Goal: Task Accomplishment & Management: Manage account settings

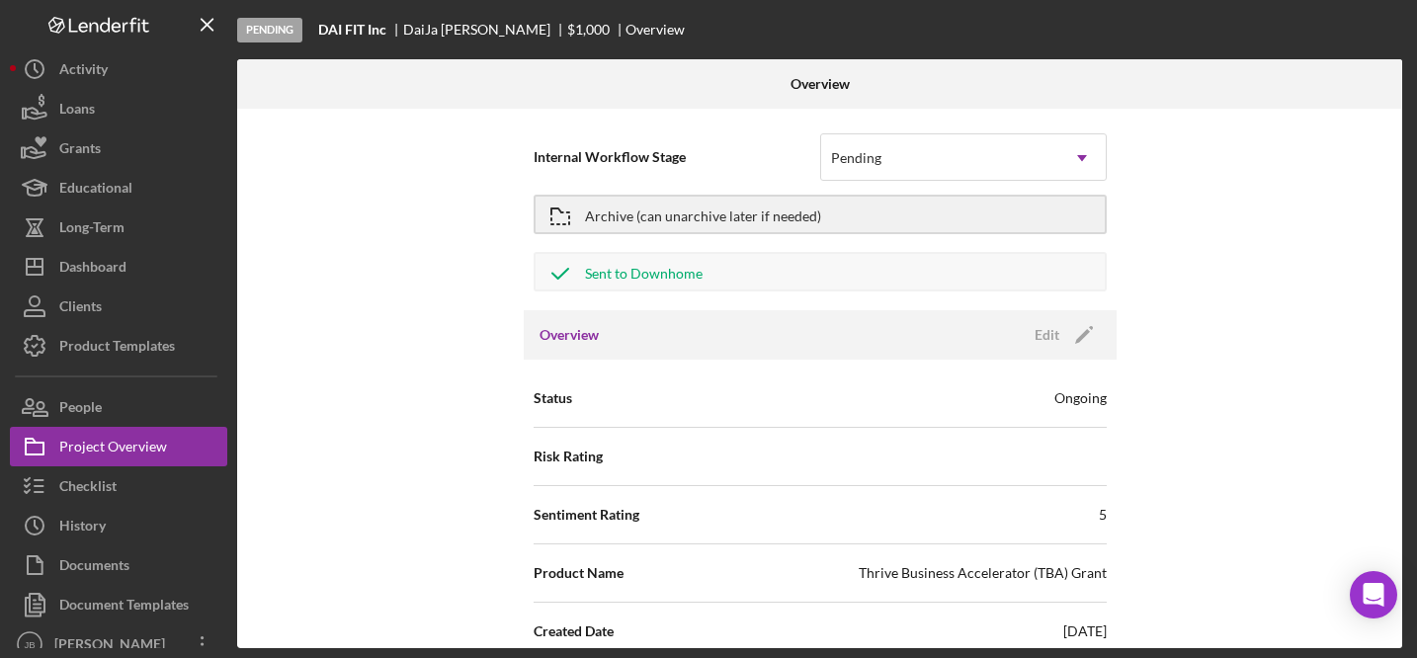
scroll to position [228, 0]
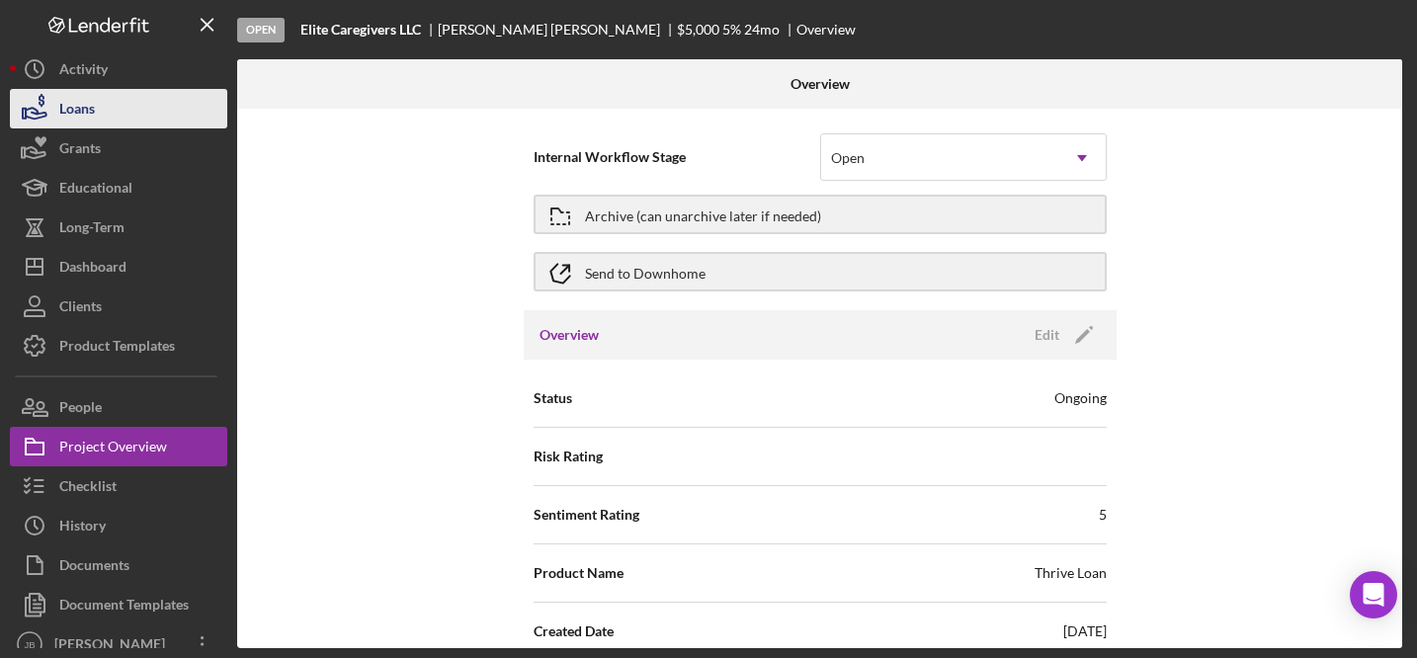
click at [115, 112] on button "Loans" at bounding box center [118, 109] width 217 height 40
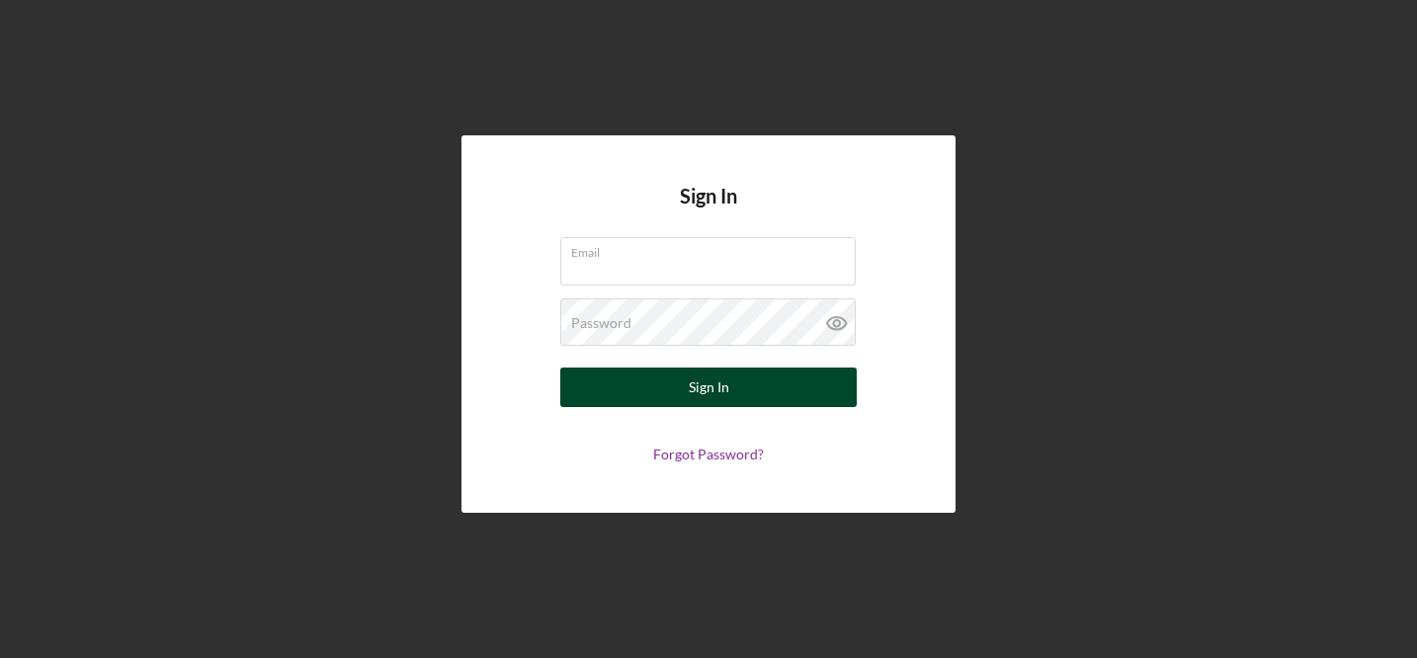
type input "[EMAIL_ADDRESS][DOMAIN_NAME]"
click at [638, 380] on button "Sign In" at bounding box center [708, 387] width 296 height 40
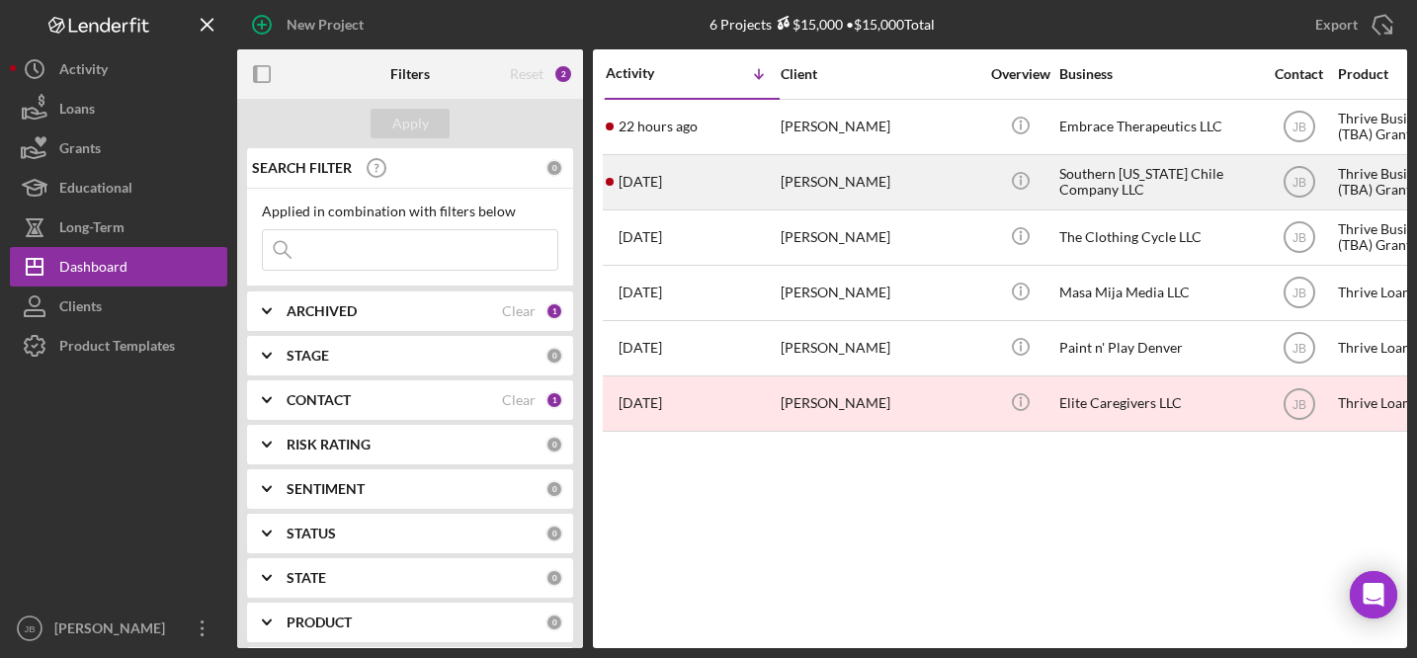
click at [761, 178] on div "4 days ago Stephen Krenzer" at bounding box center [692, 182] width 173 height 52
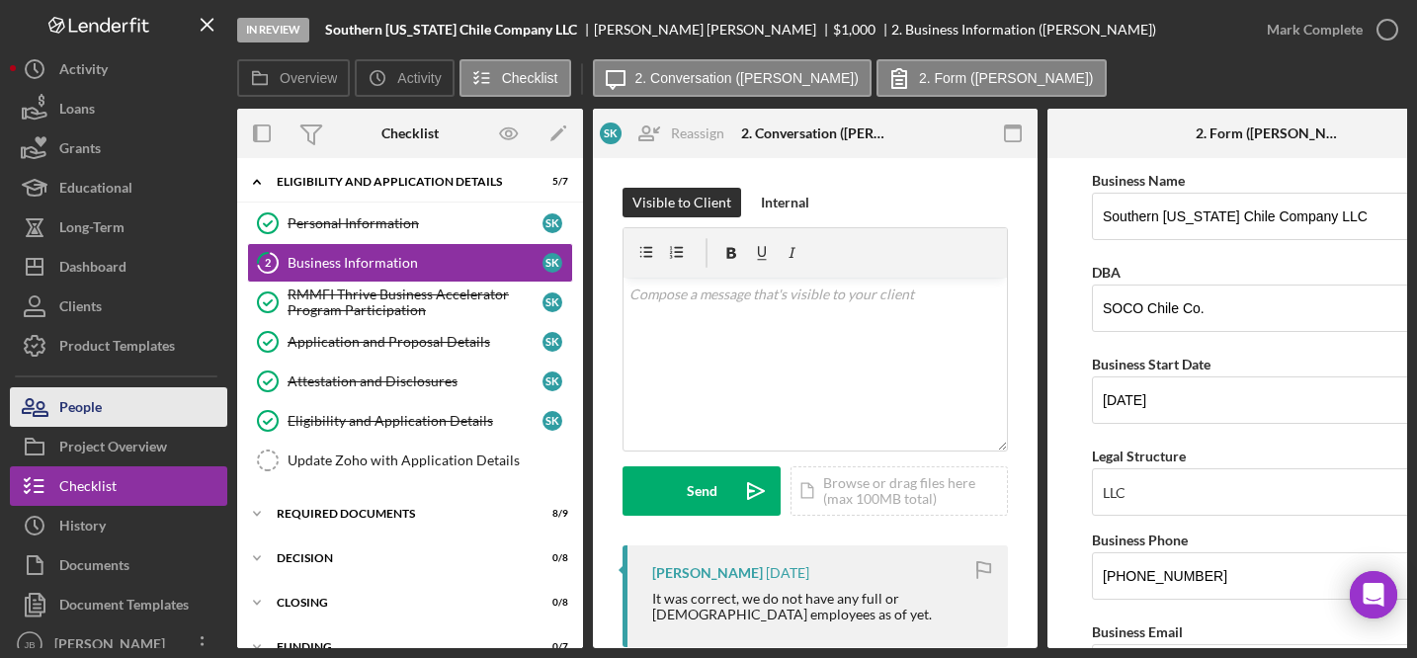
click at [86, 417] on div "People" at bounding box center [80, 409] width 42 height 44
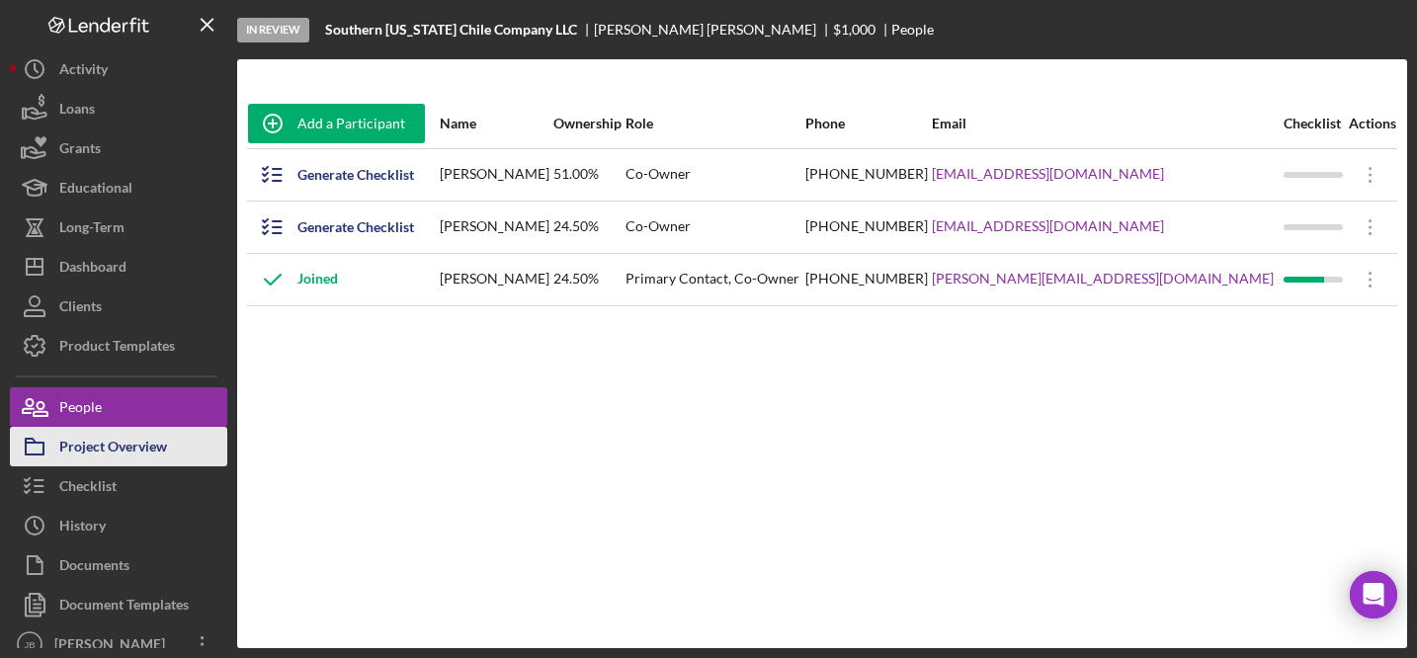
click at [95, 456] on div "Project Overview" at bounding box center [113, 449] width 108 height 44
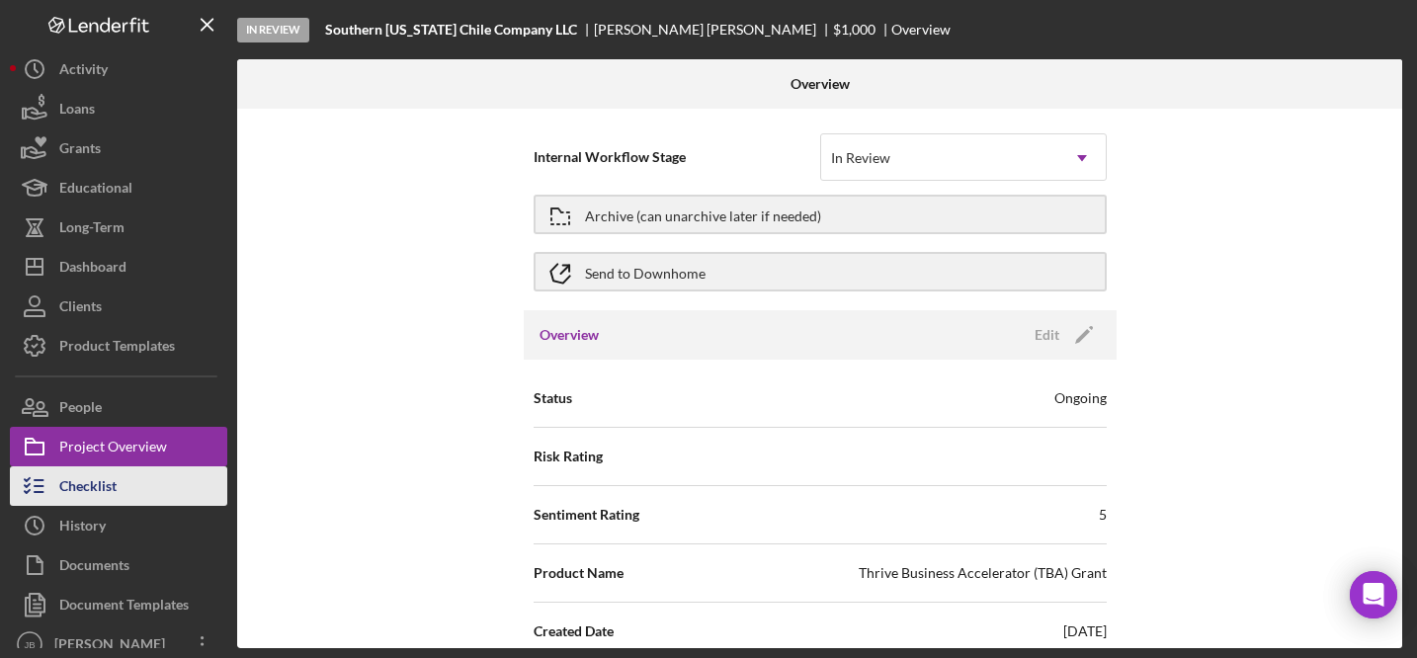
click at [92, 486] on div "Checklist" at bounding box center [87, 488] width 57 height 44
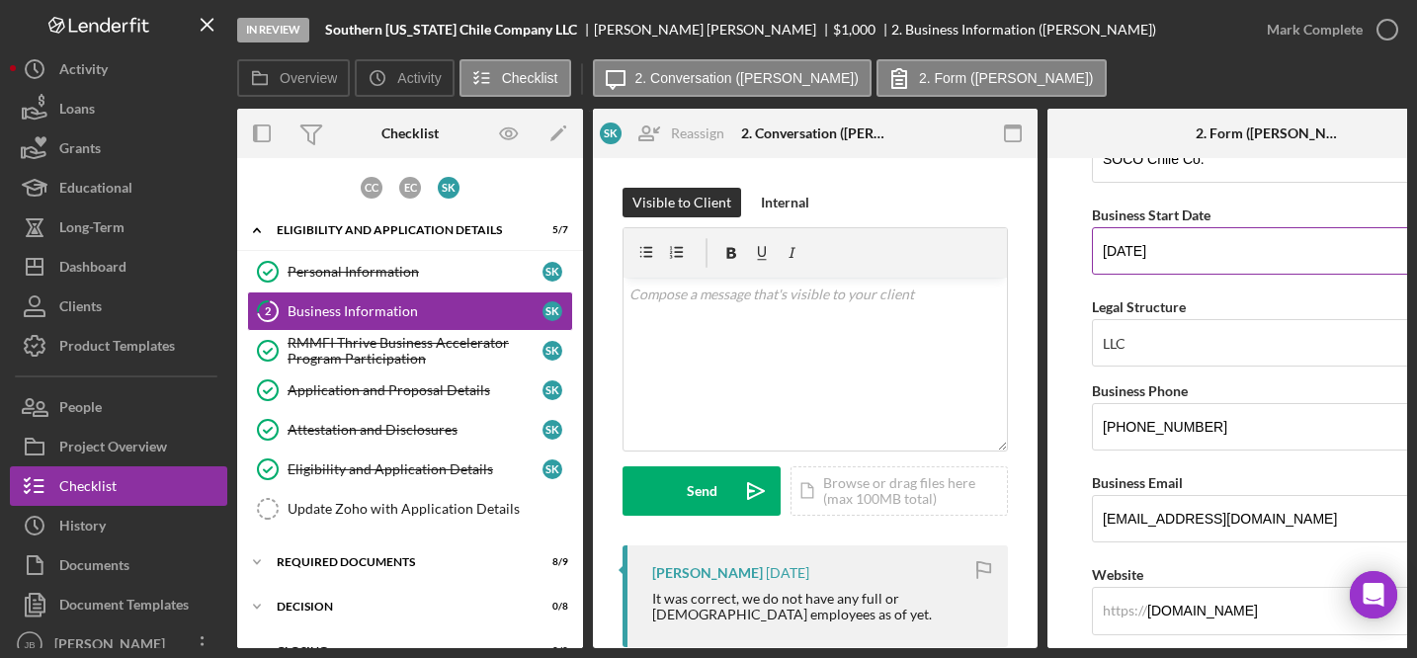
scroll to position [150, 0]
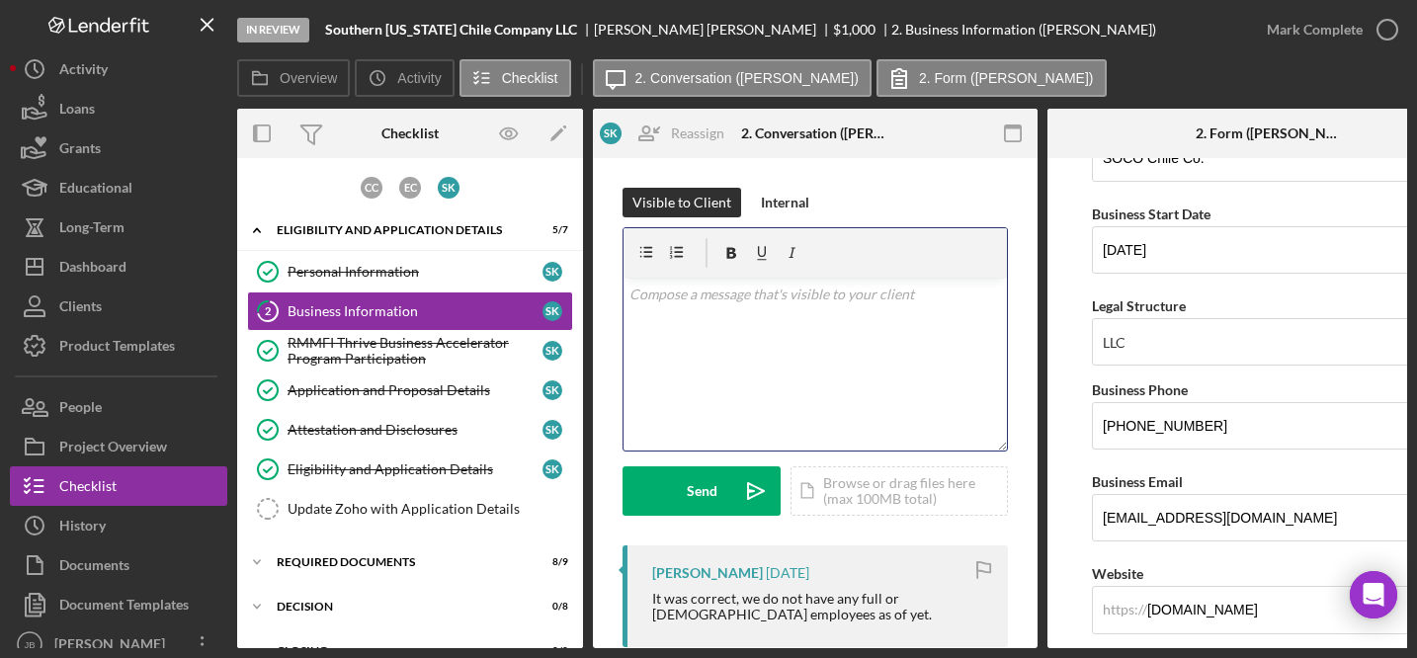
click at [683, 288] on p at bounding box center [815, 295] width 372 height 22
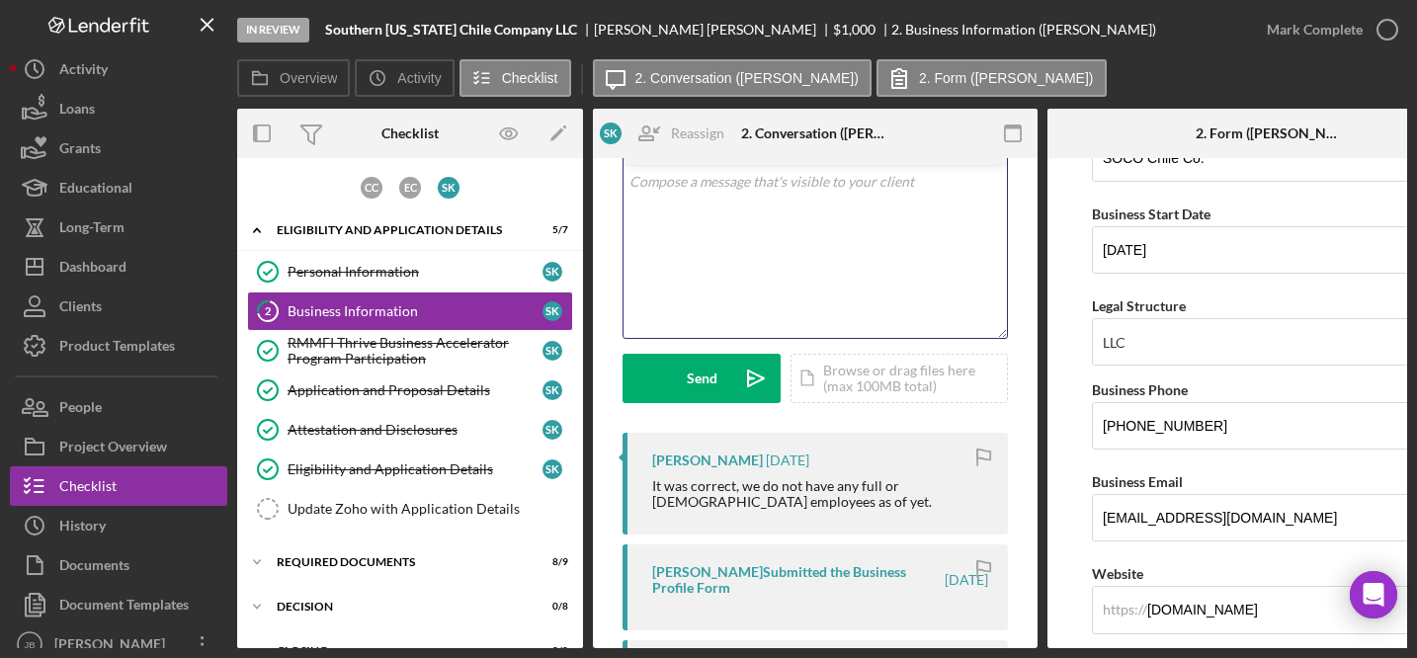
scroll to position [0, 0]
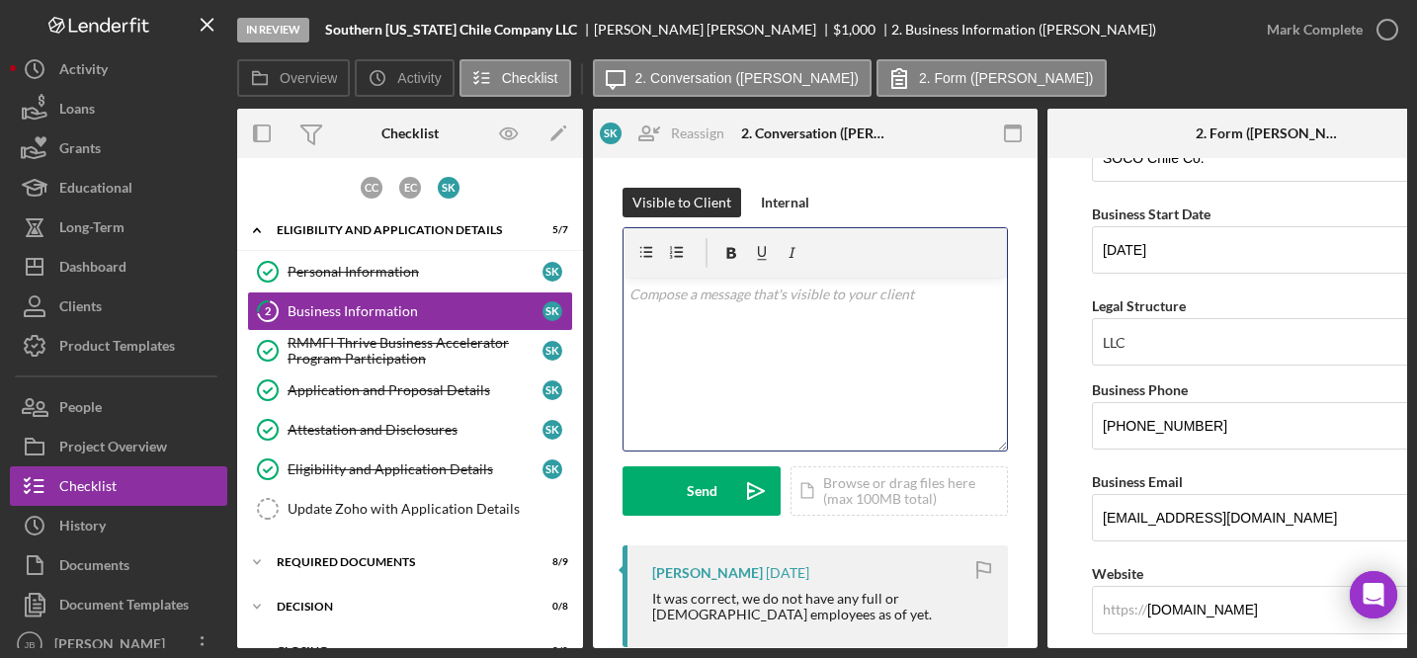
click at [660, 305] on div "v Color teal Color pink Remove color Add row above Add row below Add column bef…" at bounding box center [814, 364] width 383 height 173
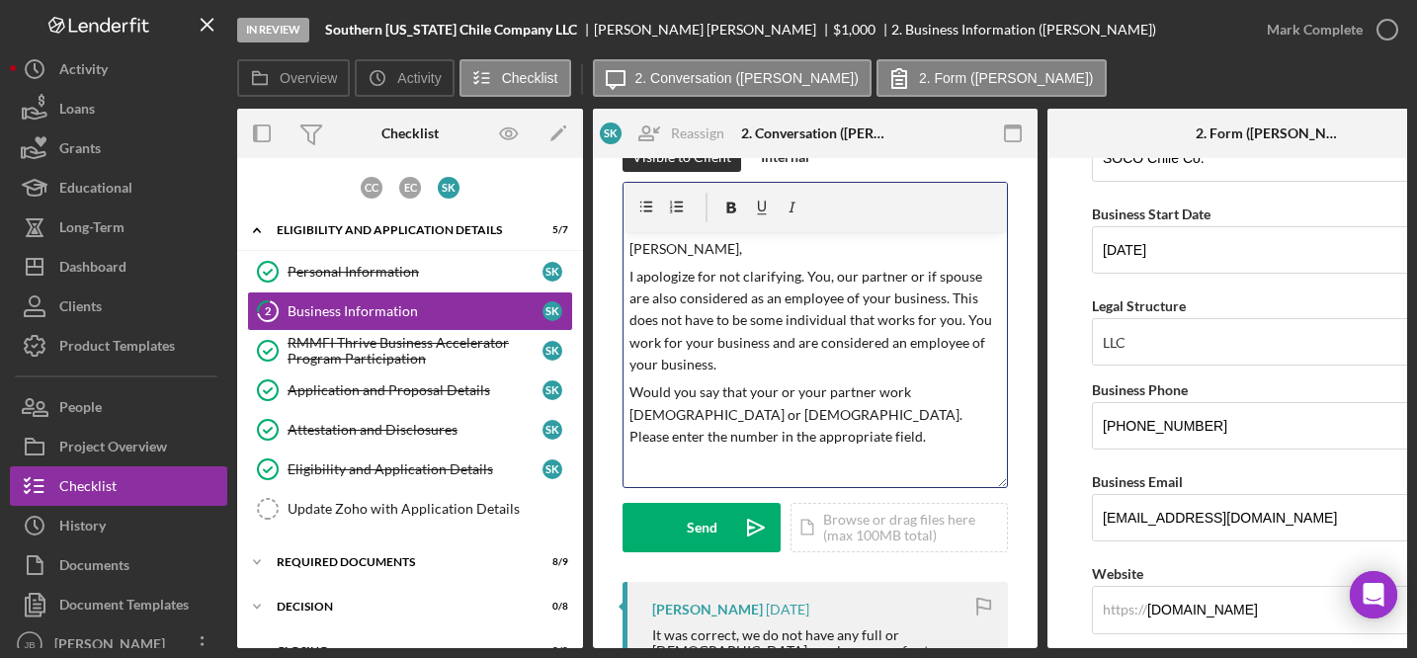
drag, startPoint x: 999, startPoint y: 401, endPoint x: 1008, endPoint y: 485, distance: 84.4
click at [988, 422] on p "Would you say that your or your partner work full-time or part-time. Please ent…" at bounding box center [815, 414] width 372 height 66
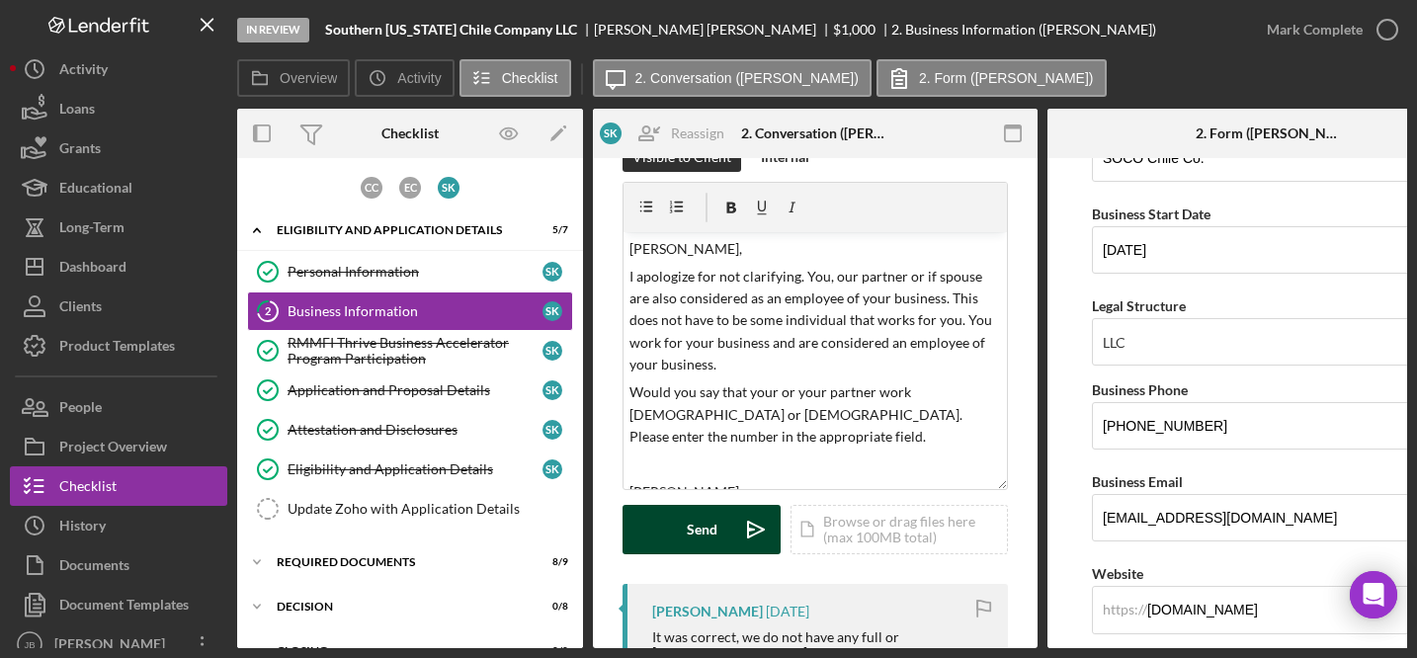
click at [706, 533] on div "Send" at bounding box center [702, 529] width 31 height 49
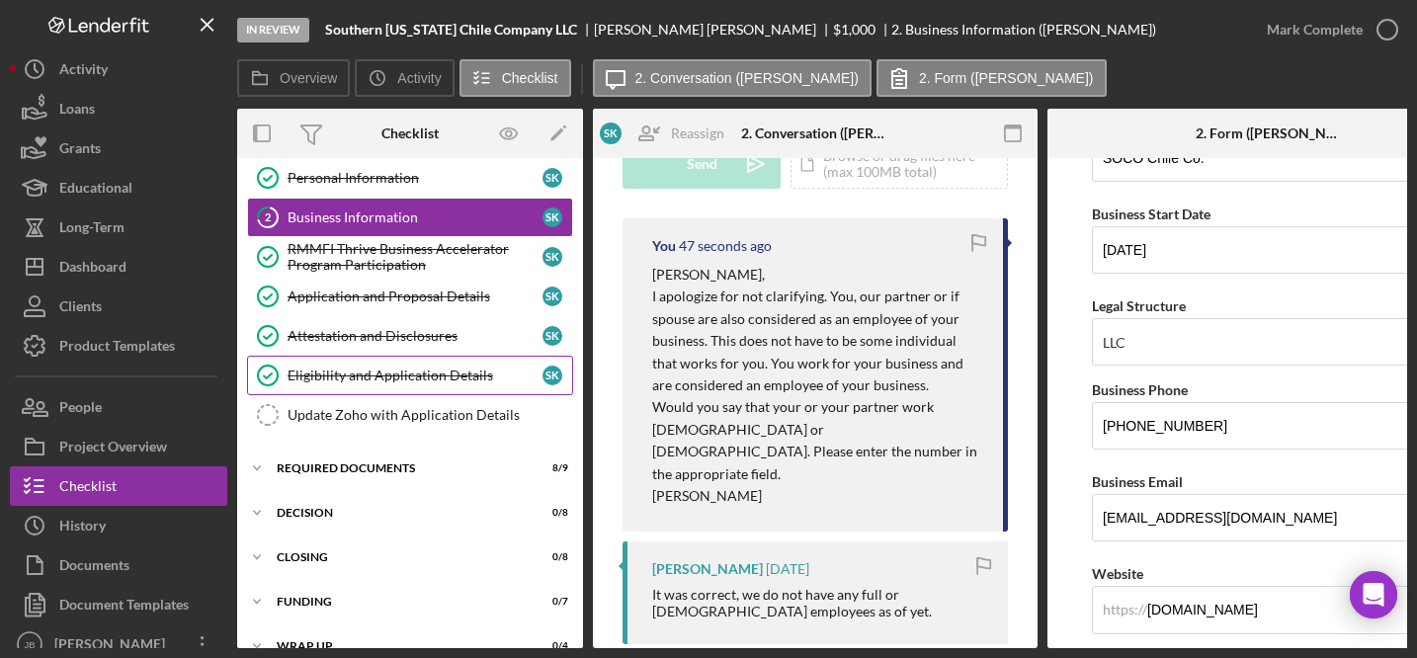
scroll to position [128, 0]
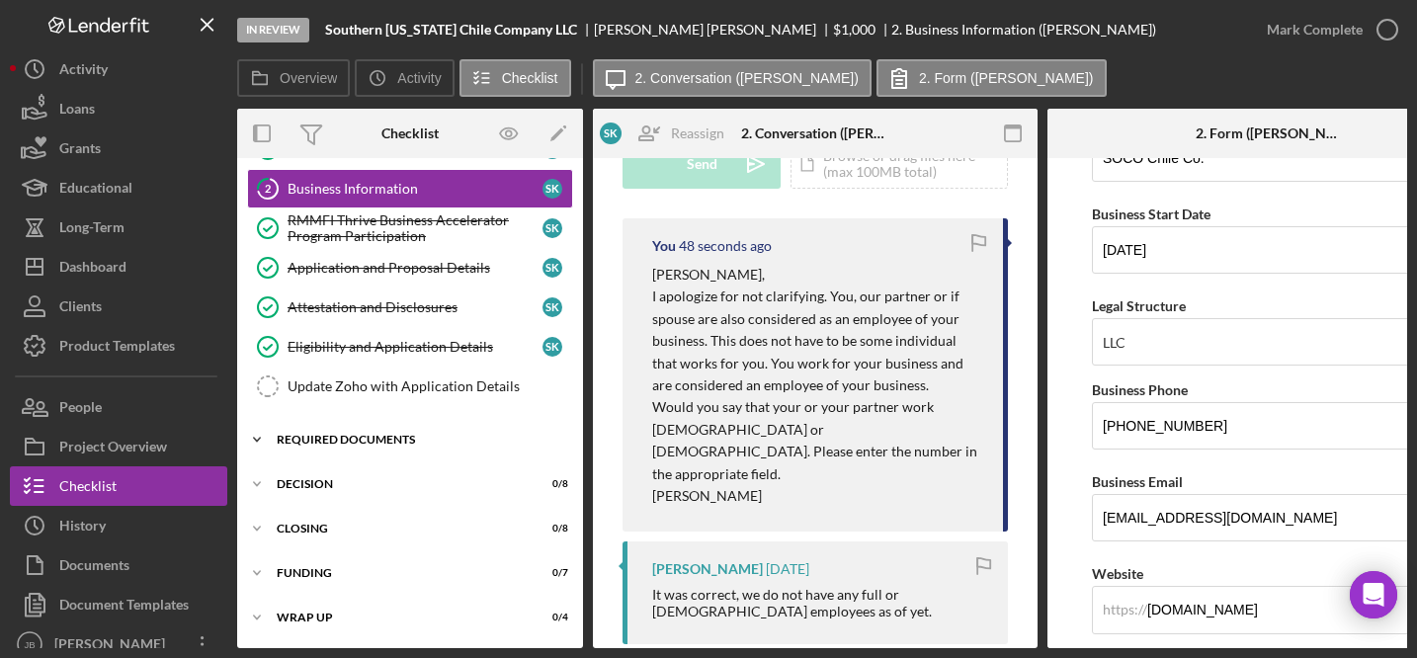
click at [430, 439] on div "REQUIRED DOCUMENTS" at bounding box center [418, 440] width 282 height 12
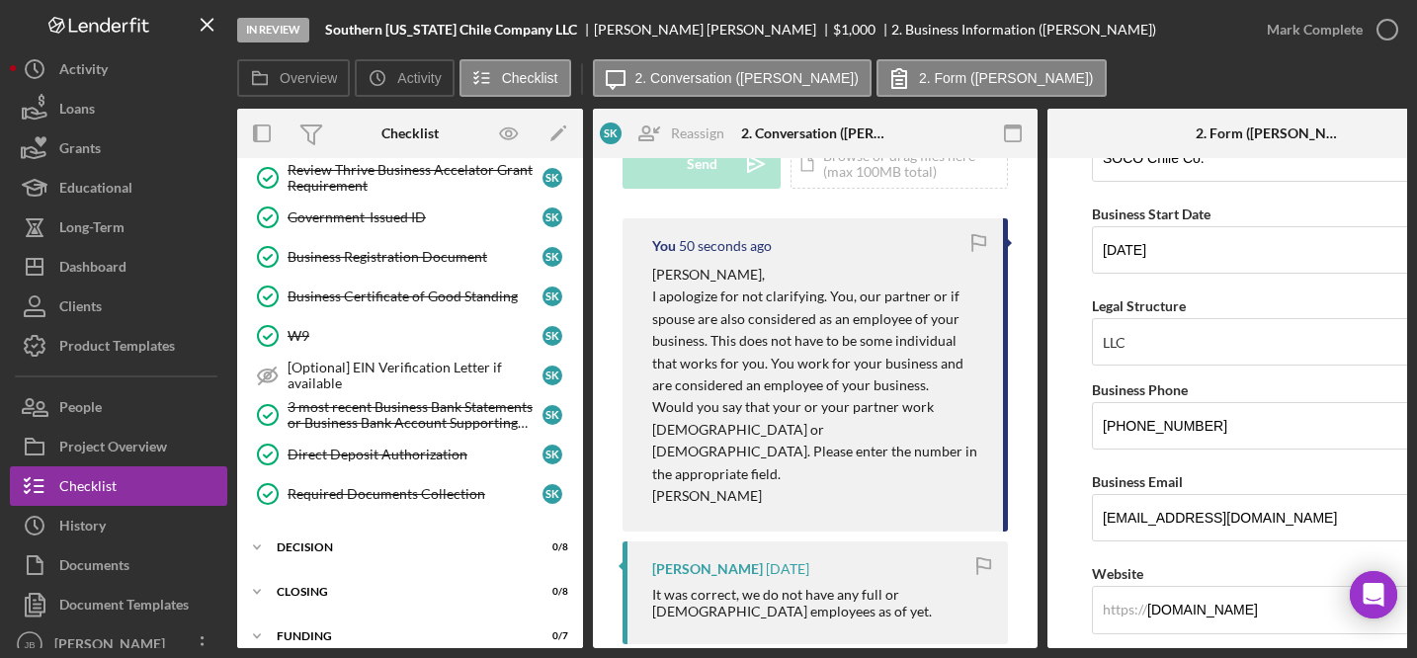
scroll to position [495, 0]
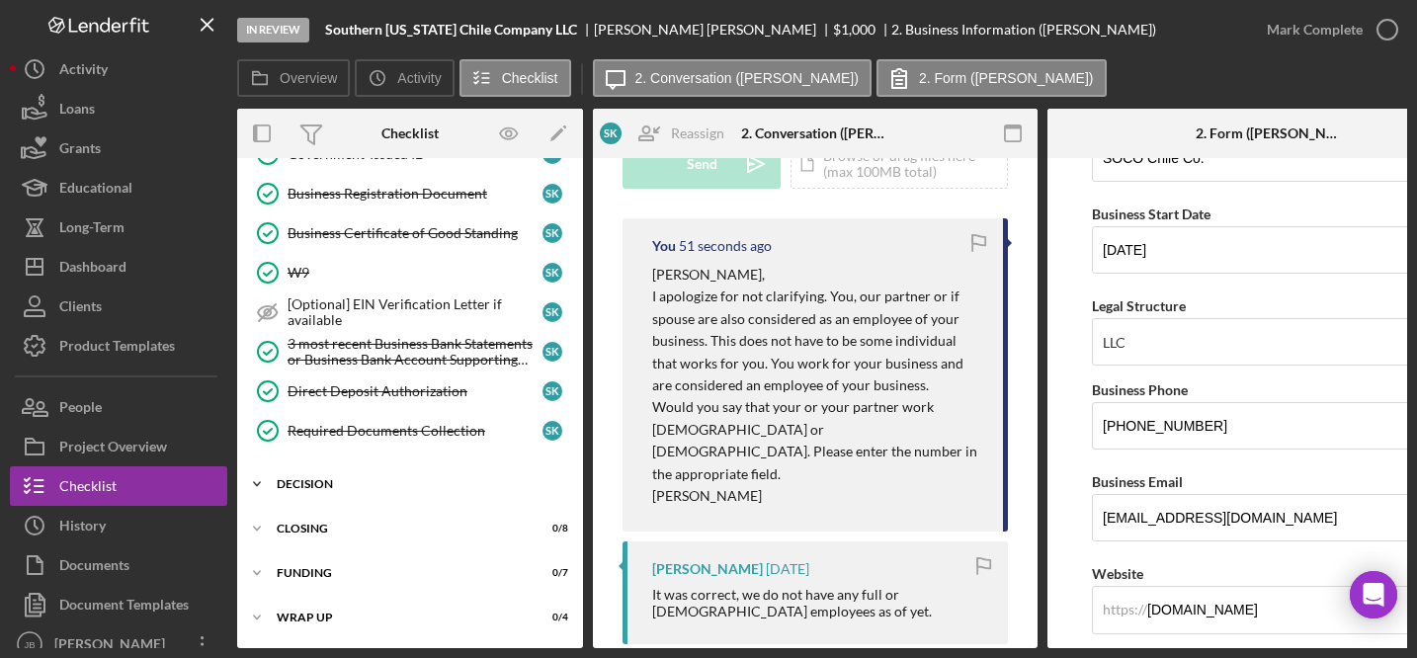
click at [387, 478] on div "DECISION" at bounding box center [418, 484] width 282 height 12
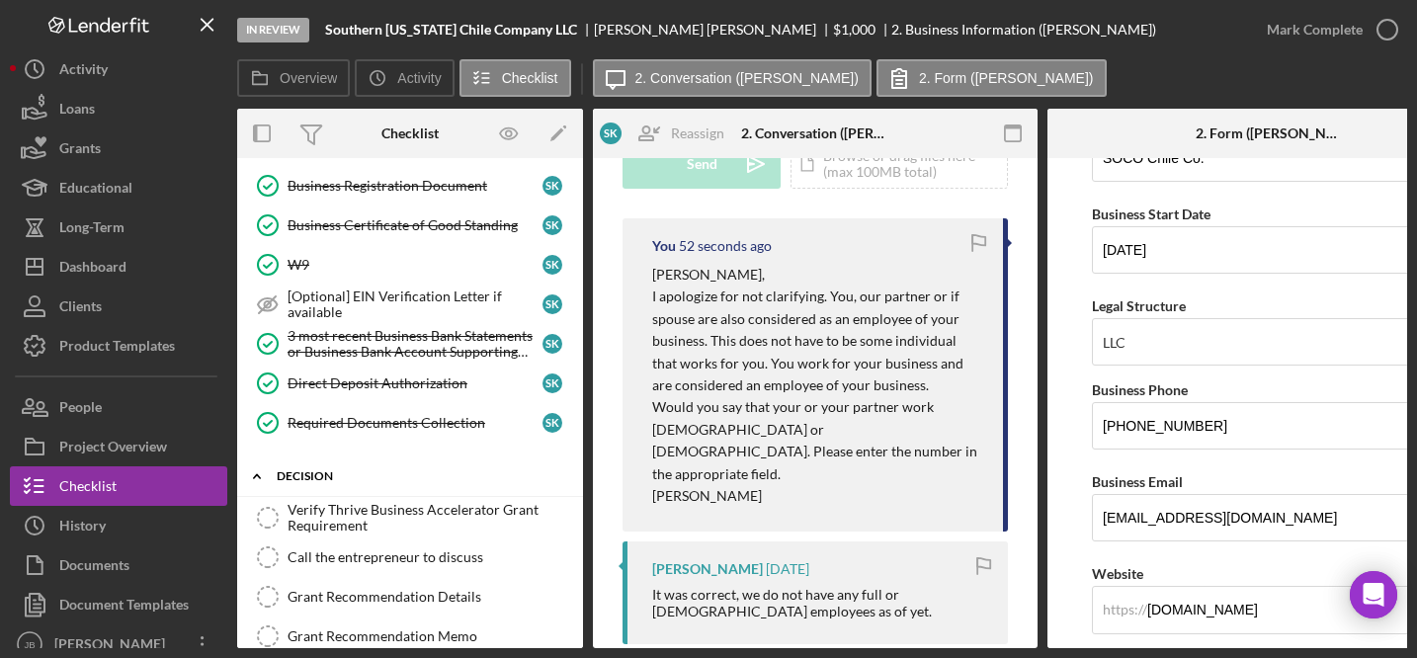
scroll to position [499, 0]
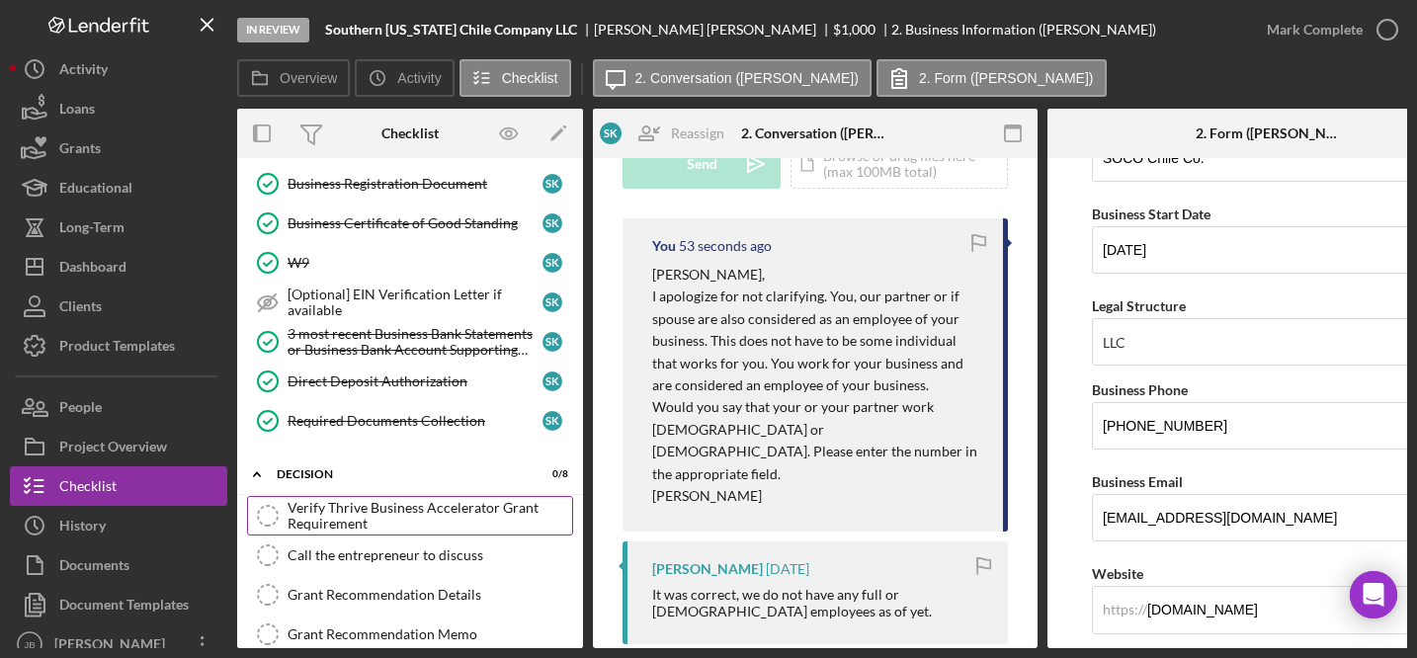
click at [379, 508] on div "Verify Thrive Business Accelerator Grant Requirement" at bounding box center [429, 516] width 285 height 32
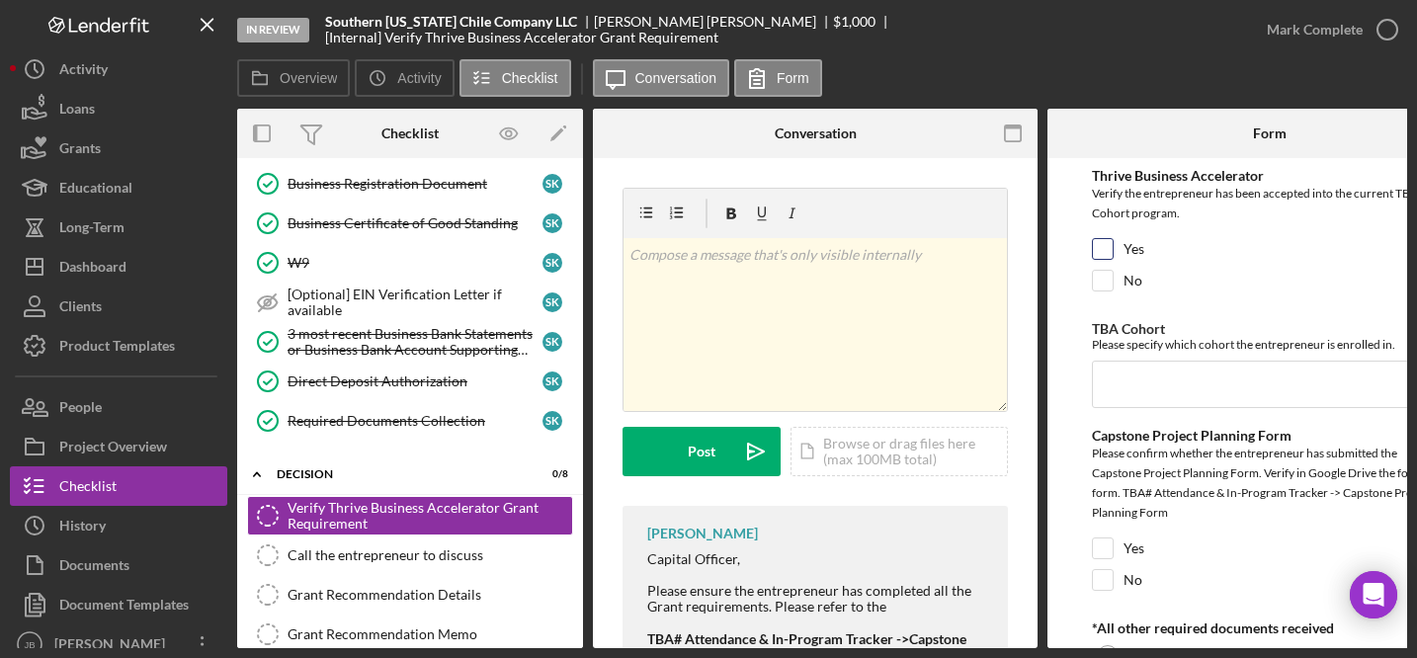
click at [1100, 246] on input "Yes" at bounding box center [1103, 249] width 20 height 20
checkbox input "true"
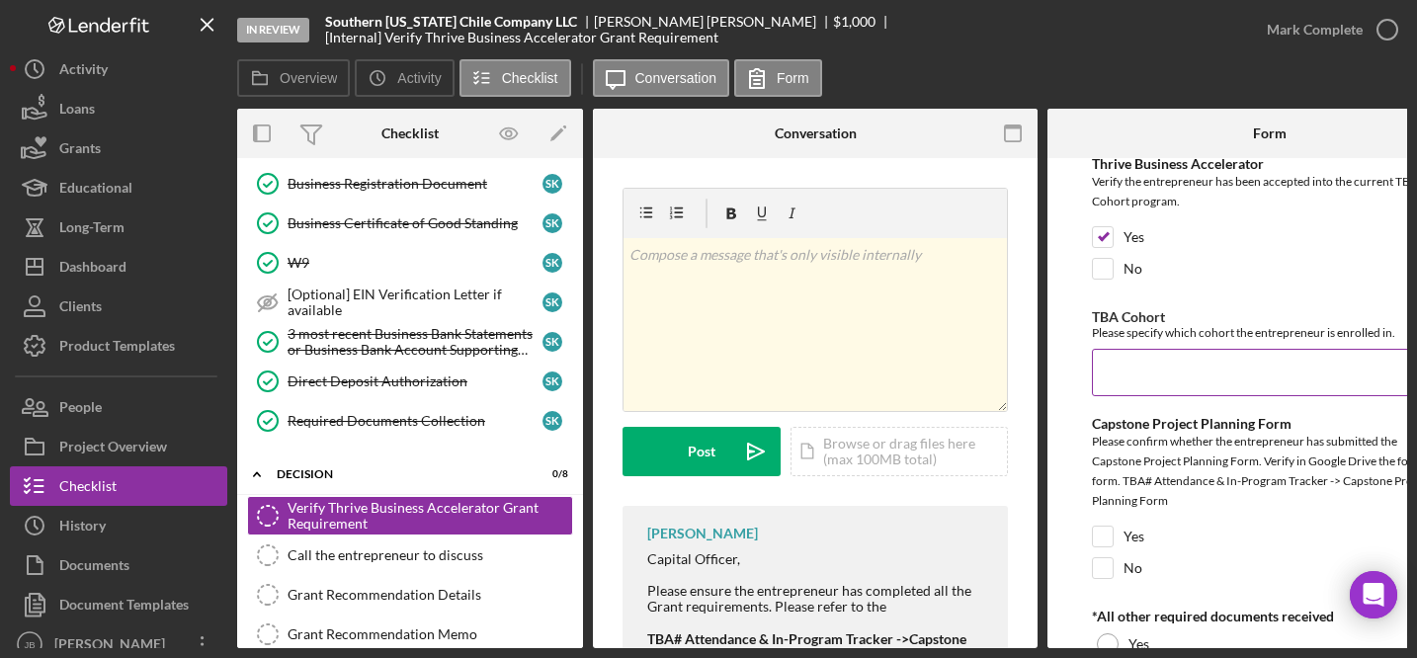
click at [1118, 376] on input "TBA Cohort" at bounding box center [1270, 372] width 356 height 47
click at [1115, 375] on input "TBA Cohort" at bounding box center [1270, 372] width 356 height 47
click at [1170, 383] on input "TBA Cohort" at bounding box center [1270, 372] width 356 height 47
click at [1108, 375] on input "TBA Cohort" at bounding box center [1270, 372] width 356 height 47
paste input "TBA-EN-2025-2"
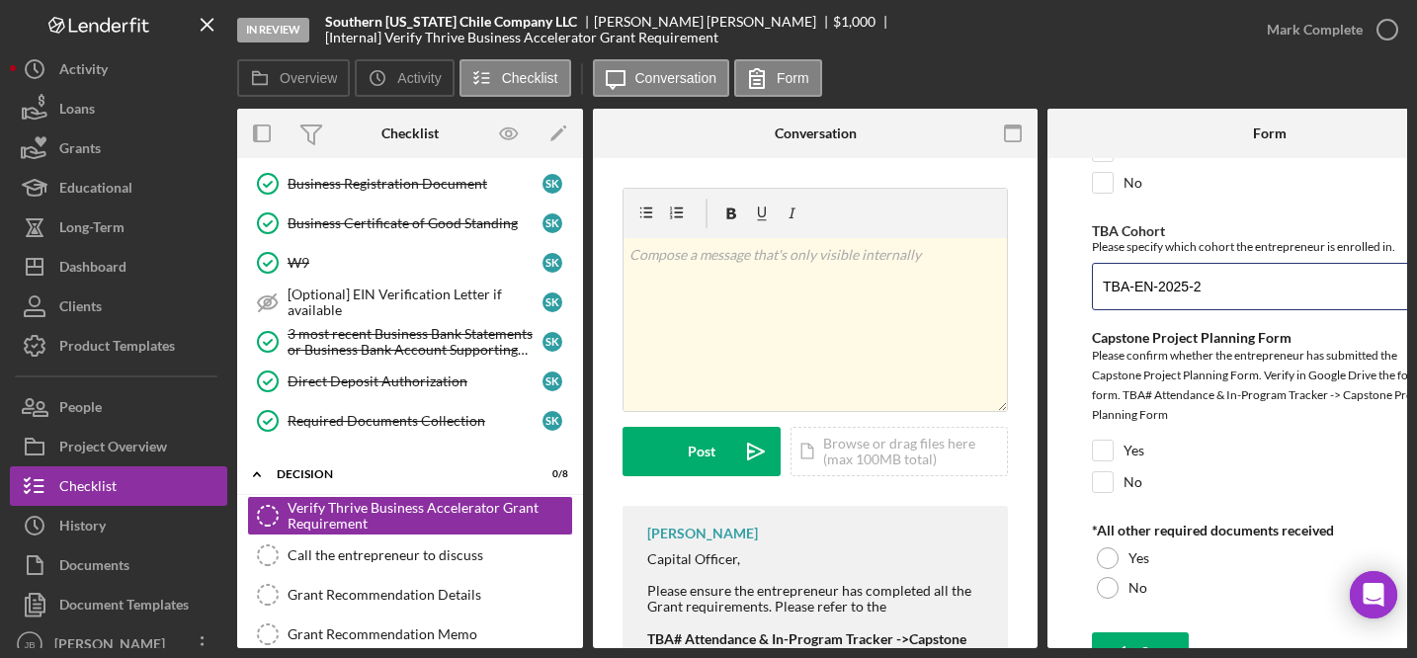
scroll to position [131, 0]
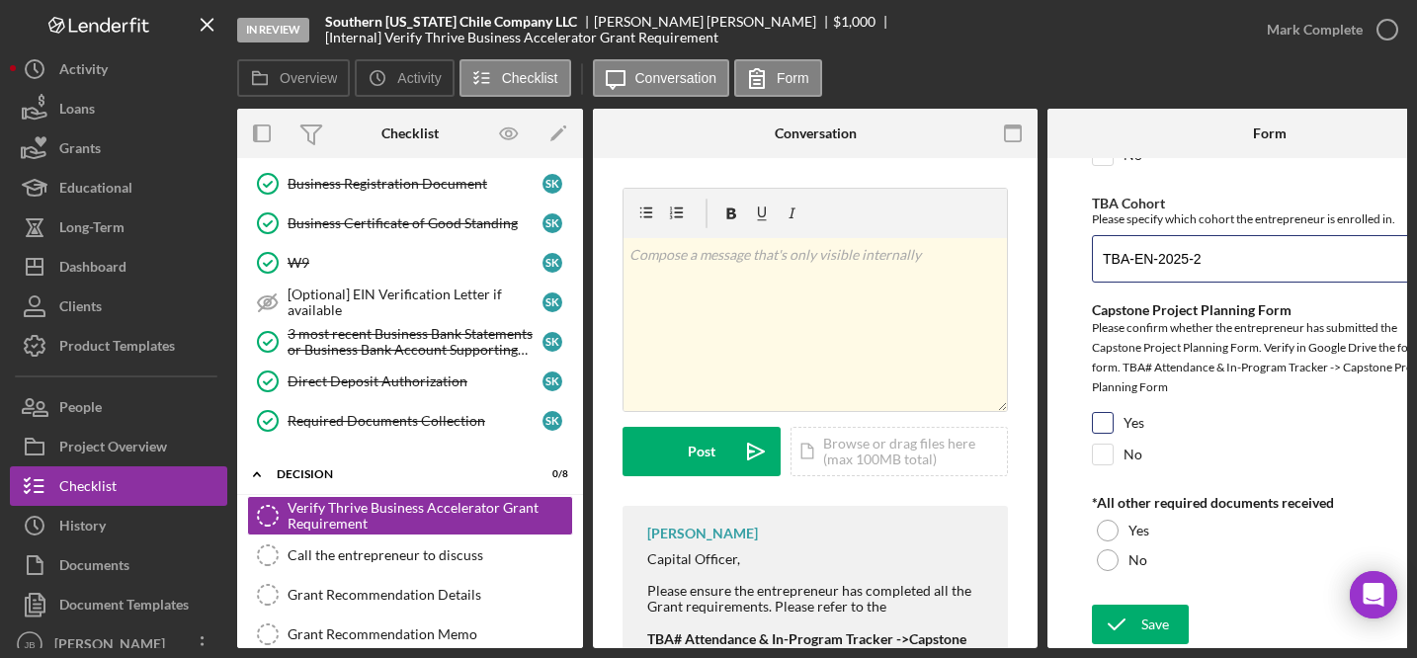
type input "TBA-EN-2025-2"
click at [1099, 413] on input "Yes" at bounding box center [1103, 423] width 20 height 20
checkbox input "true"
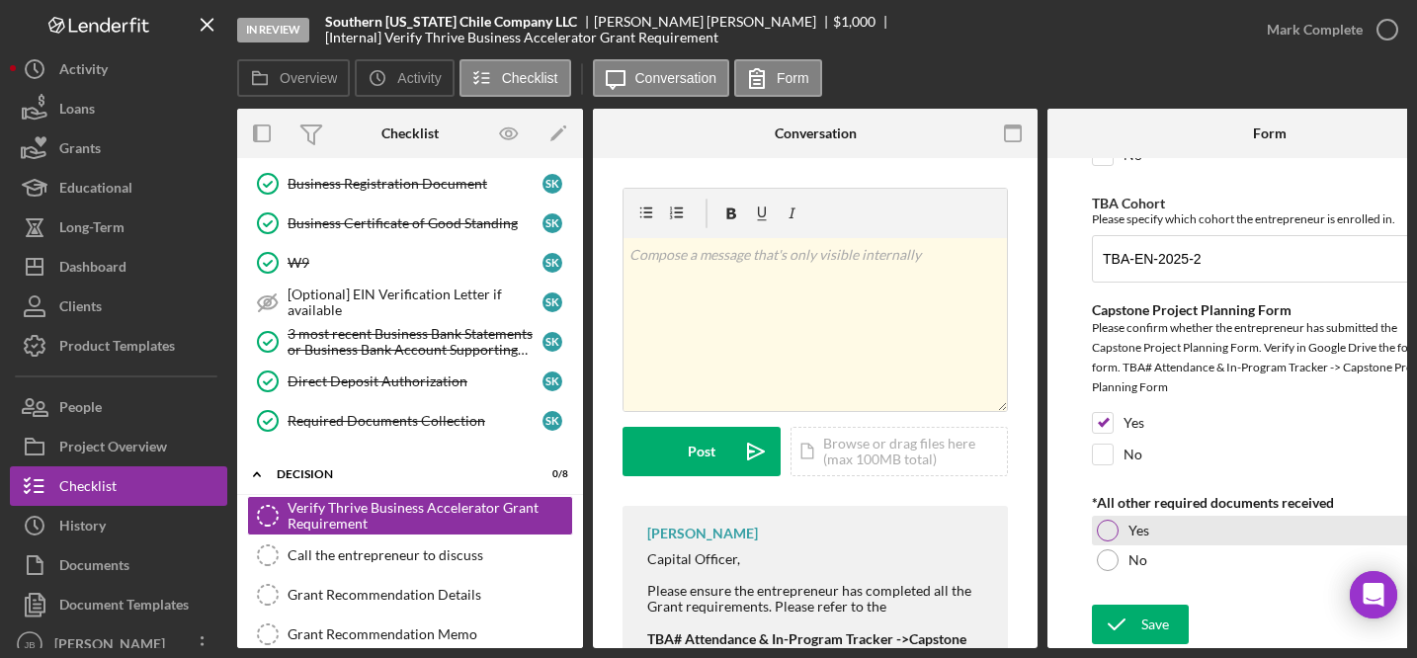
click at [1115, 531] on div "Yes" at bounding box center [1270, 531] width 356 height 30
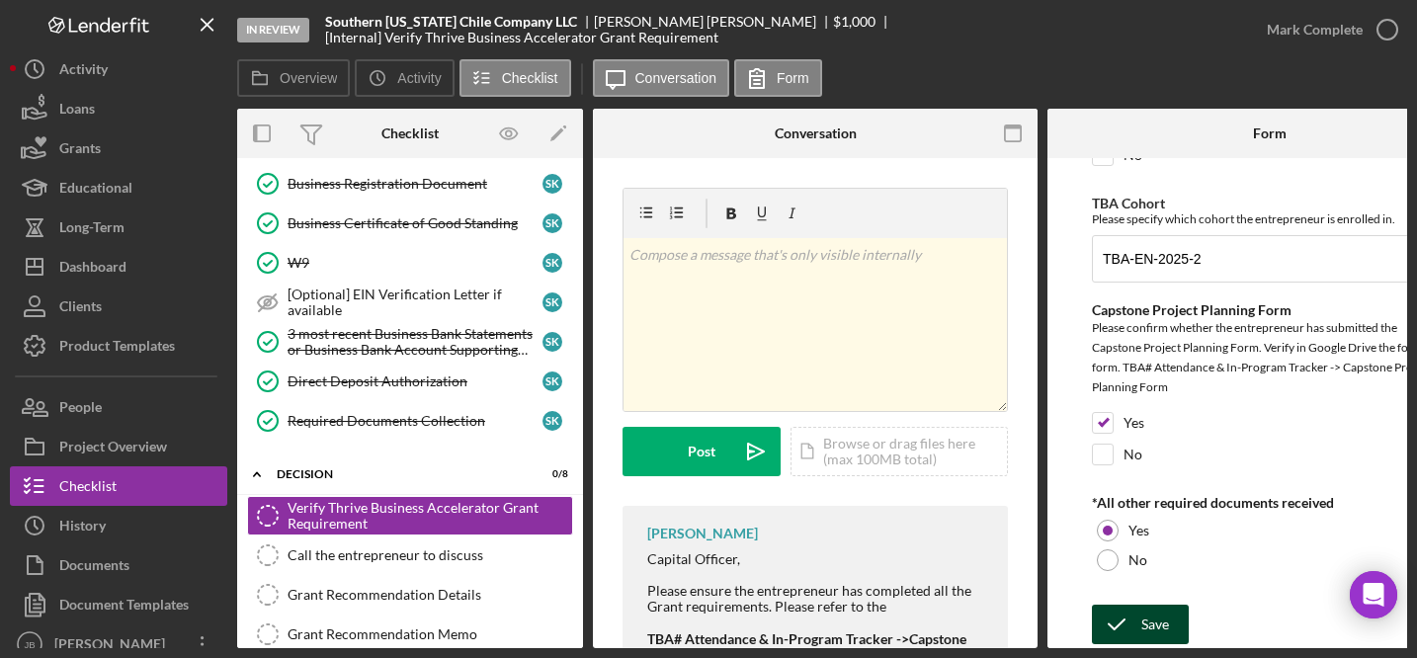
click at [1112, 606] on icon "submit" at bounding box center [1116, 624] width 49 height 49
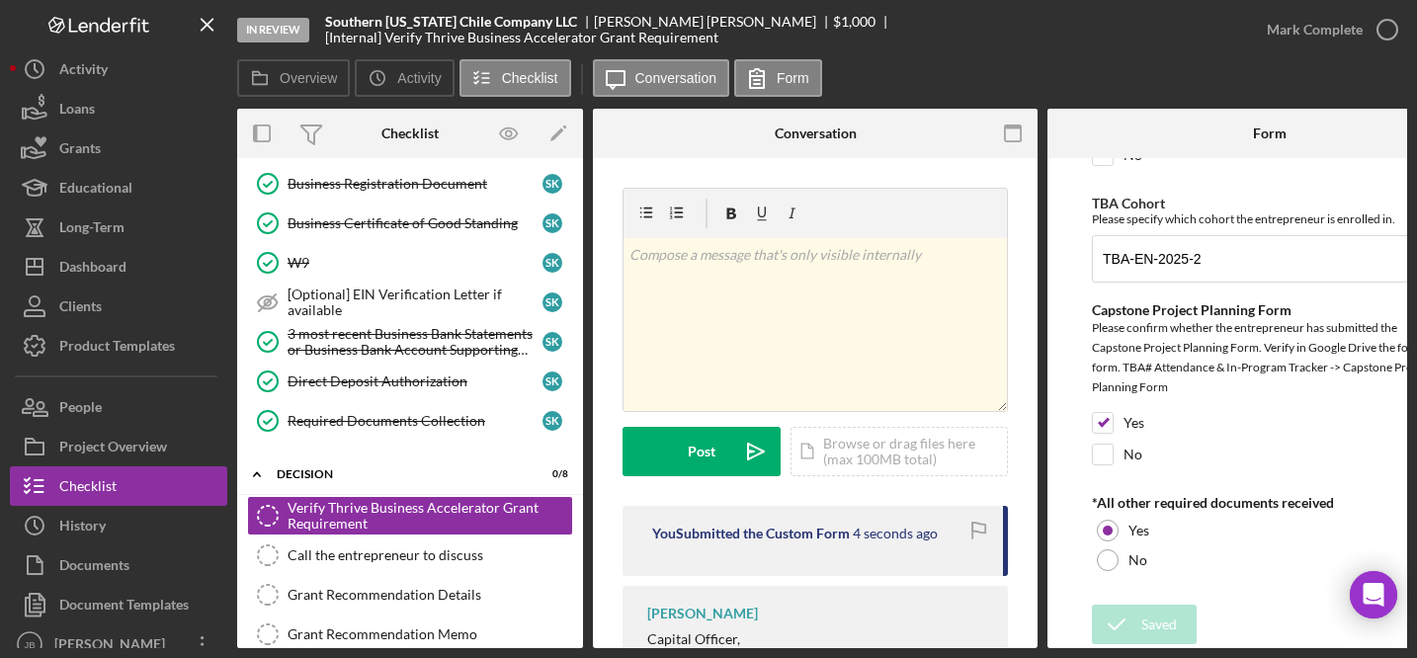
drag, startPoint x: 1388, startPoint y: 35, endPoint x: 1369, endPoint y: 48, distance: 23.3
click at [0, 0] on icon "button" at bounding box center [0, 0] width 0 height 0
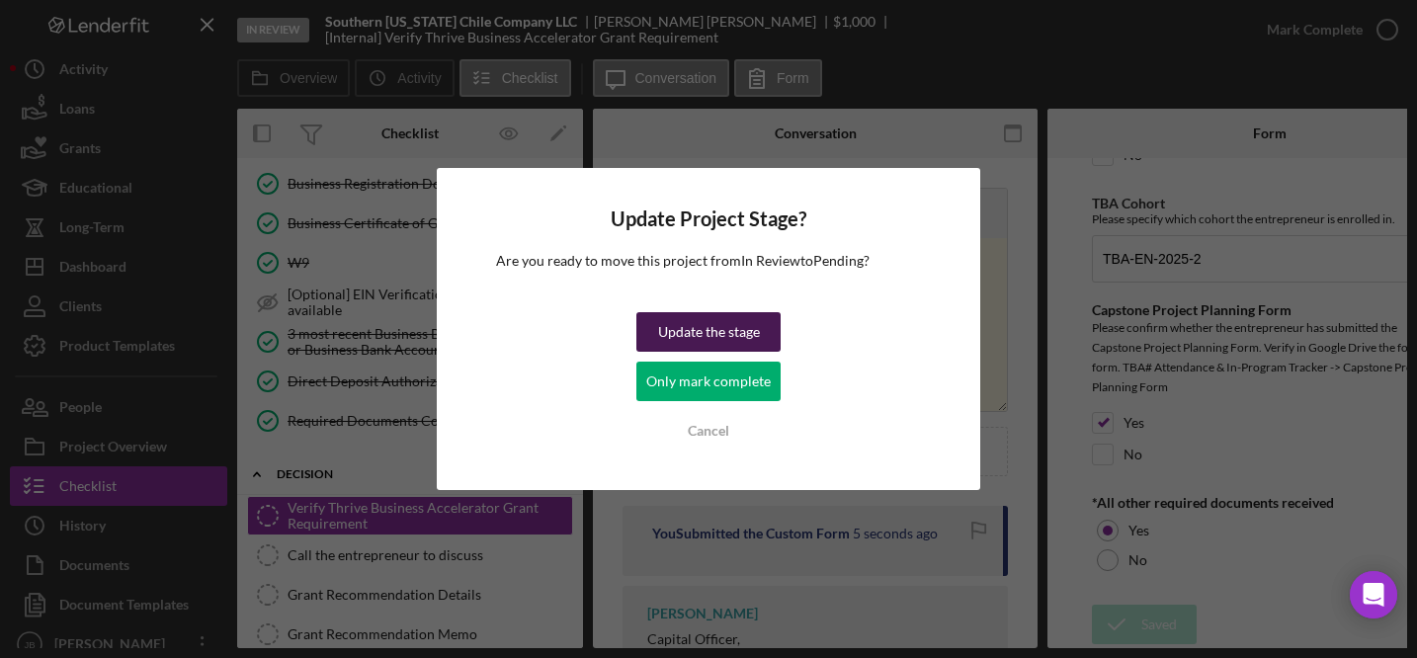
click at [692, 337] on div "Update the stage" at bounding box center [709, 332] width 102 height 40
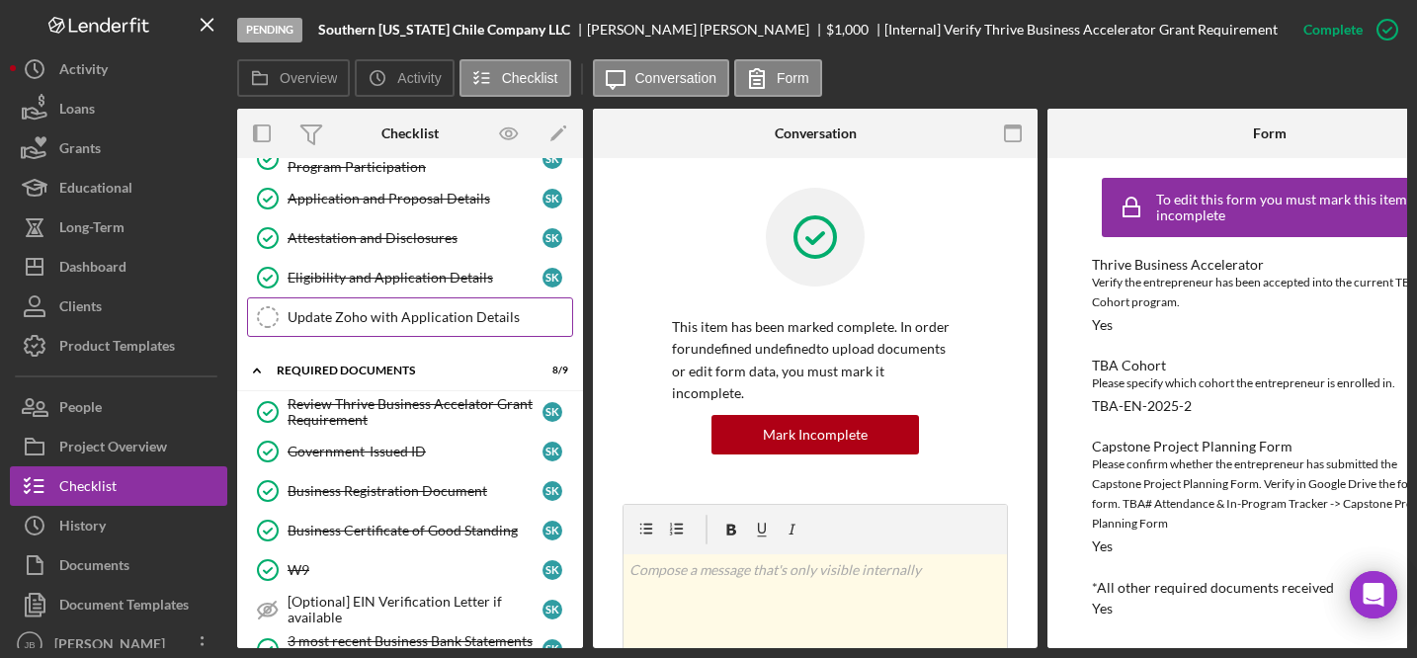
scroll to position [0, 0]
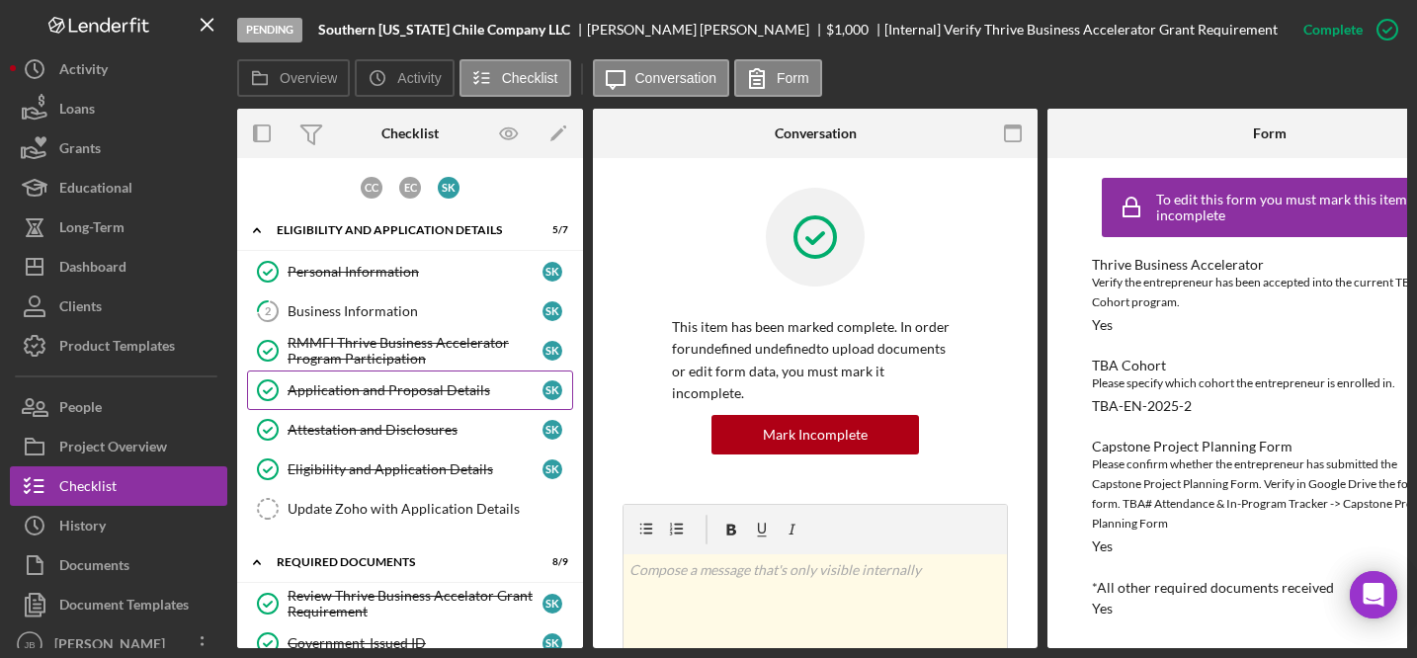
click at [420, 396] on div "Application and Proposal Details" at bounding box center [414, 390] width 255 height 16
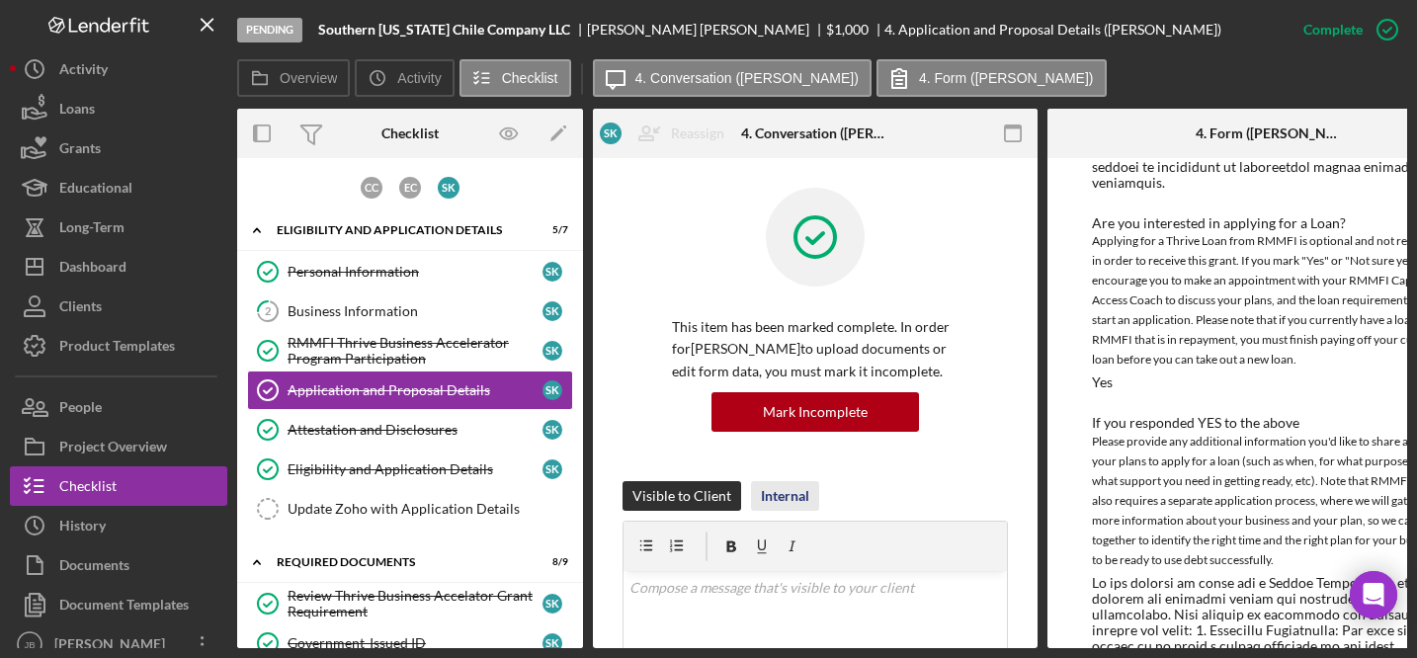
scroll to position [2814, 0]
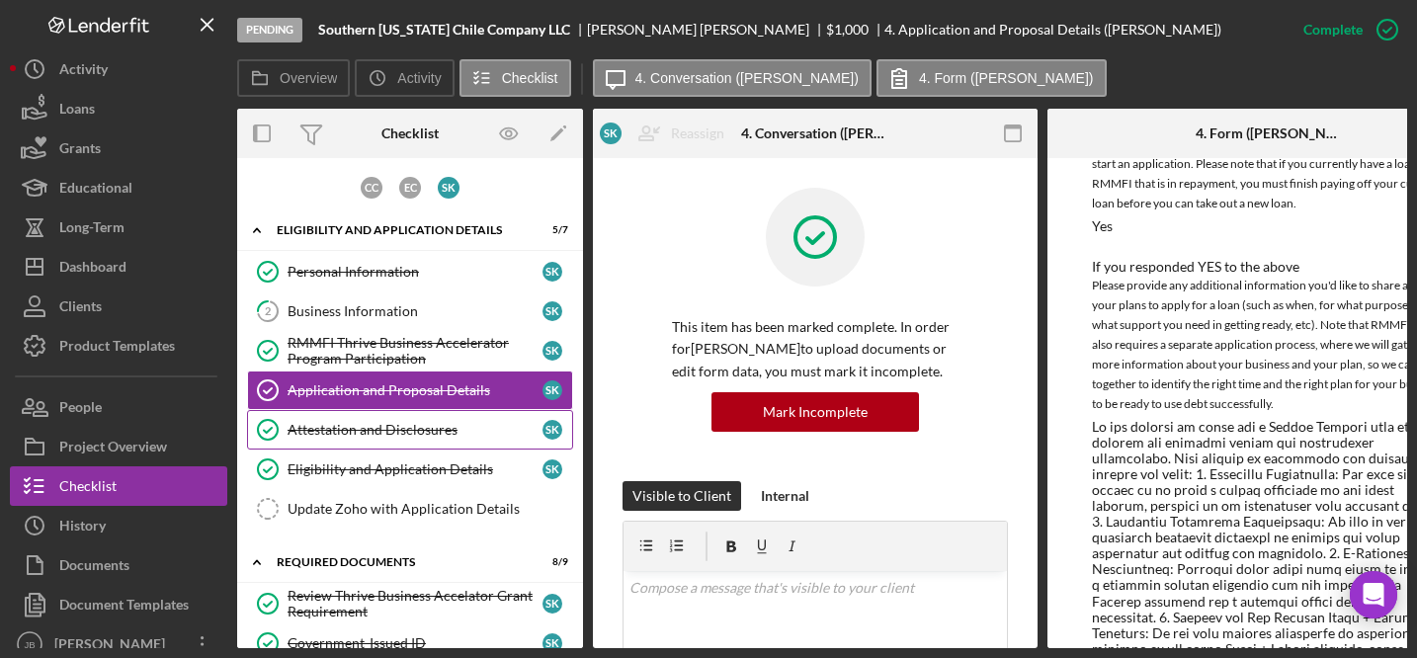
click at [372, 412] on link "Attestation and Disclosures Attestation and Disclosures S K" at bounding box center [410, 430] width 326 height 40
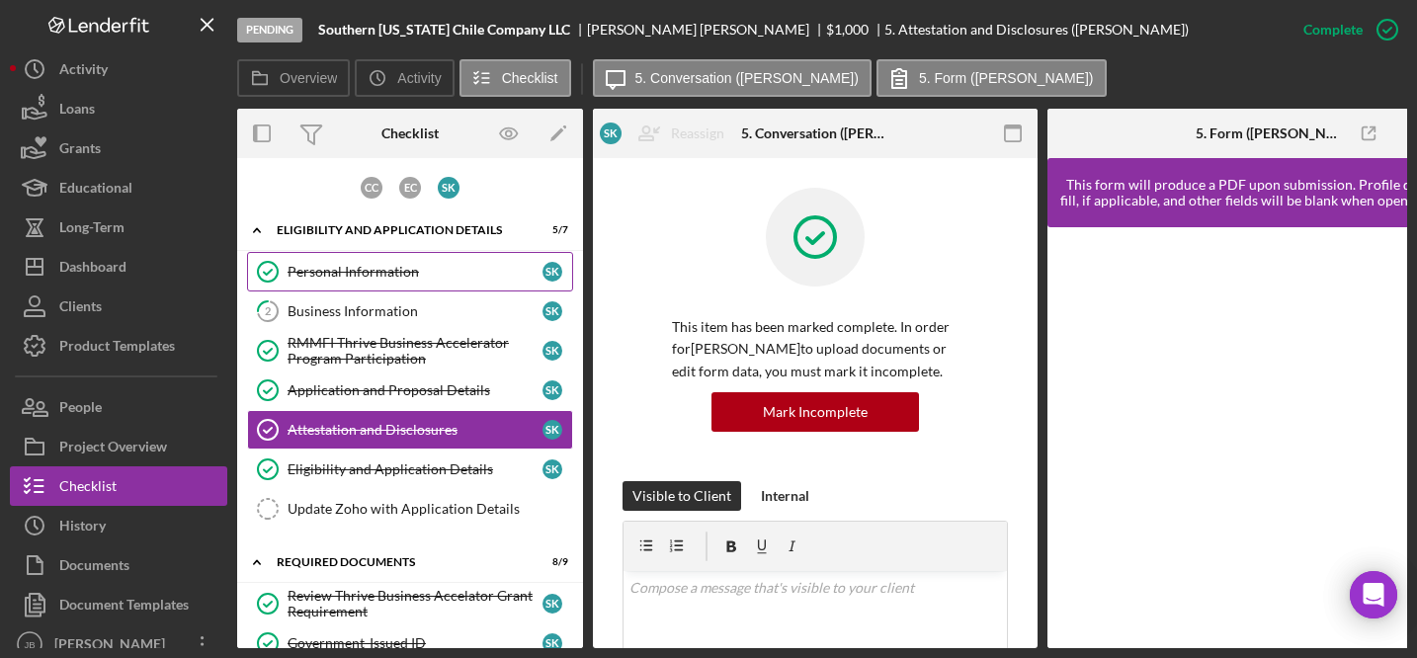
click at [403, 281] on link "Personal Information Personal Information S K" at bounding box center [410, 272] width 326 height 40
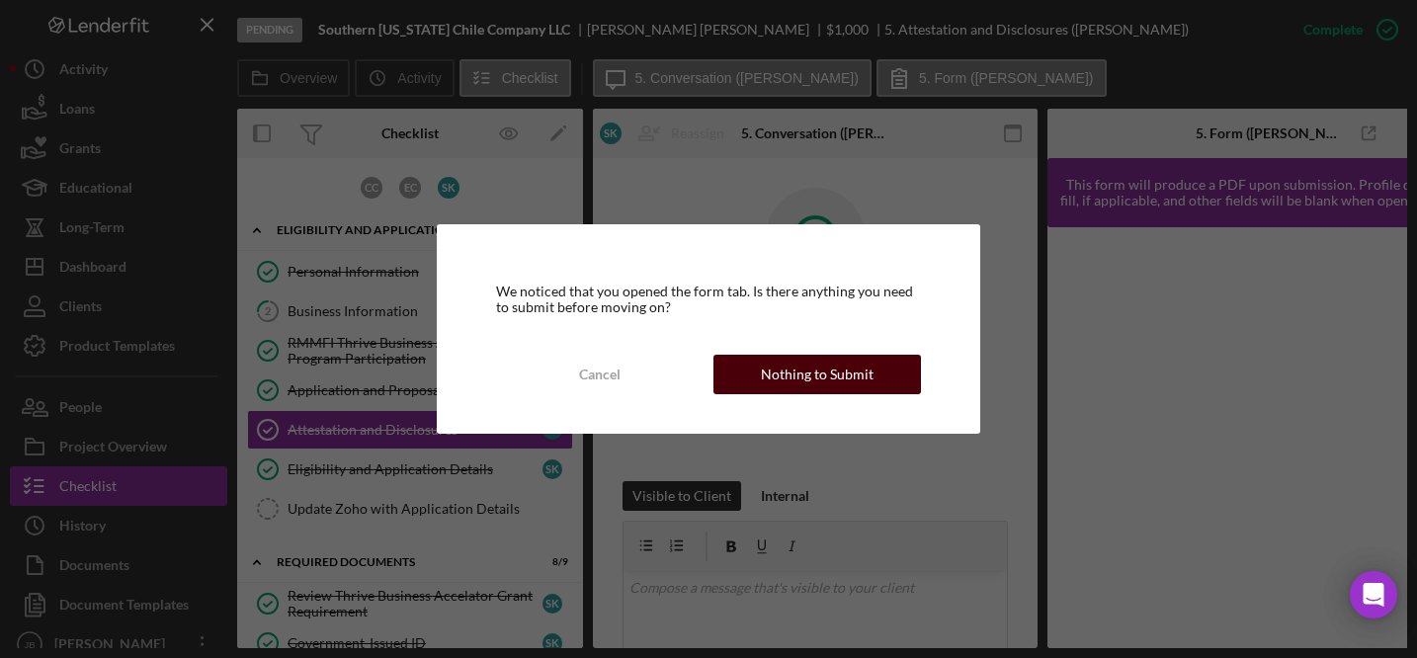
click at [775, 364] on div "Nothing to Submit" at bounding box center [817, 375] width 113 height 40
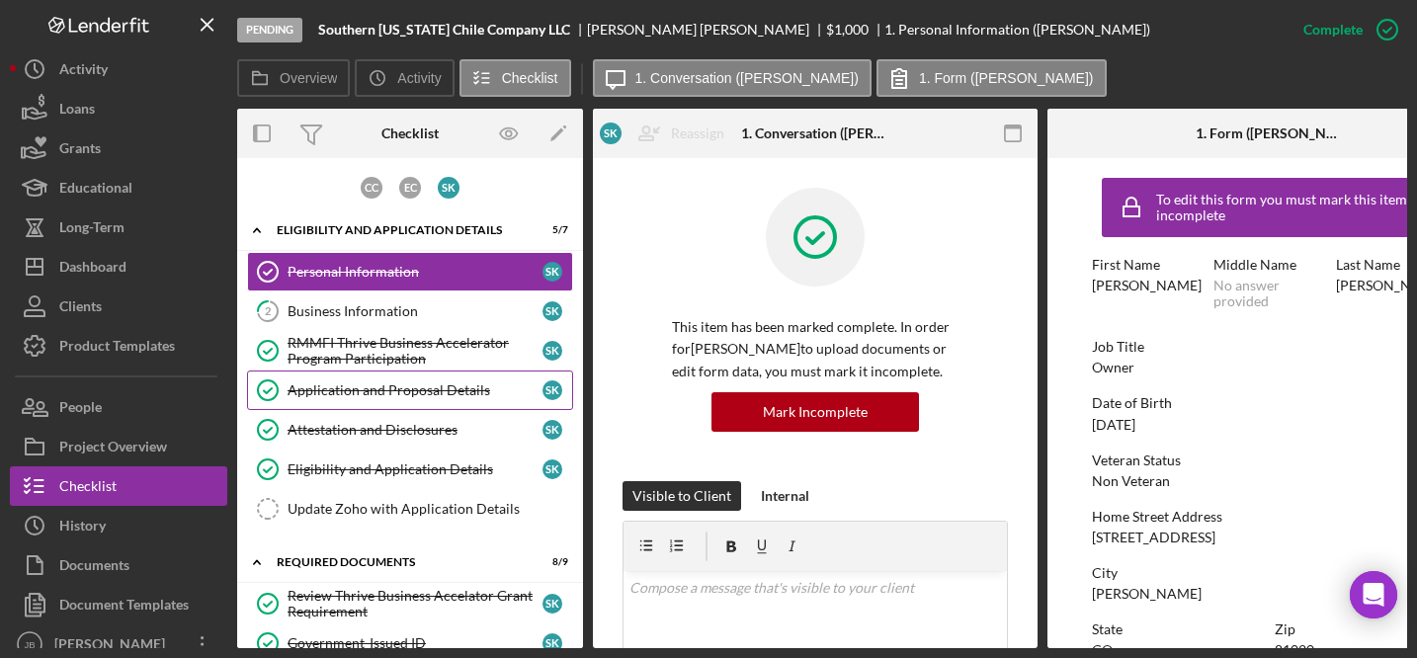
drag, startPoint x: 352, startPoint y: 362, endPoint x: 484, endPoint y: 371, distance: 132.7
click at [355, 361] on div "RMMFI Thrive Business Accelerator Program Participation" at bounding box center [414, 351] width 255 height 32
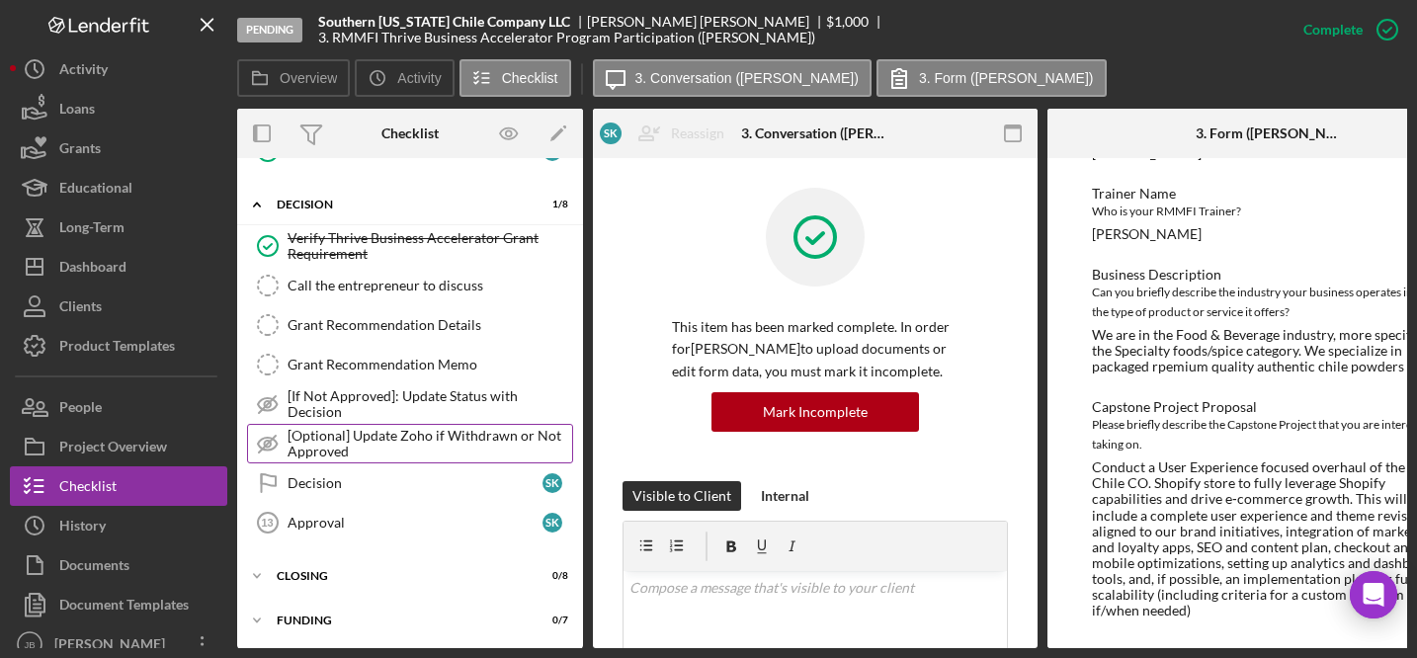
scroll to position [773, 0]
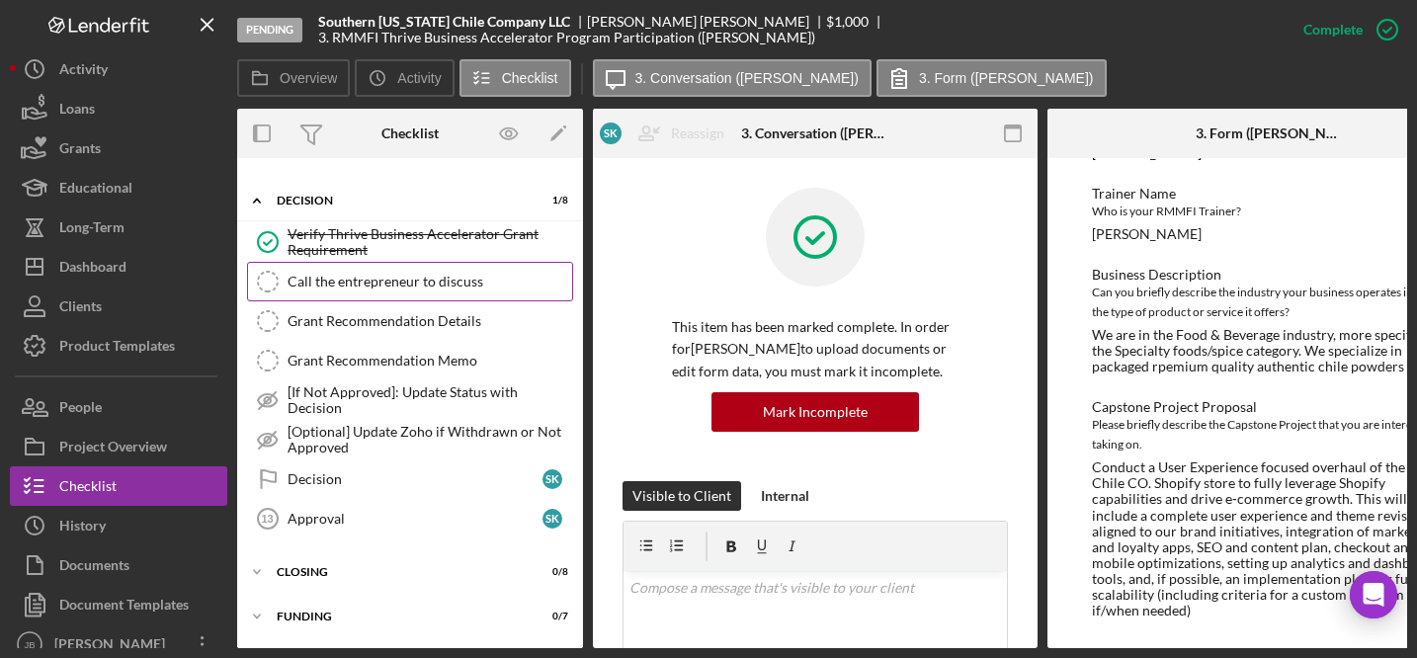
click at [424, 286] on div "Call the entrepreneur to discuss" at bounding box center [429, 282] width 285 height 16
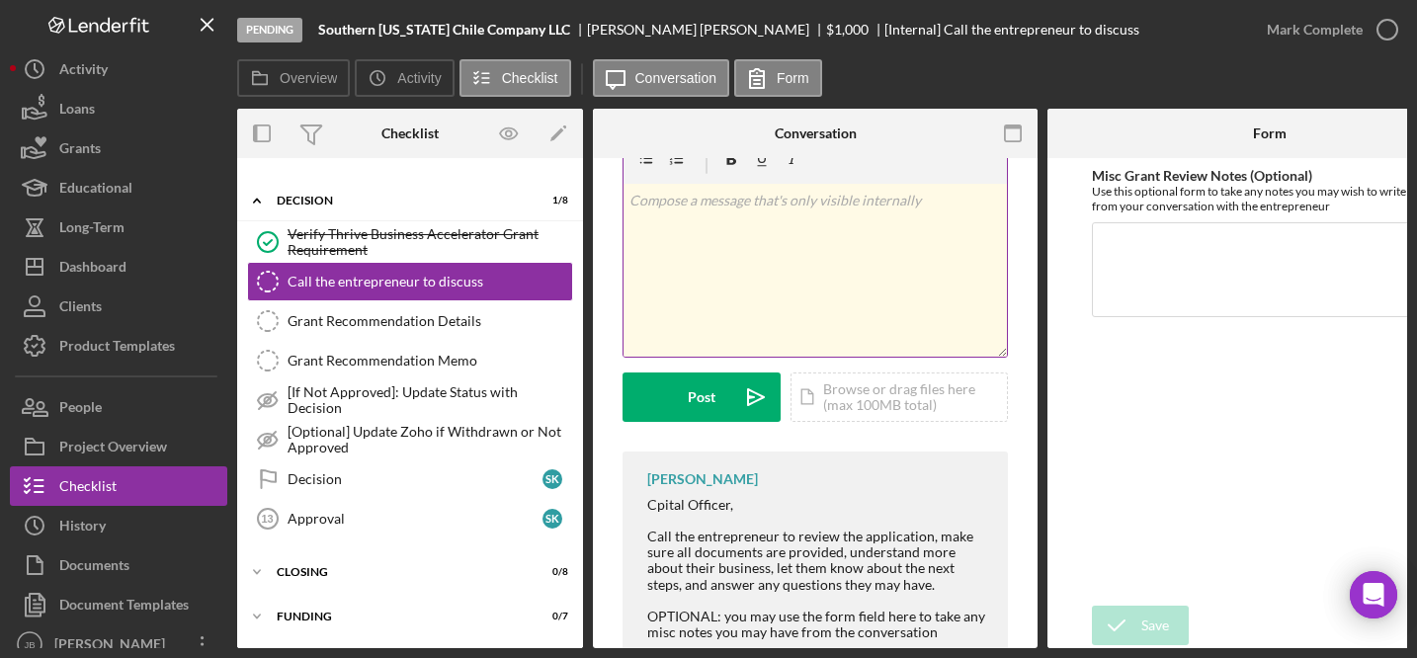
scroll to position [88, 0]
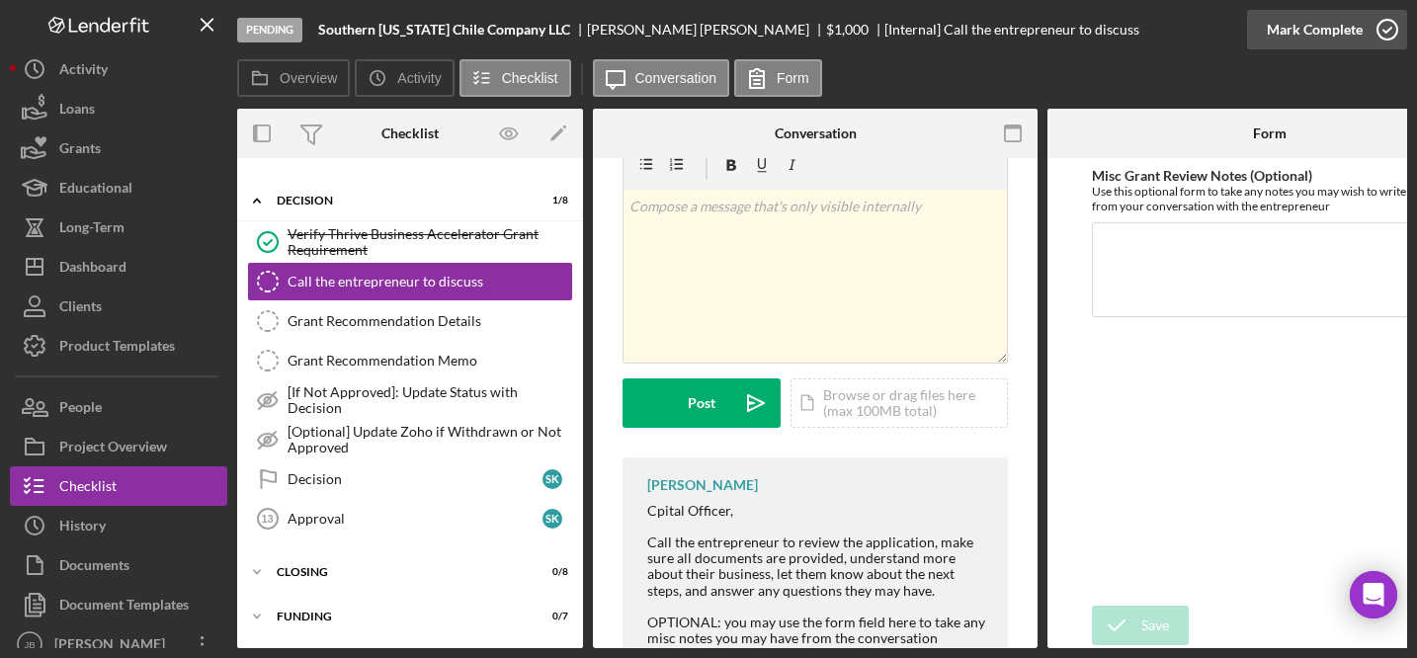
click at [1394, 29] on icon "button" at bounding box center [1386, 29] width 49 height 49
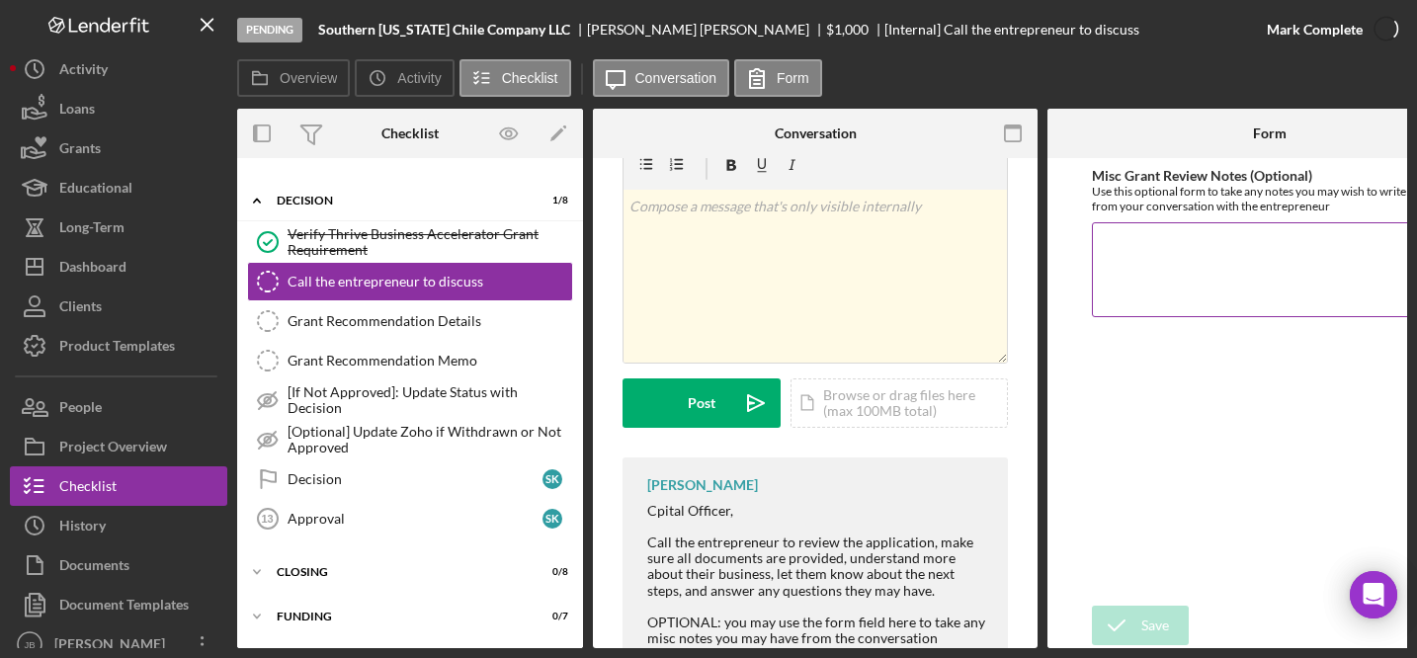
scroll to position [381, 0]
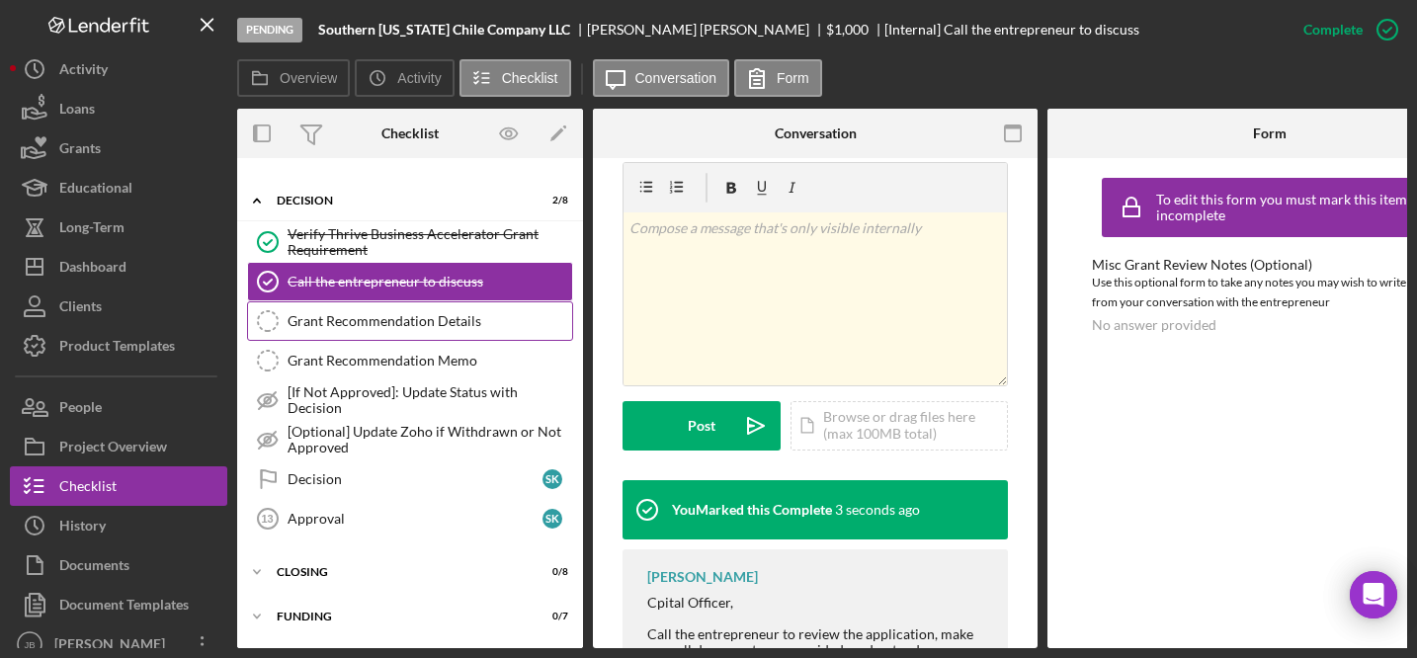
click at [443, 322] on div "Grant Recommendation Details" at bounding box center [429, 321] width 285 height 16
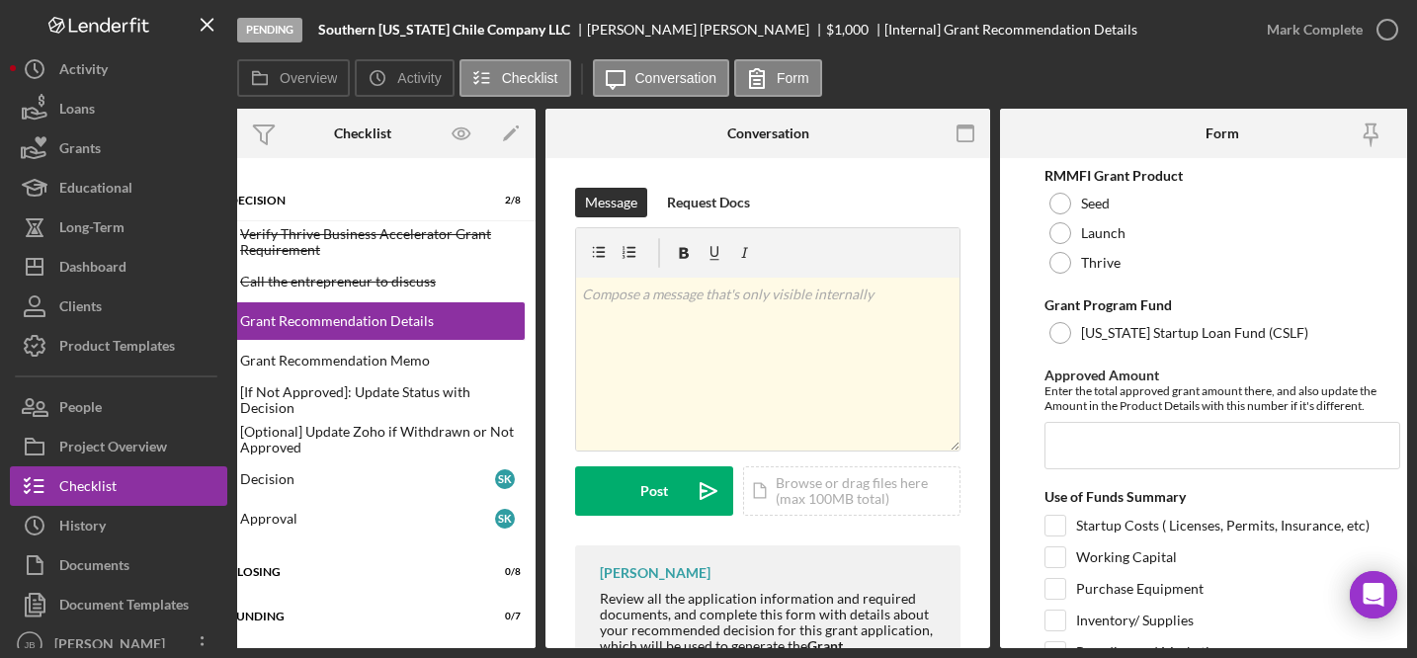
scroll to position [0, 53]
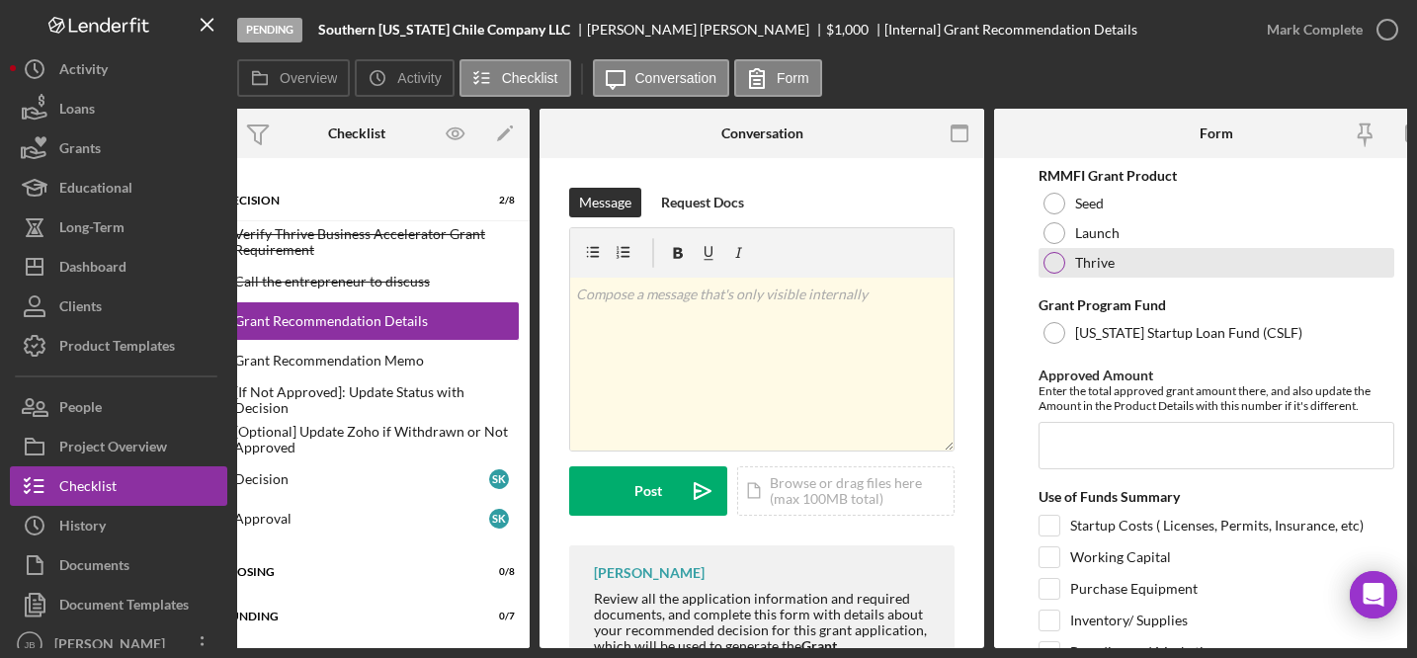
click at [1060, 267] on div at bounding box center [1054, 263] width 22 height 22
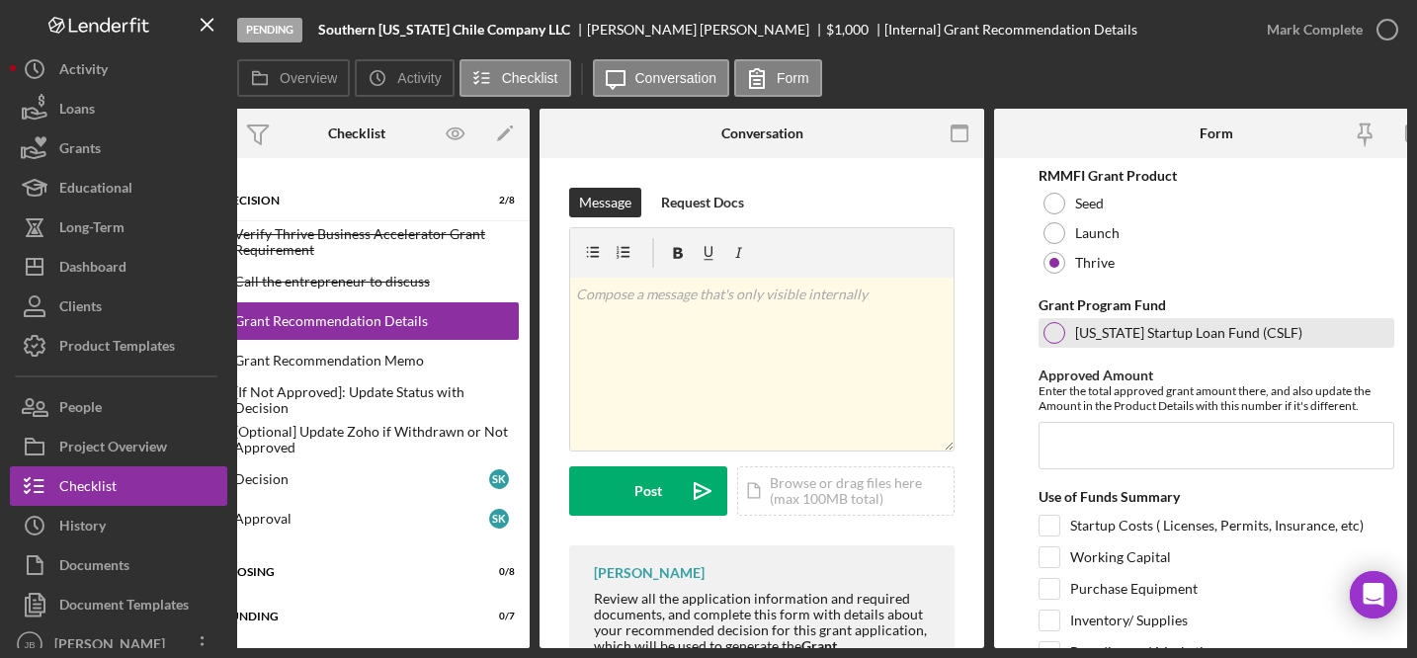
click at [1055, 332] on div at bounding box center [1054, 333] width 22 height 22
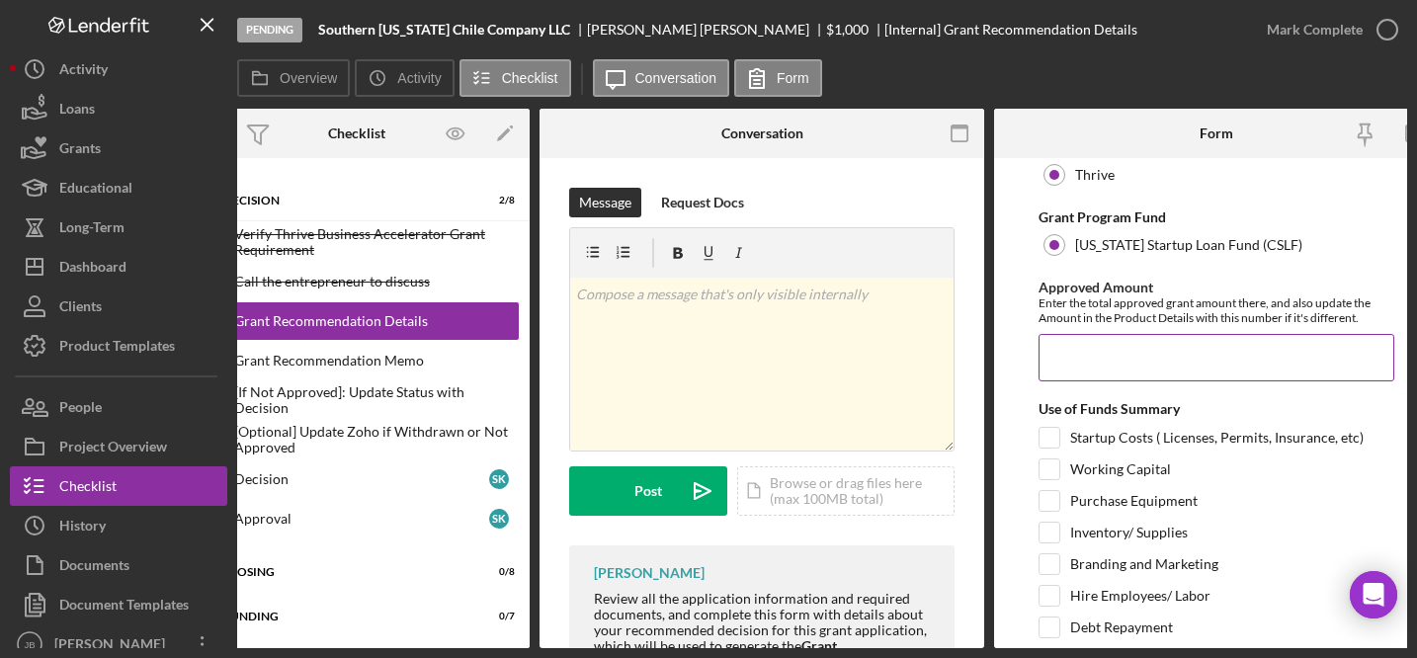
scroll to position [86, 0]
click at [1057, 346] on input "Approved Amount" at bounding box center [1216, 359] width 356 height 47
type input "$1,000.00"
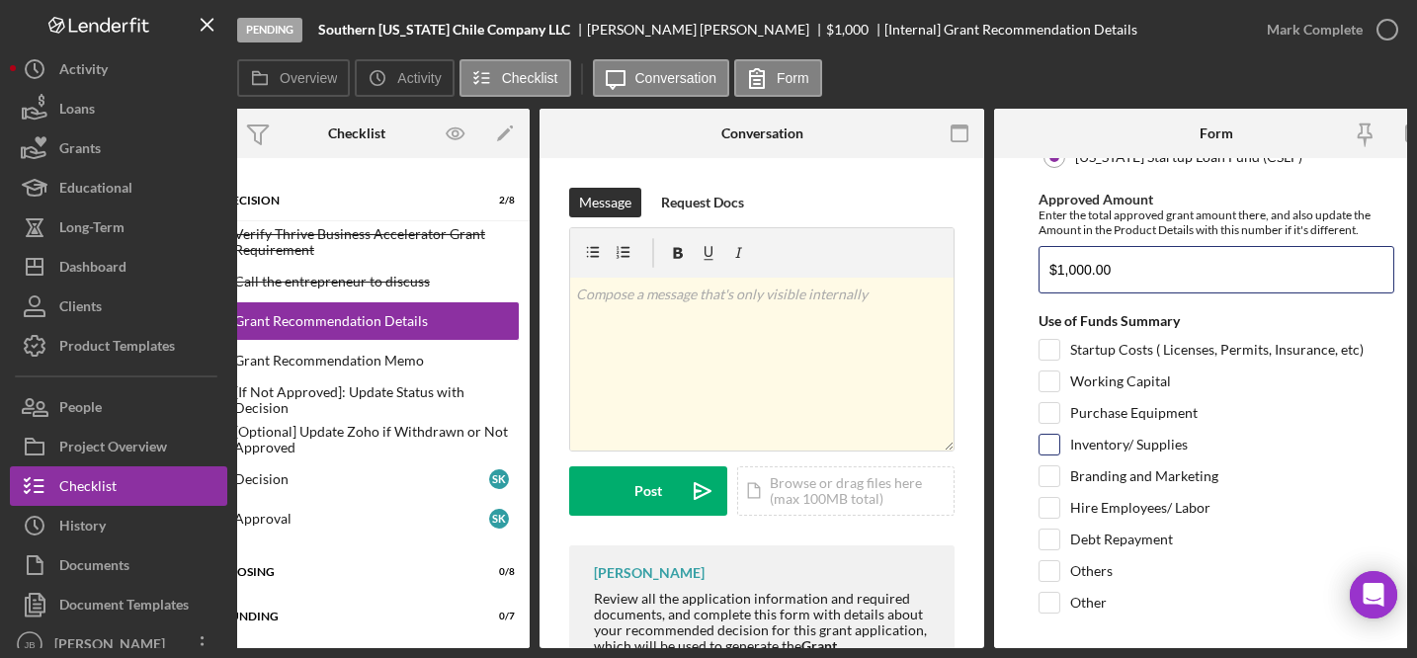
scroll to position [180, 0]
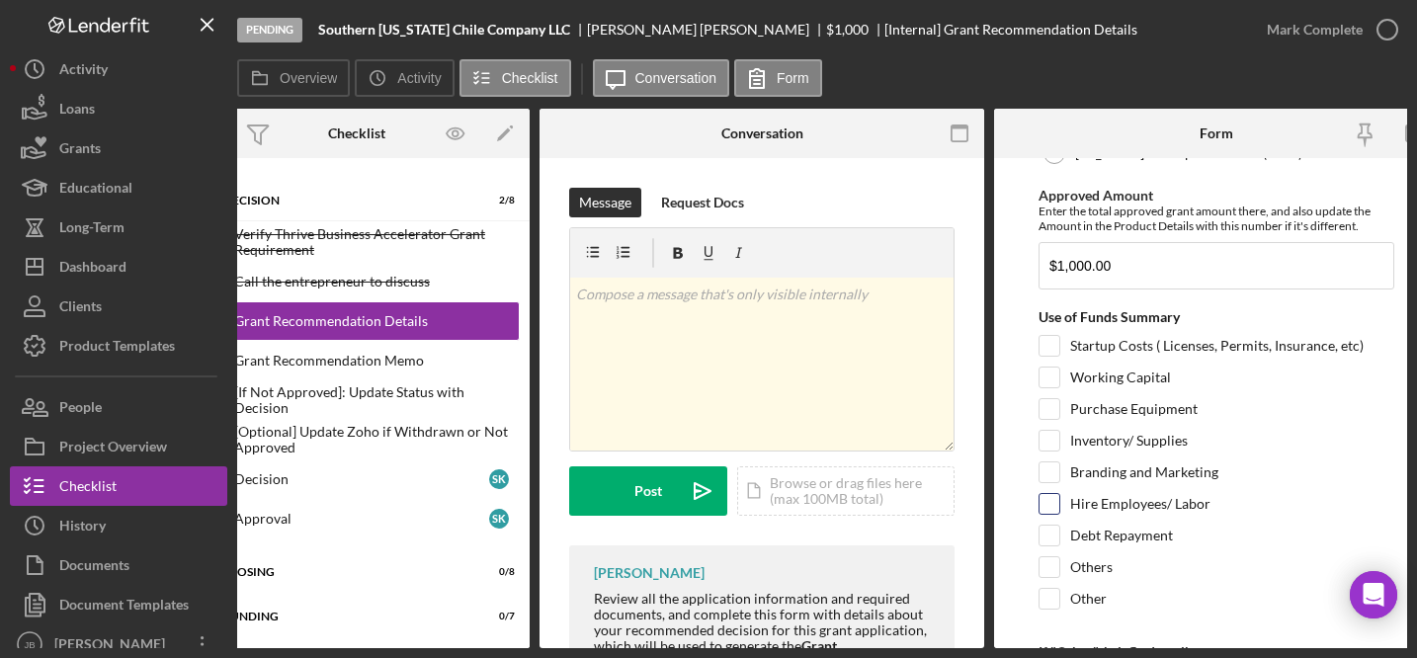
click at [1052, 503] on input "Hire Employees/ Labor" at bounding box center [1049, 504] width 20 height 20
checkbox input "true"
click at [1050, 474] on input "Branding and Marketing" at bounding box center [1049, 472] width 20 height 20
checkbox input "true"
click at [1053, 499] on input "Hire Employees/ Labor" at bounding box center [1049, 504] width 20 height 20
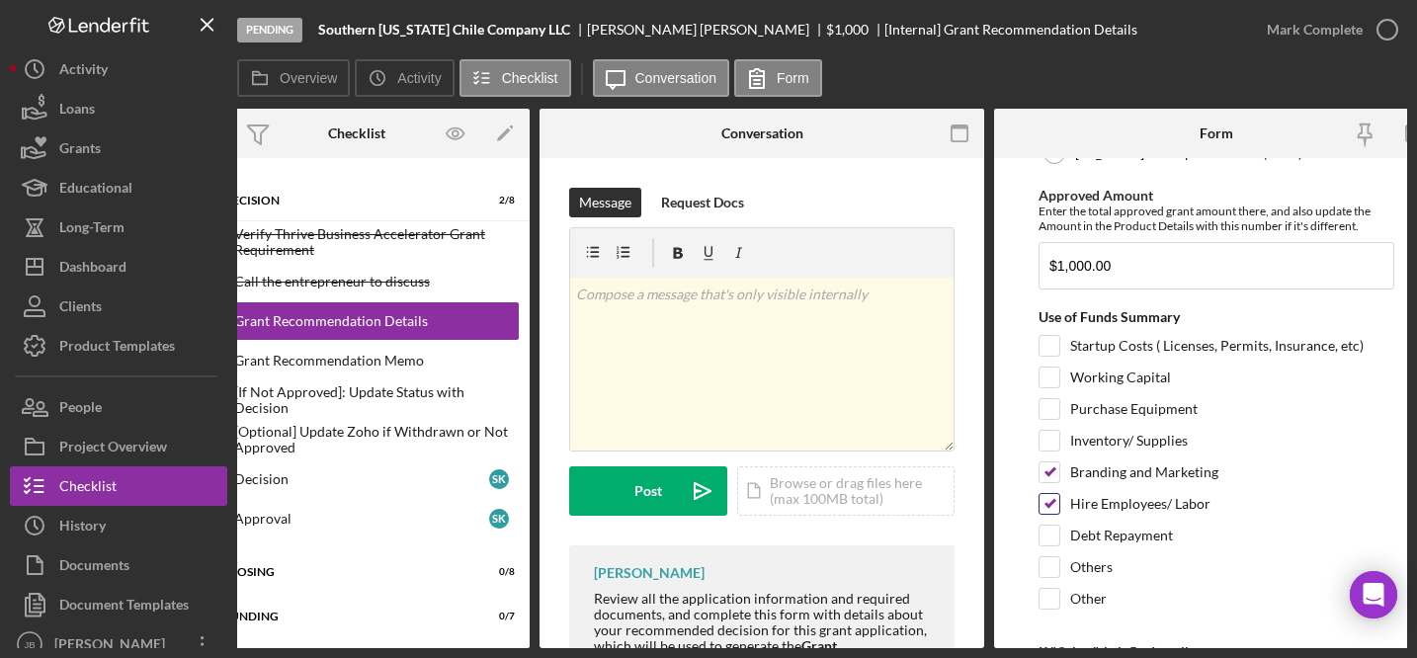
checkbox input "false"
click at [1048, 381] on input "Working Capital" at bounding box center [1049, 377] width 20 height 20
checkbox input "true"
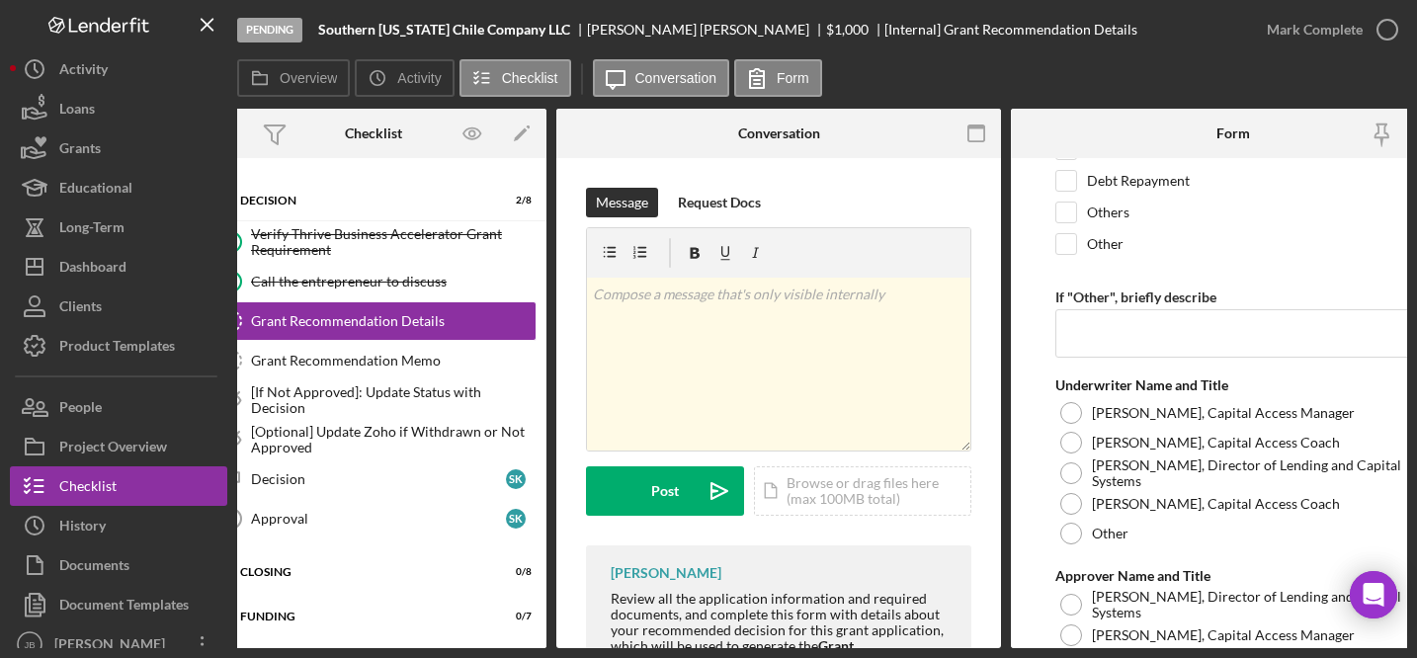
scroll to position [564, 0]
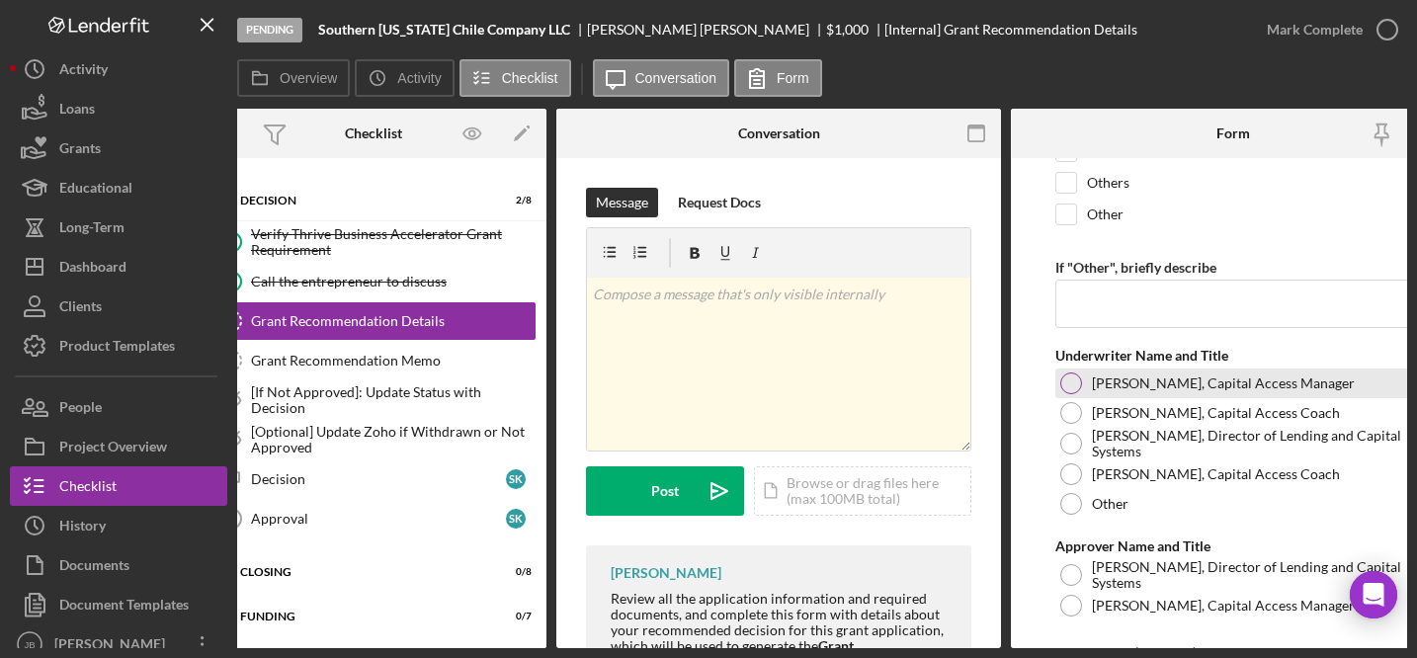
click at [1067, 383] on div at bounding box center [1071, 383] width 22 height 22
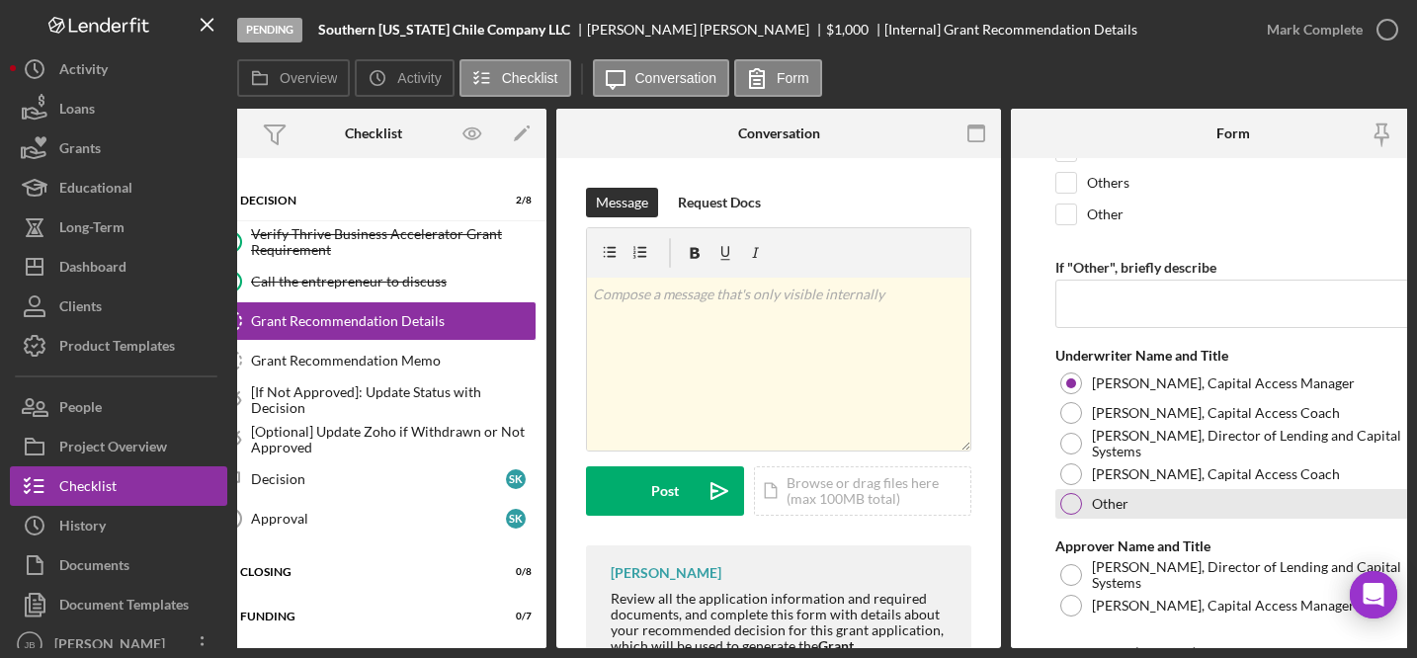
scroll to position [671, 0]
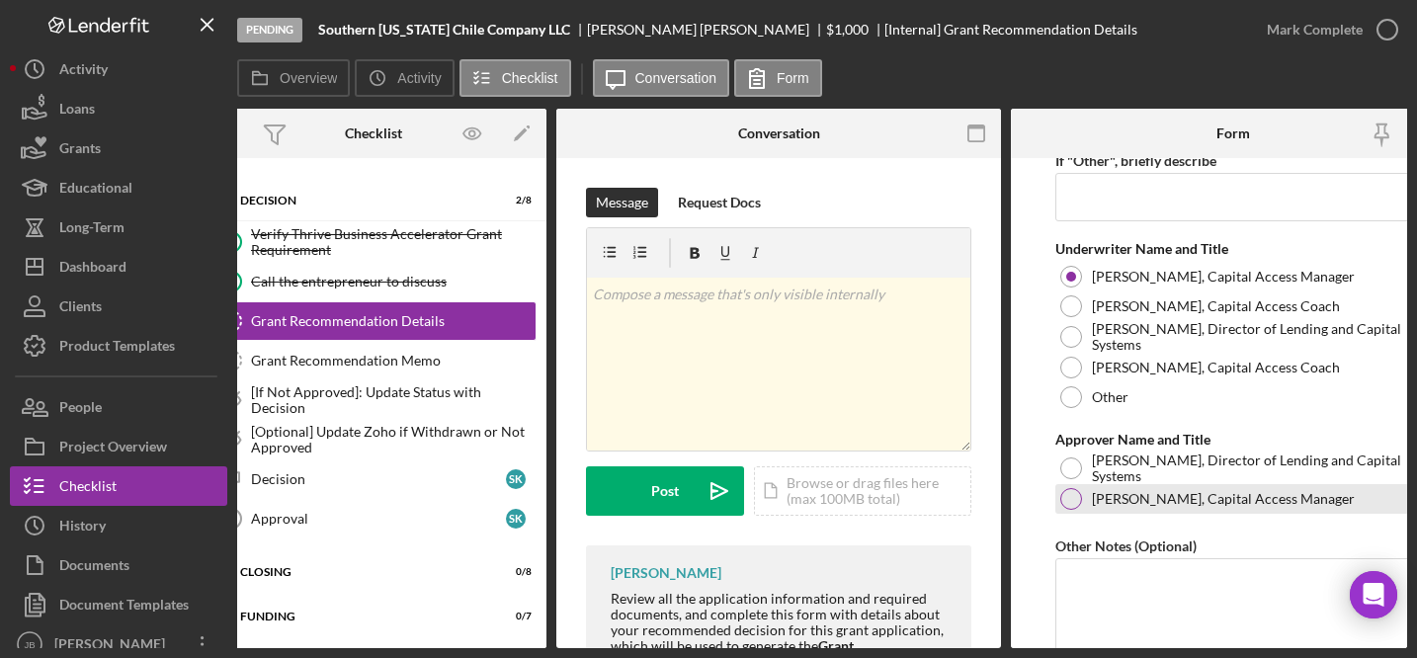
click at [1072, 510] on div "John Bellamy, Capital Access Manager" at bounding box center [1233, 499] width 356 height 30
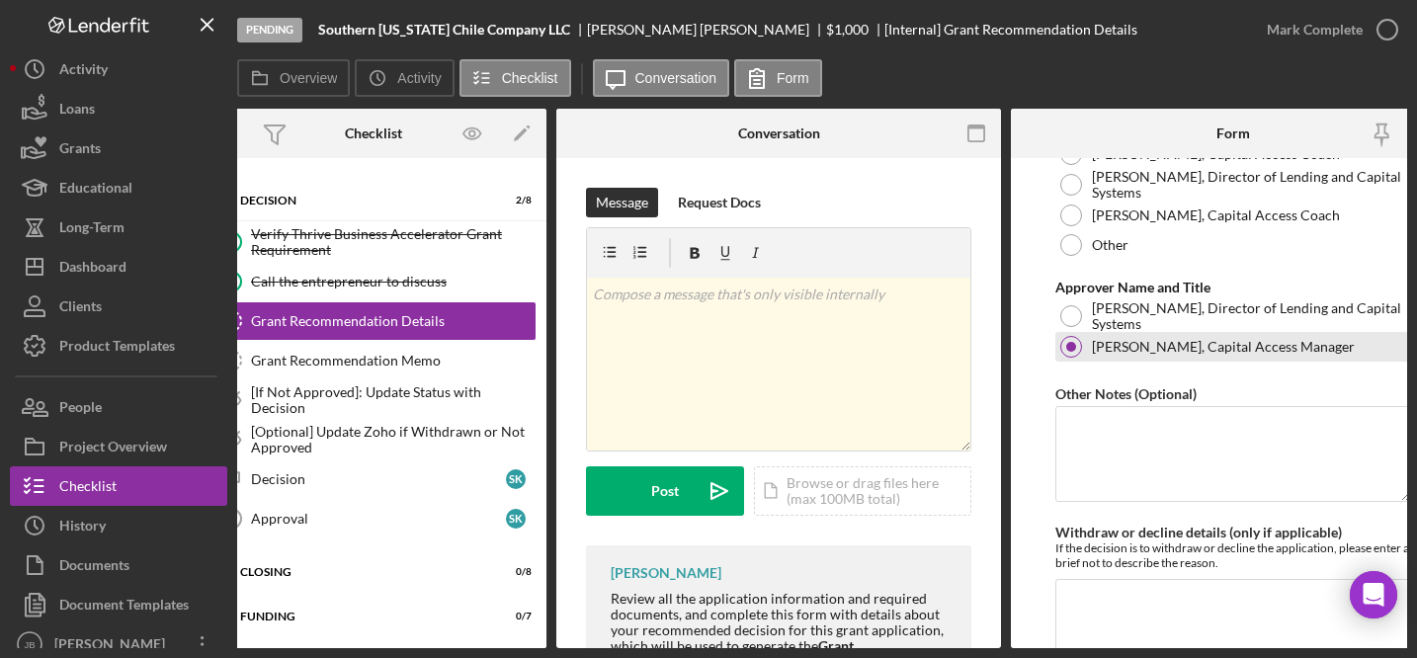
scroll to position [930, 0]
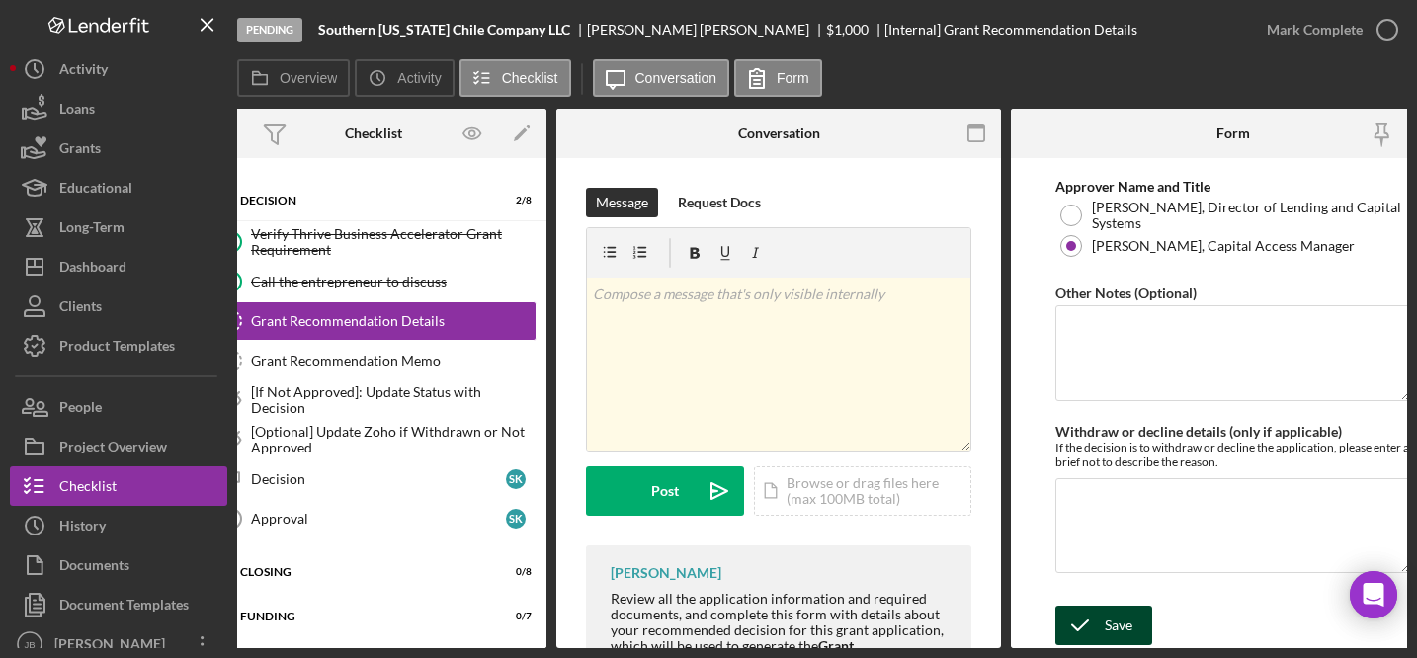
click at [1110, 630] on div "Save" at bounding box center [1118, 626] width 28 height 40
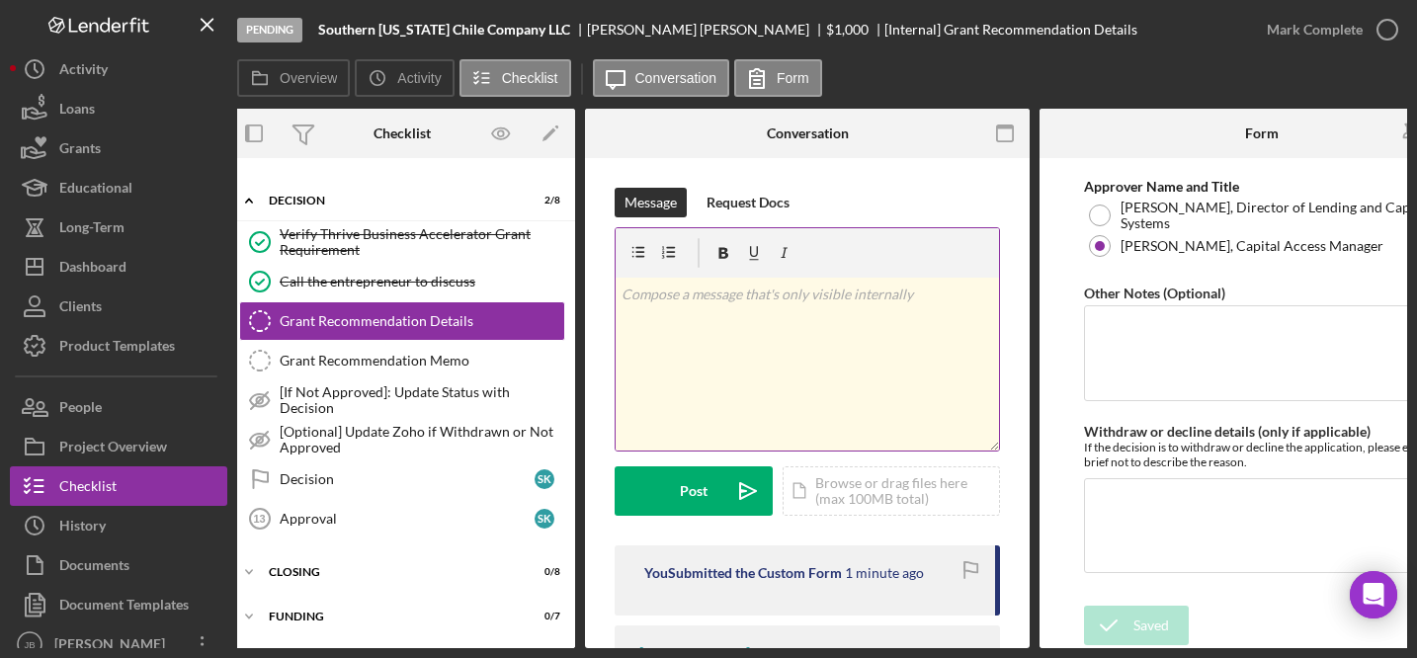
scroll to position [0, 0]
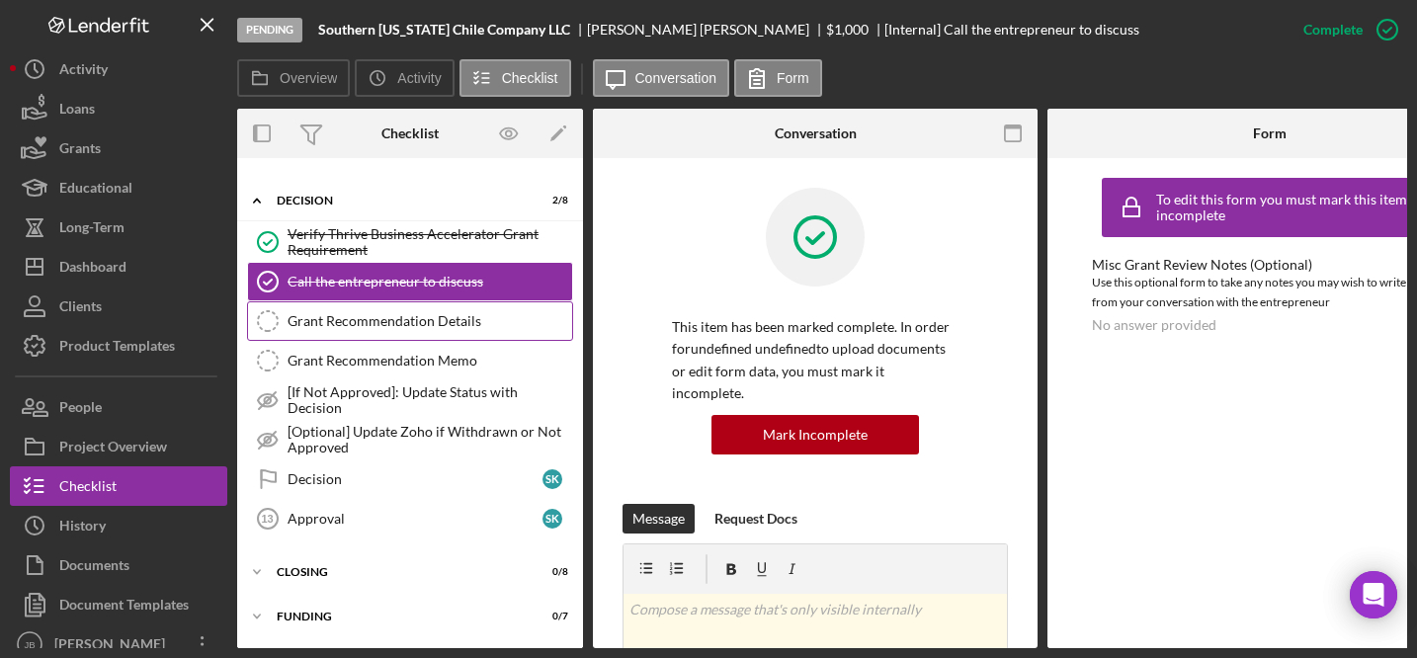
click at [475, 322] on div "Grant Recommendation Details" at bounding box center [429, 321] width 285 height 16
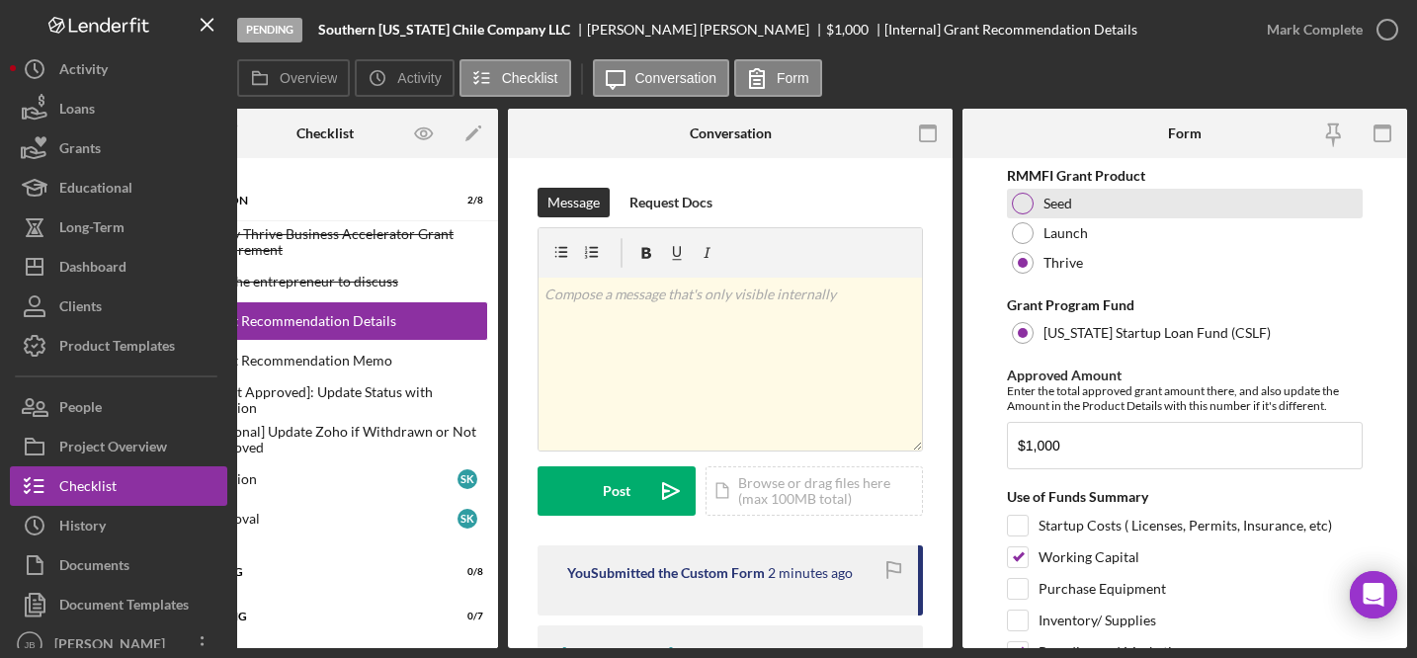
scroll to position [5, 0]
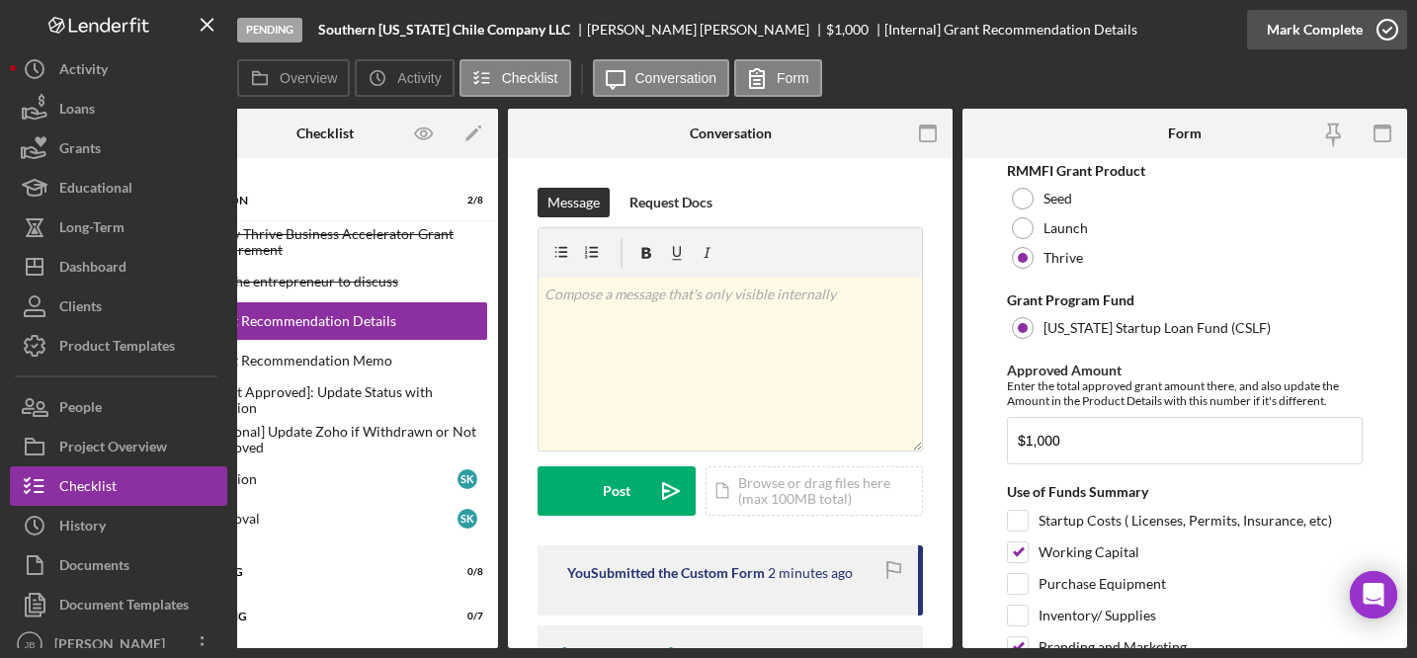
click at [1386, 28] on icon "button" at bounding box center [1386, 29] width 49 height 49
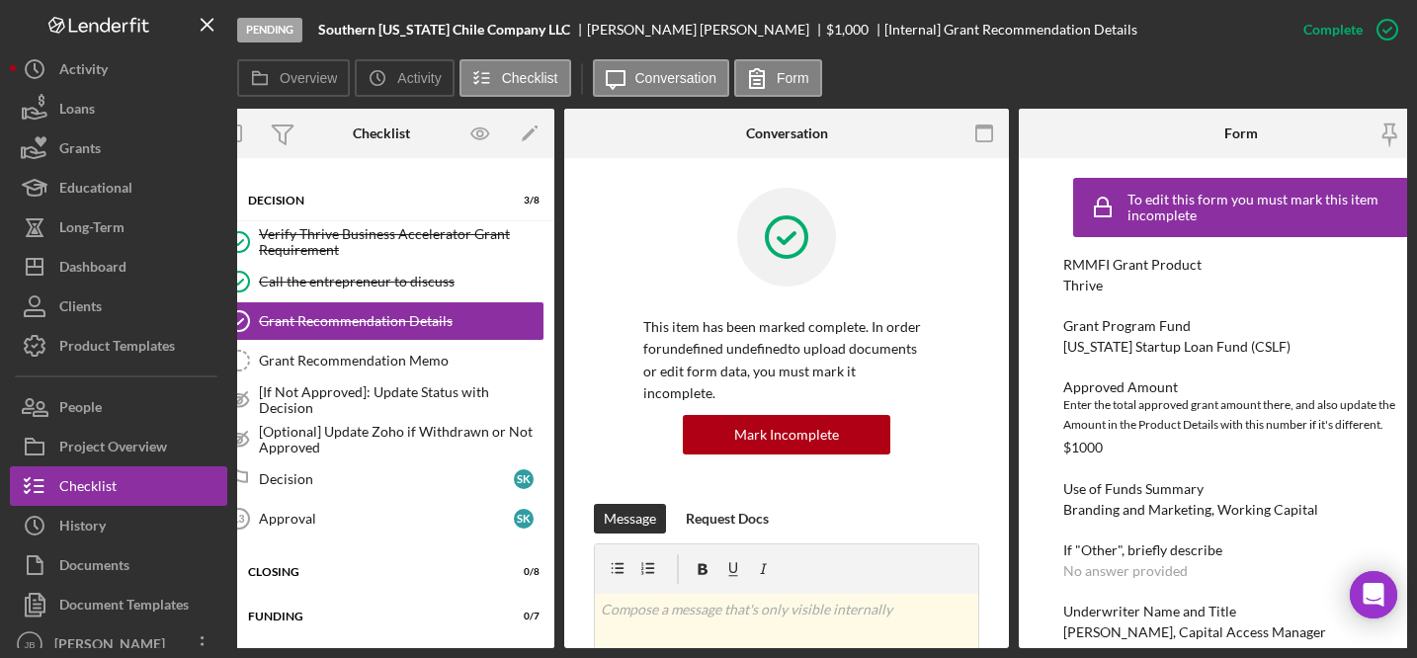
scroll to position [0, 0]
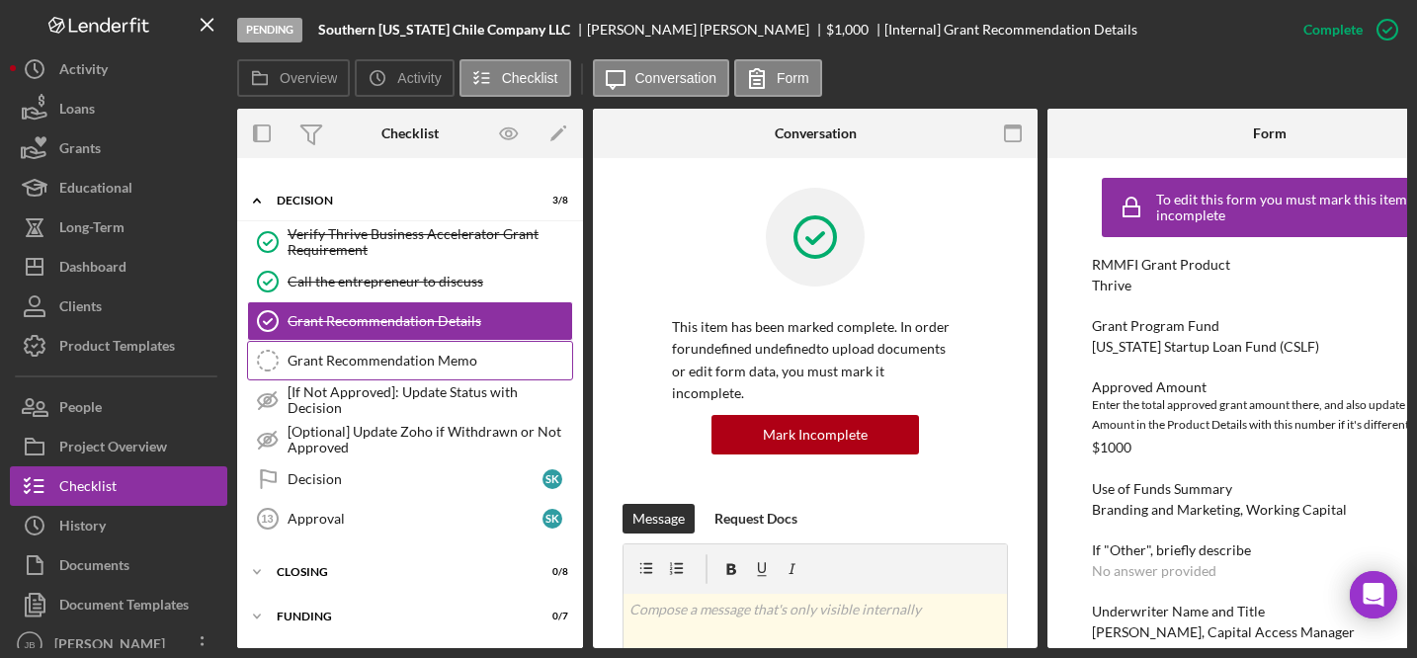
click at [467, 372] on link "Grant Recommendation Memo Grant Recommendation Memo" at bounding box center [410, 361] width 326 height 40
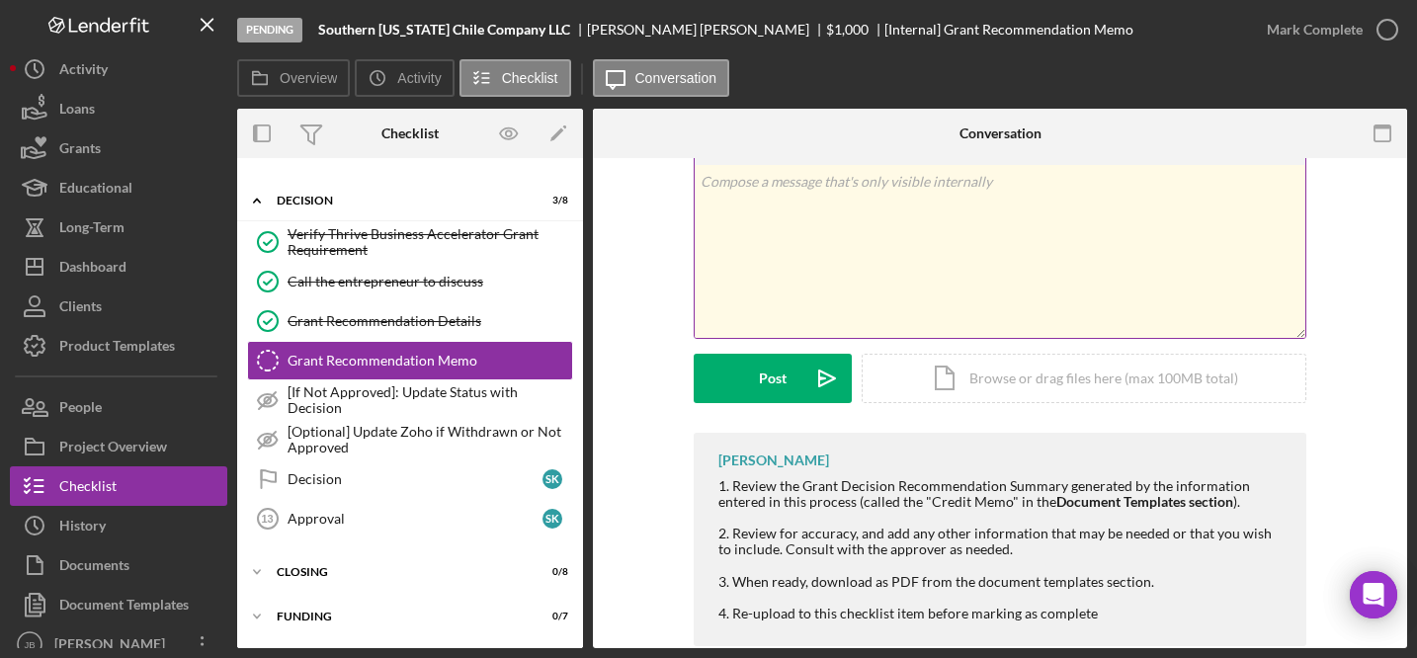
scroll to position [150, 0]
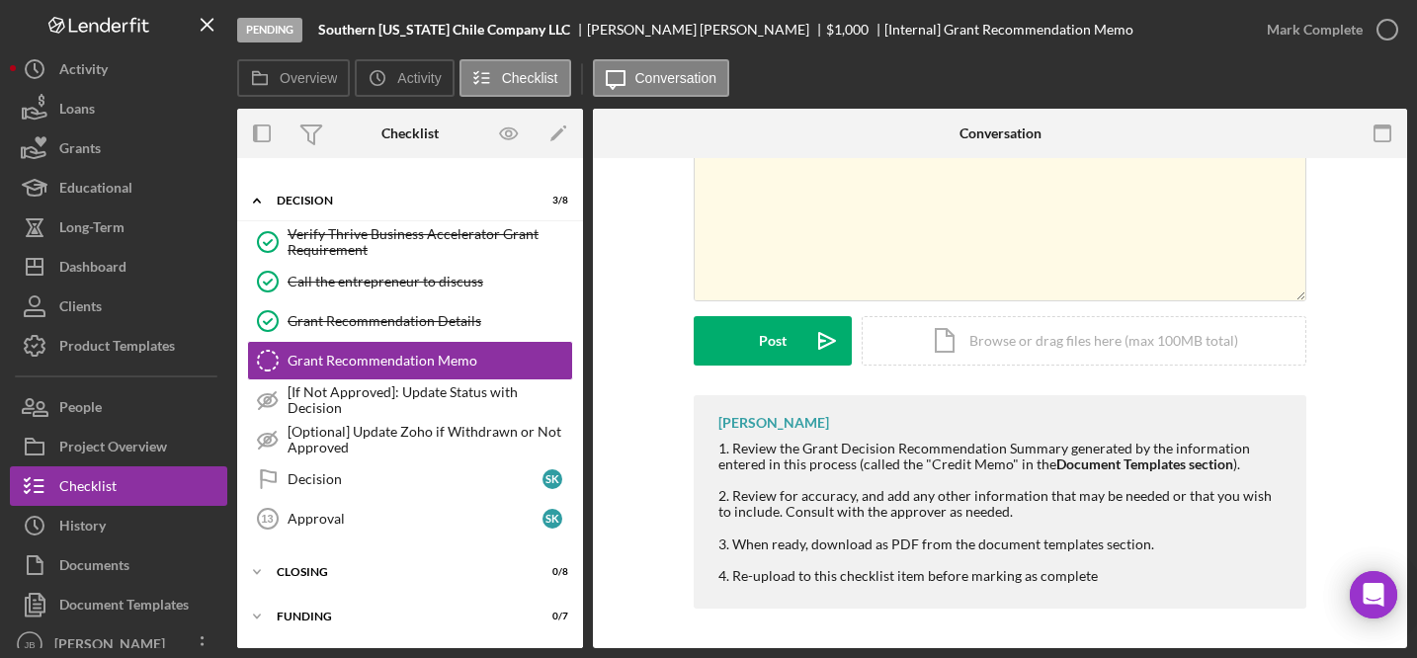
drag, startPoint x: 797, startPoint y: 448, endPoint x: 938, endPoint y: 438, distance: 141.7
click at [938, 439] on div "John Bellamy 1. Review the Grant Decision Recommendation Summary generated by t…" at bounding box center [999, 501] width 612 height 213
drag, startPoint x: 799, startPoint y: 453, endPoint x: 1059, endPoint y: 455, distance: 259.8
click at [1059, 455] on div "1. Review the Grant Decision Recommendation Summary generated by the informatio…" at bounding box center [1002, 457] width 568 height 32
copy div "Grant Decision Recommendation Summary"
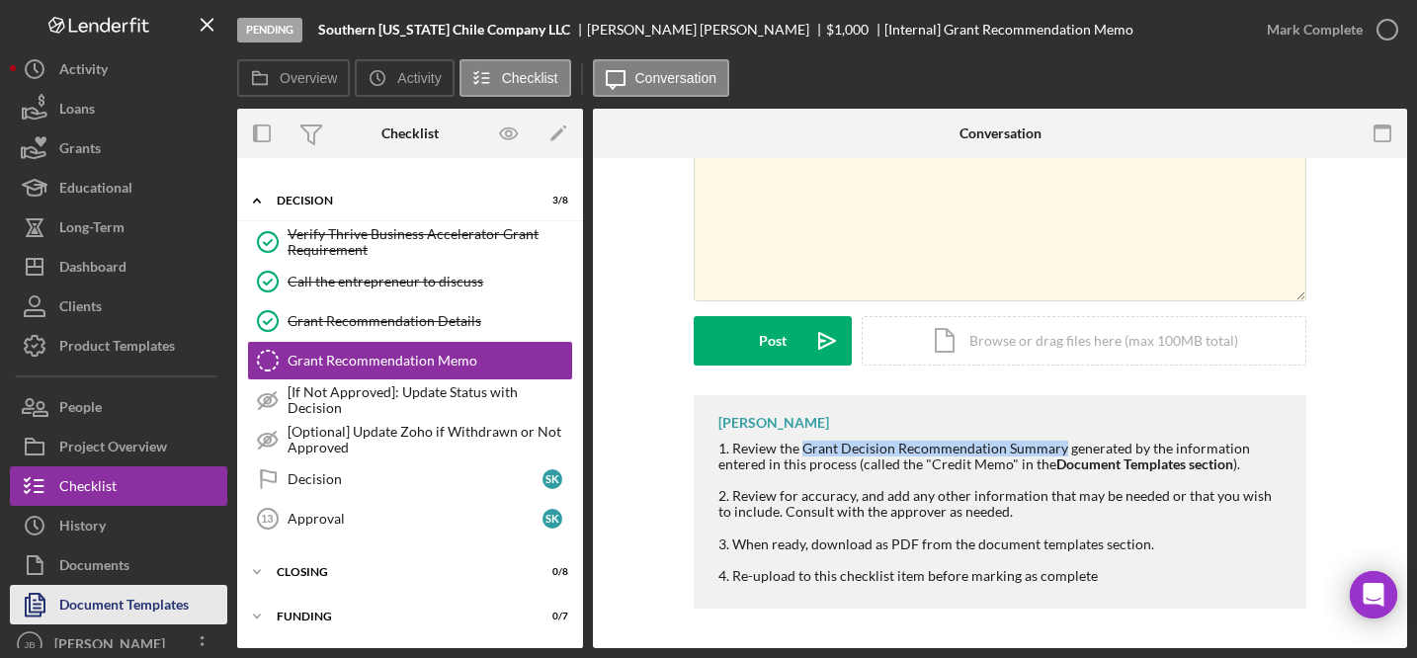
click at [135, 607] on div "Document Templates" at bounding box center [123, 607] width 129 height 44
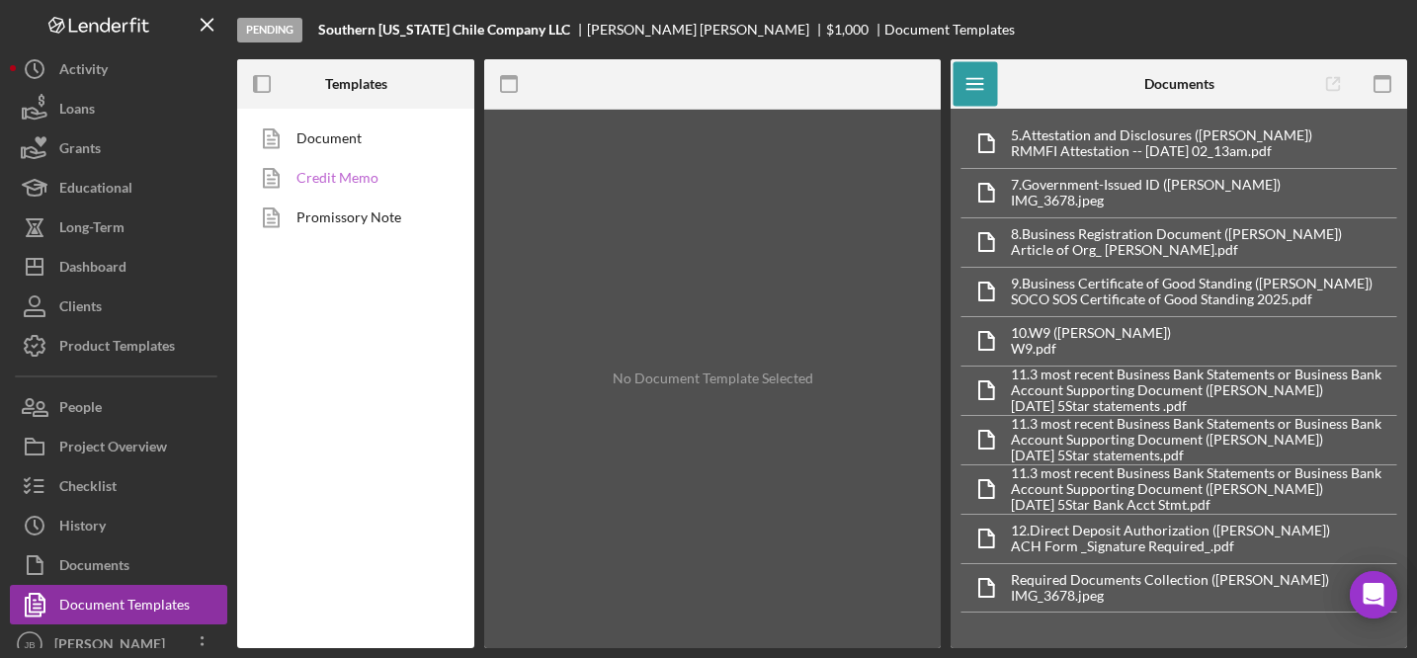
click at [309, 167] on link "Credit Memo" at bounding box center [350, 178] width 207 height 40
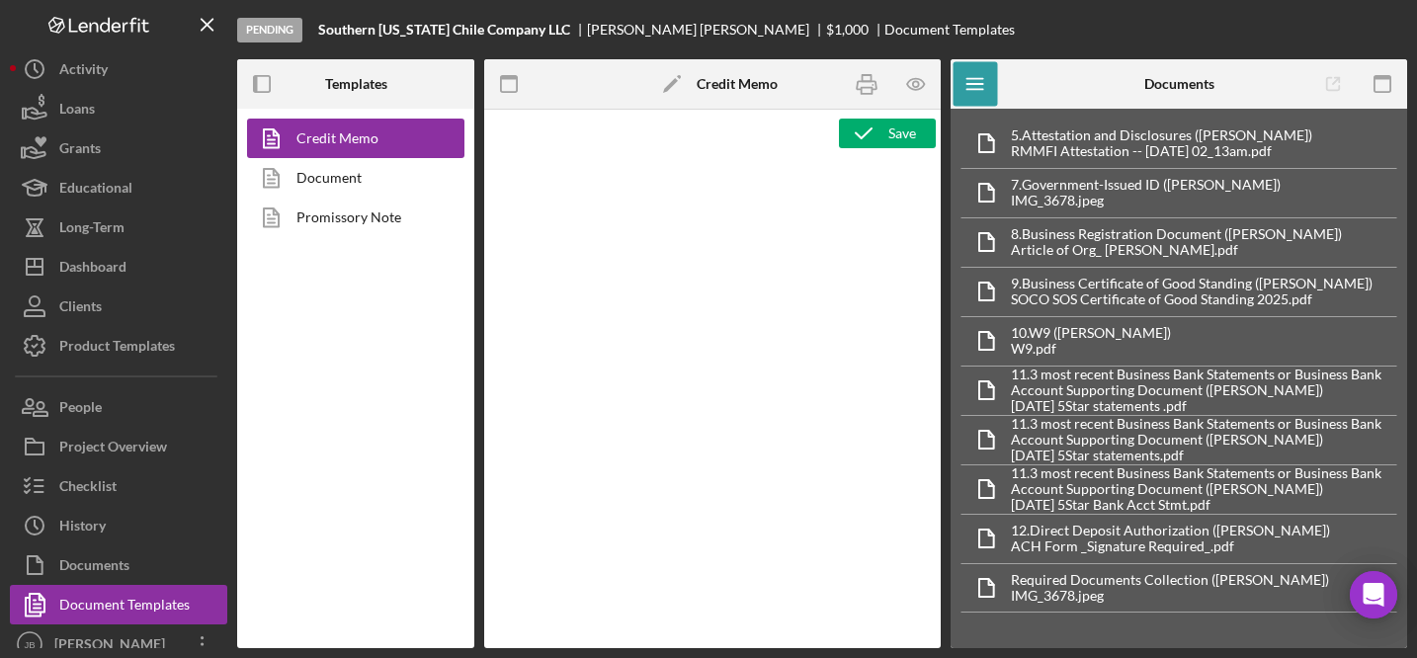
type textarea "<p style="margin-bottom: 0; text-align: center" align="center"><strong><span st…"
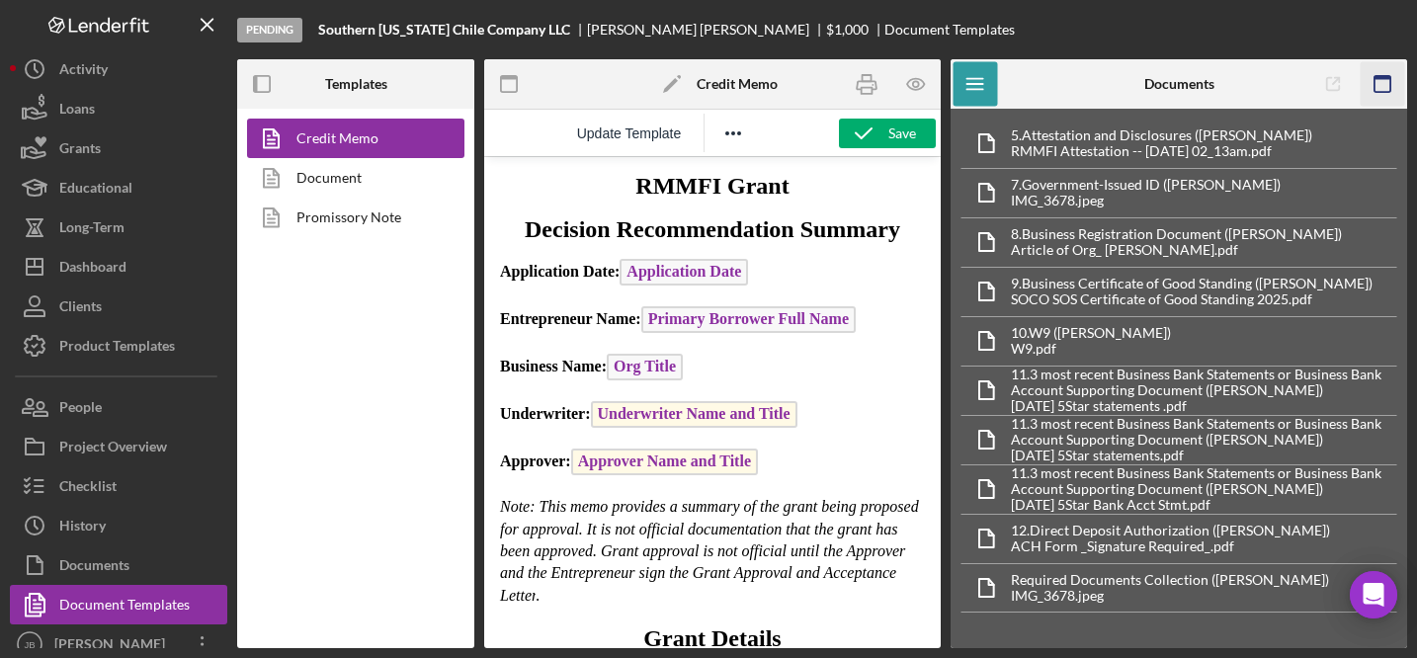
click at [1389, 82] on rect "button" at bounding box center [1382, 84] width 16 height 16
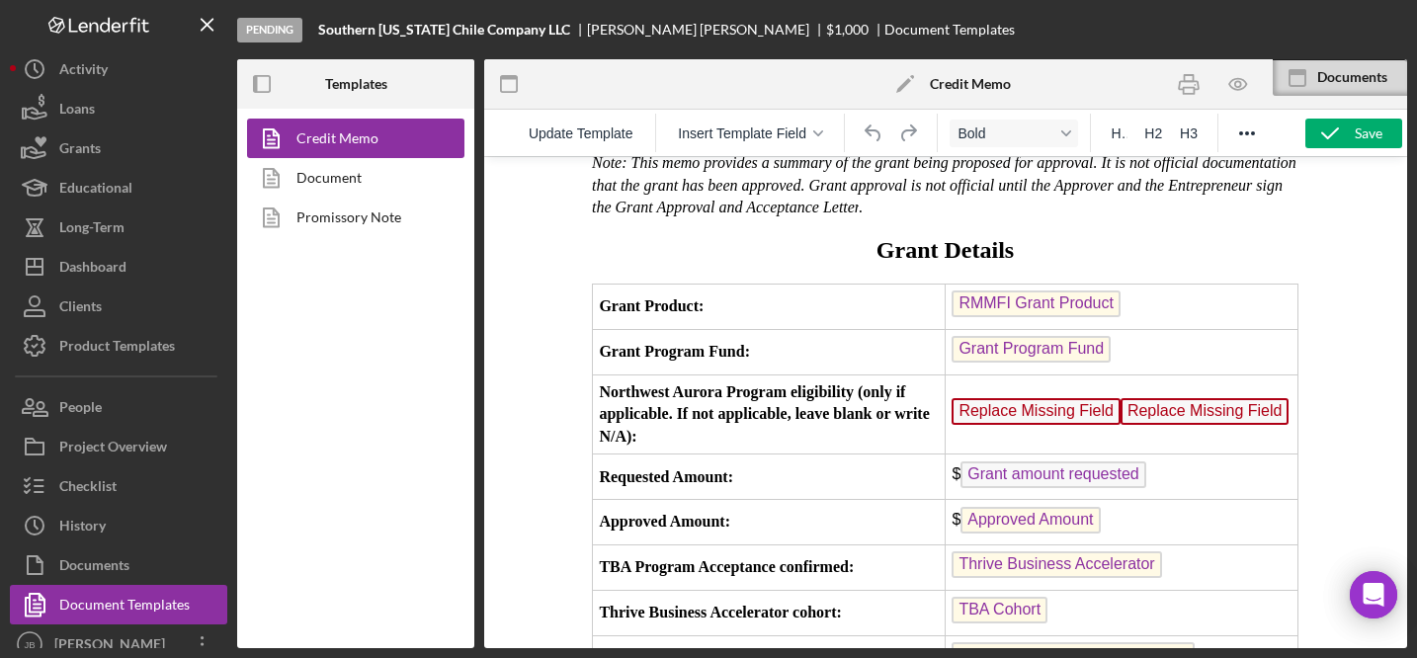
scroll to position [290, 0]
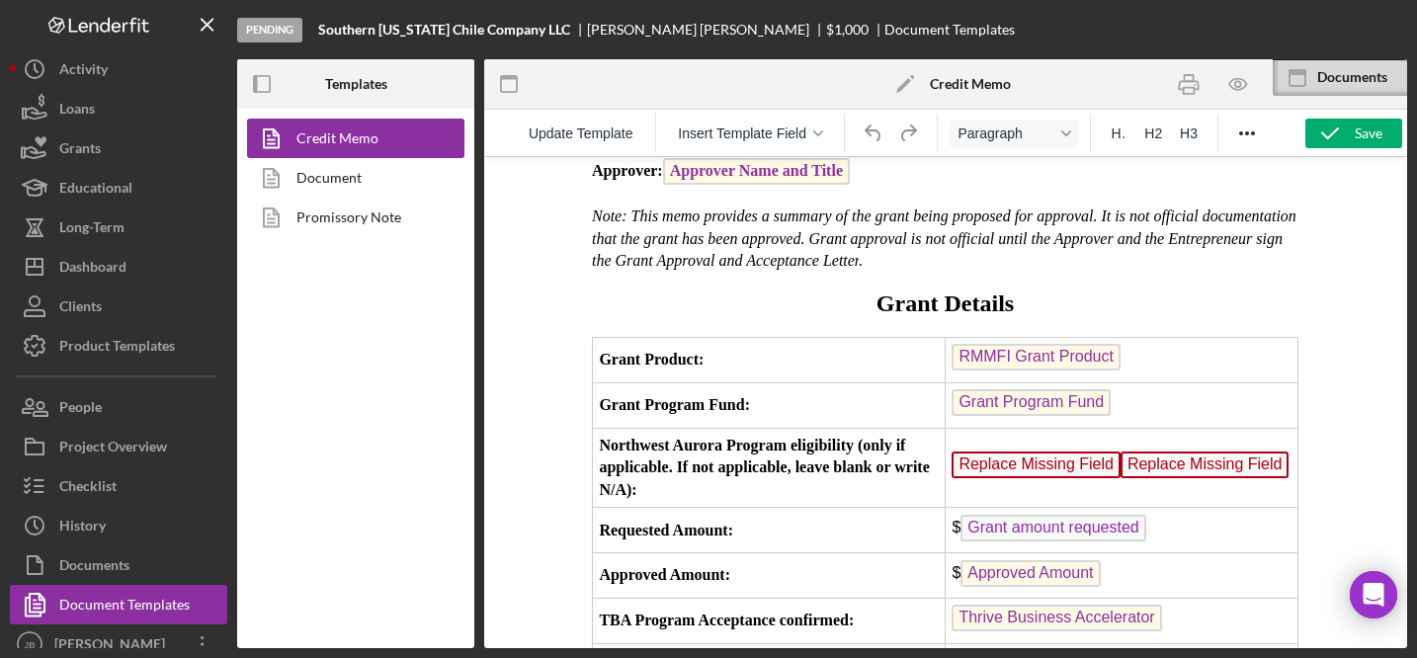
click at [1000, 478] on span "Replace Missing Field" at bounding box center [1035, 464] width 169 height 27
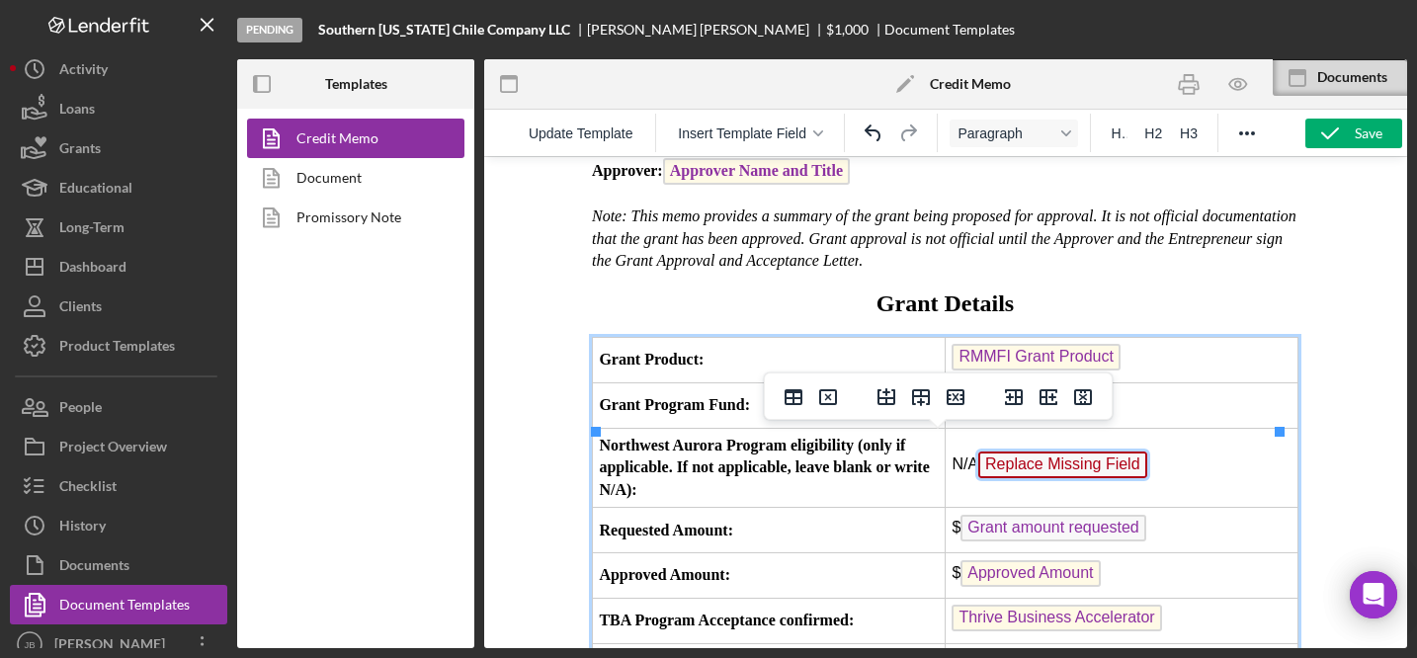
click at [1056, 478] on span "Replace Missing Field" at bounding box center [1062, 464] width 169 height 27
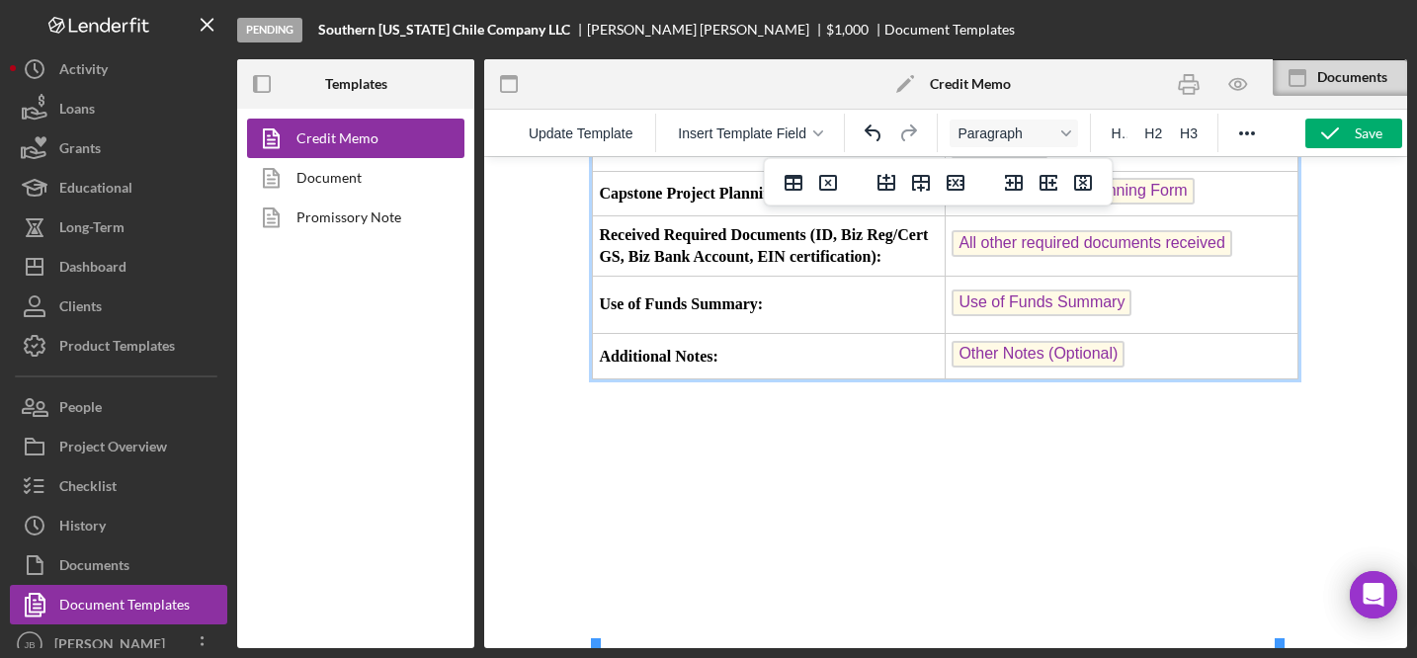
scroll to position [823, 0]
click at [1367, 141] on div "Save" at bounding box center [1368, 134] width 28 height 30
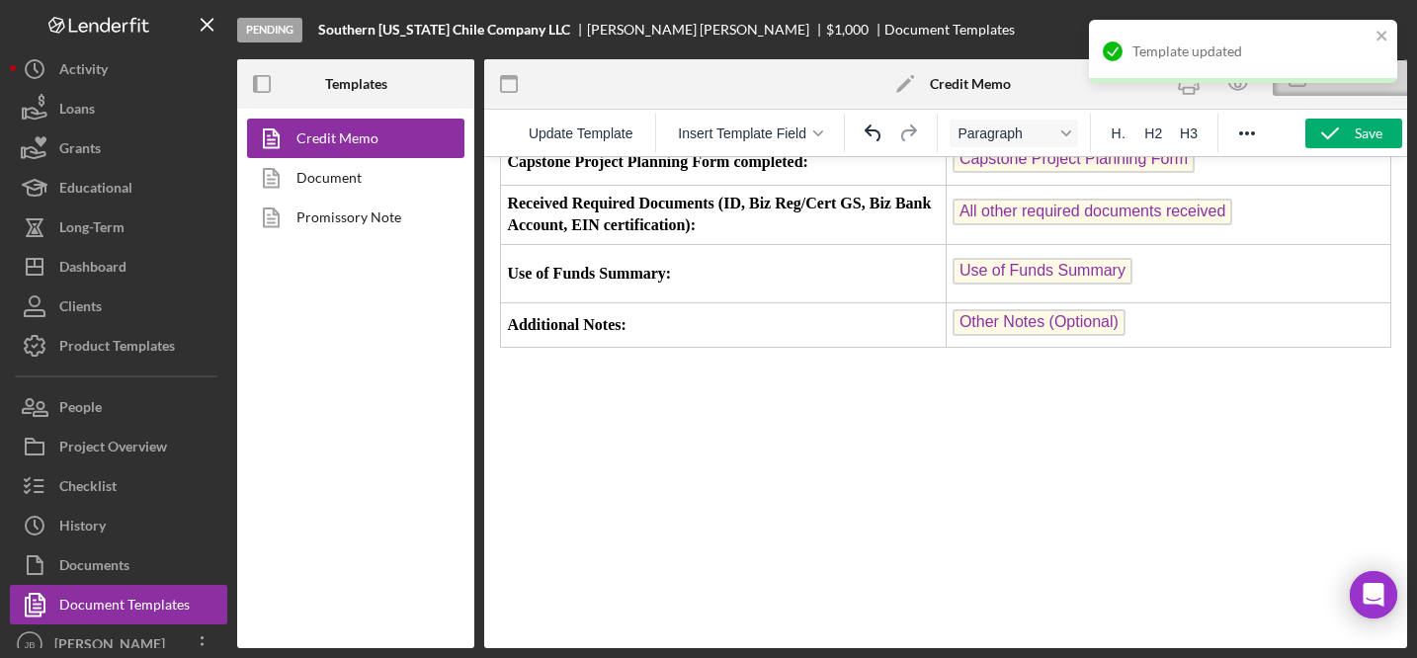
scroll to position [694, 0]
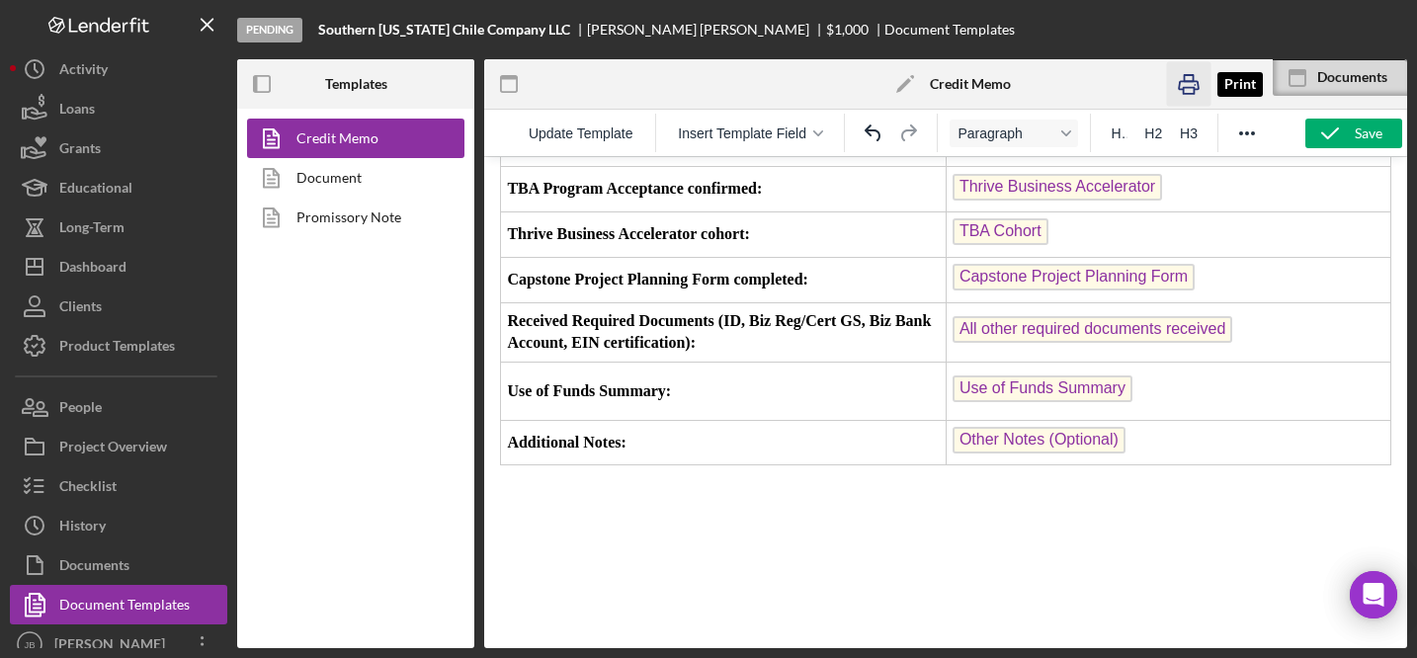
drag, startPoint x: 1183, startPoint y: 96, endPoint x: 666, endPoint y: 356, distance: 579.2
click at [1183, 96] on icon "button" at bounding box center [1188, 84] width 44 height 44
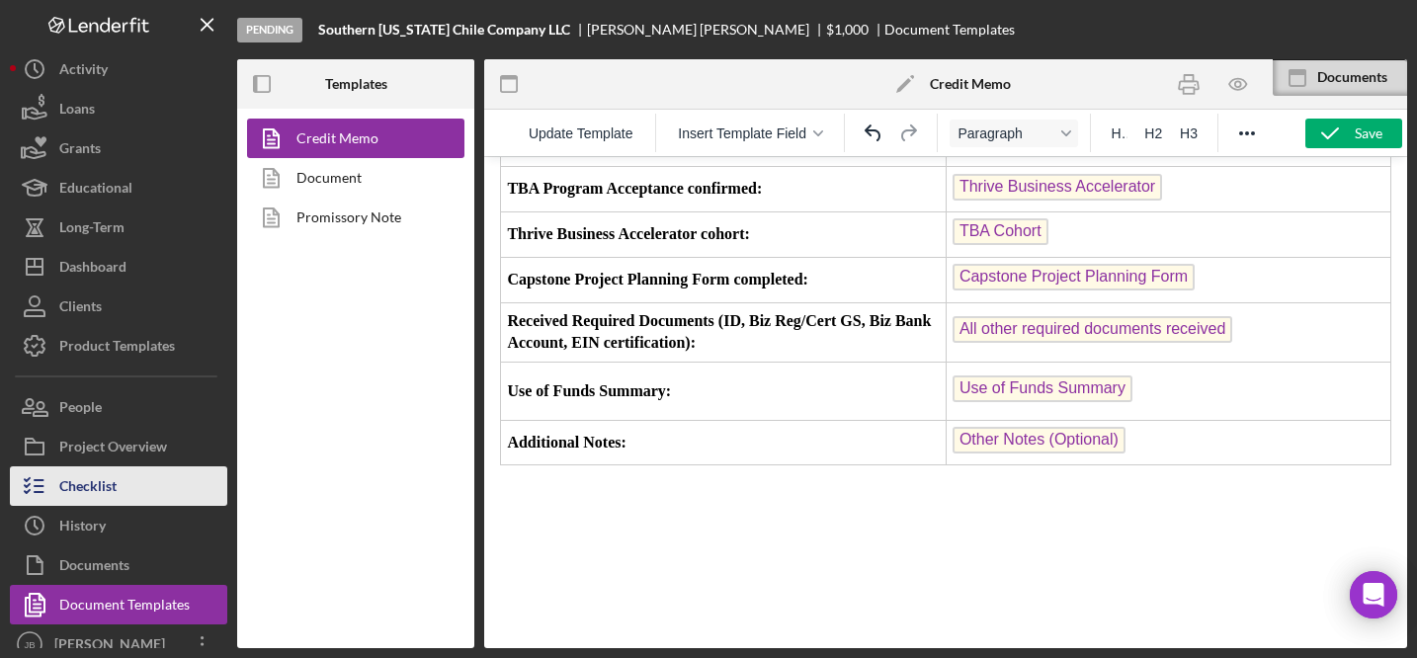
click at [103, 477] on div "Checklist" at bounding box center [87, 488] width 57 height 44
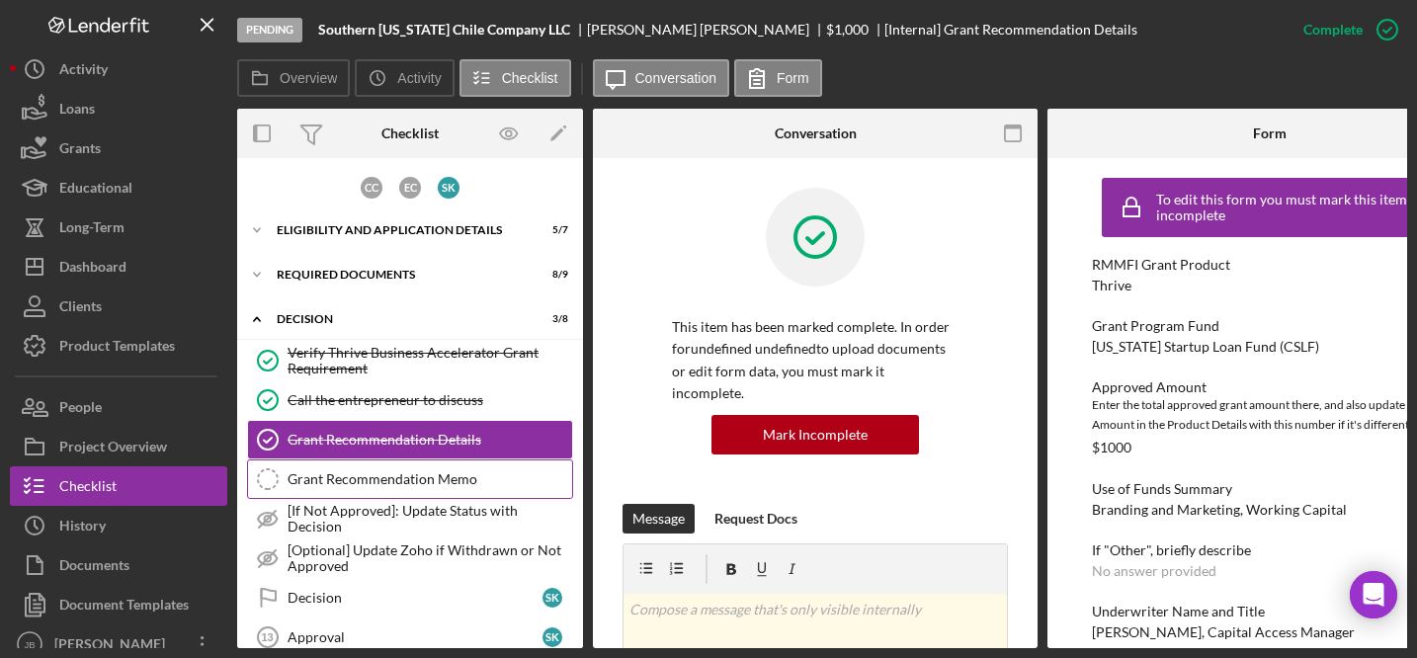
scroll to position [36, 0]
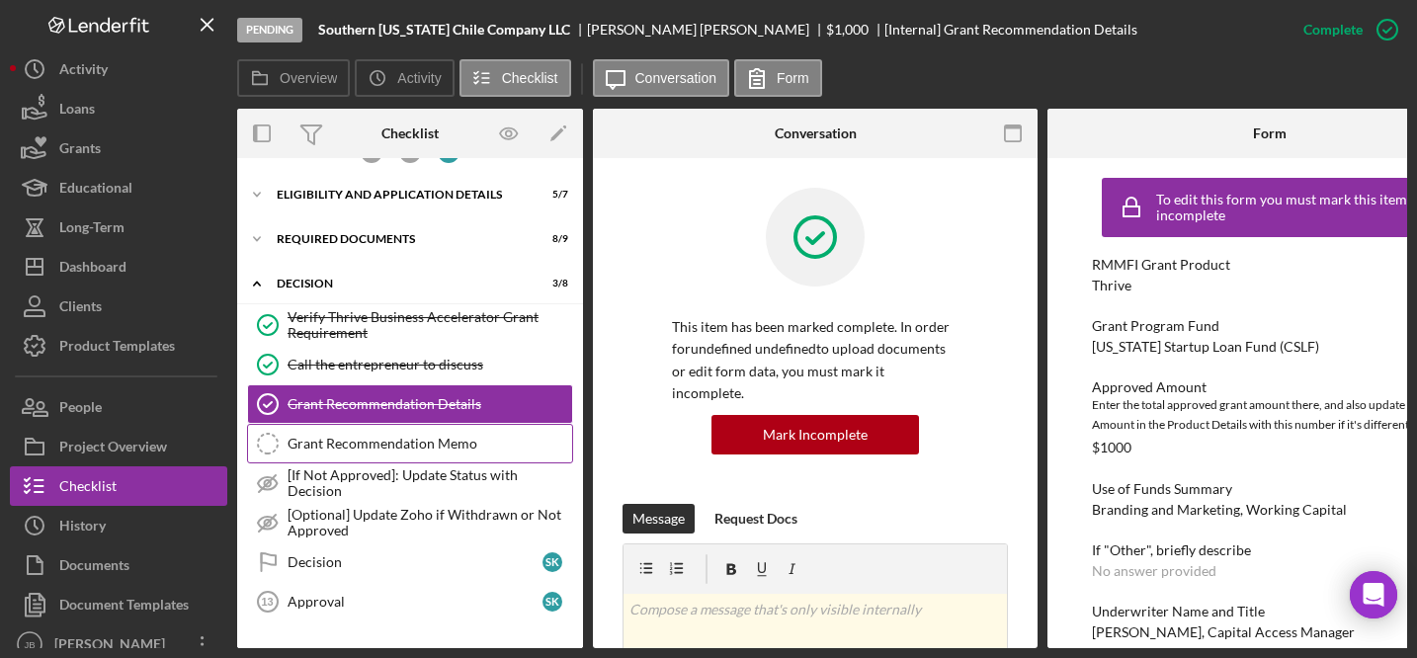
click at [473, 448] on div "Grant Recommendation Memo" at bounding box center [429, 444] width 285 height 16
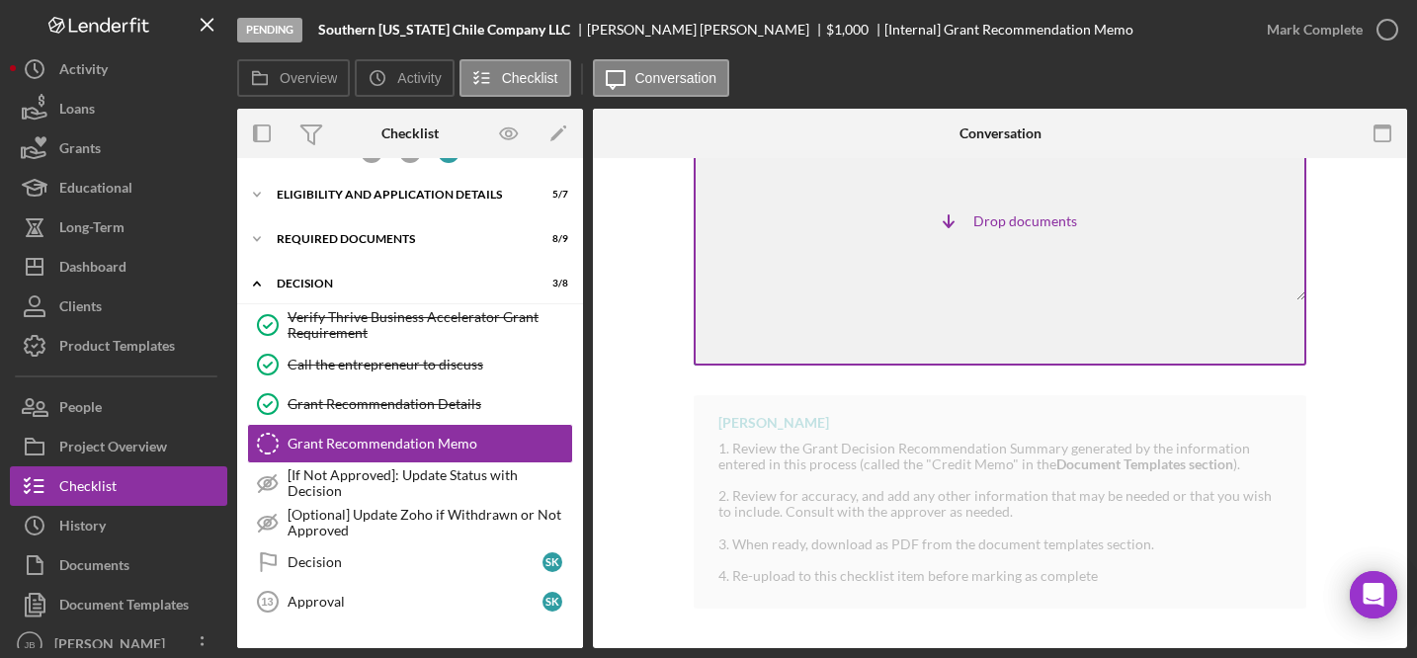
scroll to position [85, 0]
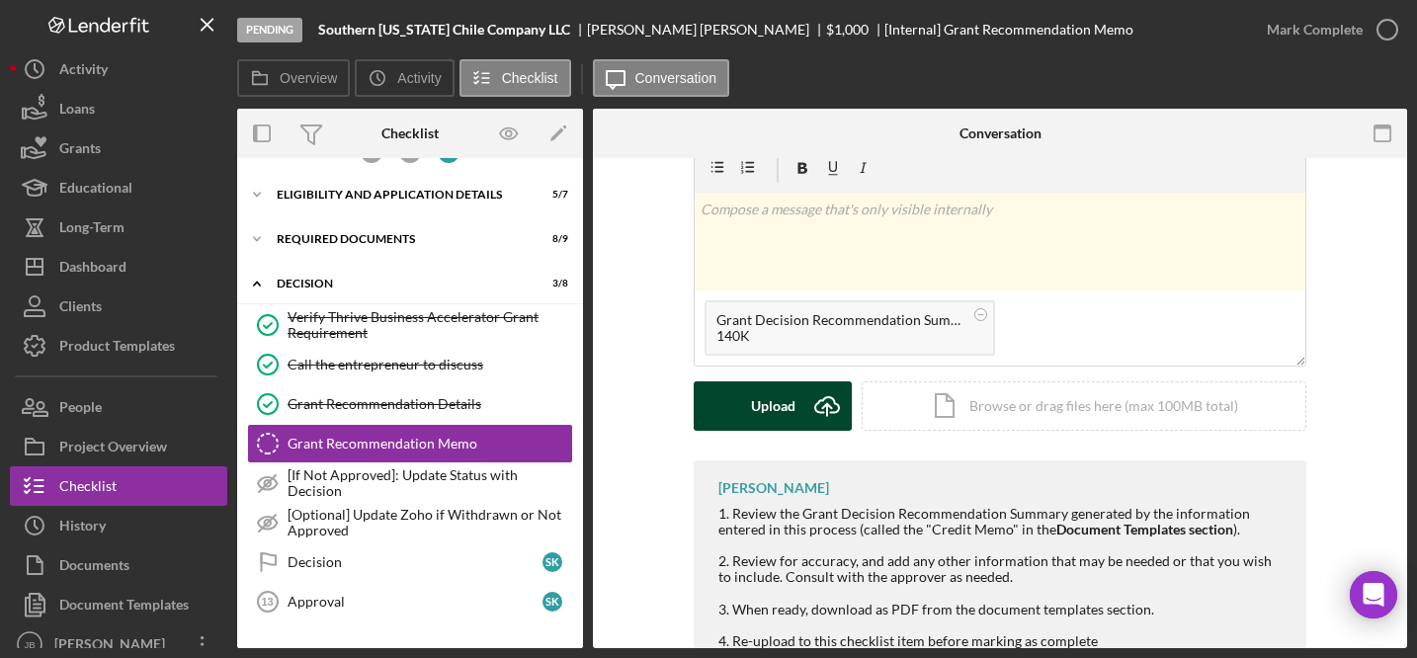
click at [825, 408] on icon "Icon/Upload" at bounding box center [826, 405] width 49 height 49
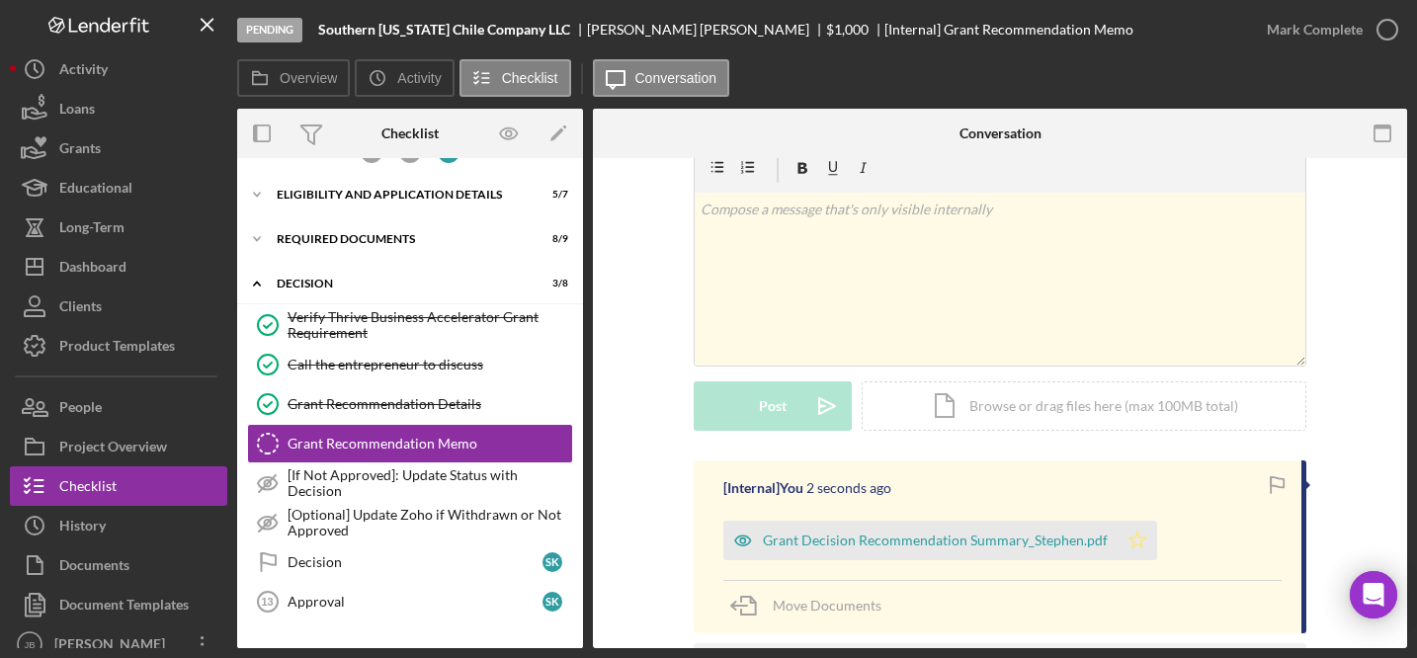
click at [1133, 538] on polygon "button" at bounding box center [1137, 539] width 17 height 16
click at [1385, 24] on icon "button" at bounding box center [1386, 29] width 49 height 49
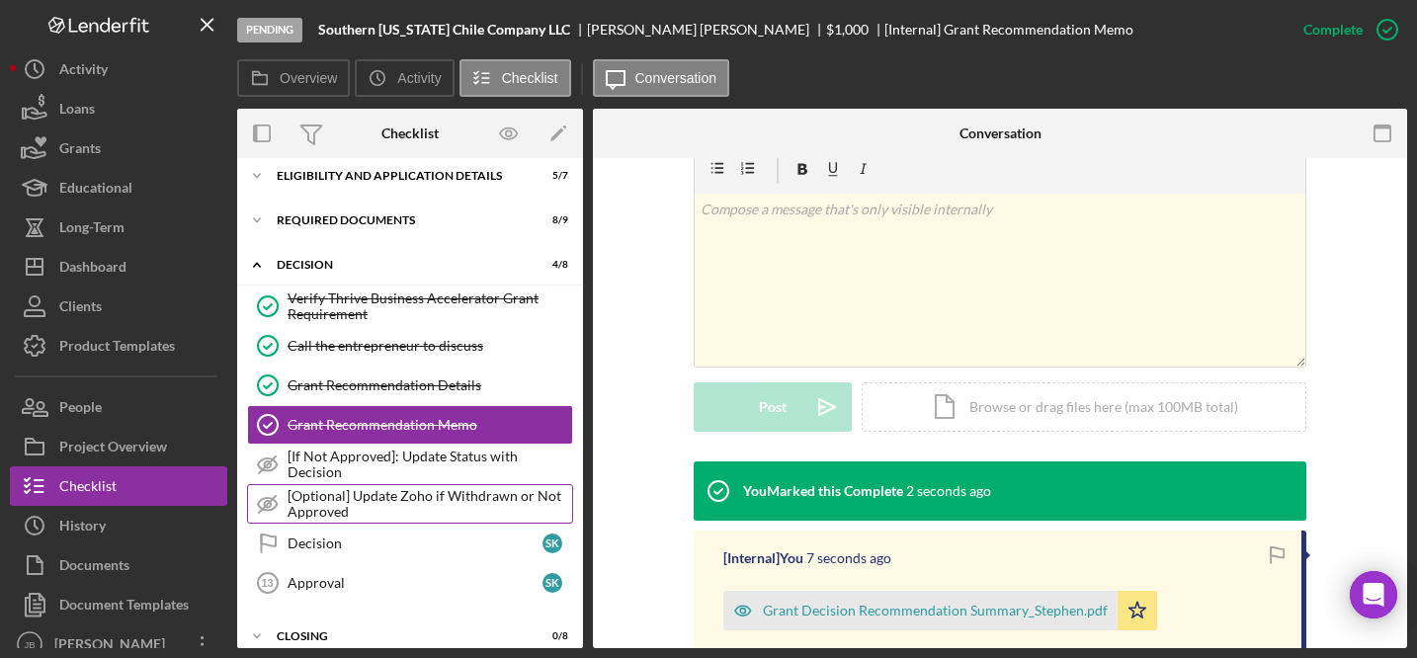
scroll to position [103, 0]
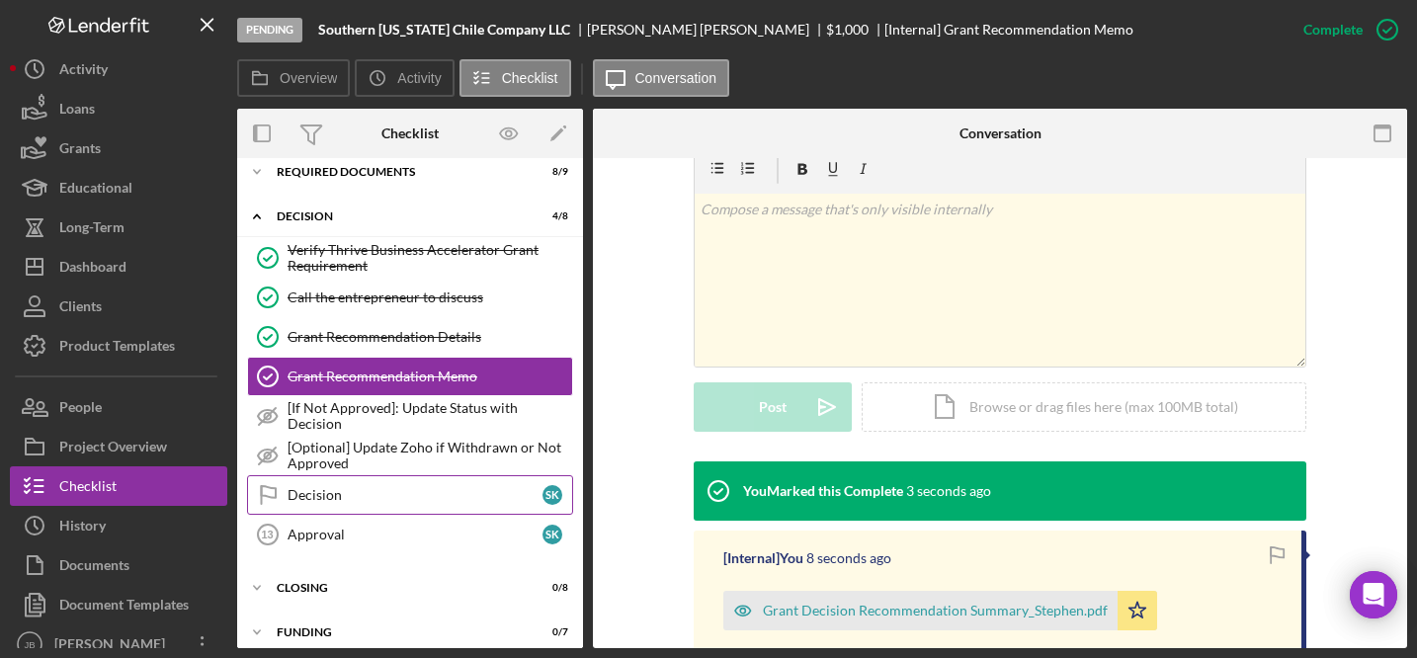
click at [475, 503] on link "Decision Decision S K" at bounding box center [410, 495] width 326 height 40
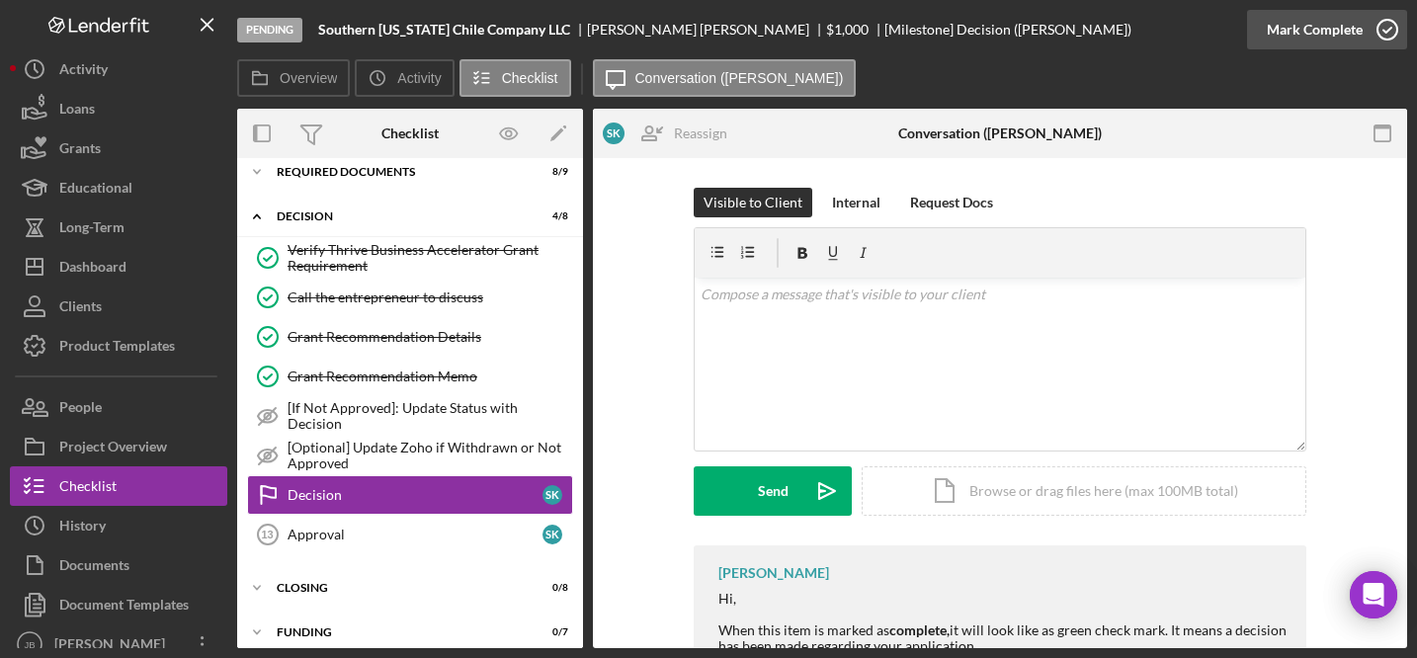
click at [1388, 24] on icon "button" at bounding box center [1386, 29] width 49 height 49
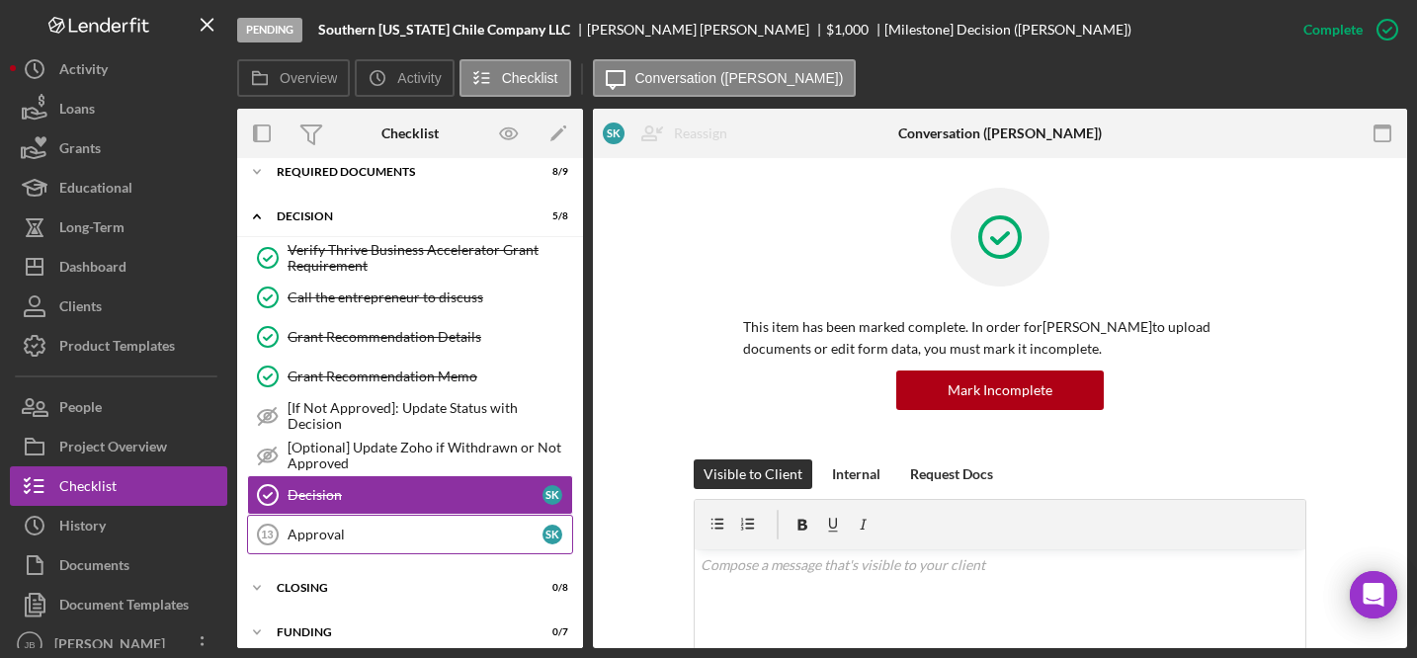
click at [451, 523] on link "Approval 13 Approval S K" at bounding box center [410, 535] width 326 height 40
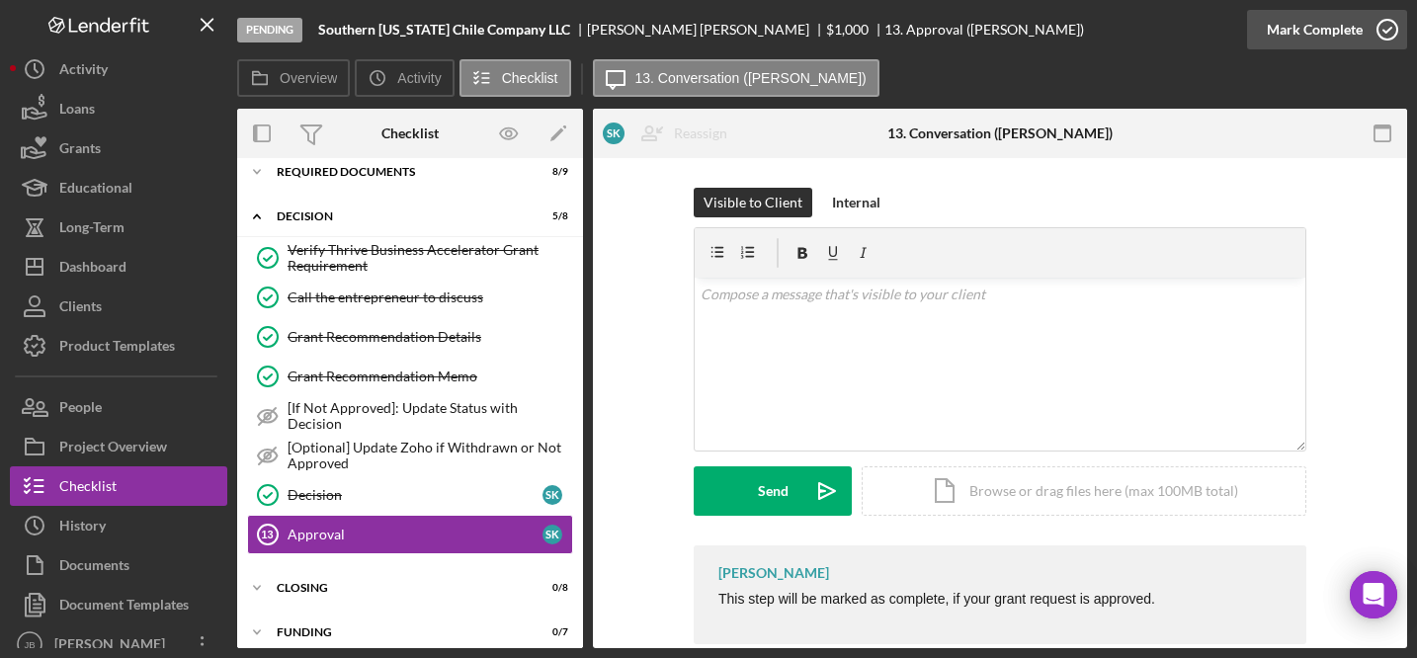
click at [1388, 36] on icon "button" at bounding box center [1386, 29] width 49 height 49
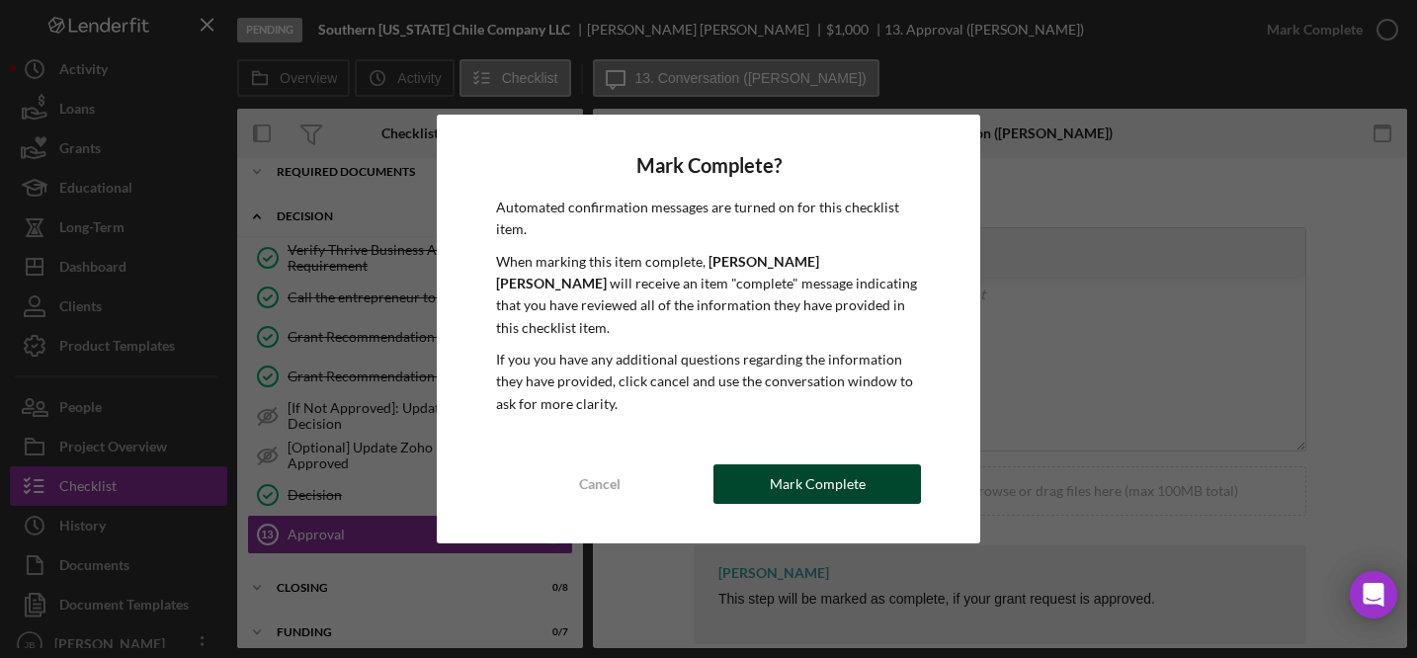
click at [866, 479] on button "Mark Complete" at bounding box center [816, 484] width 207 height 40
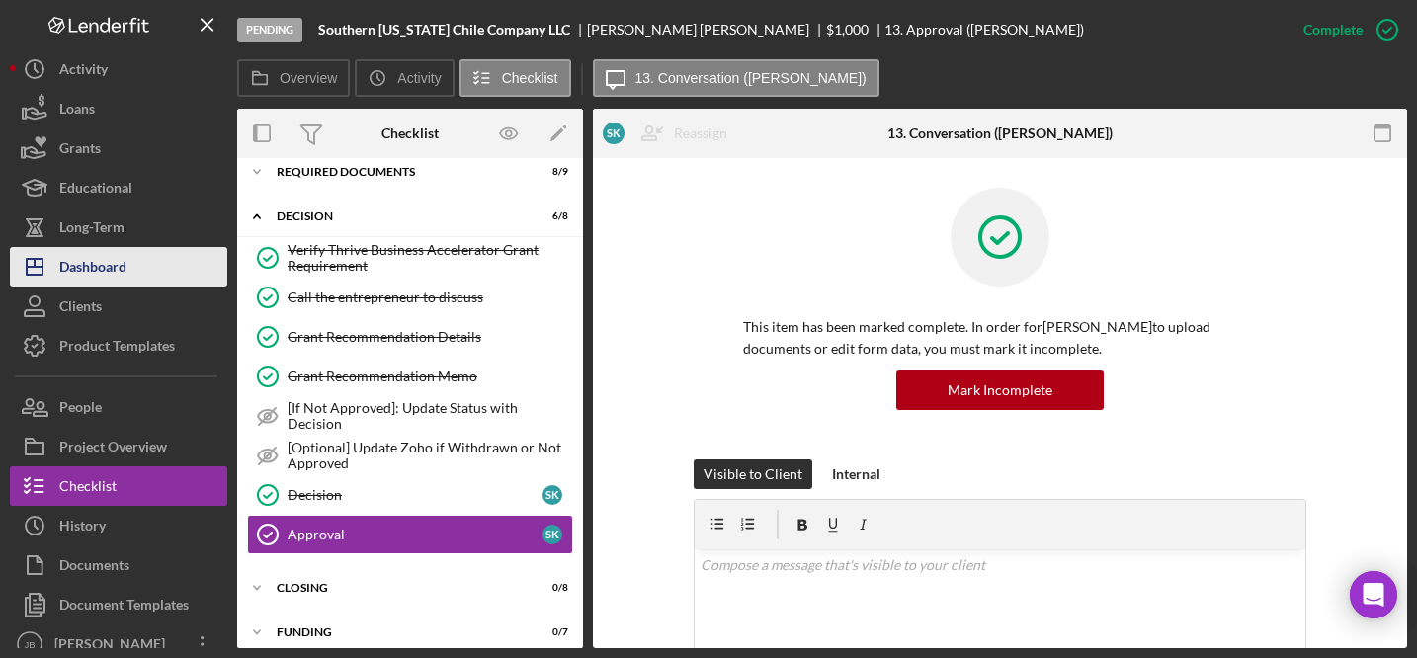
click at [142, 255] on button "Icon/Dashboard Dashboard" at bounding box center [118, 267] width 217 height 40
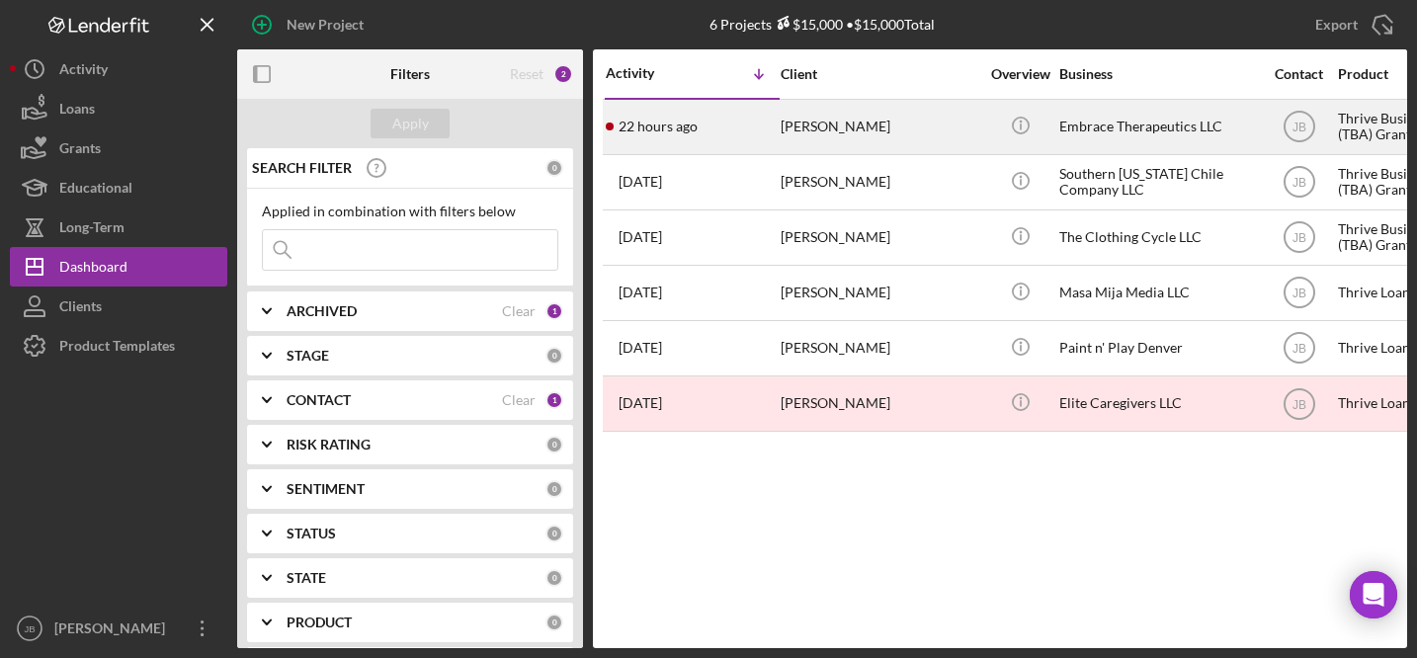
click at [811, 121] on div "Kristin Kushmider" at bounding box center [879, 127] width 198 height 52
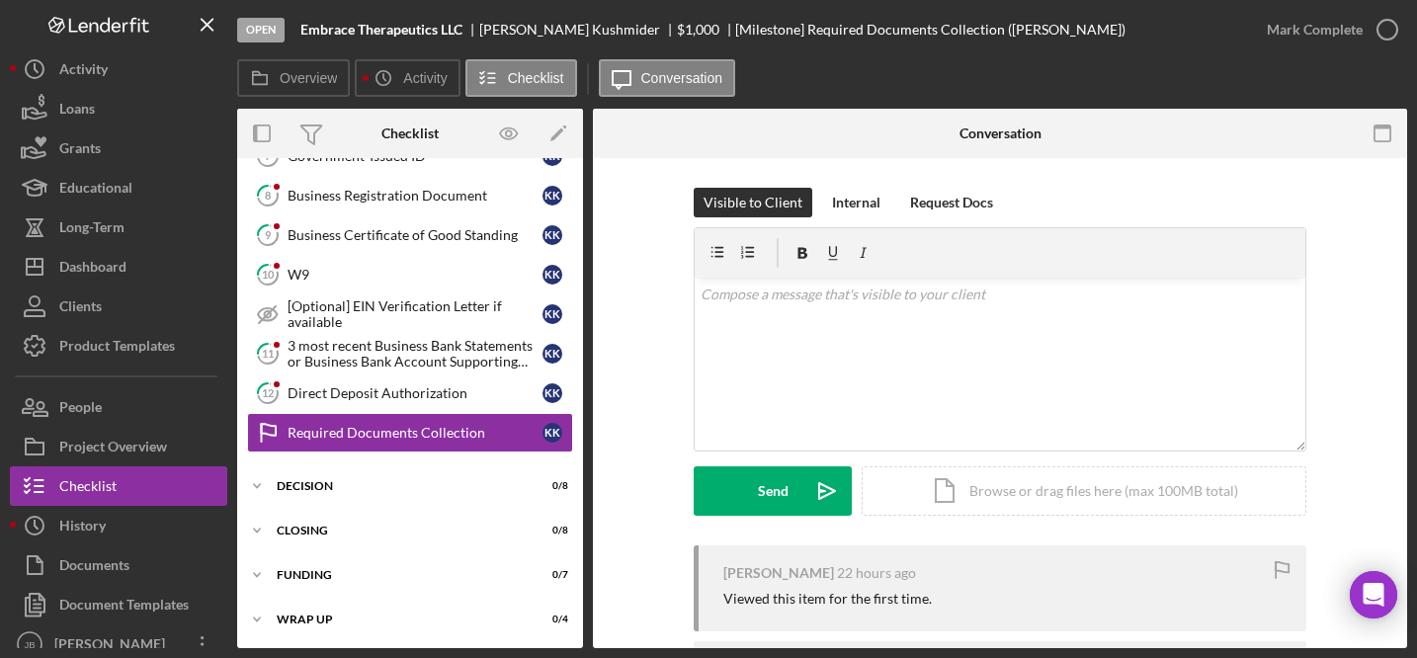
scroll to position [156, 0]
click at [118, 276] on div "Dashboard" at bounding box center [92, 269] width 67 height 44
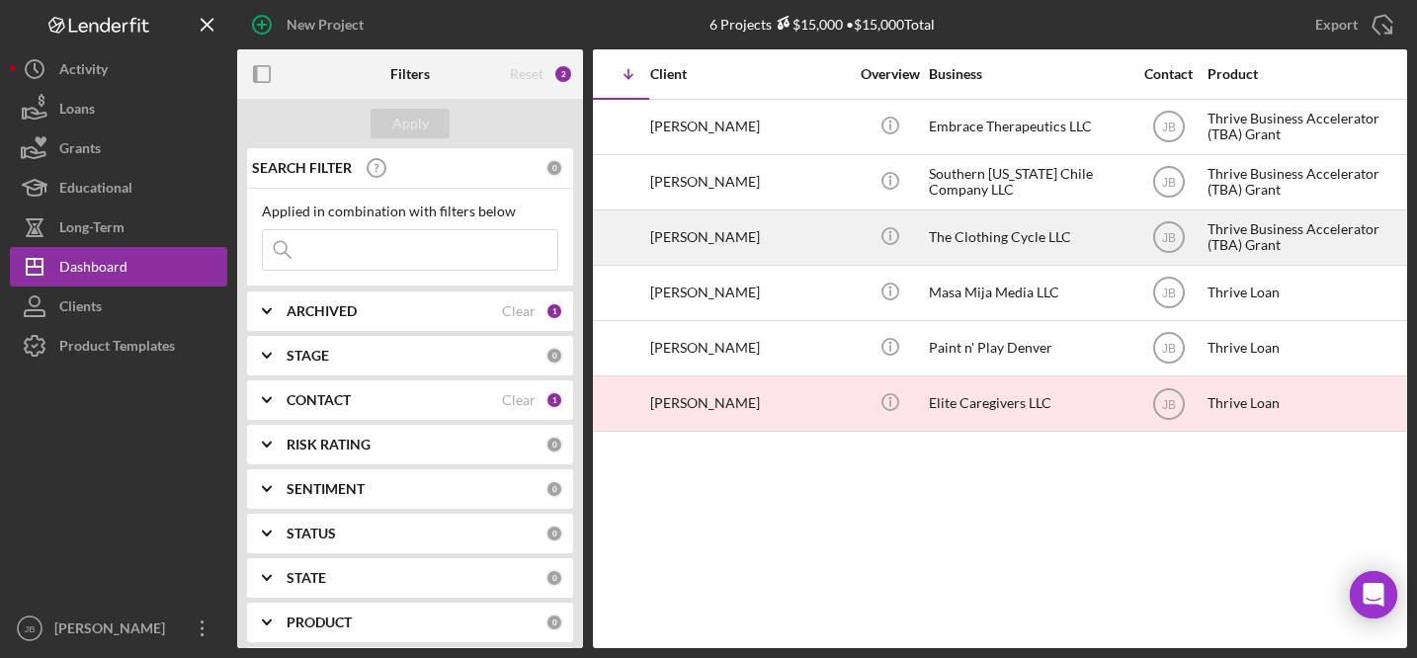
scroll to position [0, 111]
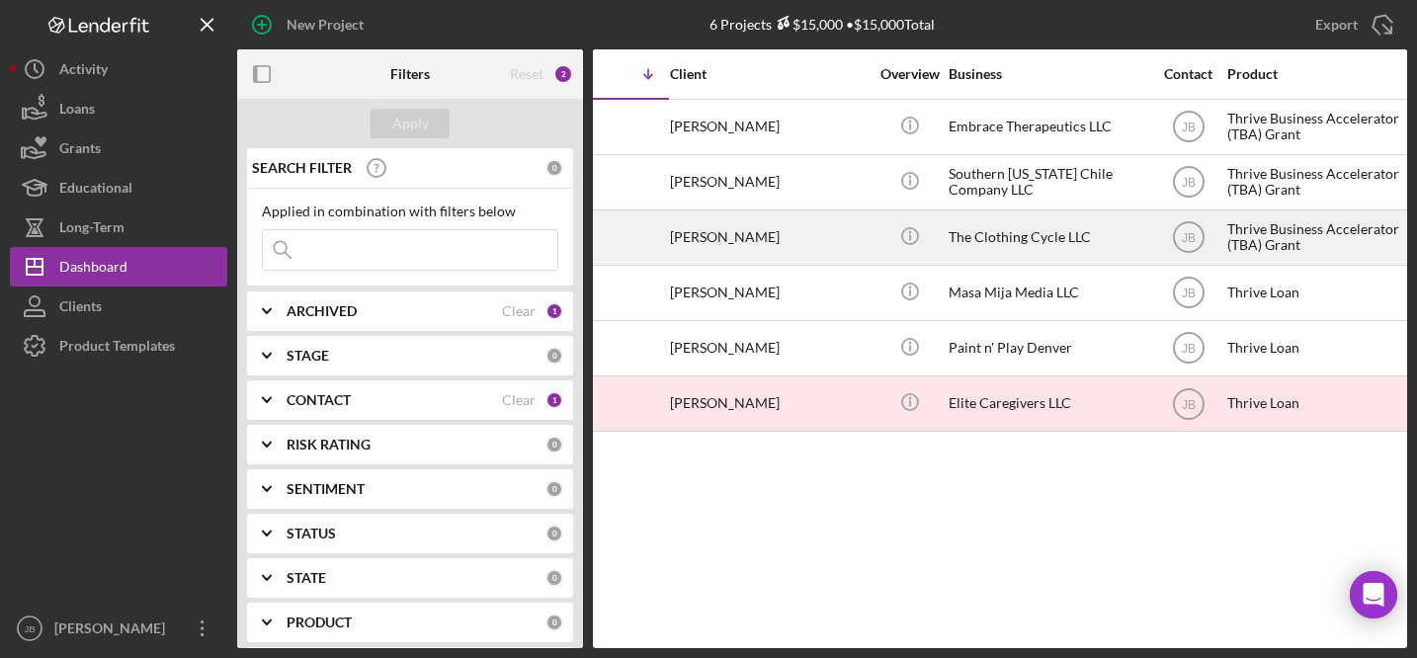
click at [800, 240] on div "Katessia Robertson" at bounding box center [769, 237] width 198 height 52
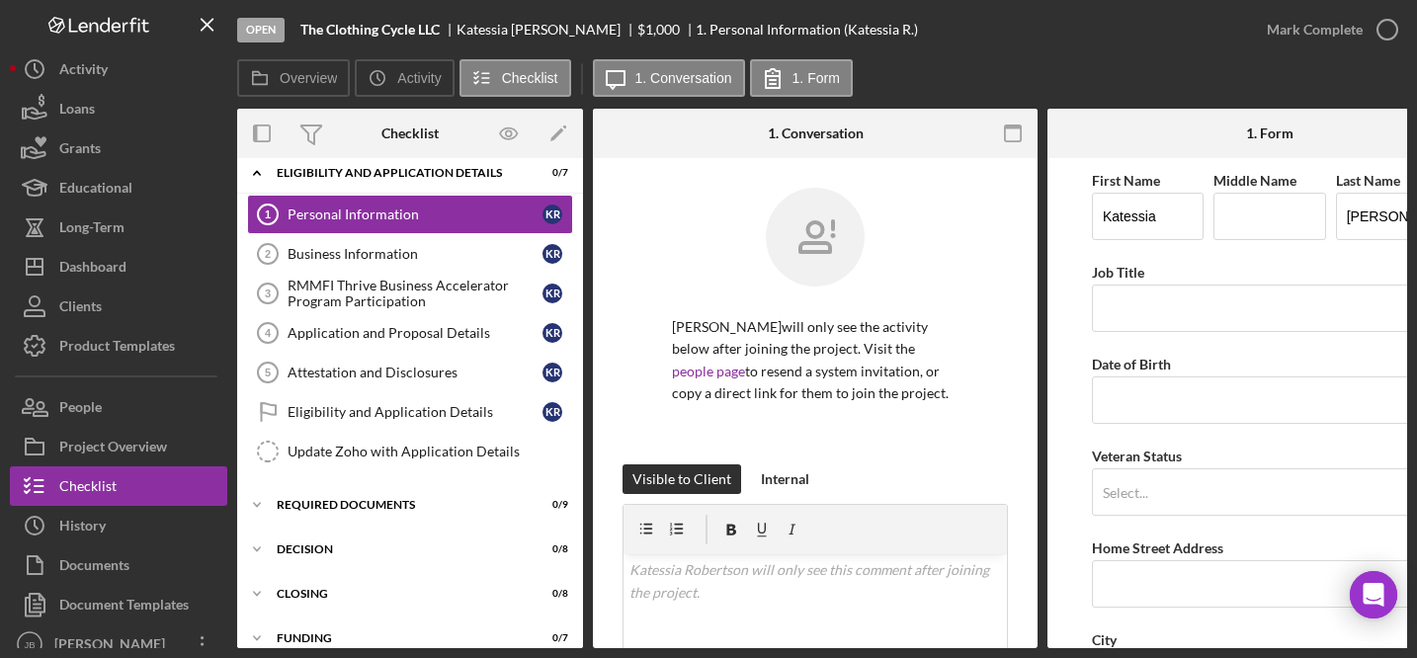
scroll to position [11, 0]
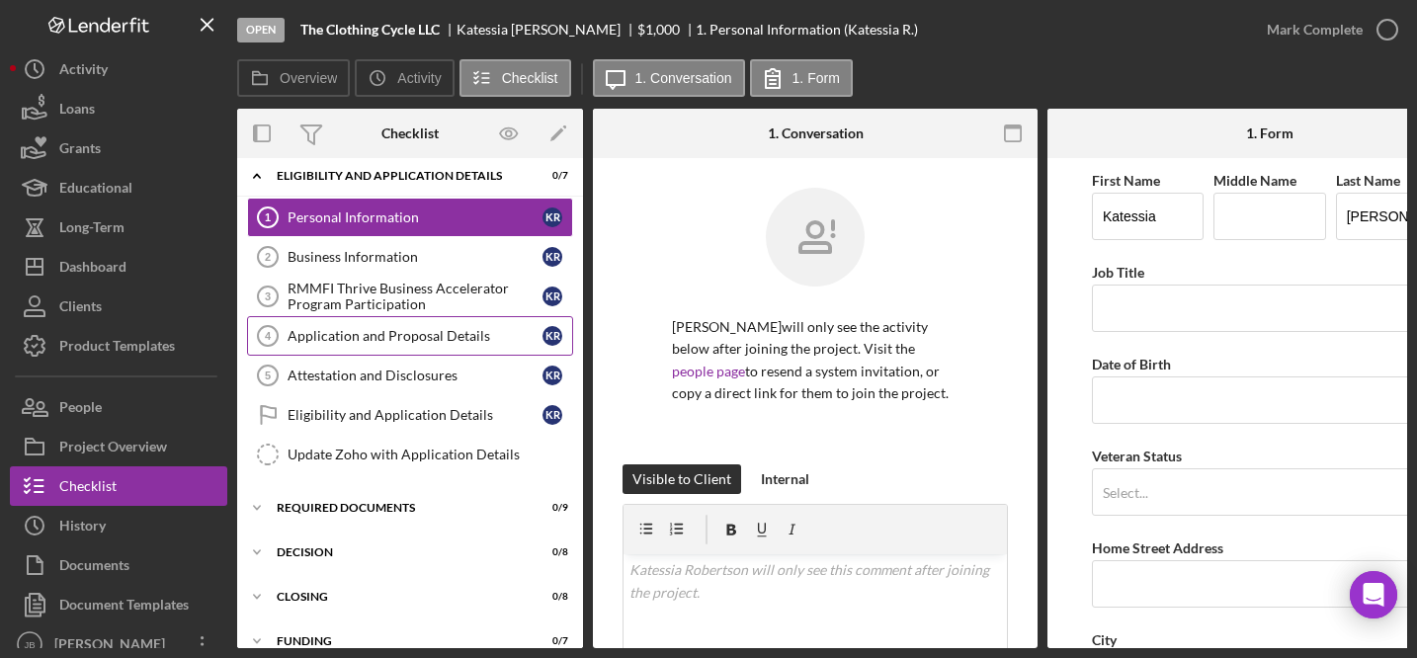
click at [436, 317] on link "Application and Proposal Details 4 Application and Proposal Details K R" at bounding box center [410, 336] width 326 height 40
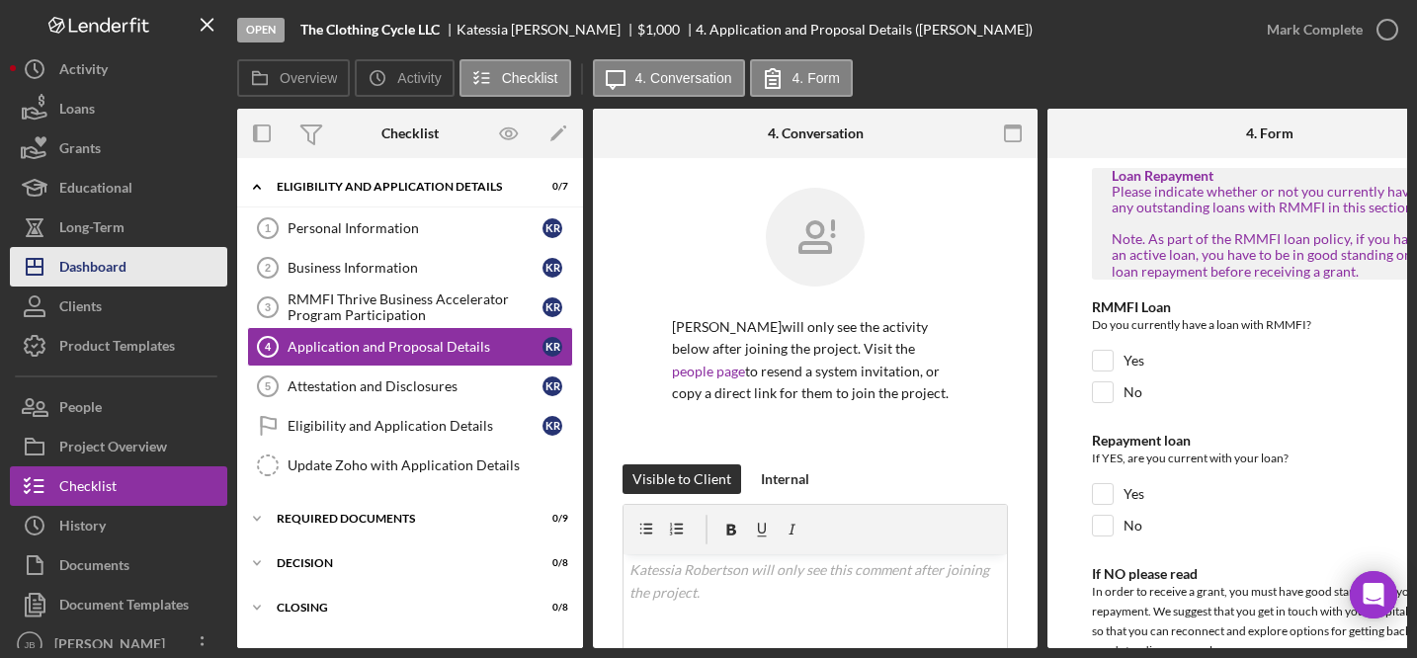
click at [102, 270] on div "Dashboard" at bounding box center [92, 269] width 67 height 44
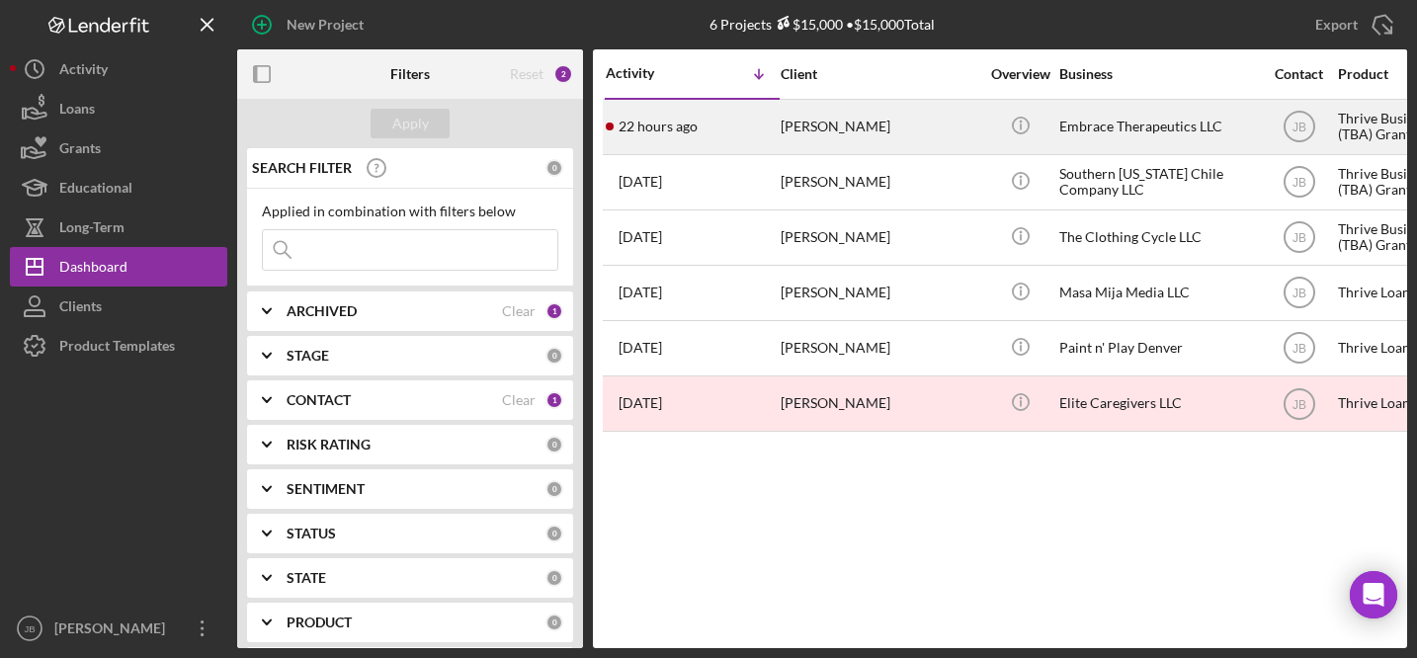
click at [797, 122] on div "Kristin Kushmider" at bounding box center [879, 127] width 198 height 52
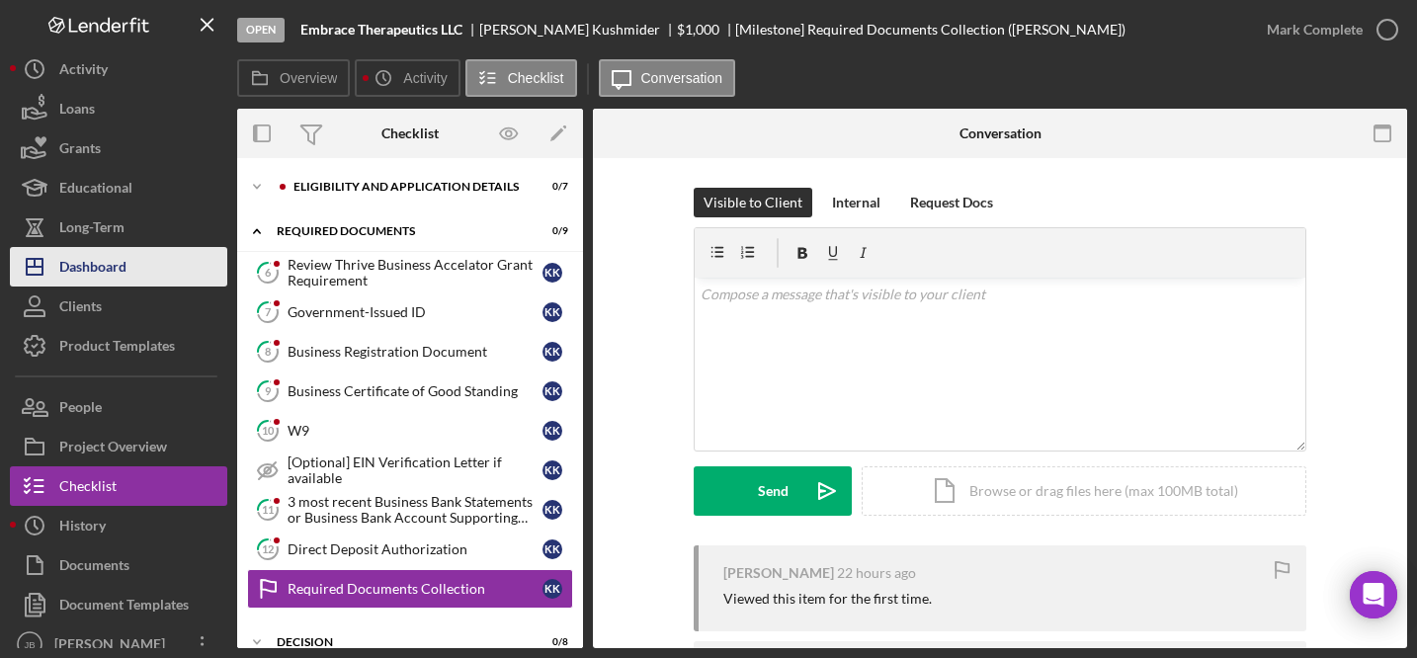
click at [99, 262] on div "Dashboard" at bounding box center [92, 269] width 67 height 44
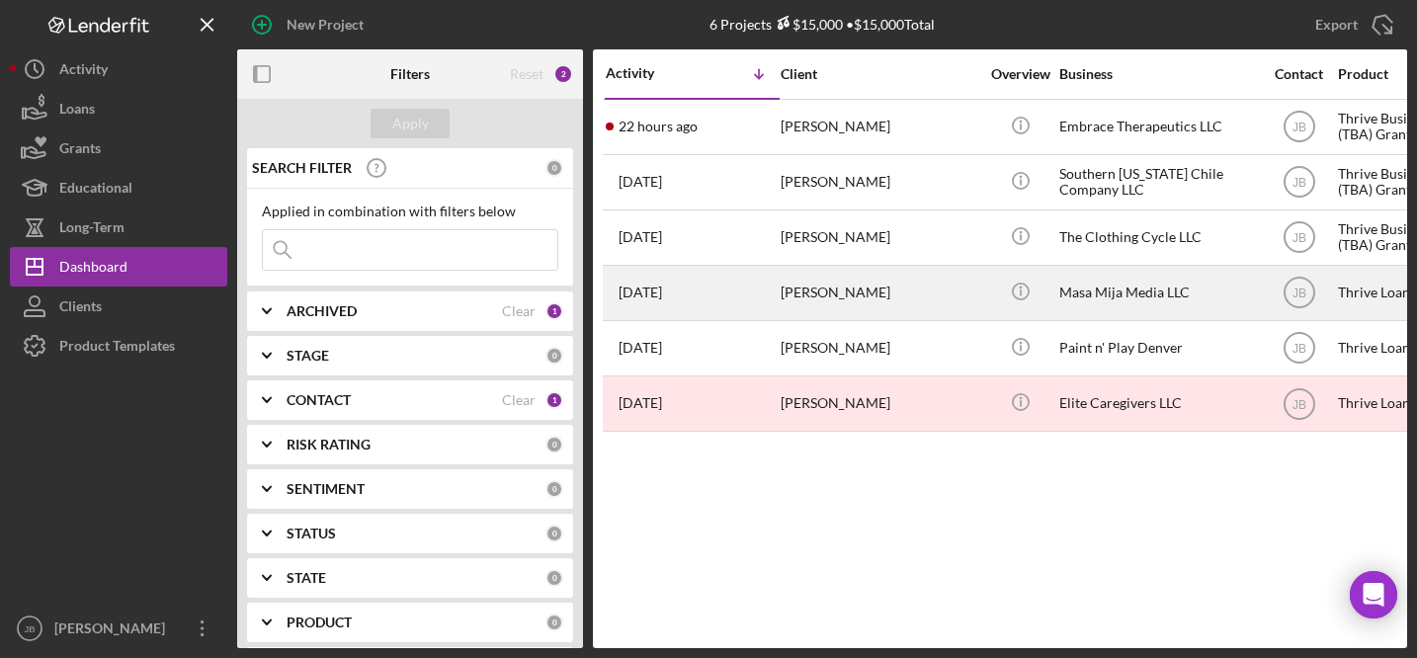
click at [793, 283] on div "Daliah Torrez" at bounding box center [879, 293] width 198 height 52
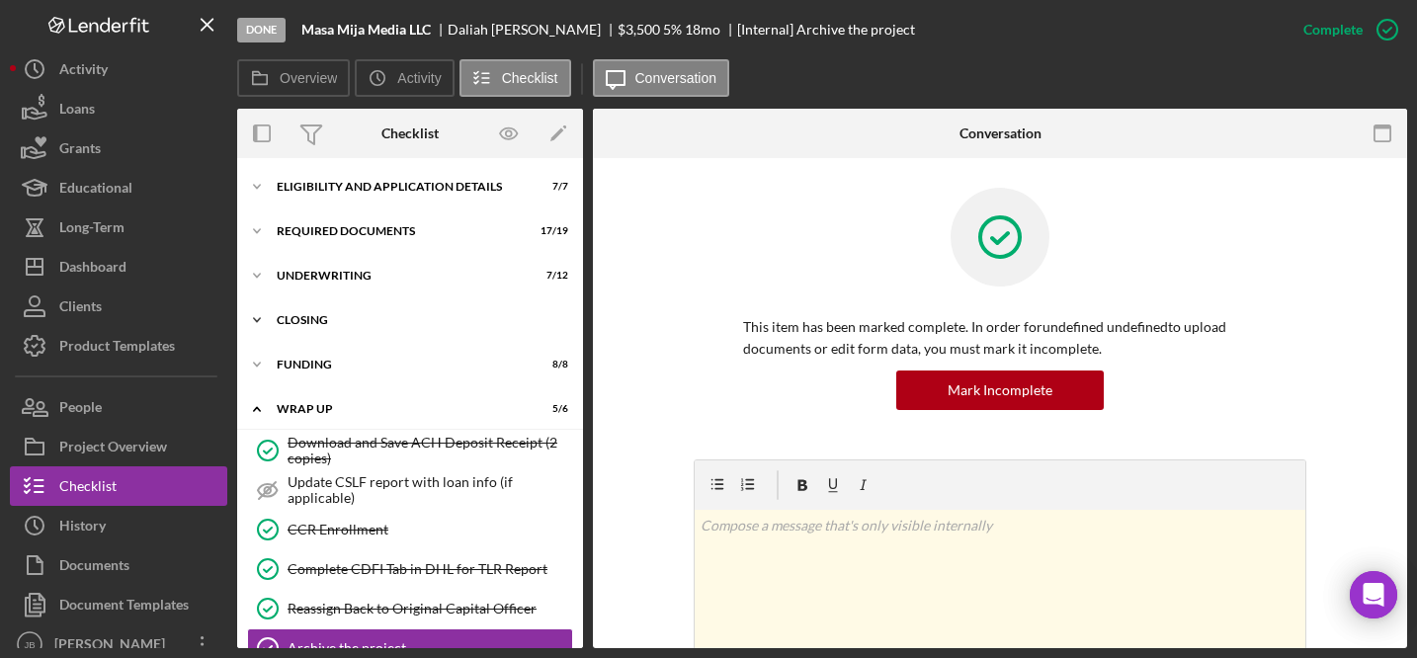
click at [388, 308] on div "Icon/Expander CLOSING 14 / 14" at bounding box center [410, 320] width 346 height 40
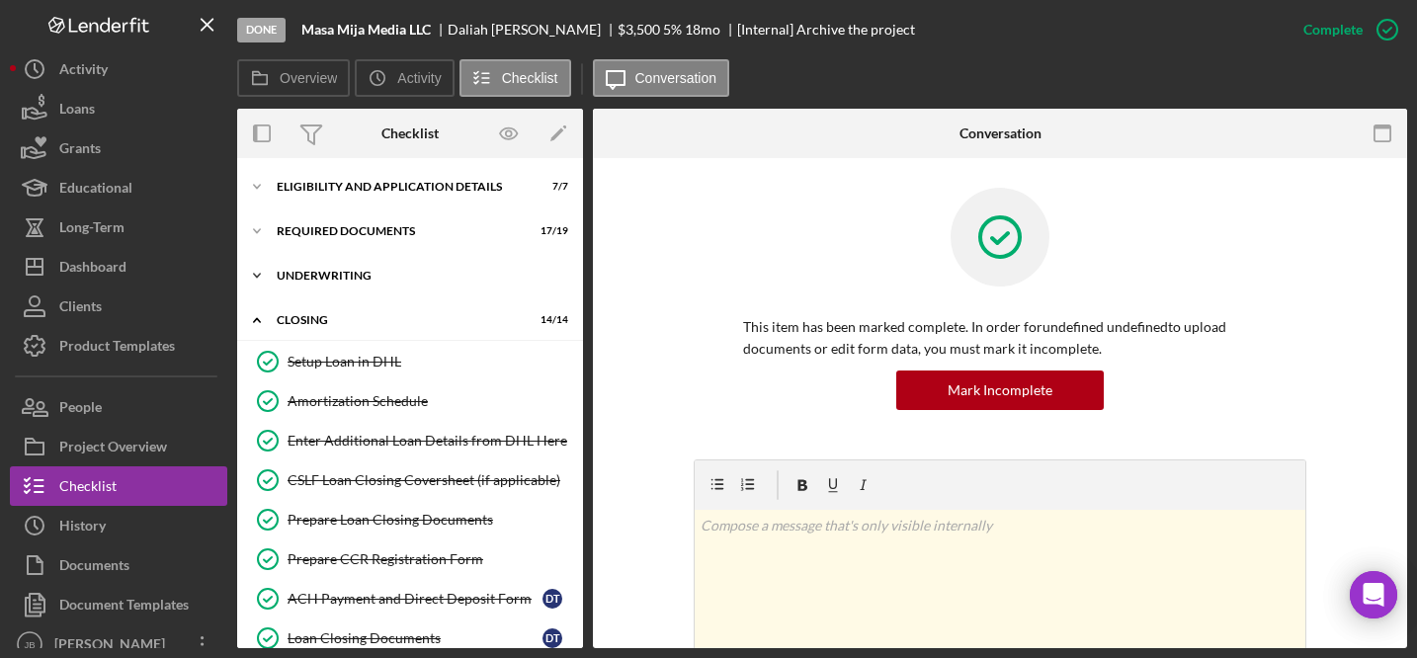
click at [373, 268] on div "Icon/Expander UNDERWRITING 7 / 12" at bounding box center [410, 276] width 346 height 40
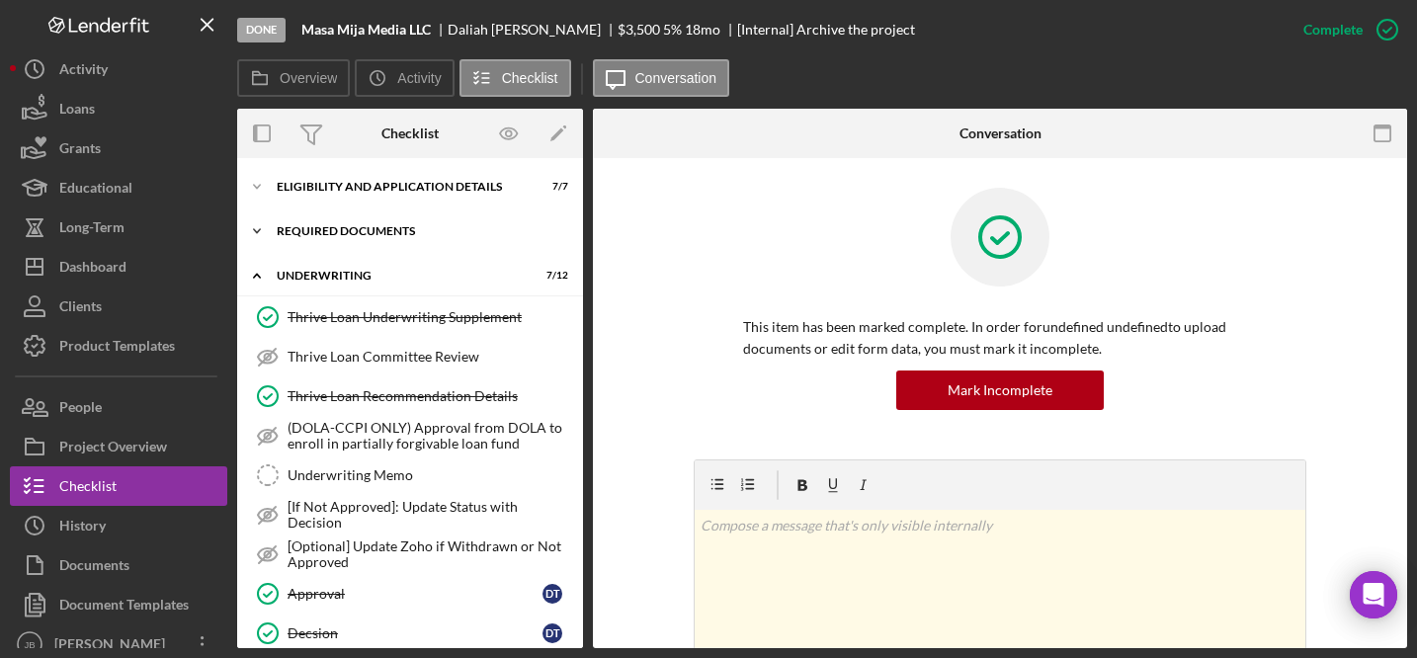
click at [377, 237] on div "Icon/Expander REQUIRED DOCUMENTS 17 / 19" at bounding box center [410, 231] width 346 height 40
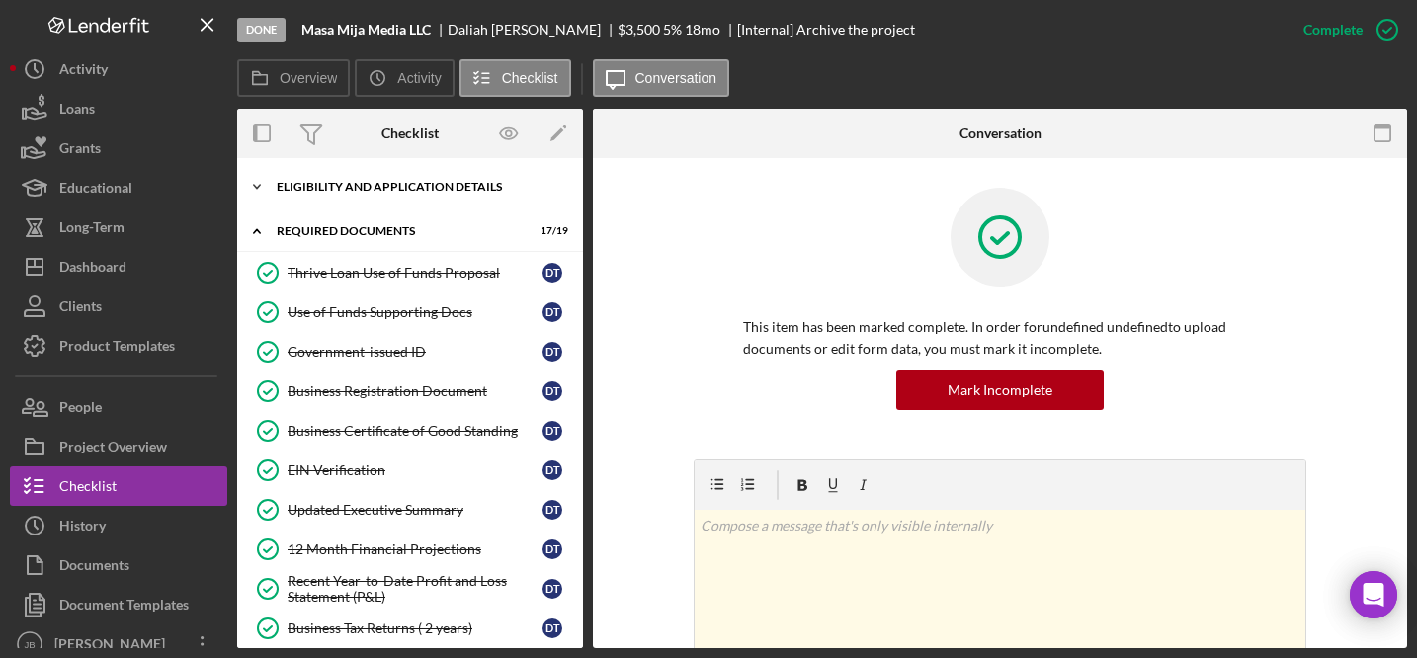
click at [370, 189] on div "Eligibility and Application Details" at bounding box center [418, 187] width 282 height 12
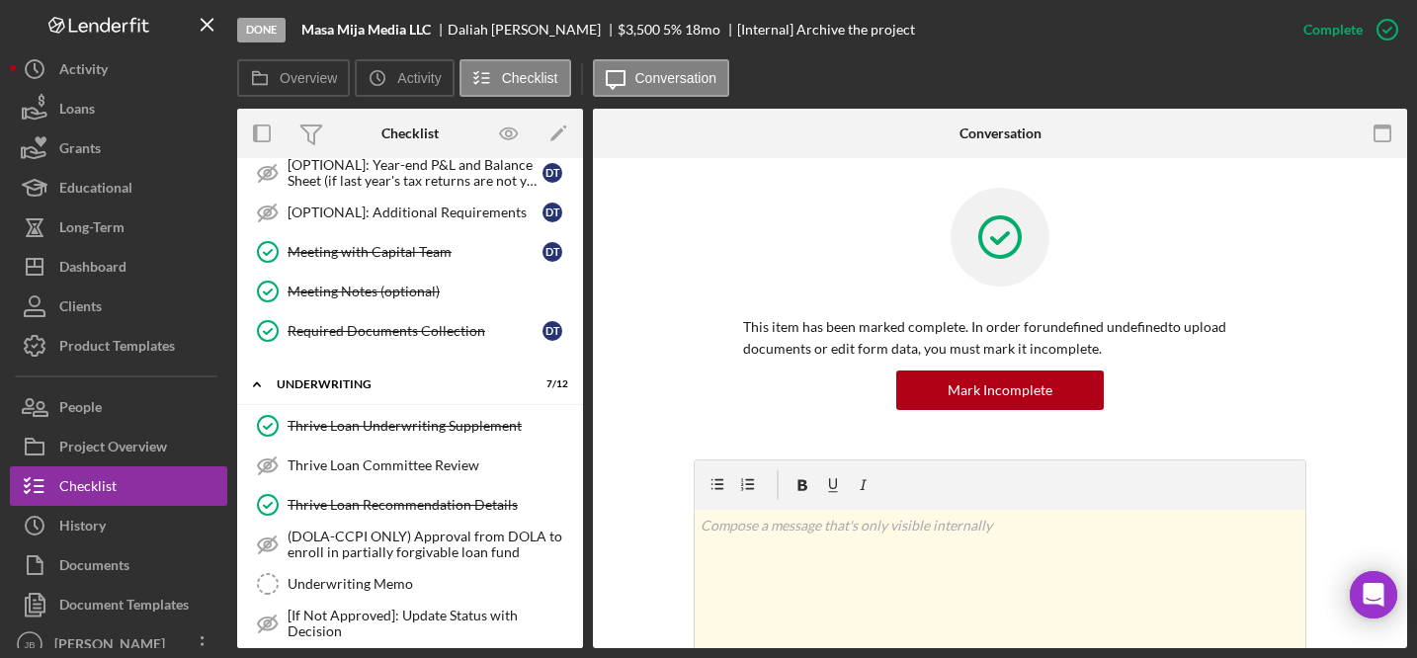
scroll to position [981, 0]
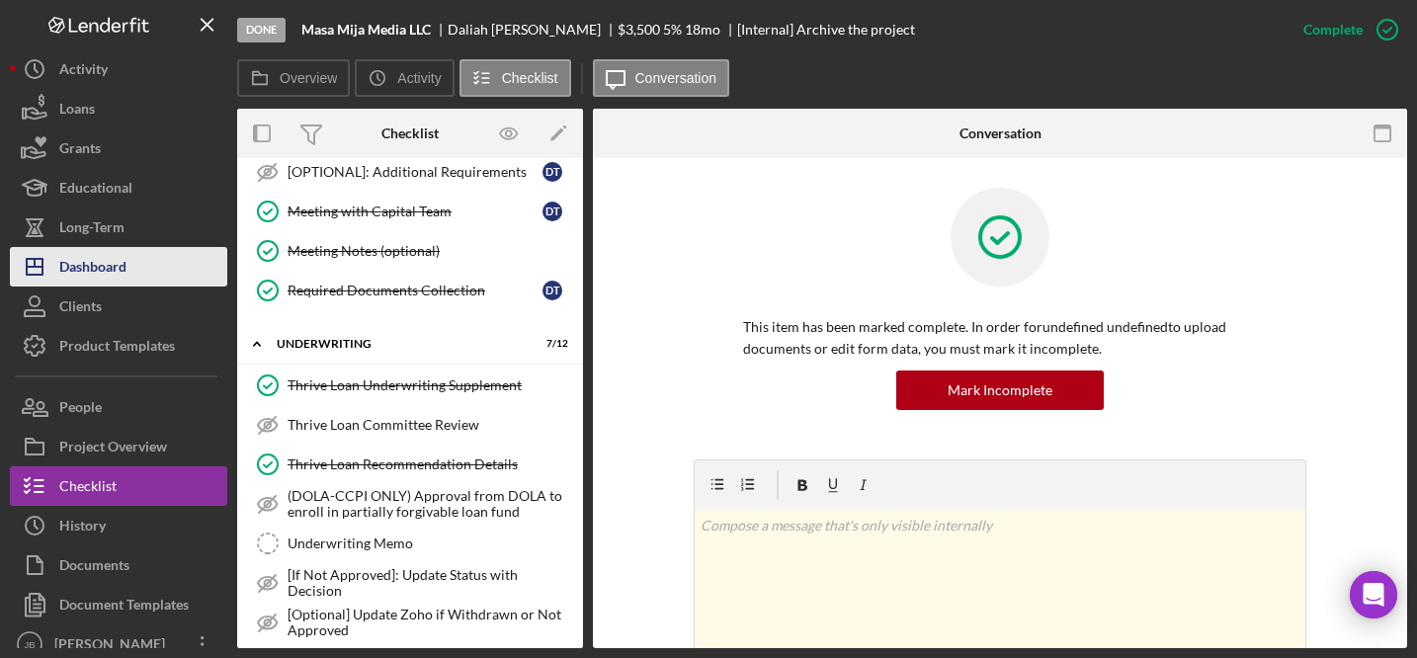
click at [112, 266] on div "Dashboard" at bounding box center [92, 269] width 67 height 44
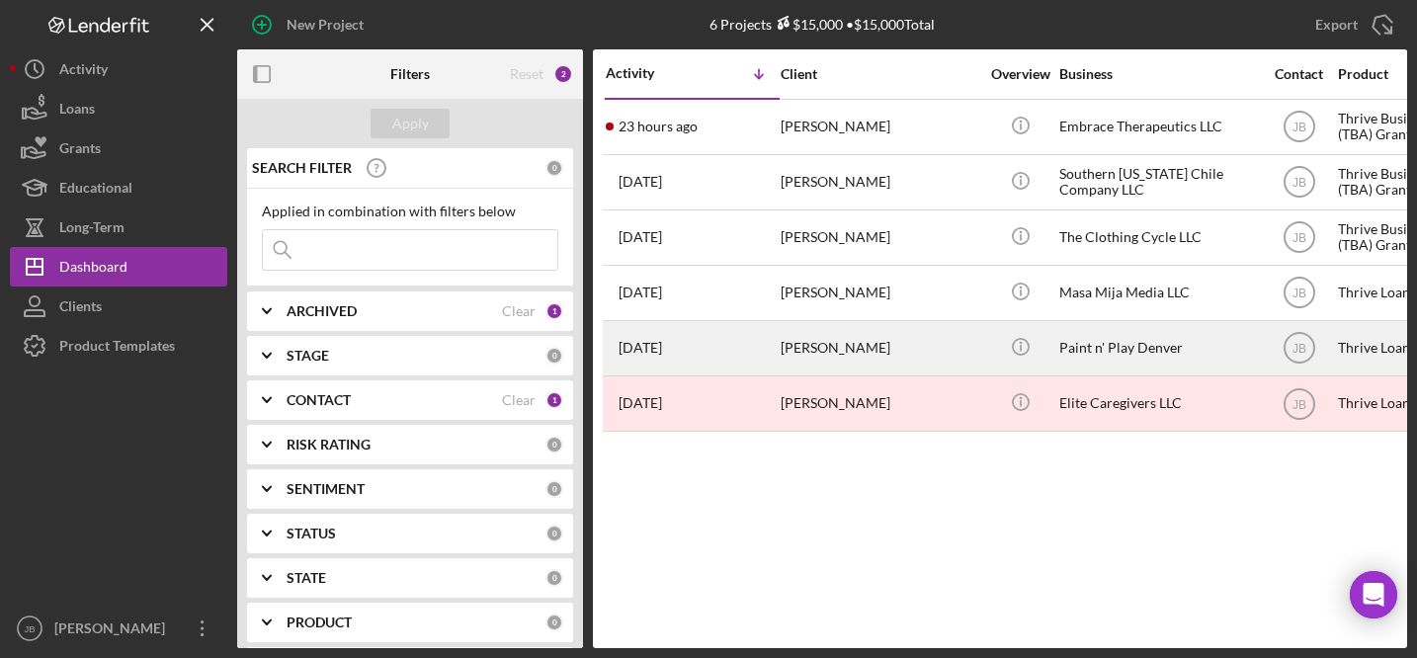
click at [845, 340] on div "Vanessa Williams" at bounding box center [879, 348] width 198 height 52
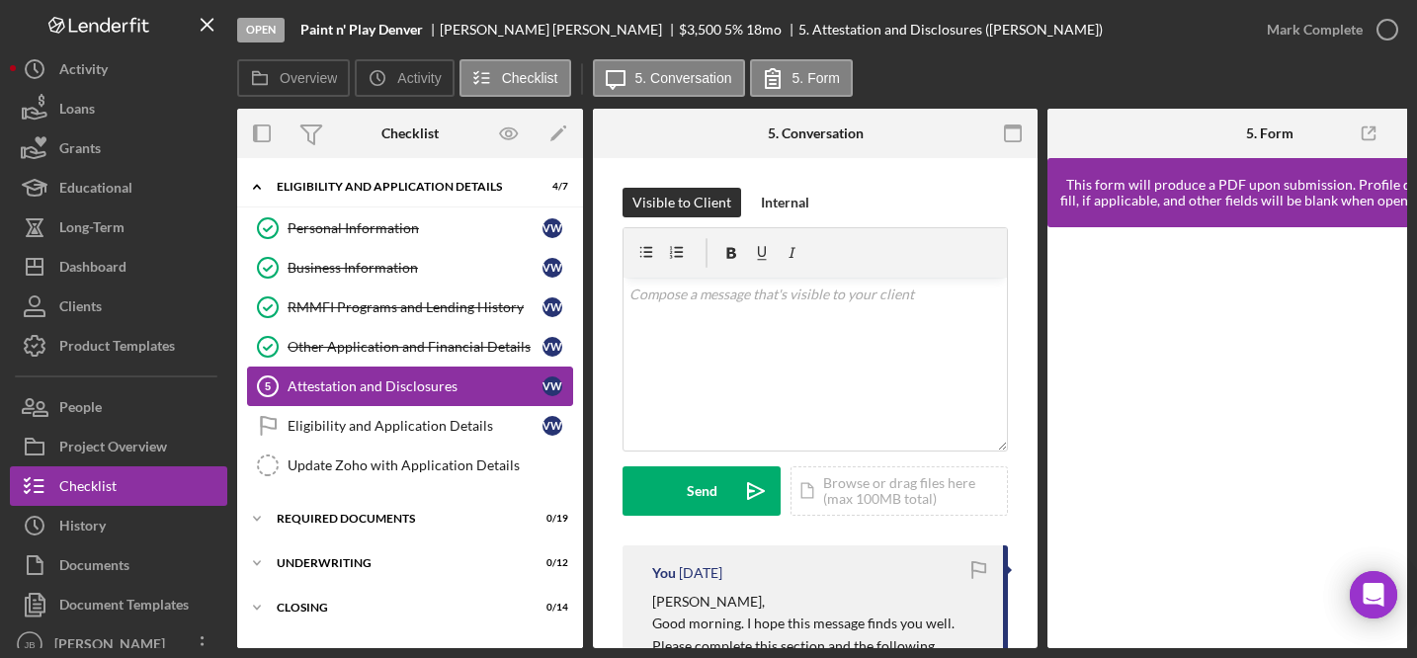
scroll to position [85, 0]
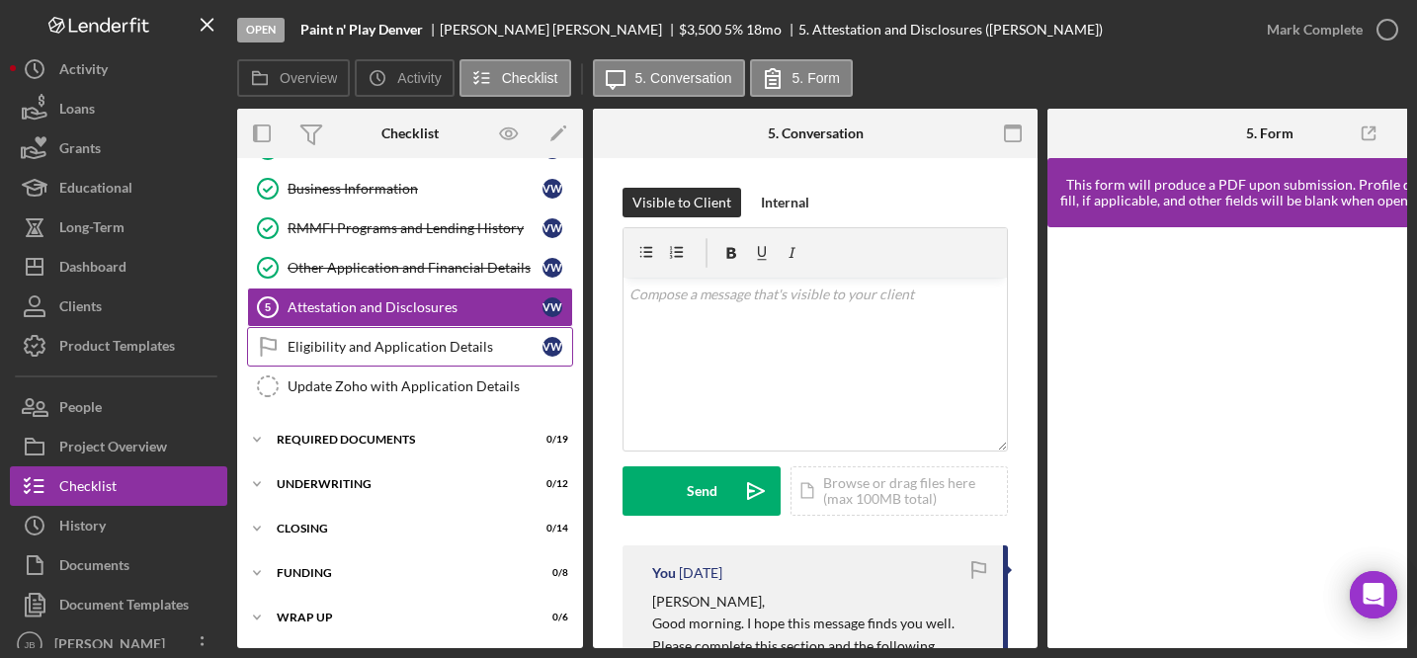
click at [422, 330] on link "Eligibility and Application Details Eligibility and Application Details V W" at bounding box center [410, 347] width 326 height 40
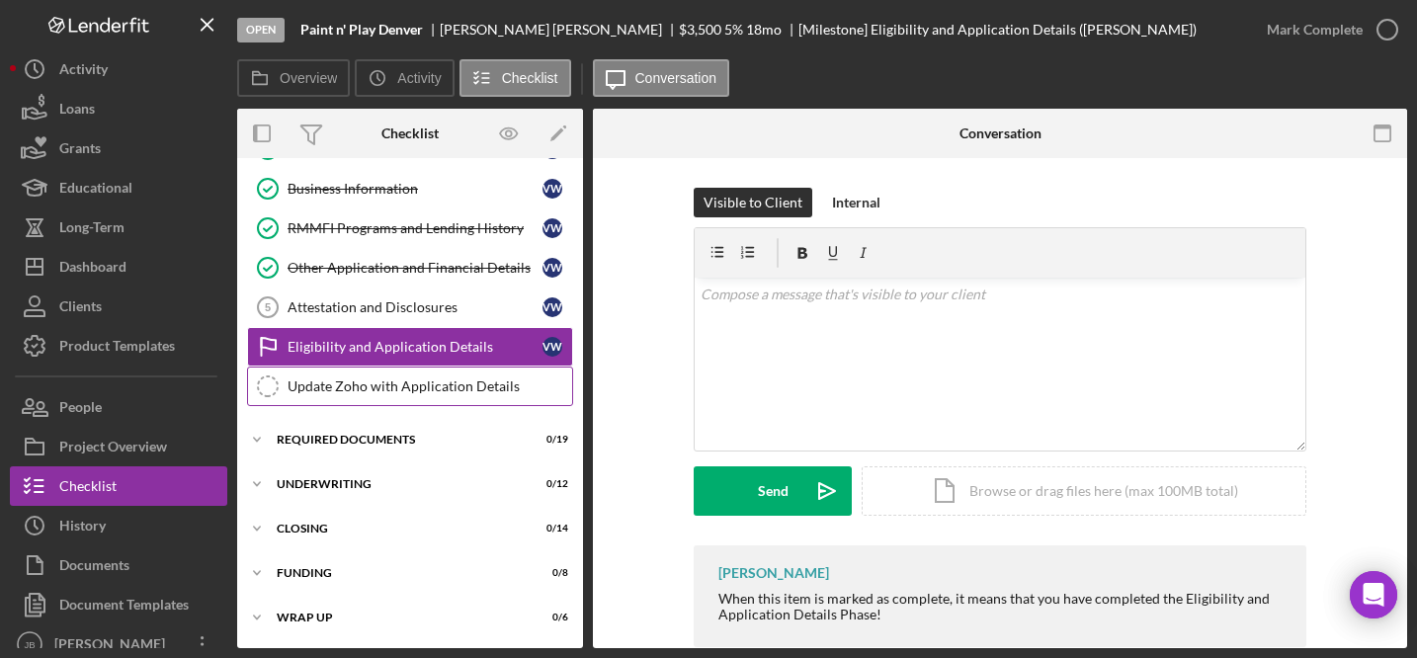
click at [421, 383] on div "Update Zoho with Application Details" at bounding box center [429, 386] width 285 height 16
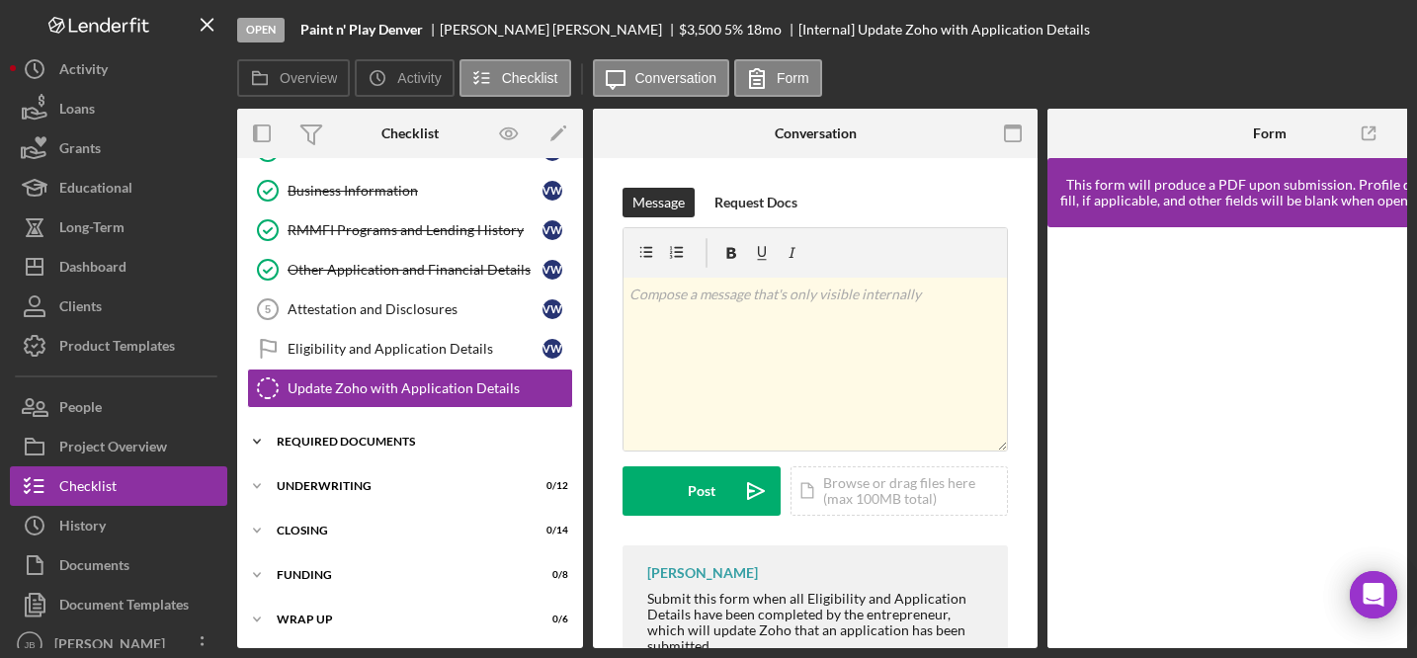
scroll to position [79, 0]
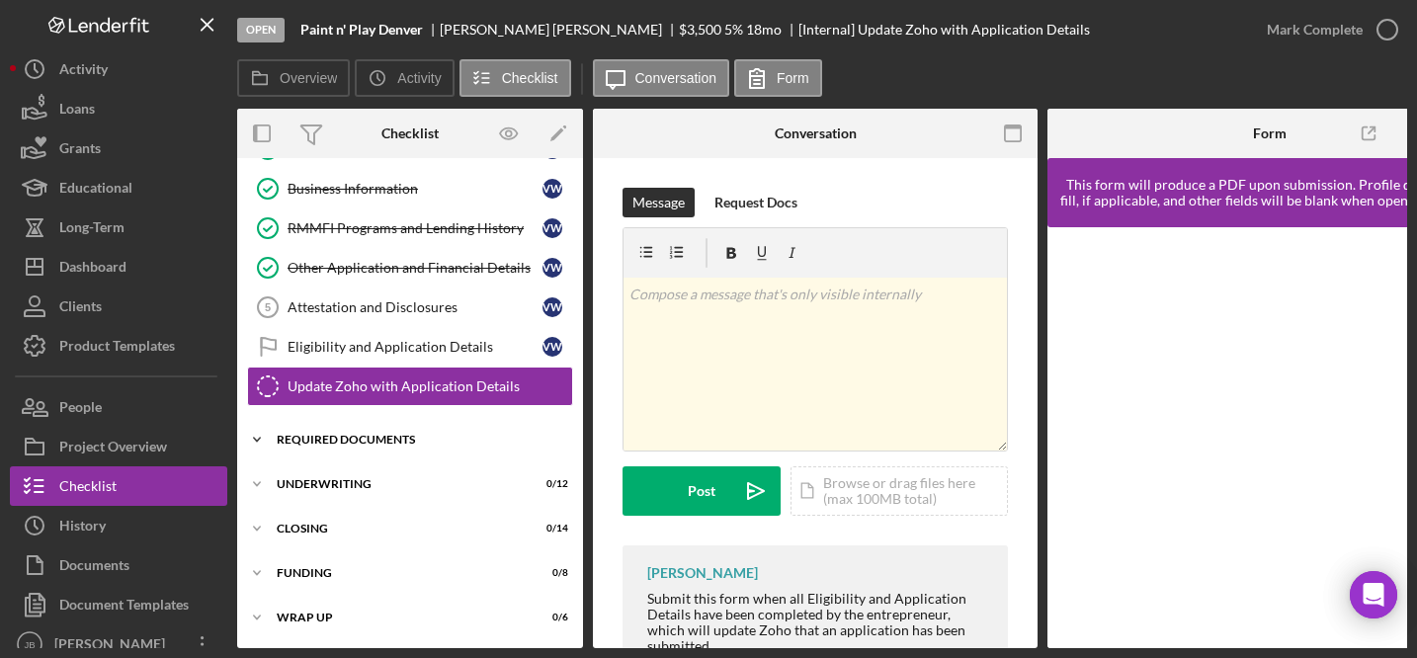
click at [406, 452] on div "Icon/Expander REQUIRED DOCUMENTS 0 / 19" at bounding box center [410, 440] width 346 height 40
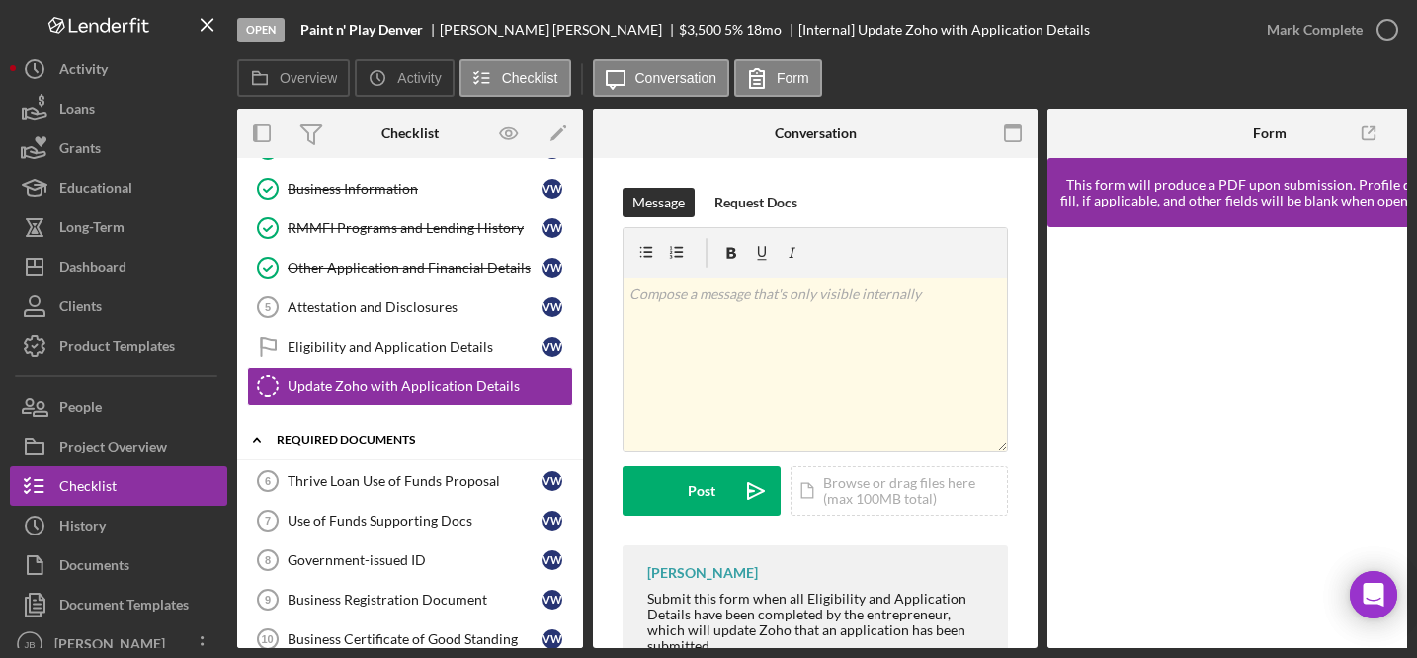
scroll to position [193, 0]
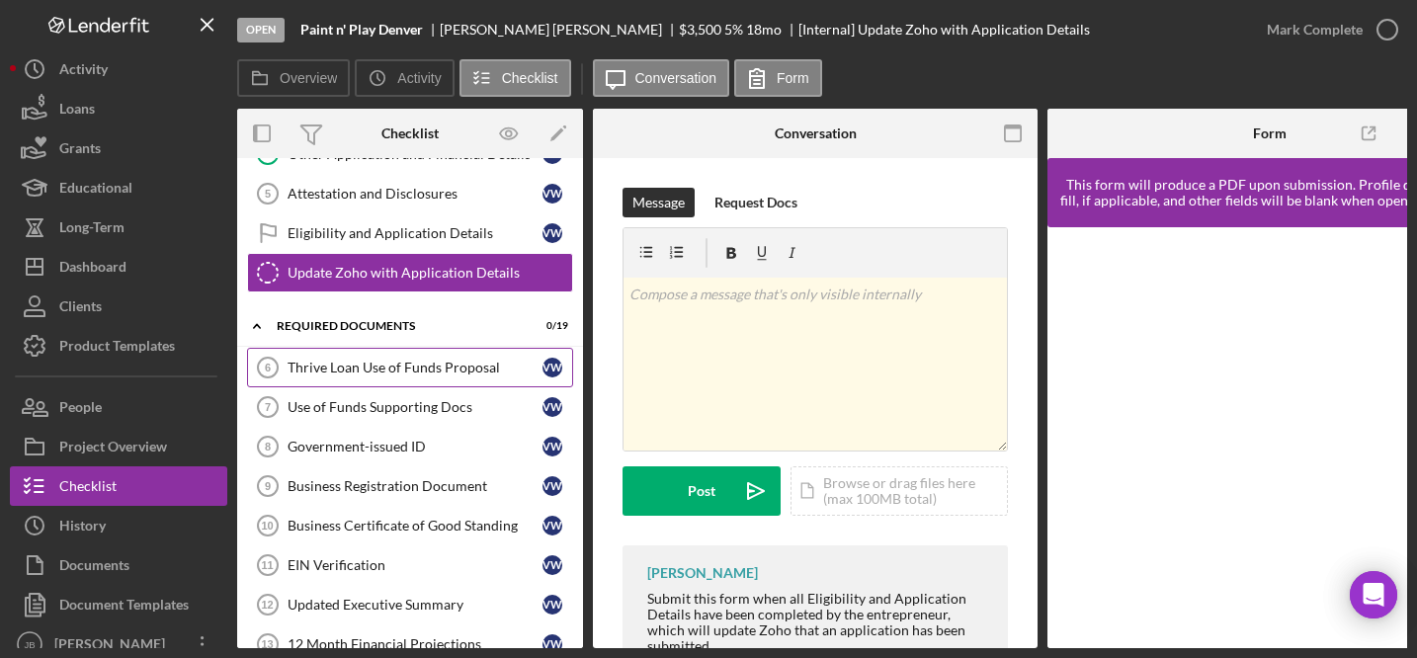
click at [414, 381] on link "Thrive Loan Use of Funds Proposal 6 Thrive Loan Use of Funds Proposal V W" at bounding box center [410, 368] width 326 height 40
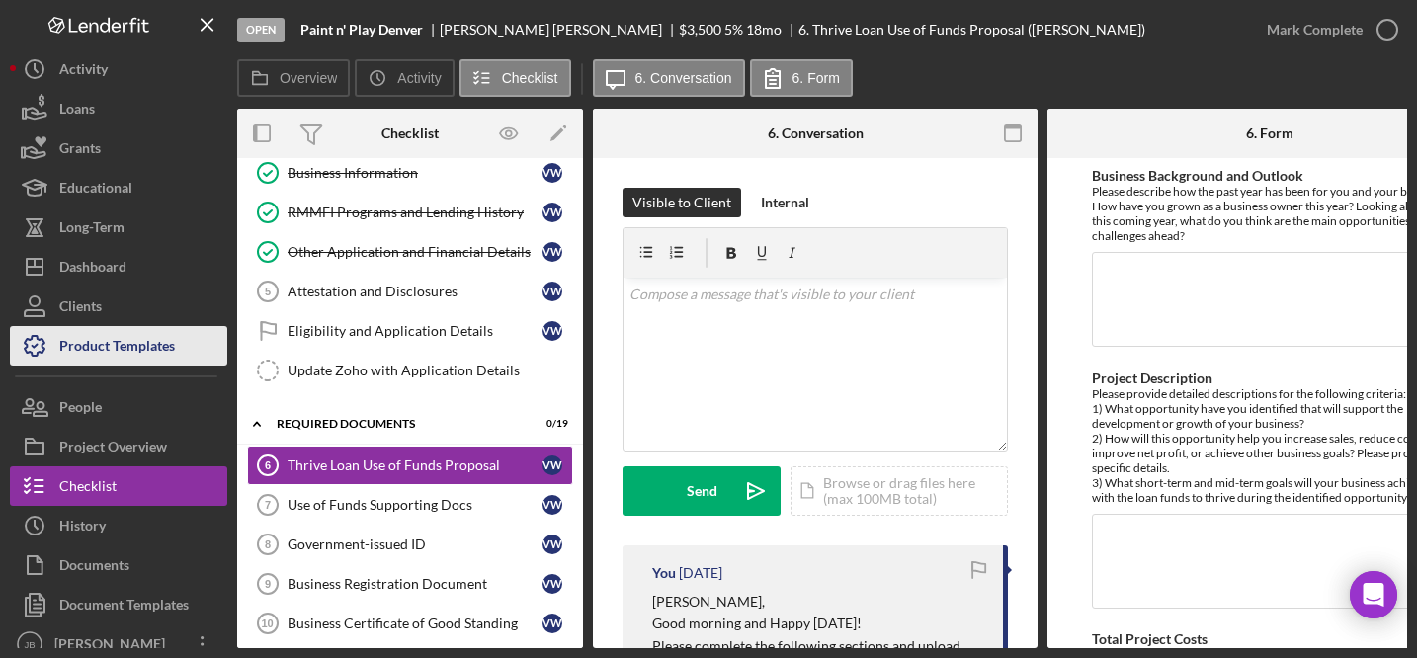
scroll to position [55, 0]
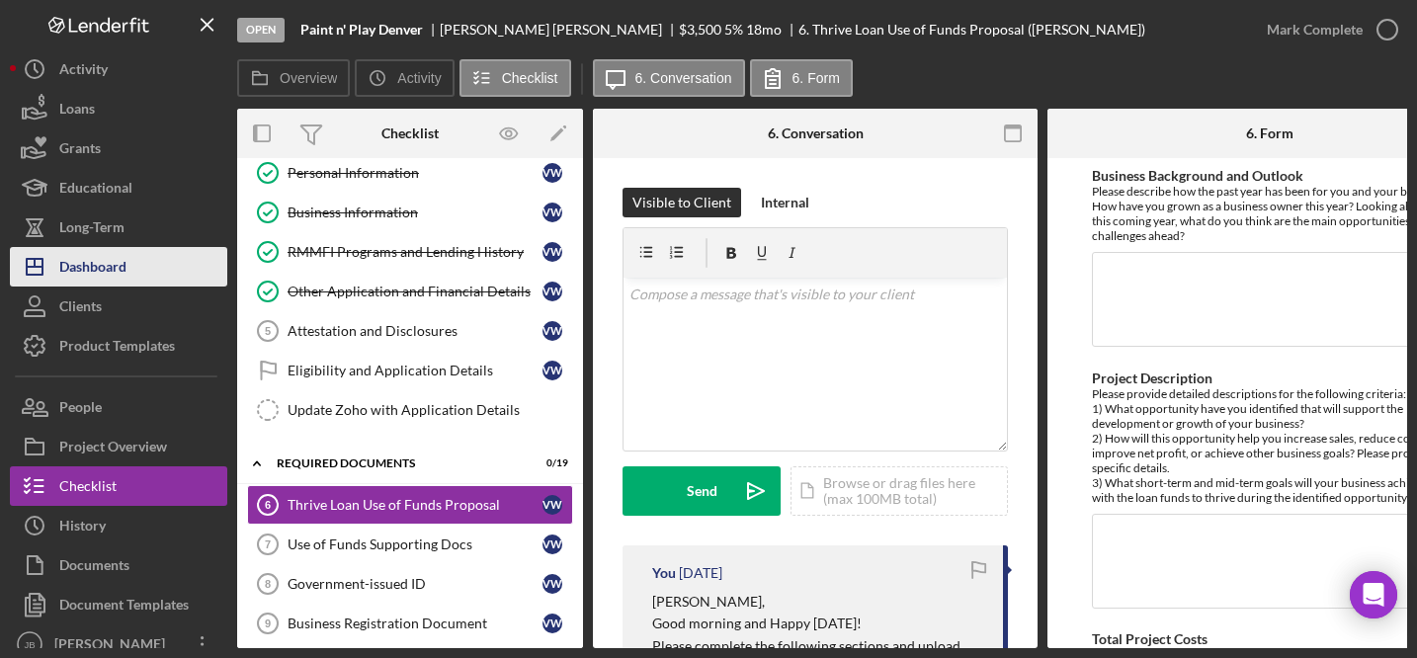
click at [106, 273] on div "Dashboard" at bounding box center [92, 269] width 67 height 44
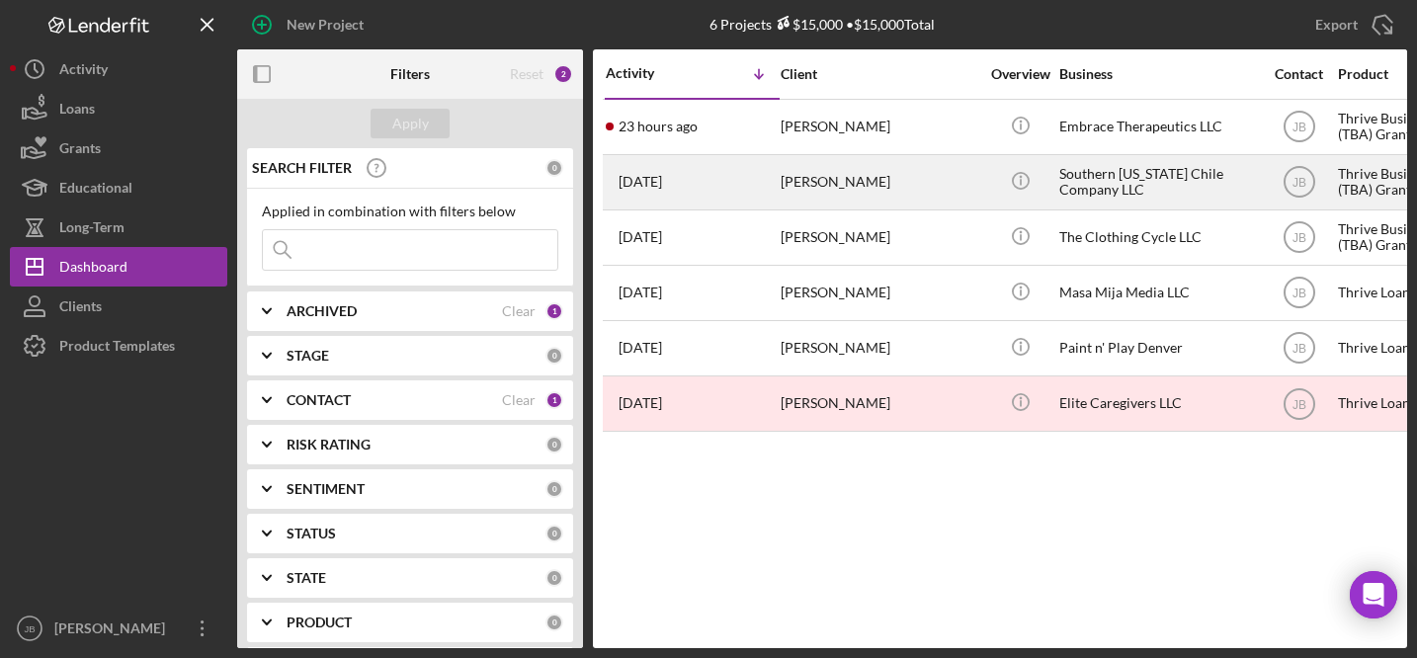
click at [831, 188] on div "[PERSON_NAME]" at bounding box center [879, 182] width 198 height 52
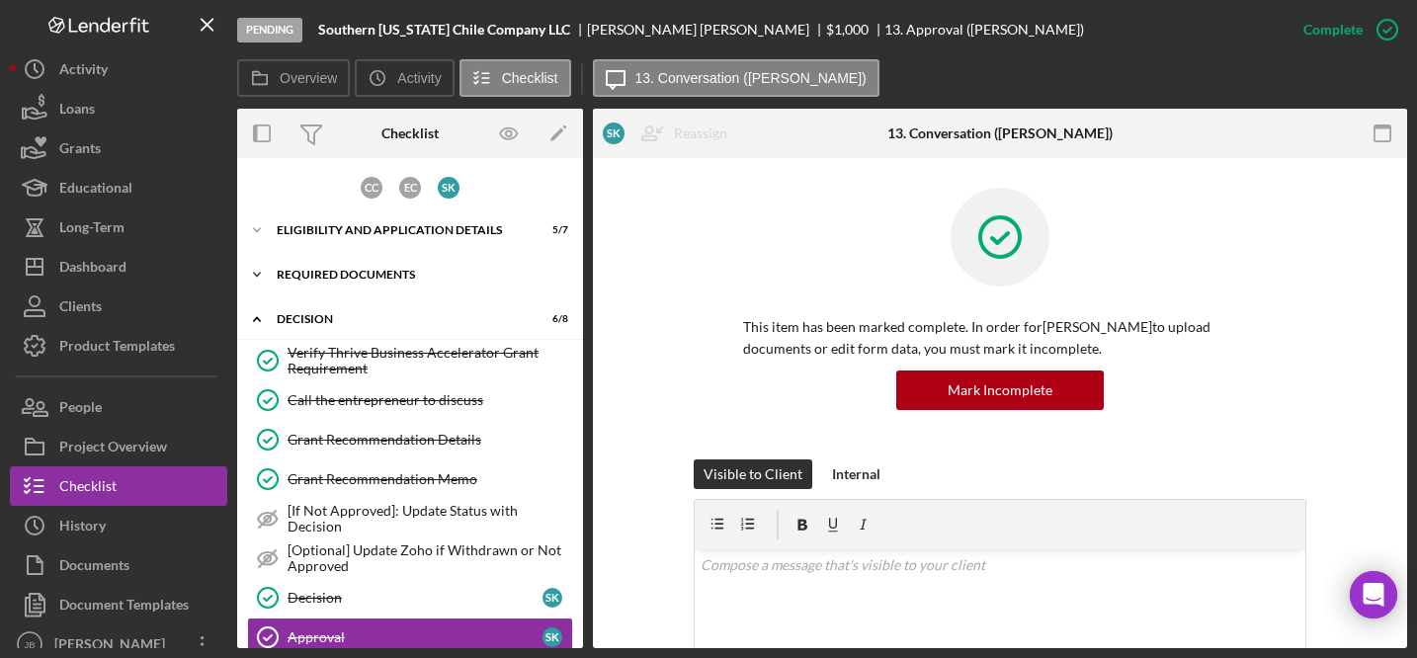
click at [399, 265] on div "Icon/Expander REQUIRED DOCUMENTS 8 / 9" at bounding box center [410, 275] width 346 height 40
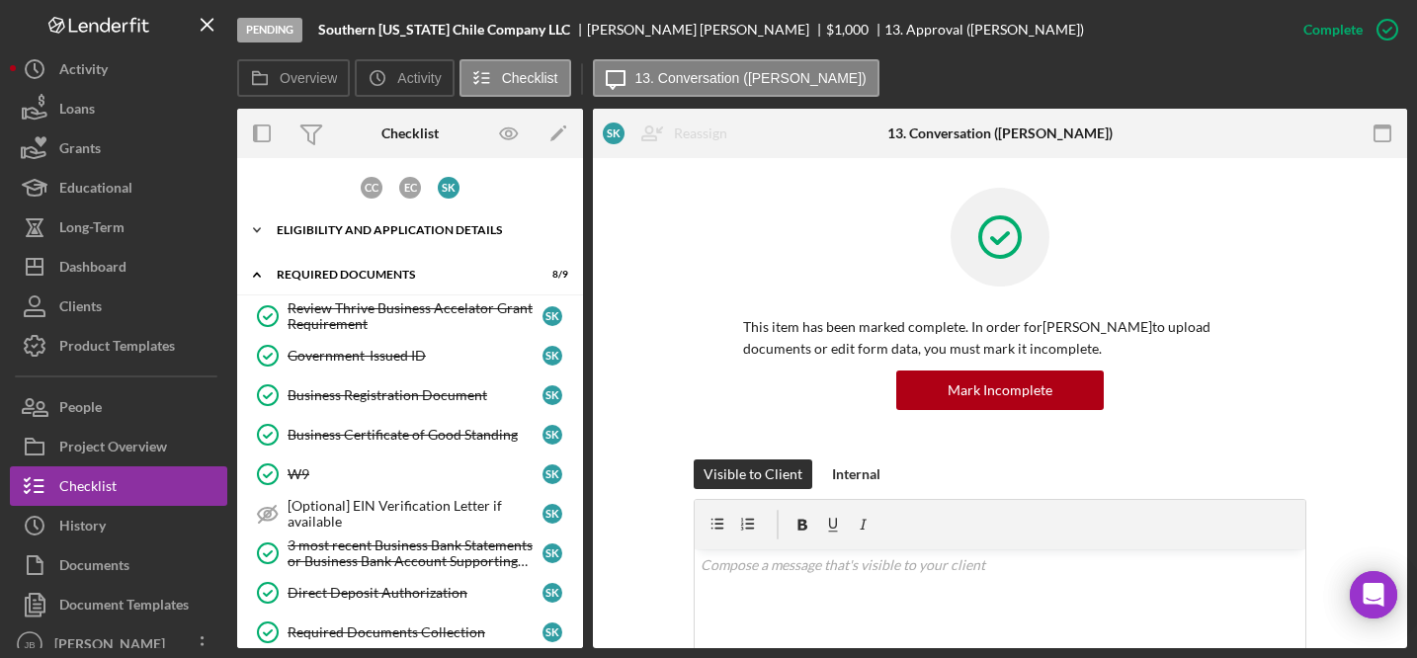
click at [403, 216] on div "Icon/Expander Eligibility and Application Details 5 / 7" at bounding box center [410, 230] width 346 height 40
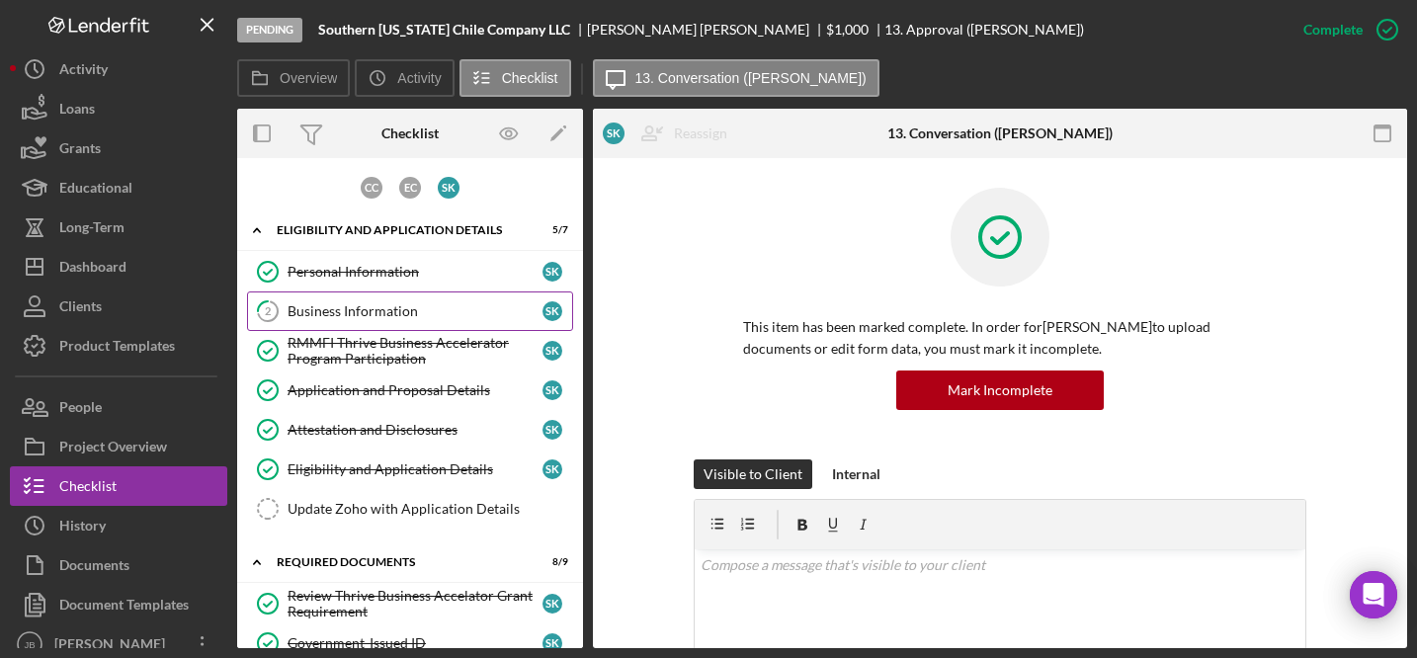
click at [385, 311] on div "Business Information" at bounding box center [414, 311] width 255 height 16
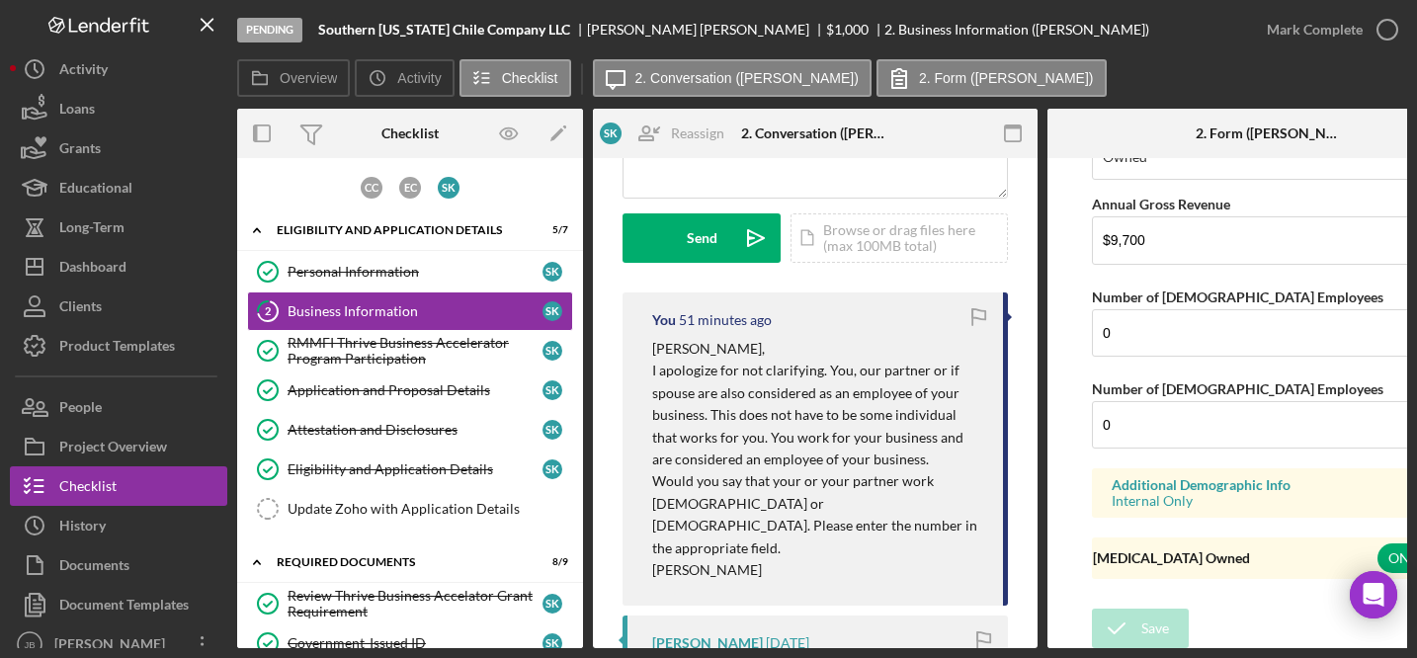
scroll to position [2401, 0]
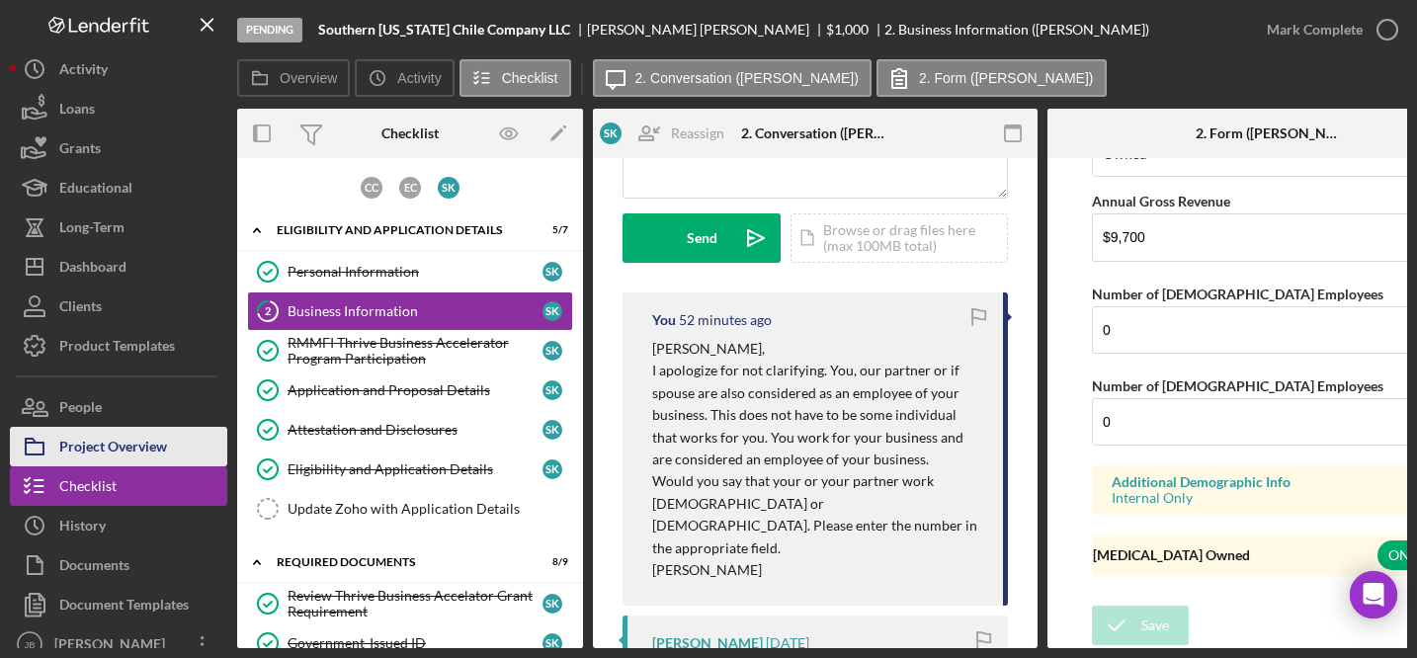
click at [146, 444] on div "Project Overview" at bounding box center [113, 449] width 108 height 44
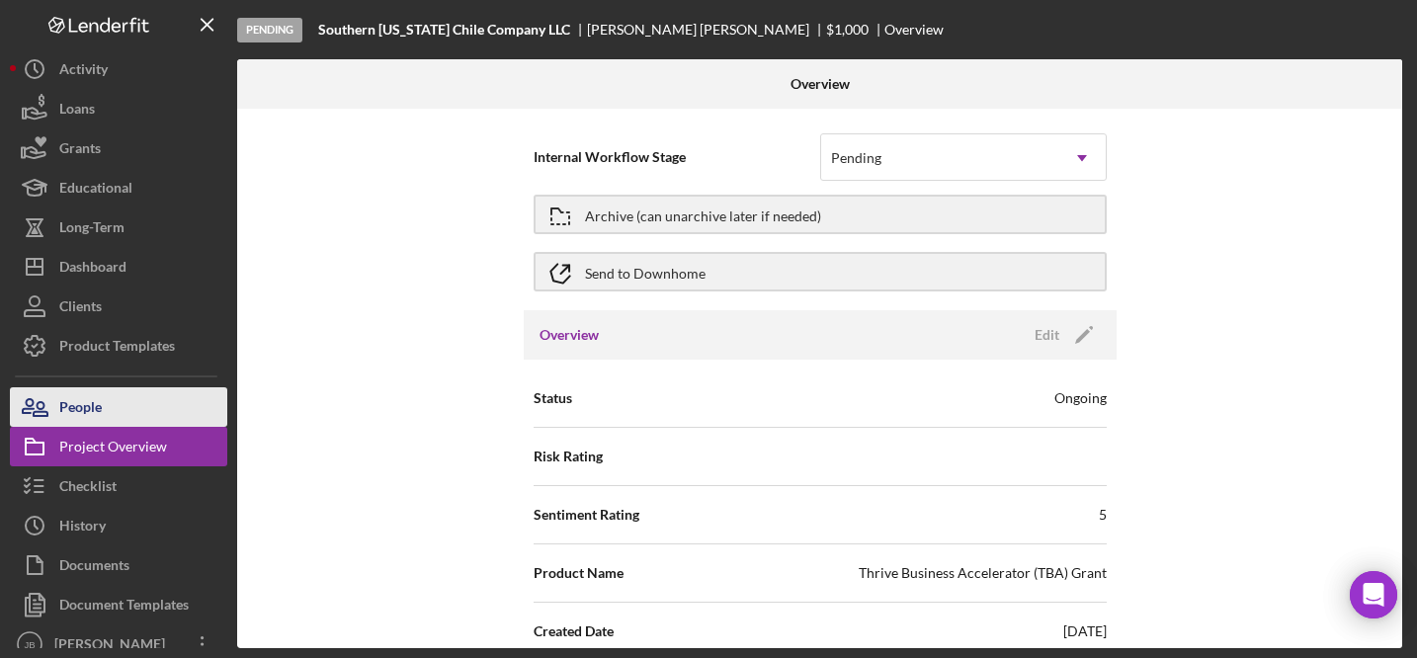
click at [146, 412] on button "People" at bounding box center [118, 407] width 217 height 40
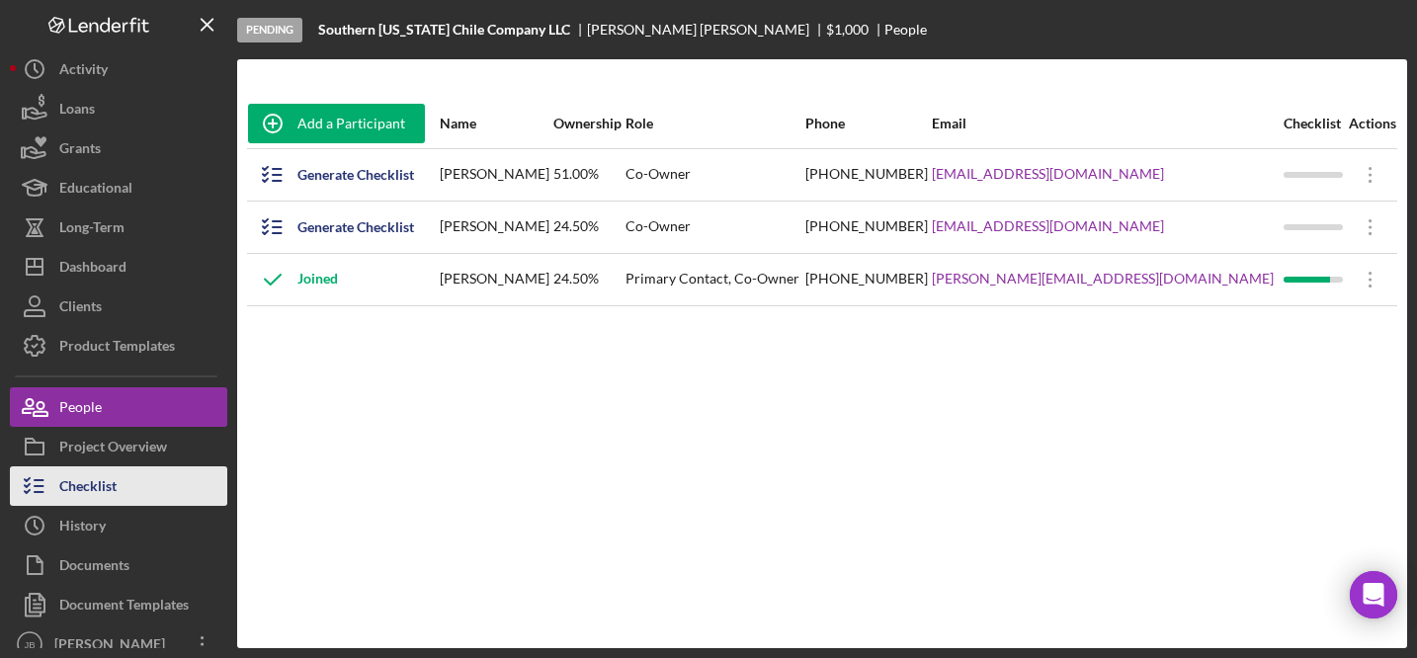
click at [115, 487] on div "Checklist" at bounding box center [87, 488] width 57 height 44
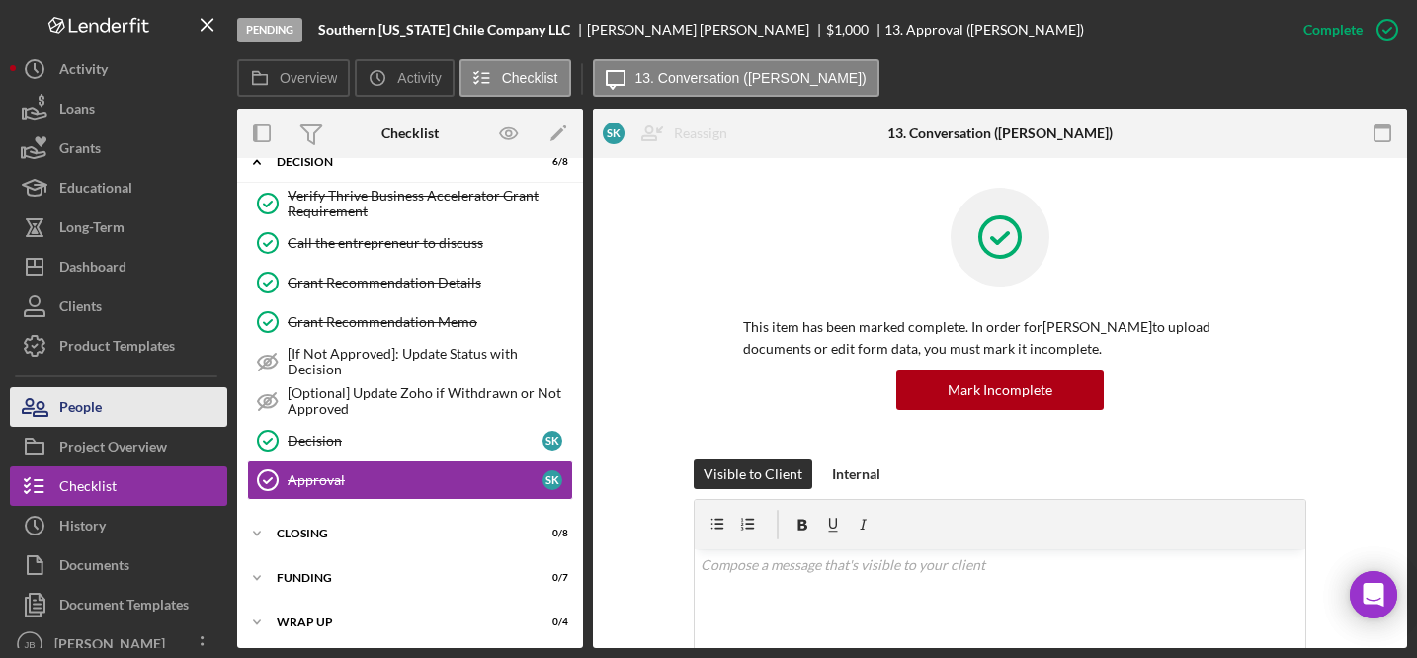
scroll to position [160, 0]
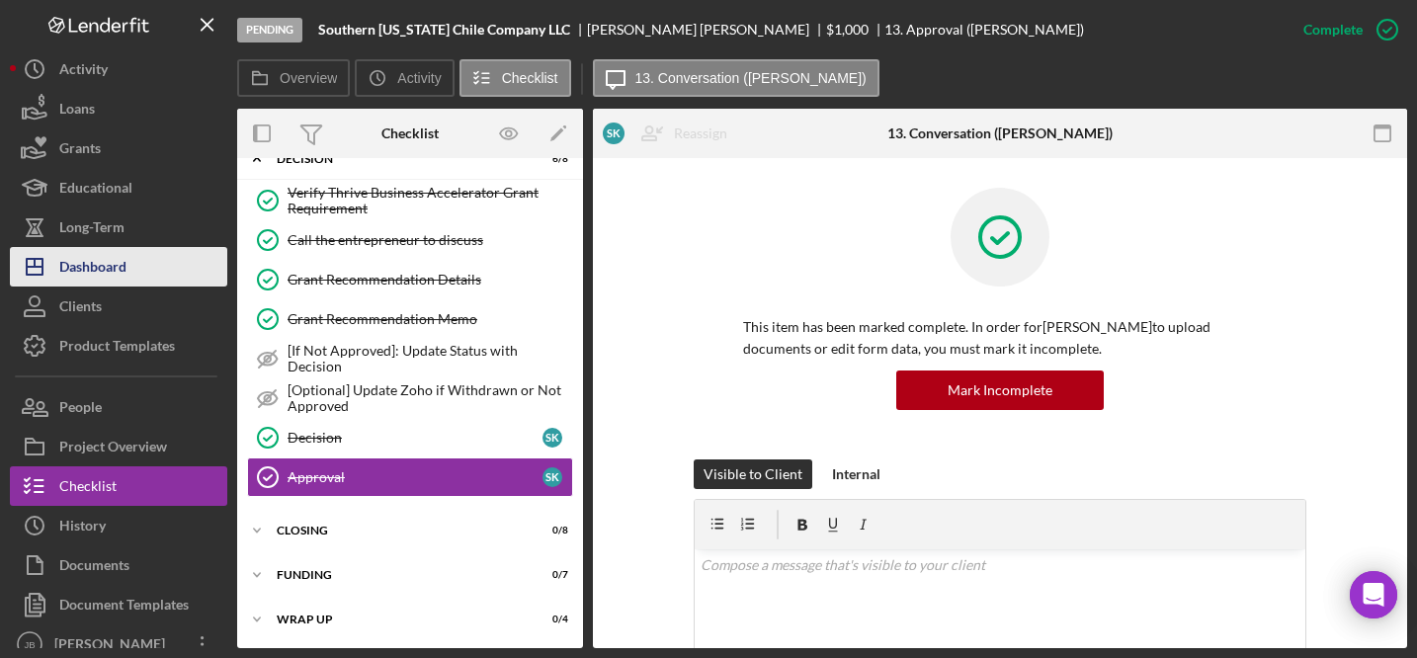
click at [107, 267] on div "Dashboard" at bounding box center [92, 269] width 67 height 44
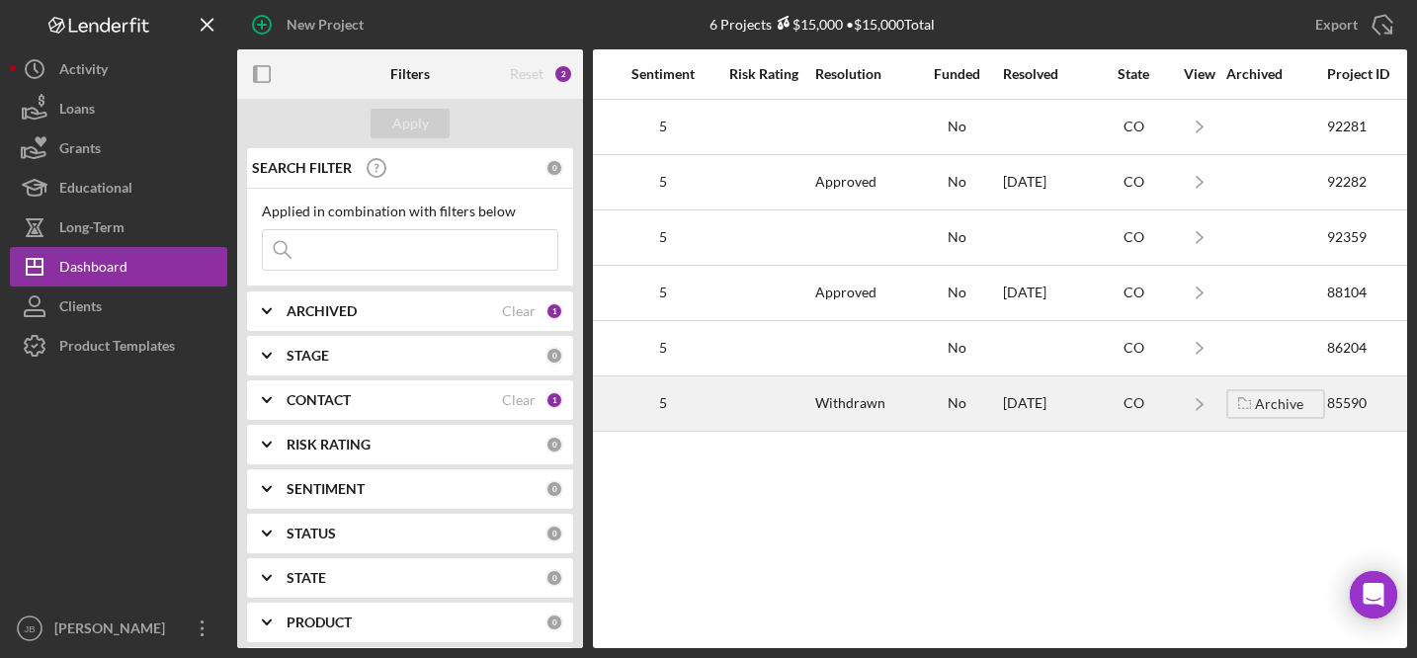
scroll to position [0, 1632]
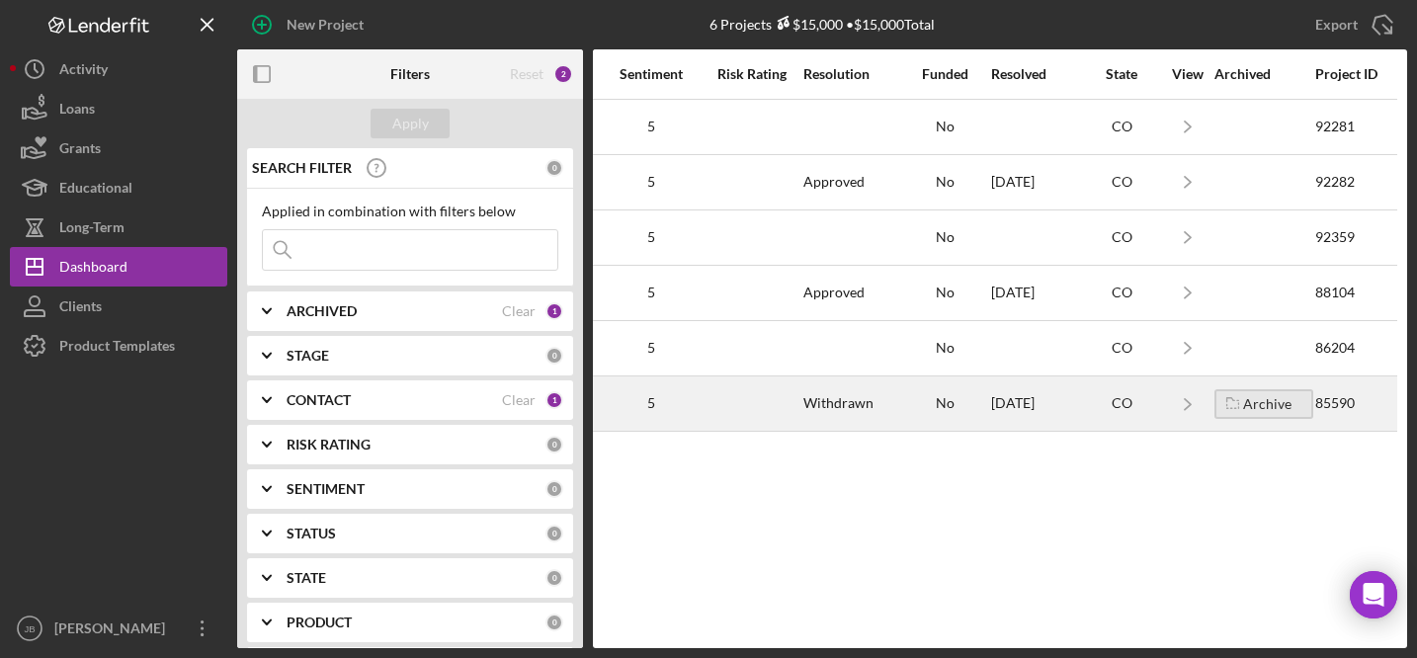
click at [1251, 405] on div "Archive" at bounding box center [1267, 404] width 48 height 30
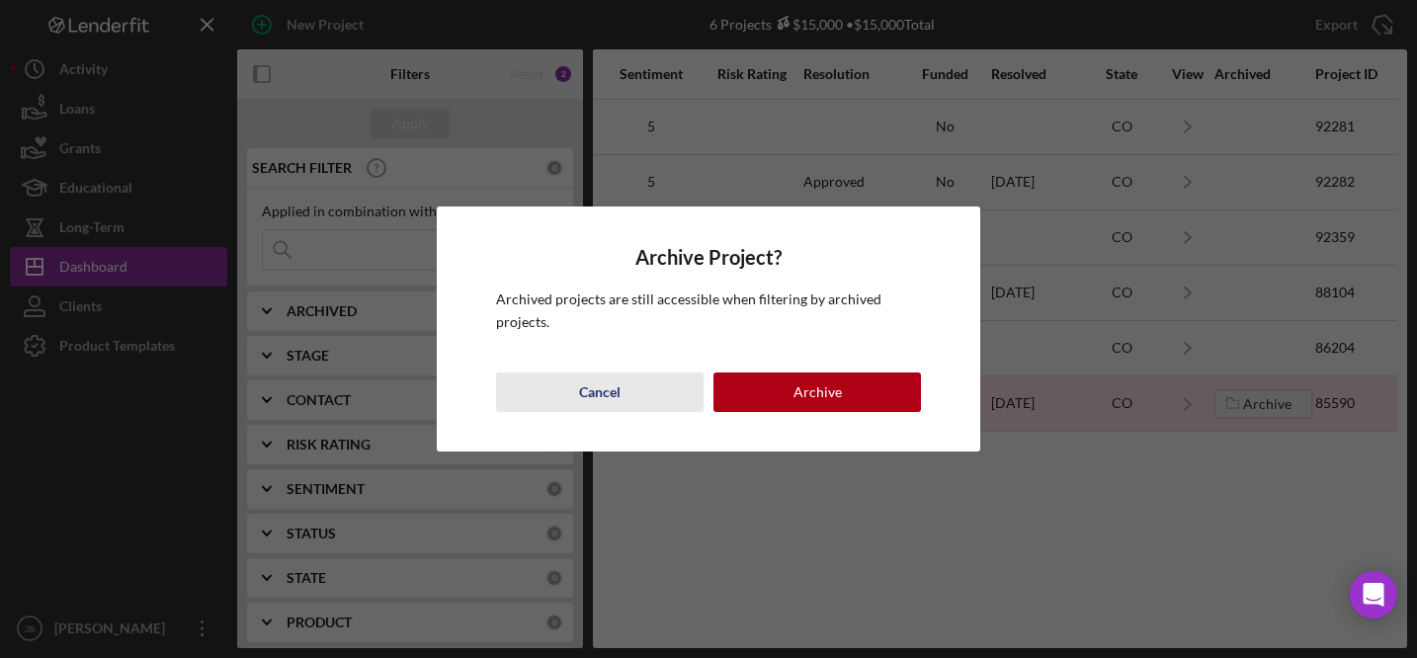
click at [600, 391] on div "Cancel" at bounding box center [599, 392] width 41 height 40
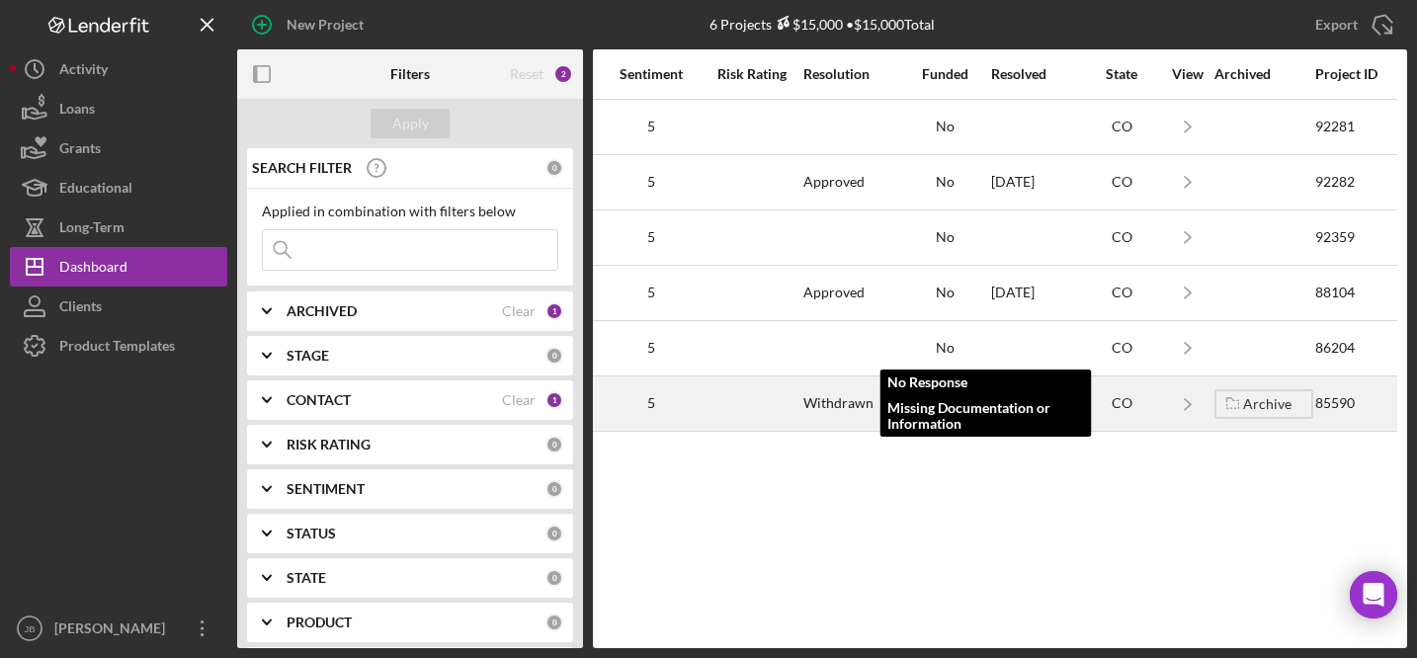
click at [836, 401] on div "Withdrawn" at bounding box center [838, 403] width 70 height 16
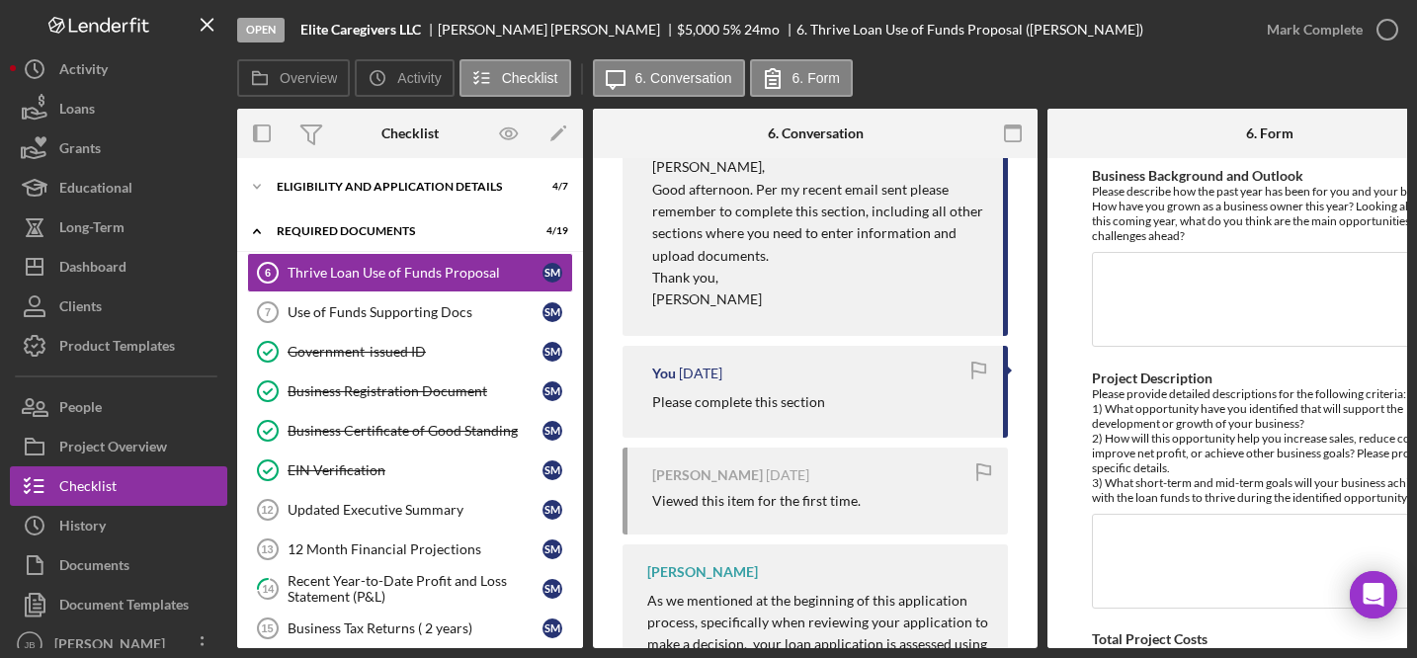
scroll to position [1203, 0]
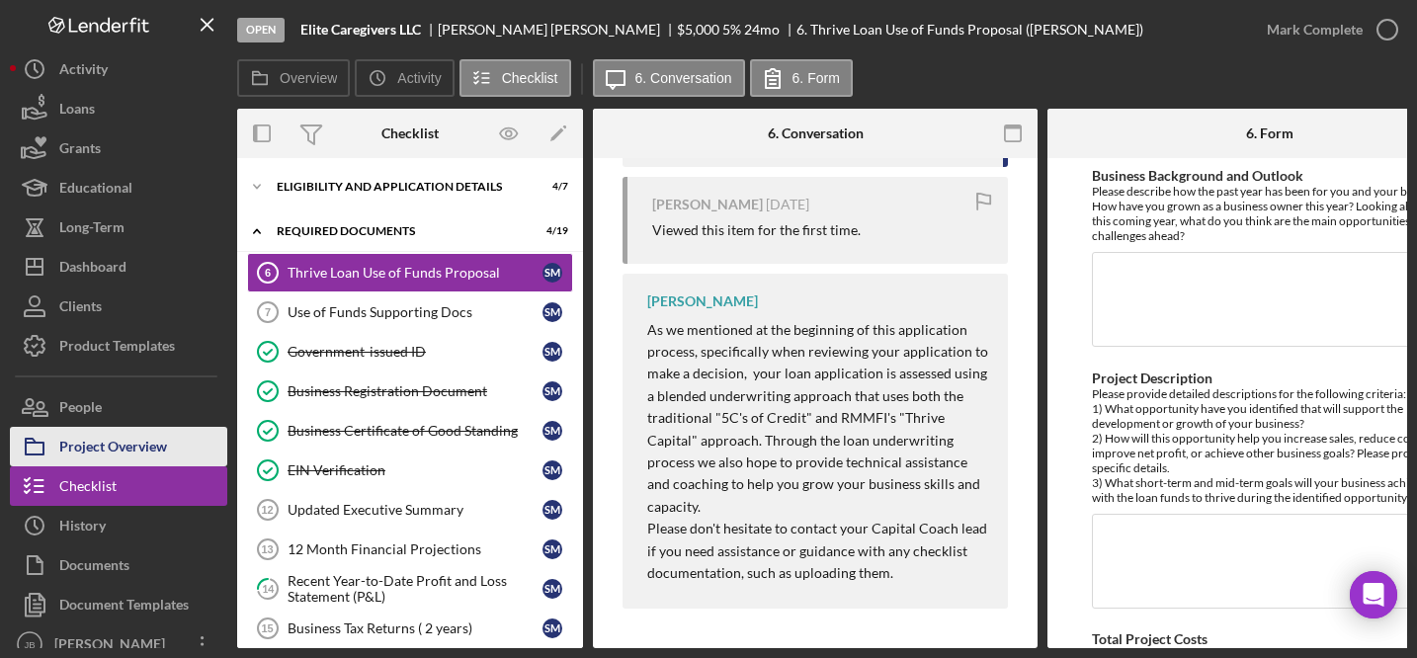
click at [155, 448] on div "Project Overview" at bounding box center [113, 449] width 108 height 44
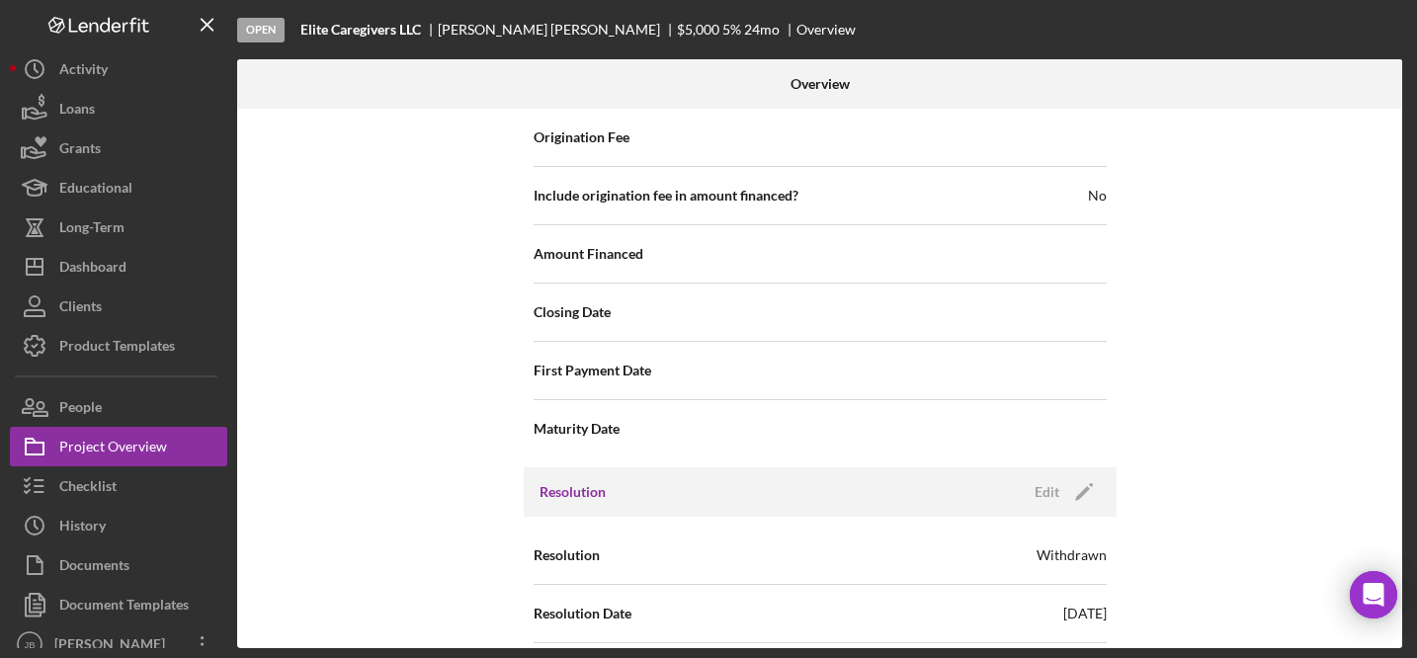
scroll to position [2550, 0]
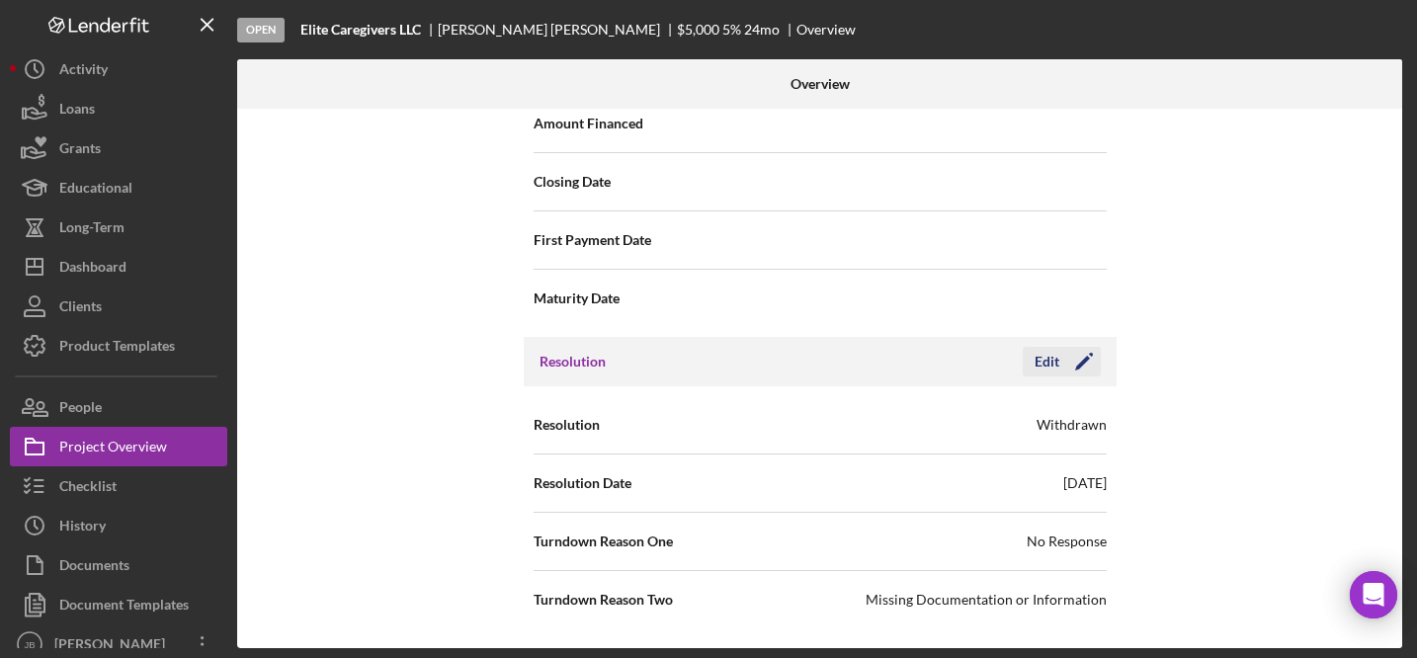
click at [1077, 345] on icon "Icon/Edit" at bounding box center [1083, 361] width 49 height 49
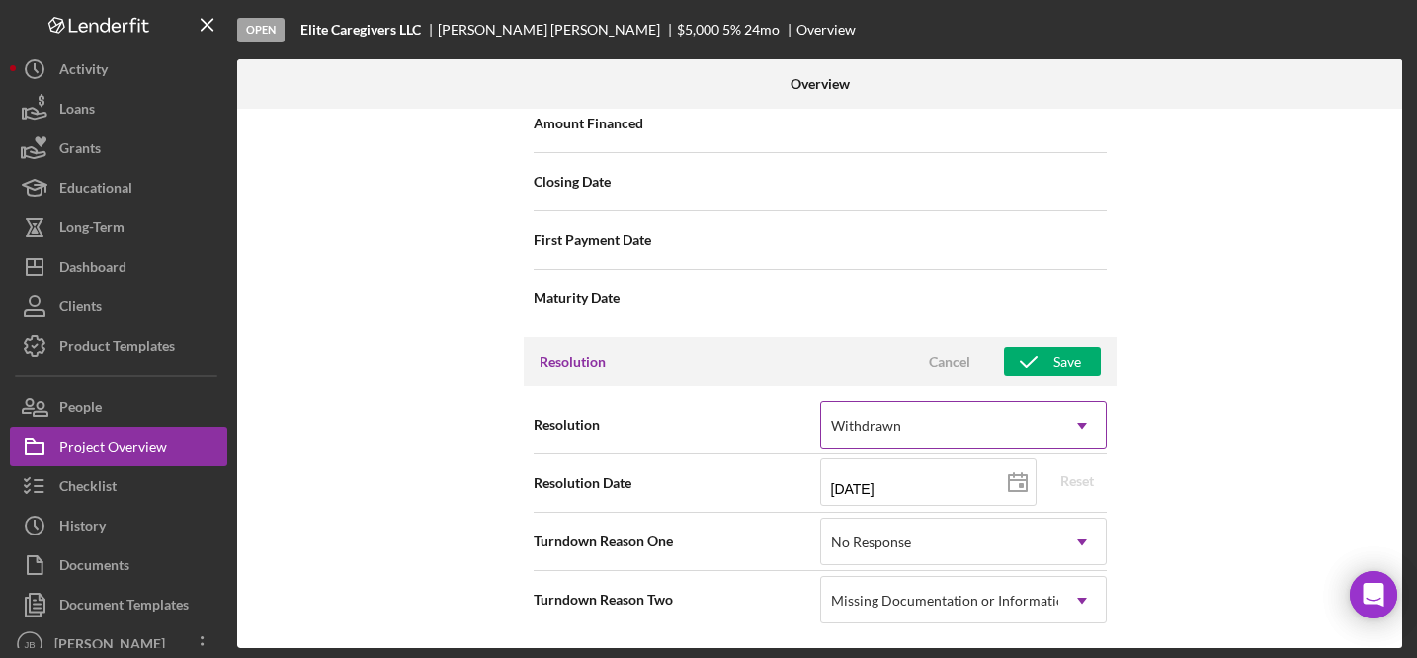
click at [992, 435] on div "Withdrawn" at bounding box center [939, 425] width 237 height 45
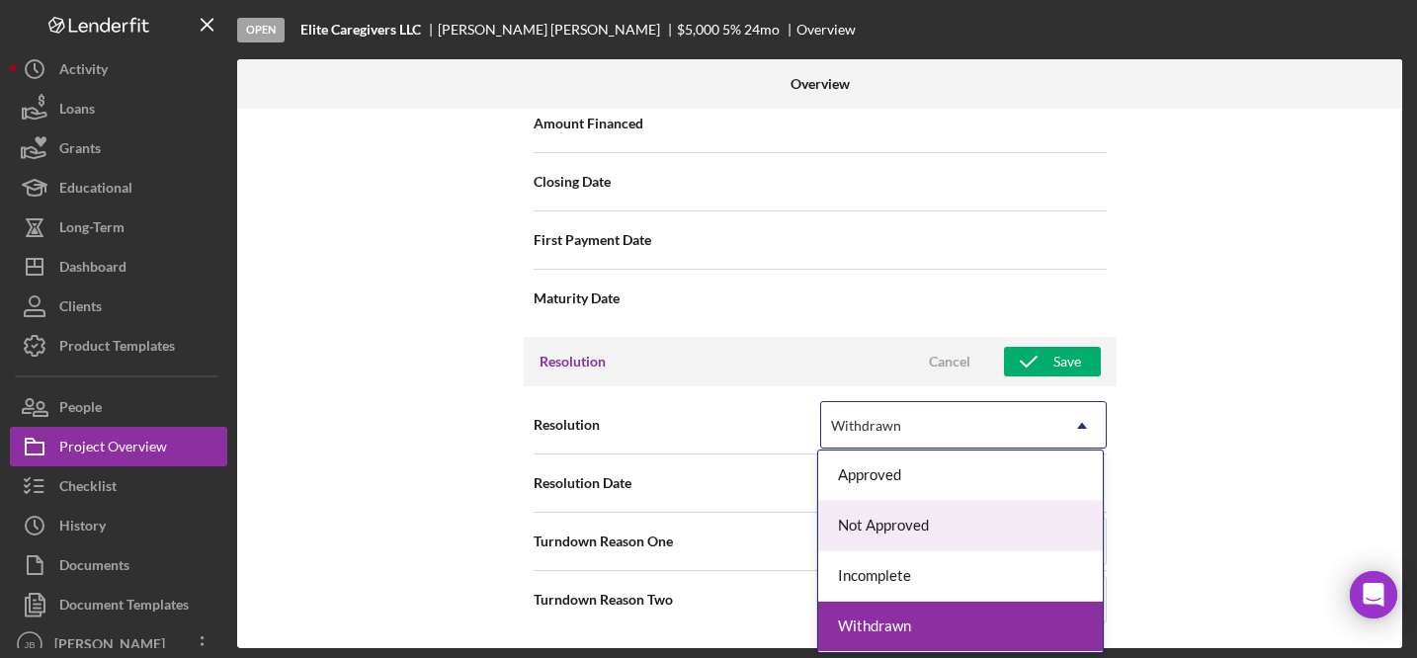
click at [1231, 435] on div "Internal Workflow Stage Open Icon/Dropdown Arrow Archive (can unarchive later i…" at bounding box center [819, 378] width 1165 height 539
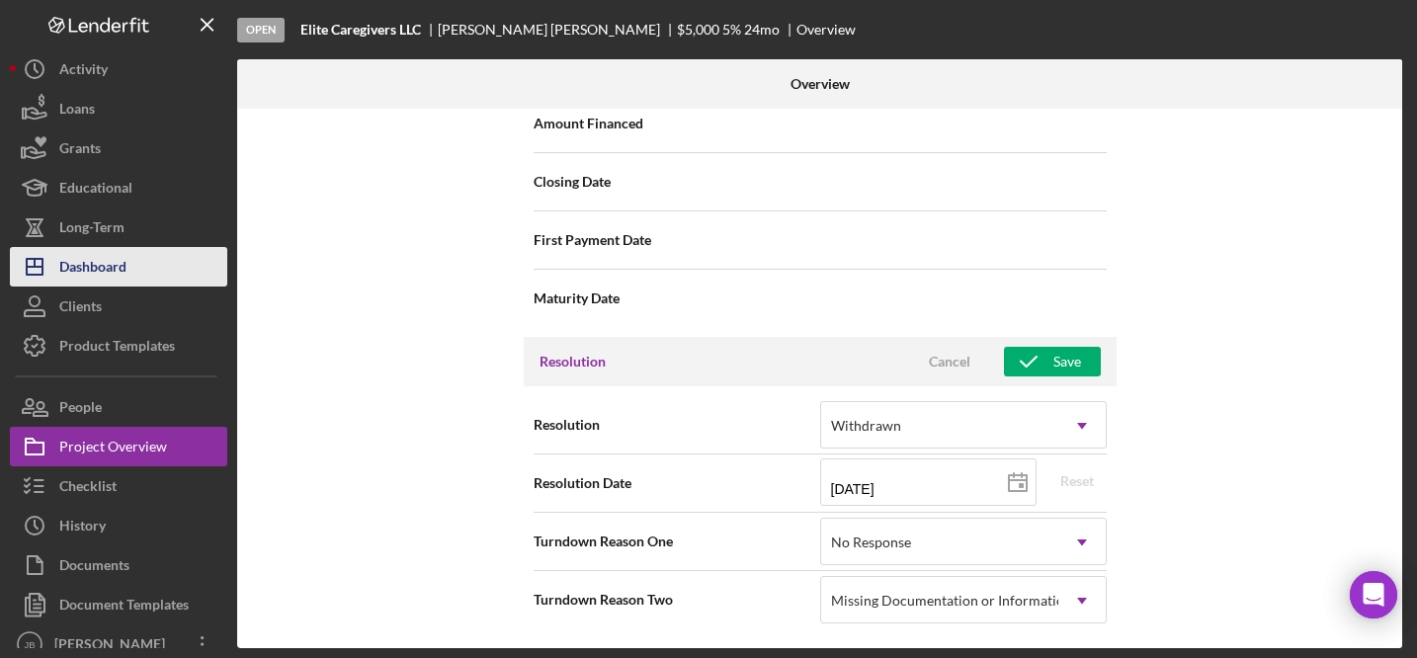
click at [90, 260] on div "Dashboard" at bounding box center [92, 269] width 67 height 44
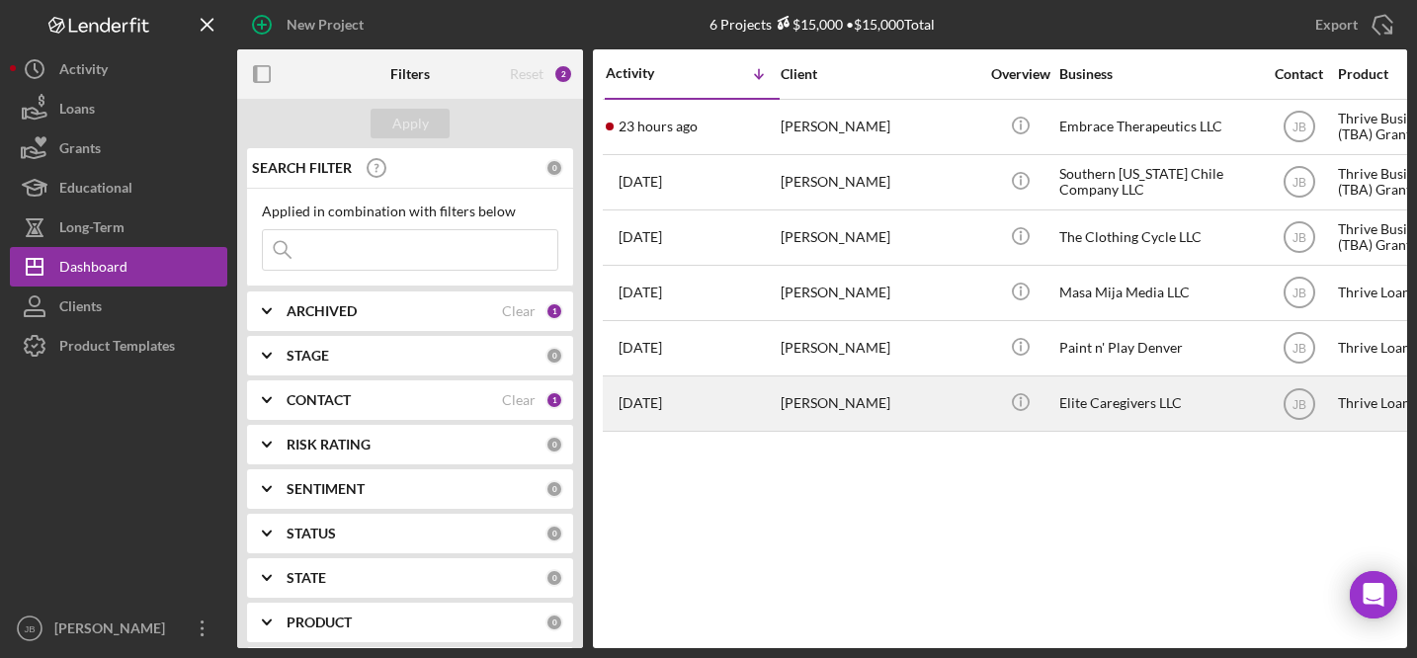
click at [761, 410] on div "4 months ago Sherelle Moultry" at bounding box center [692, 403] width 173 height 52
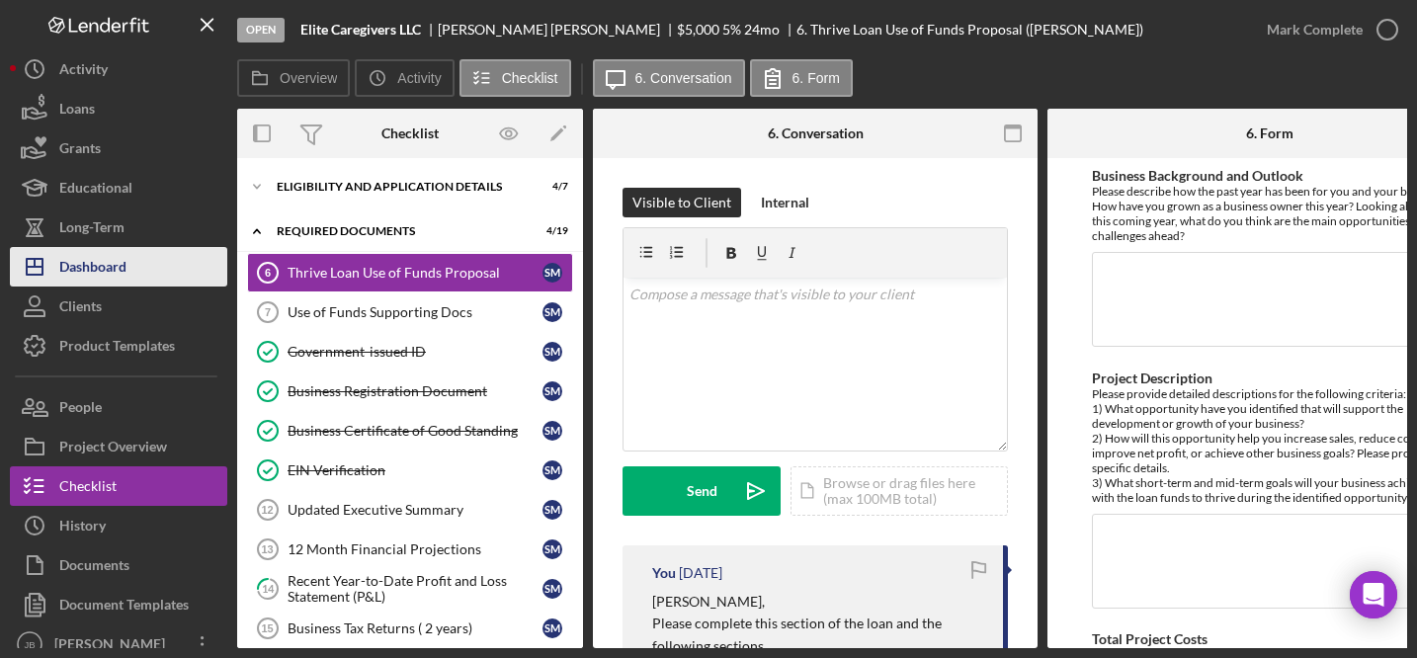
click at [130, 256] on button "Icon/Dashboard Dashboard" at bounding box center [118, 267] width 217 height 40
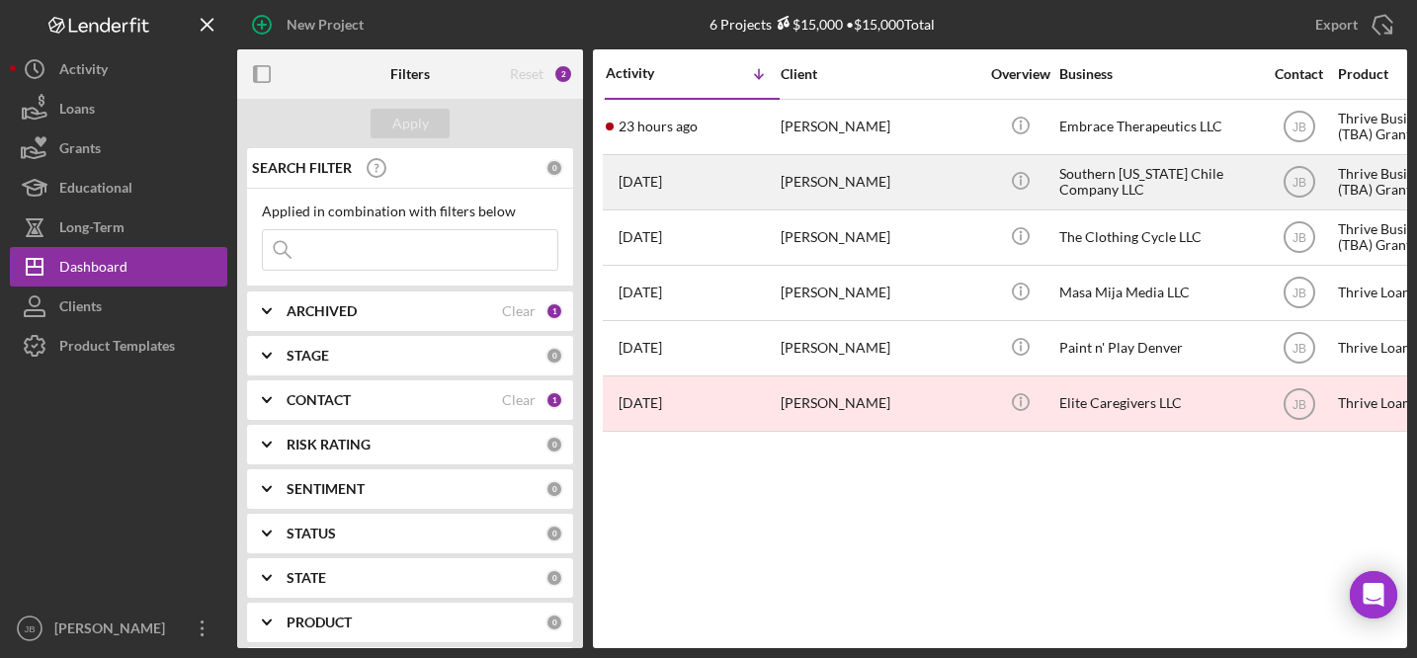
click at [876, 183] on div "[PERSON_NAME]" at bounding box center [879, 182] width 198 height 52
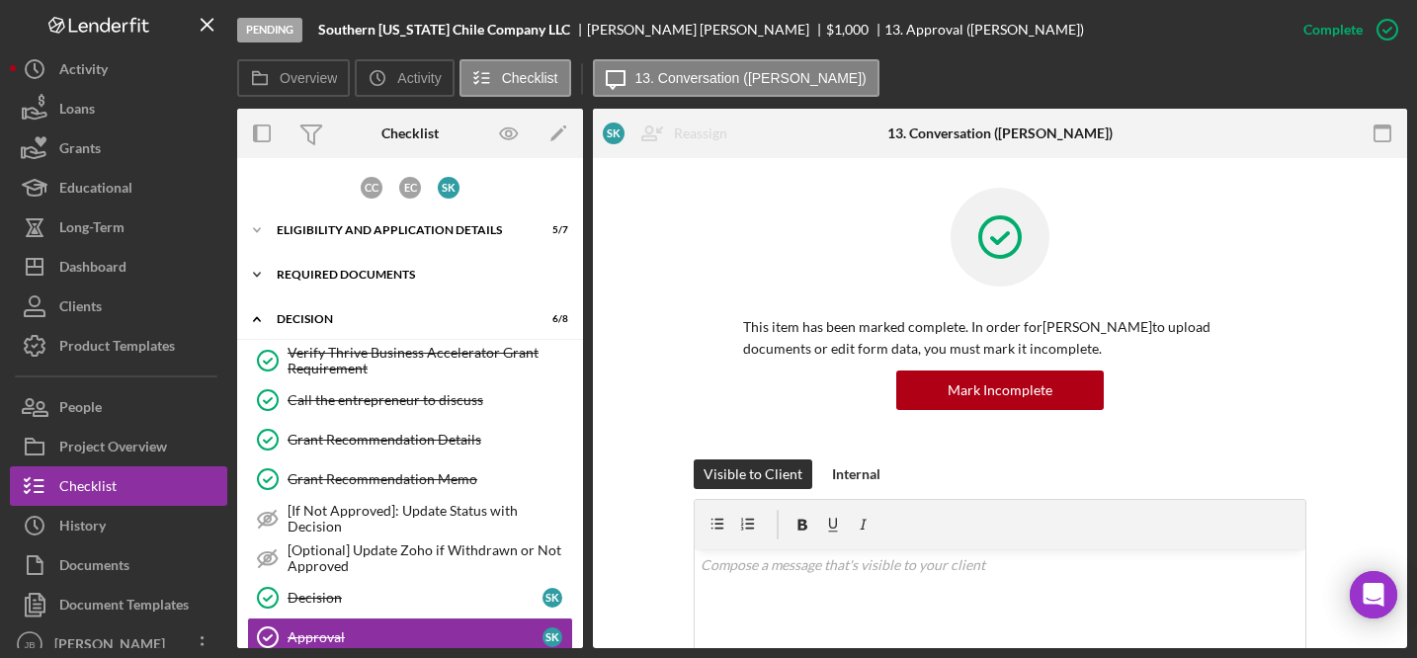
click at [430, 279] on div "REQUIRED DOCUMENTS" at bounding box center [418, 275] width 282 height 12
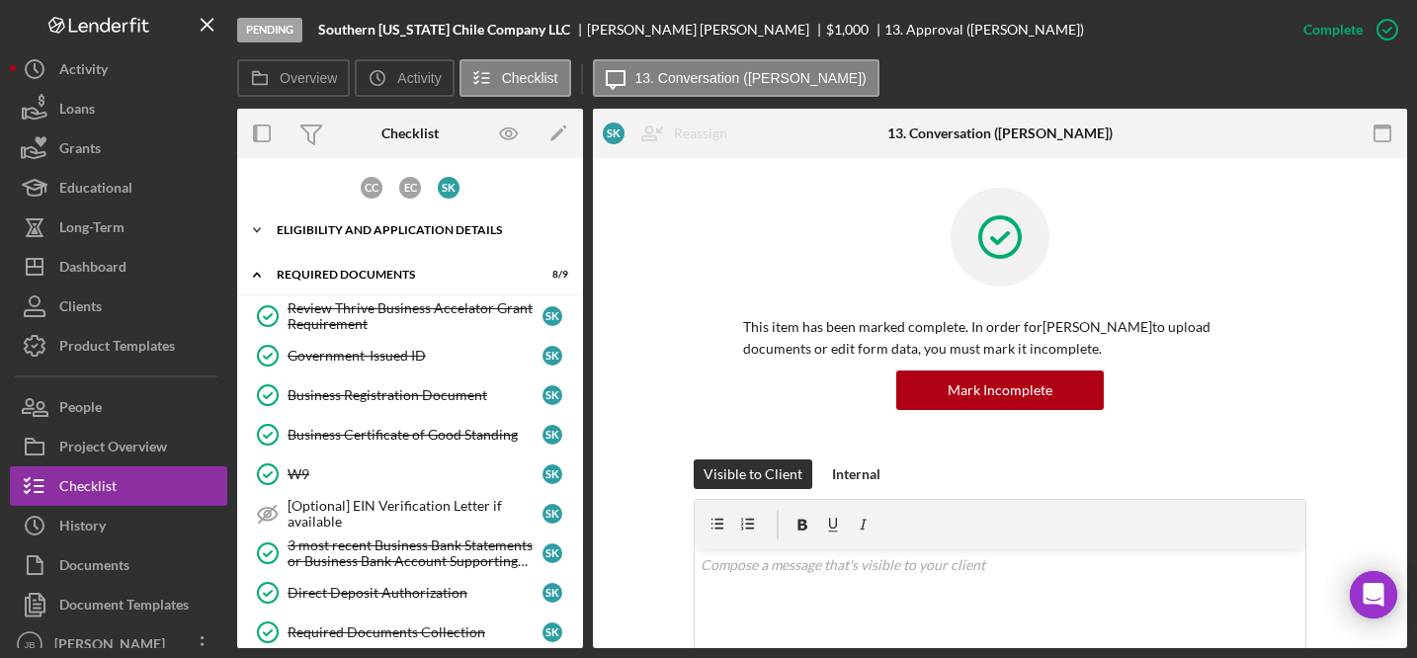
click at [370, 240] on div "Icon/Expander Eligibility and Application Details 5 / 7" at bounding box center [410, 230] width 346 height 40
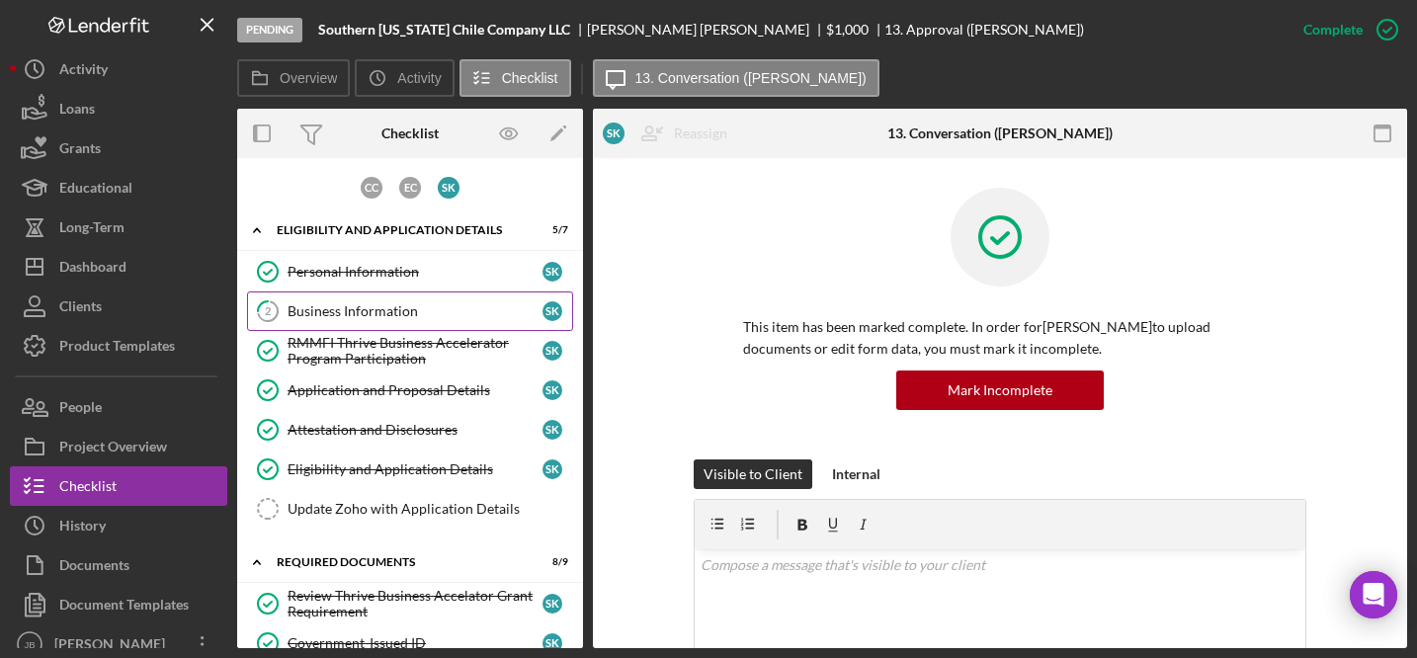
click at [346, 313] on div "Business Information" at bounding box center [414, 311] width 255 height 16
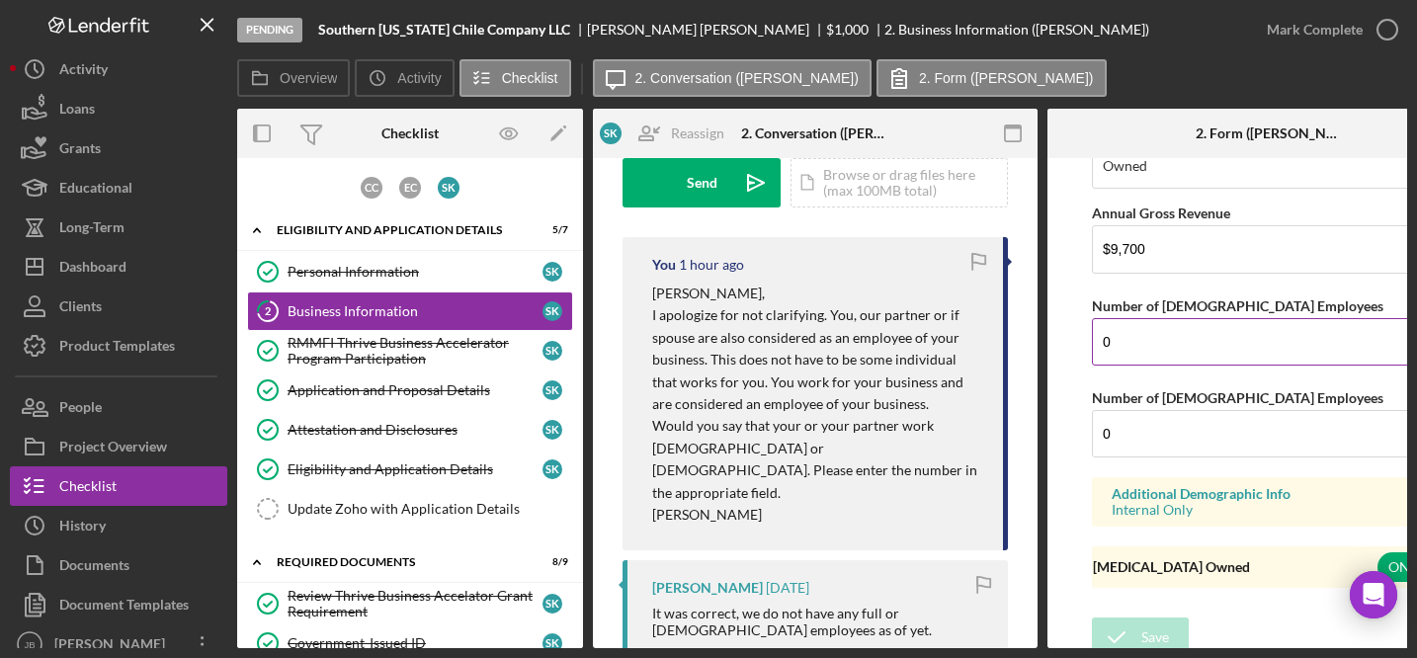
scroll to position [2387, 0]
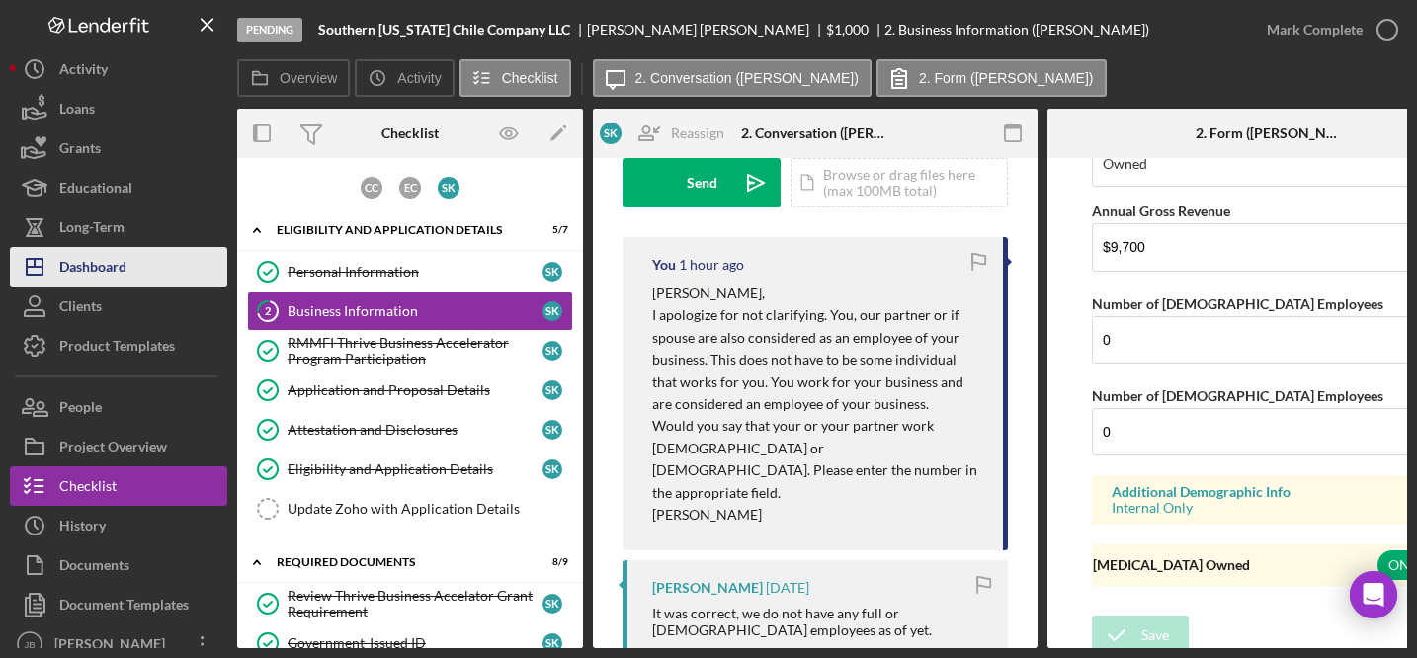
click at [121, 263] on div "Dashboard" at bounding box center [92, 269] width 67 height 44
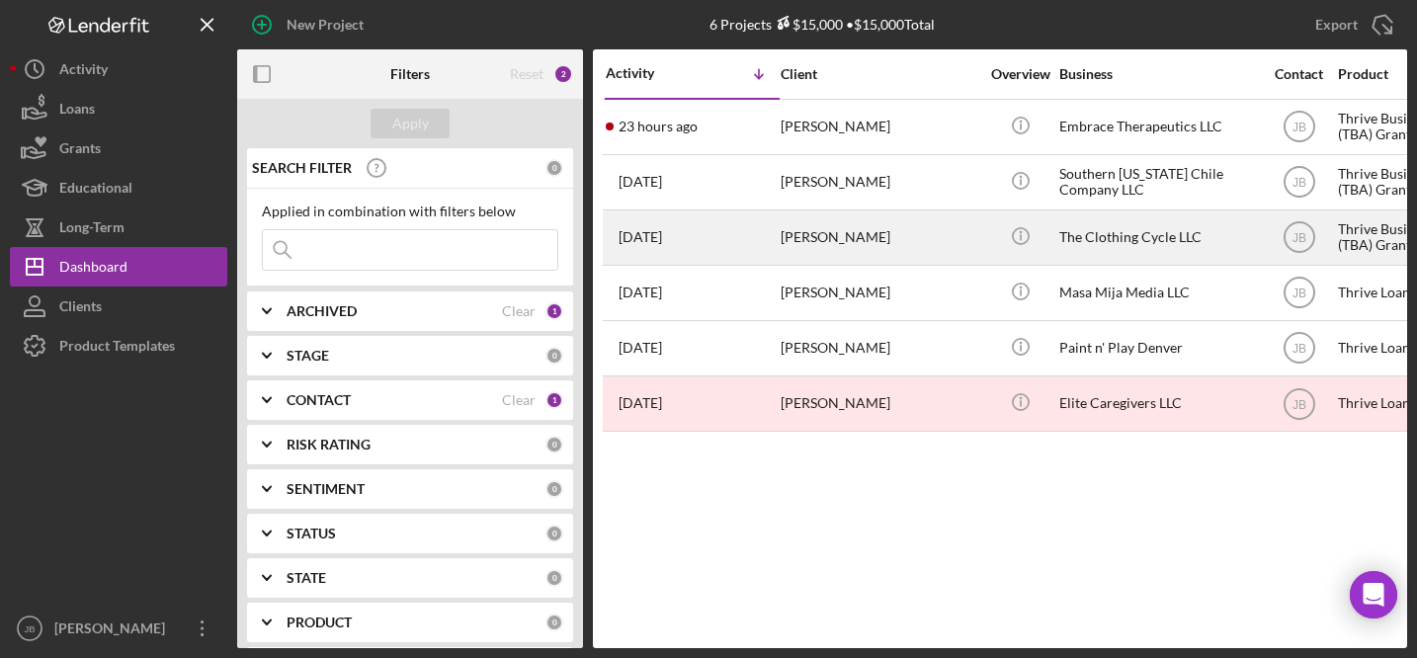
click at [879, 240] on div "Katessia Robertson" at bounding box center [879, 237] width 198 height 52
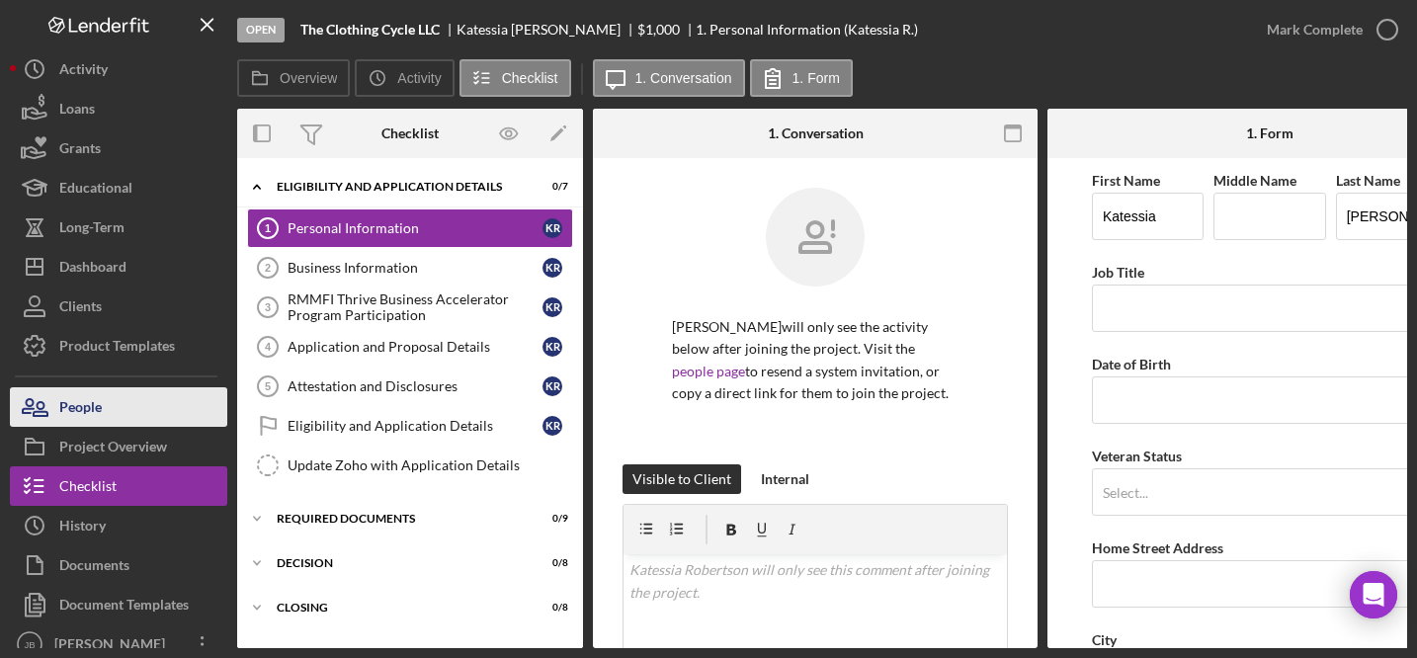
click at [164, 414] on button "People" at bounding box center [118, 407] width 217 height 40
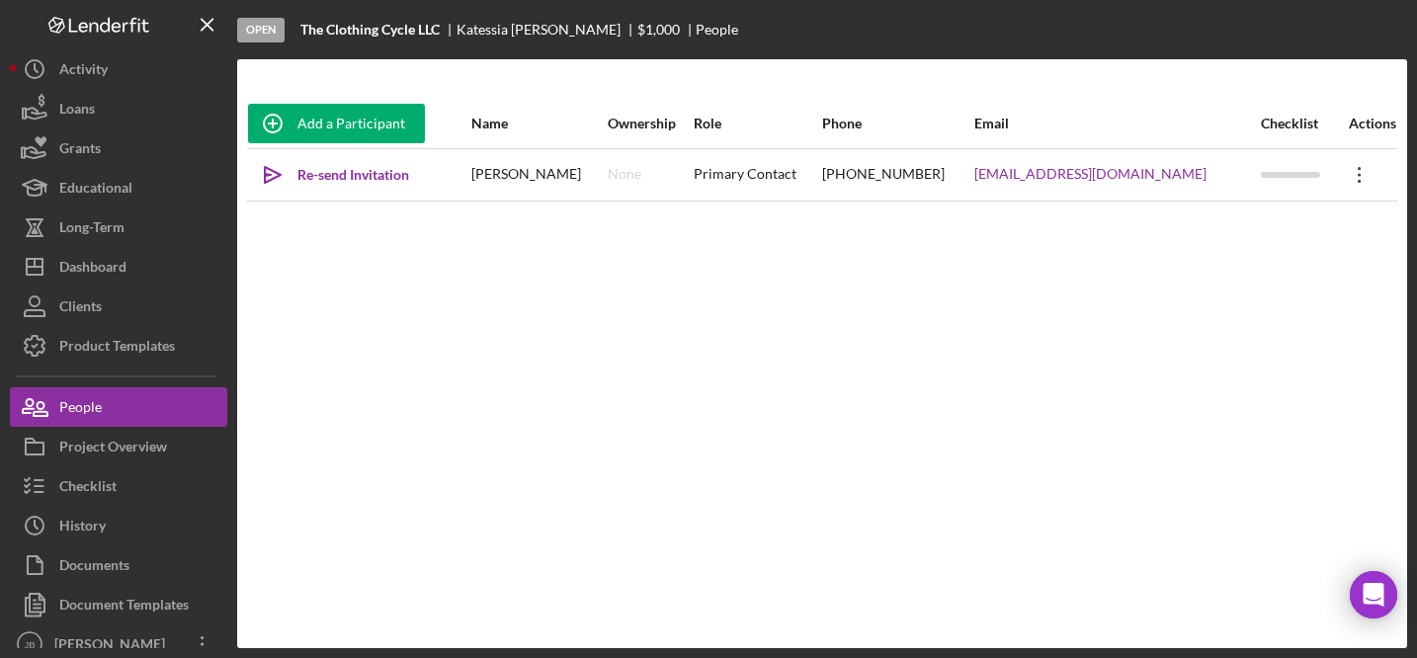
click at [1351, 177] on icon "Icon/Overflow" at bounding box center [1359, 174] width 49 height 49
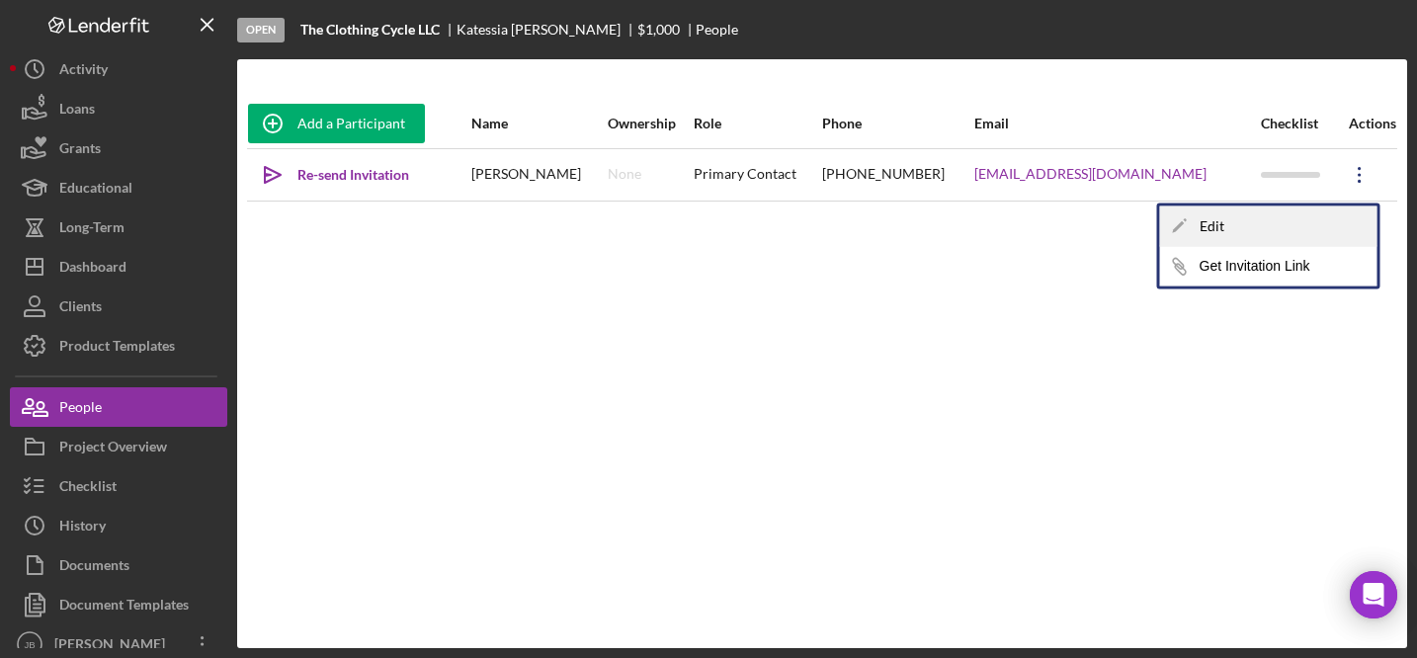
click at [1303, 221] on div "Icon/Edit Edit" at bounding box center [1268, 226] width 217 height 41
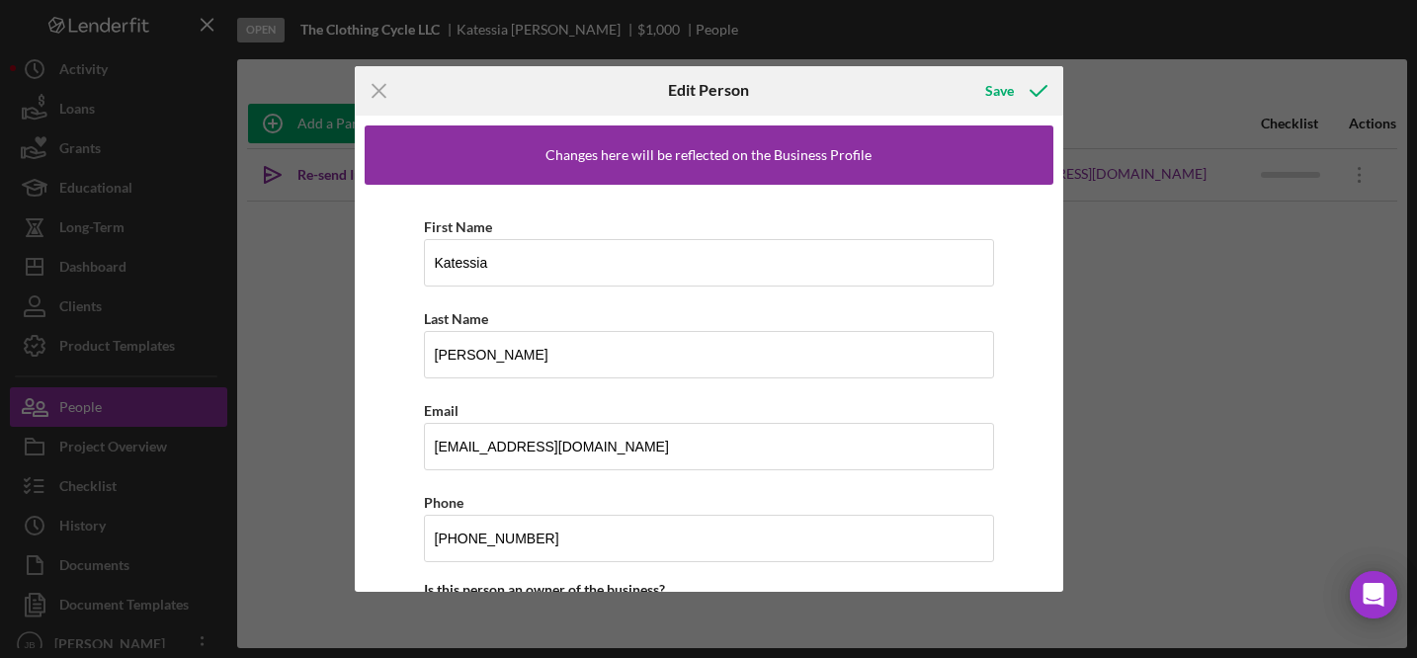
scroll to position [217, 0]
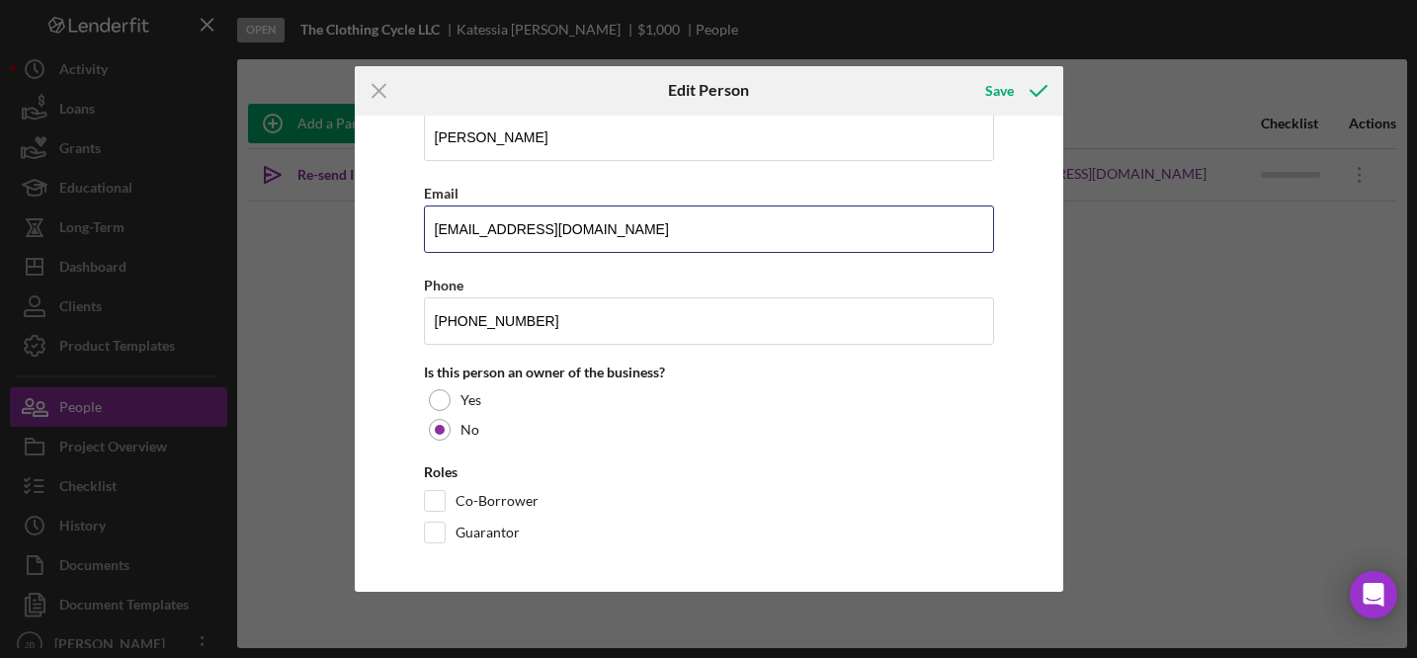
drag, startPoint x: 641, startPoint y: 235, endPoint x: 366, endPoint y: 219, distance: 275.1
click at [366, 219] on div "First Name Katessia Last Name Robertson Email clothingcycleshop@gmail.com Phone…" at bounding box center [709, 275] width 689 height 616
paste input "katessia@theclothingcycle"
click at [435, 230] on input "katessia@theclothingcycle.com" at bounding box center [709, 228] width 570 height 47
type input "katessia@theclothingcycle.com"
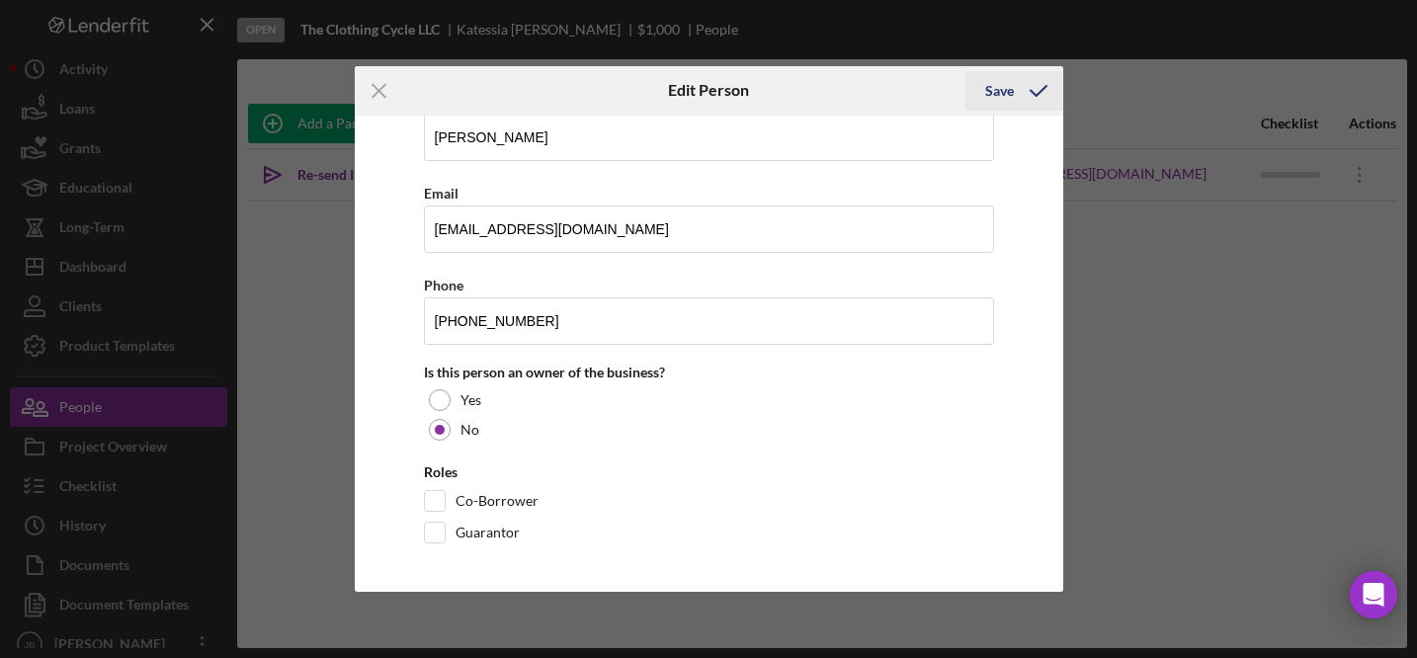
click at [1017, 90] on icon "button" at bounding box center [1038, 90] width 49 height 49
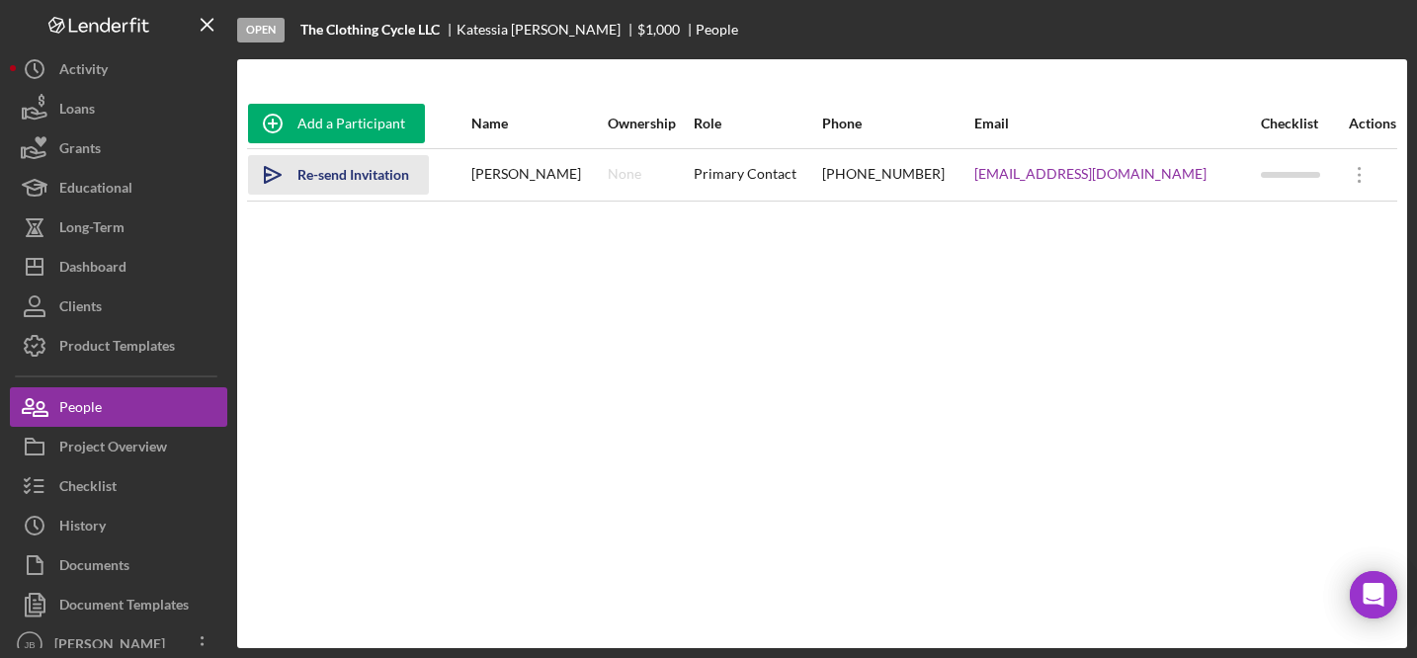
click at [357, 175] on div "Re-send Invitation" at bounding box center [353, 175] width 112 height 40
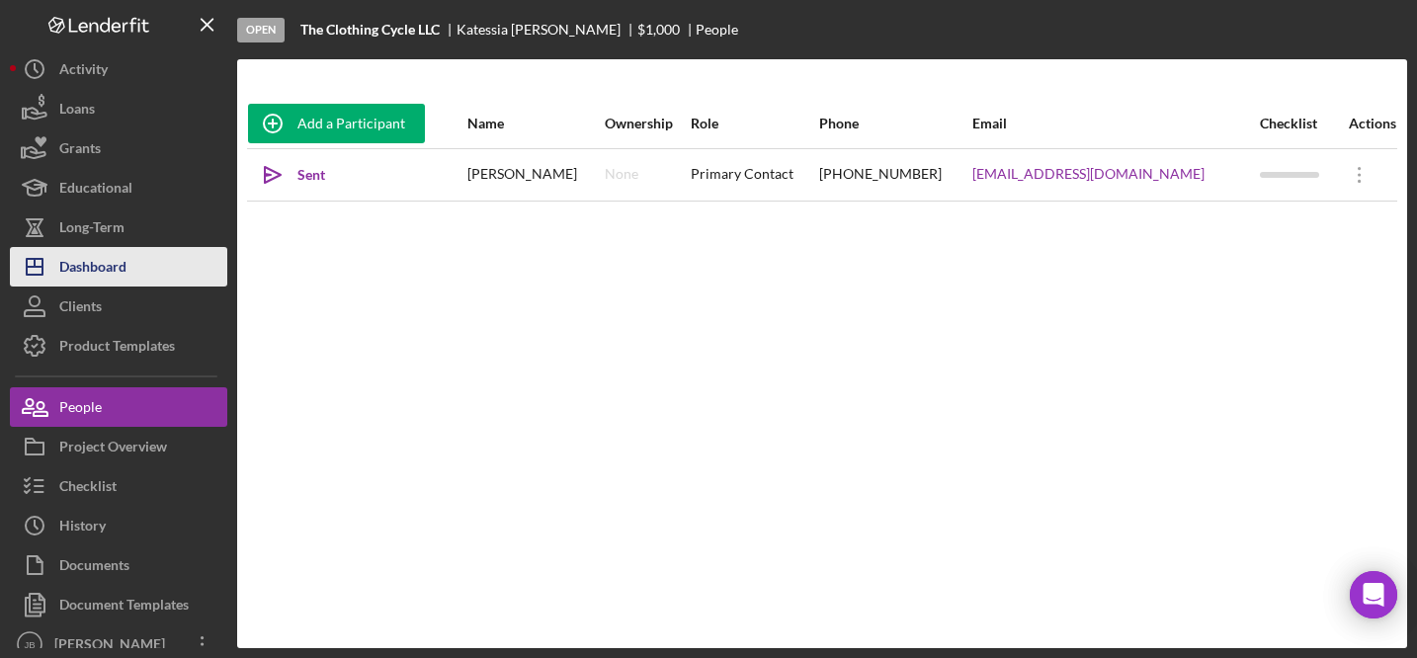
click at [115, 279] on div "Dashboard" at bounding box center [92, 269] width 67 height 44
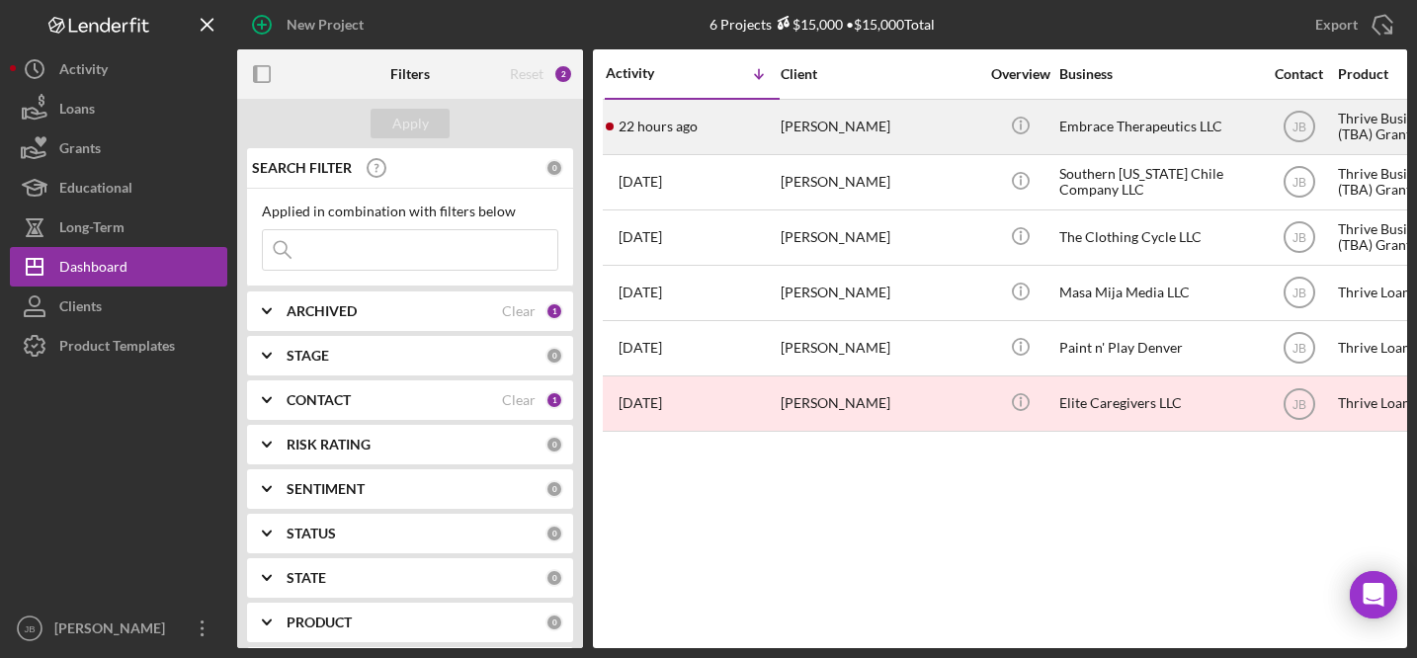
click at [812, 133] on div "[PERSON_NAME]" at bounding box center [879, 127] width 198 height 52
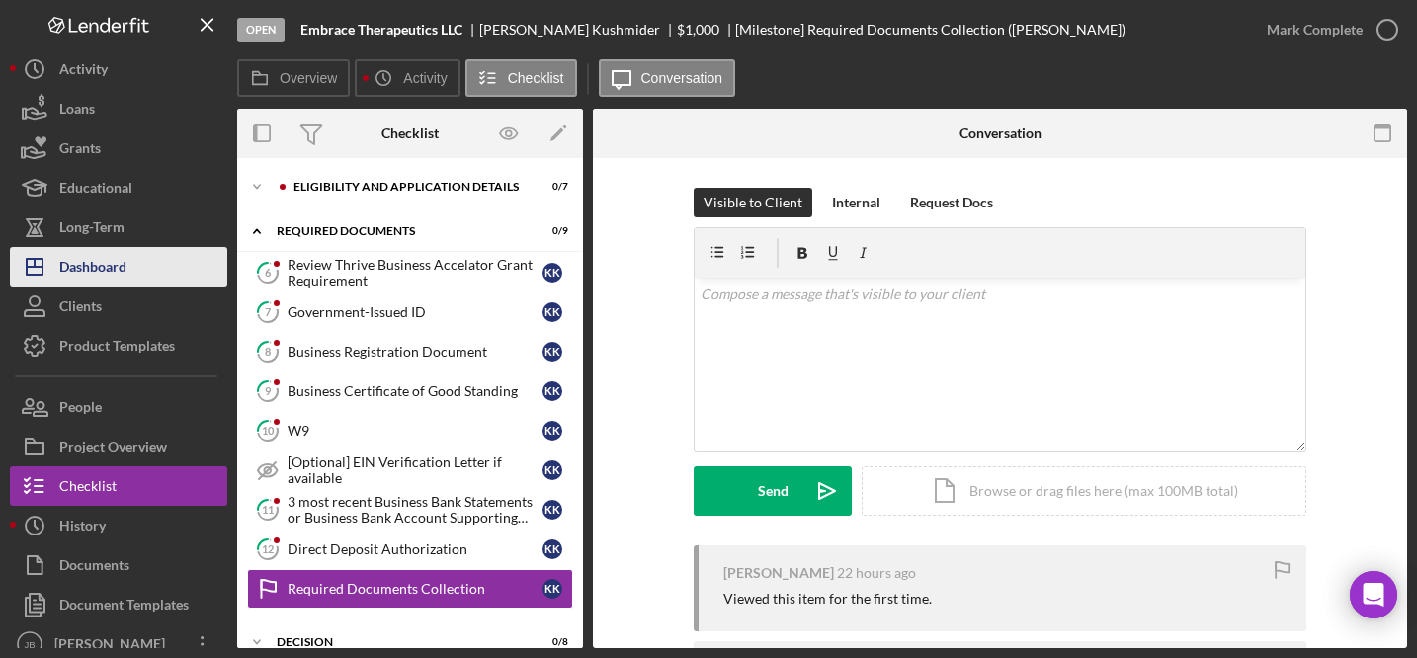
click at [176, 266] on button "Icon/Dashboard Dashboard" at bounding box center [118, 267] width 217 height 40
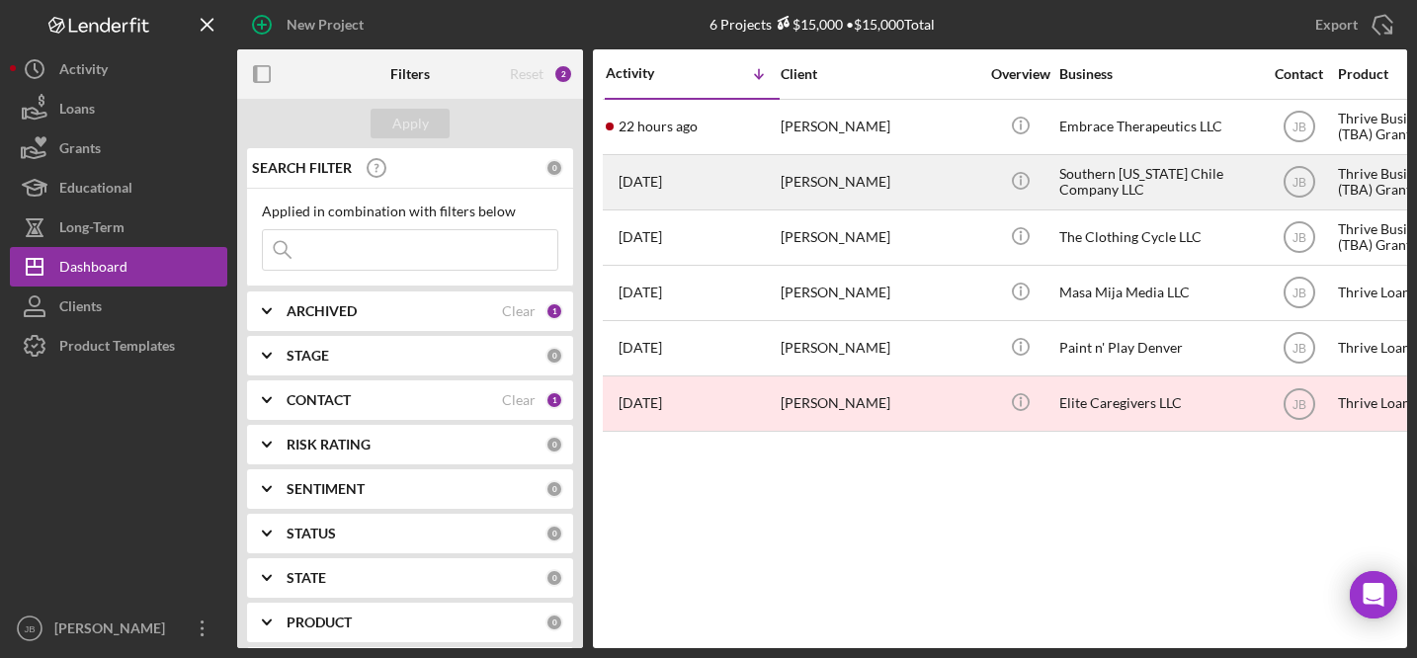
click at [775, 189] on div "[DATE] [PERSON_NAME]" at bounding box center [692, 182] width 173 height 52
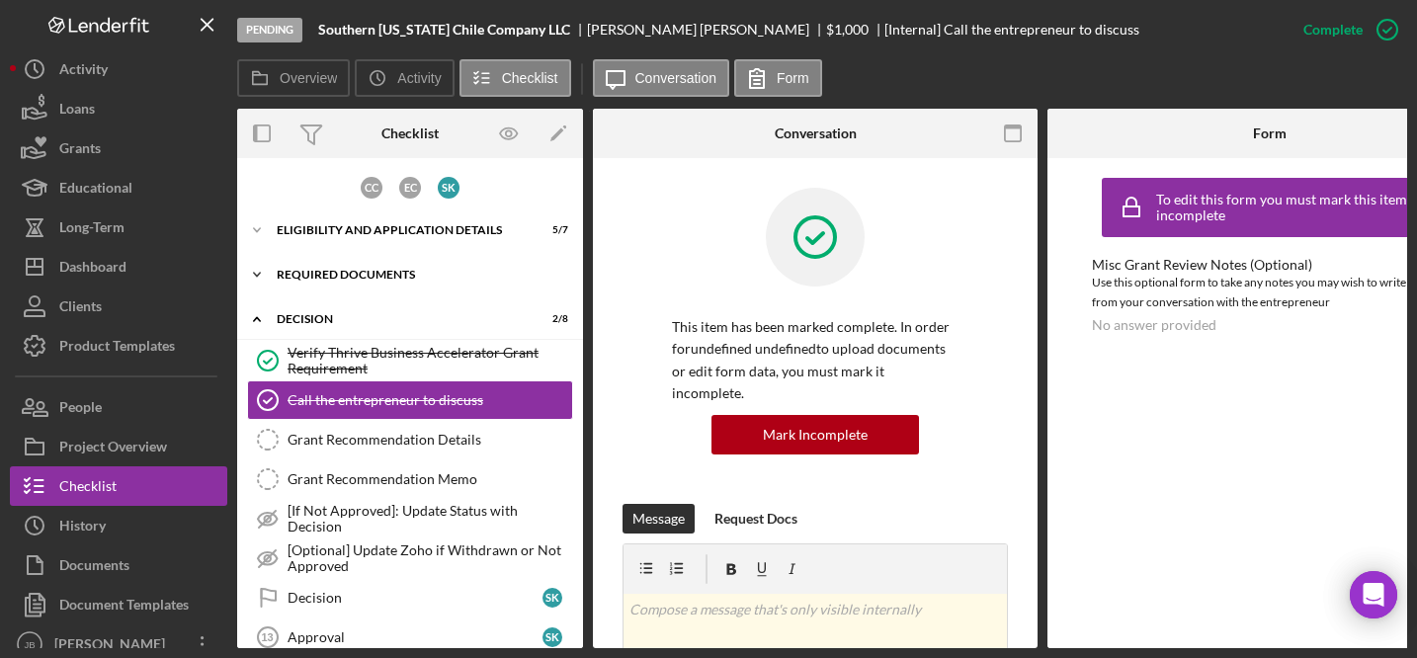
click at [444, 266] on div "Icon/Expander REQUIRED DOCUMENTS 8 / 9" at bounding box center [410, 275] width 346 height 40
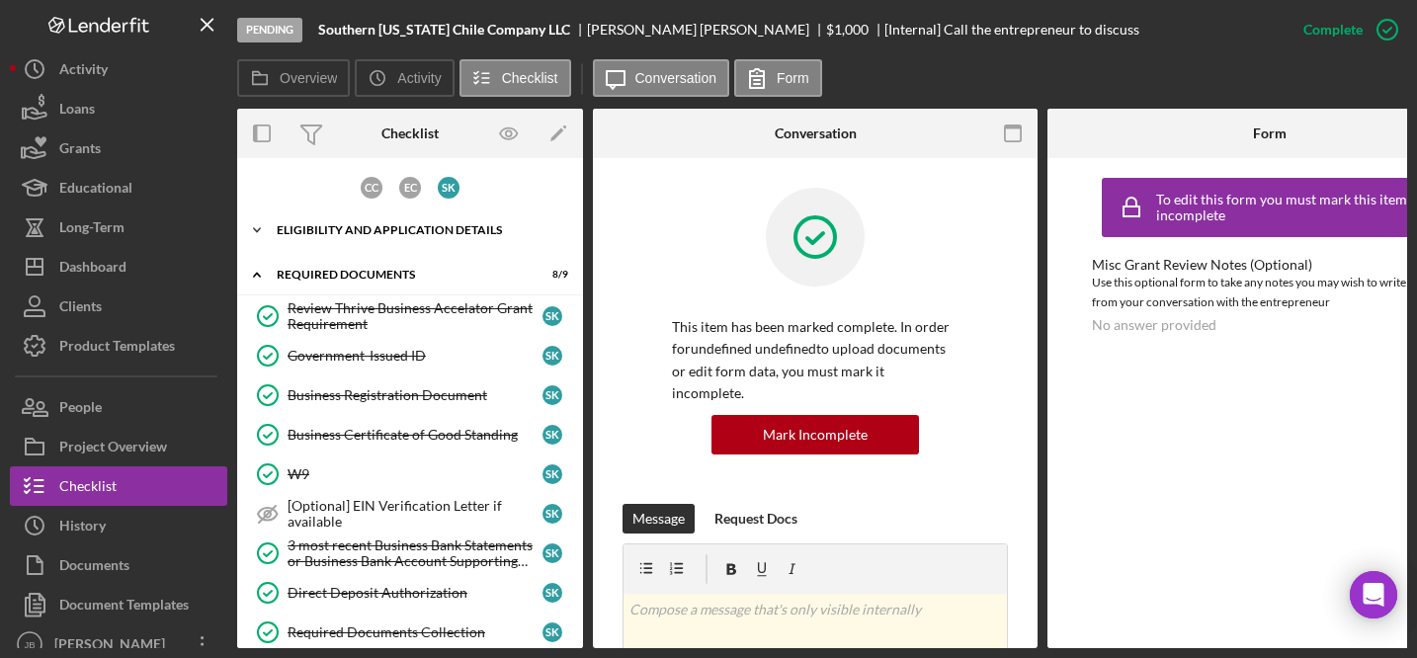
click at [459, 224] on div "Eligibility and Application Details" at bounding box center [418, 230] width 282 height 12
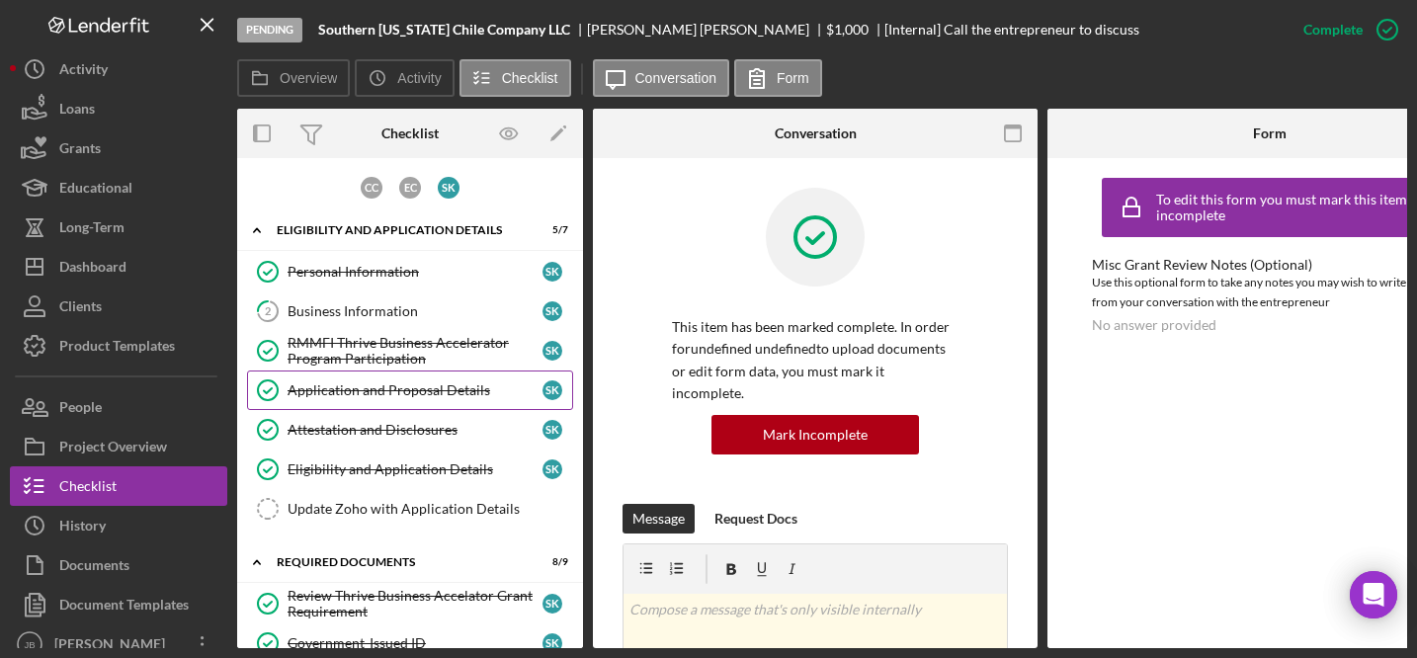
click at [437, 387] on div "Application and Proposal Details" at bounding box center [414, 390] width 255 height 16
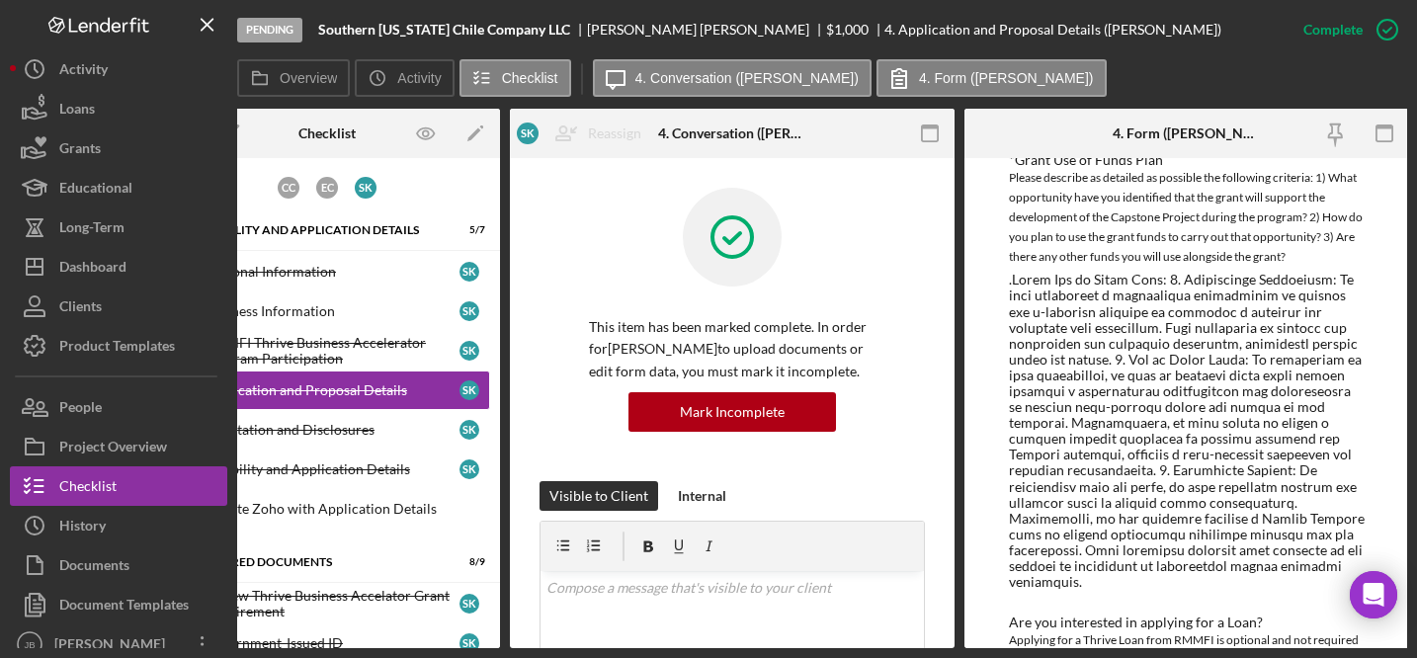
scroll to position [2252, 0]
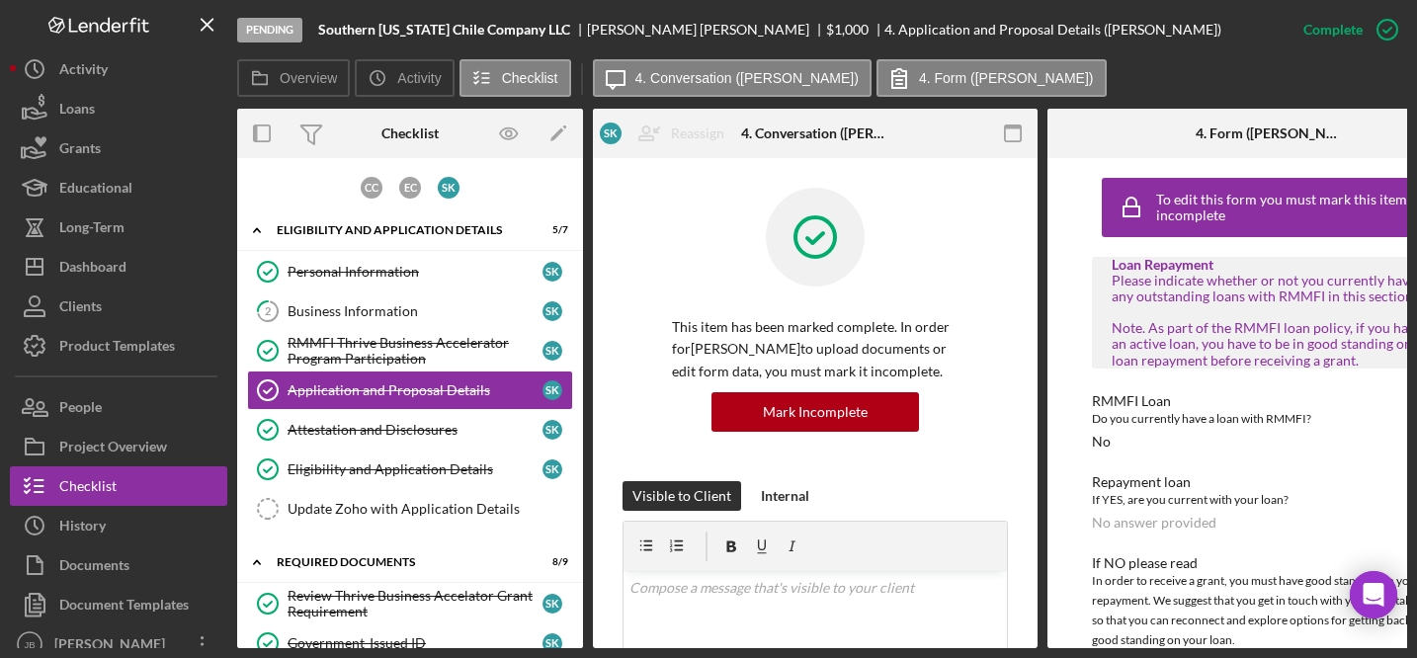
scroll to position [2252, 0]
